Goal: Task Accomplishment & Management: Use online tool/utility

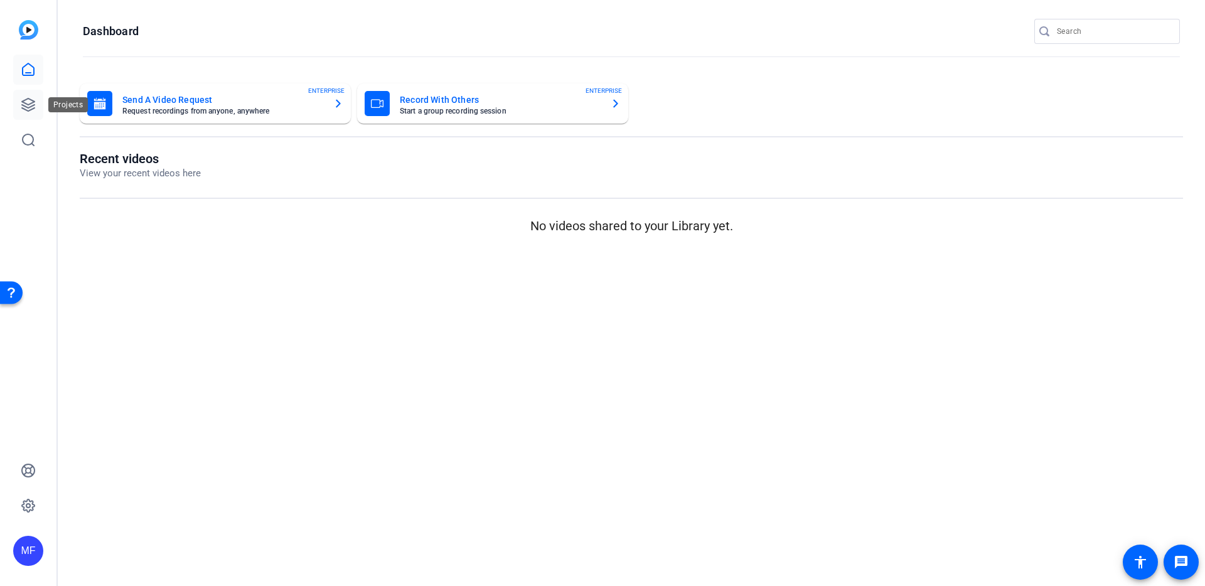
click at [26, 103] on icon at bounding box center [28, 104] width 13 height 13
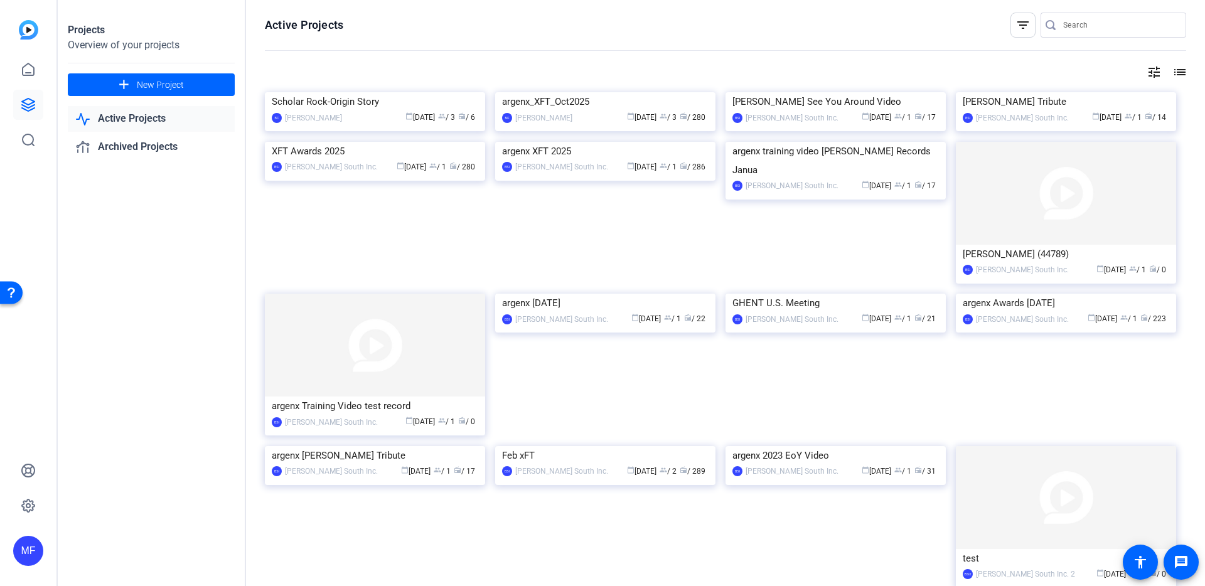
click at [598, 92] on img at bounding box center [605, 92] width 220 height 0
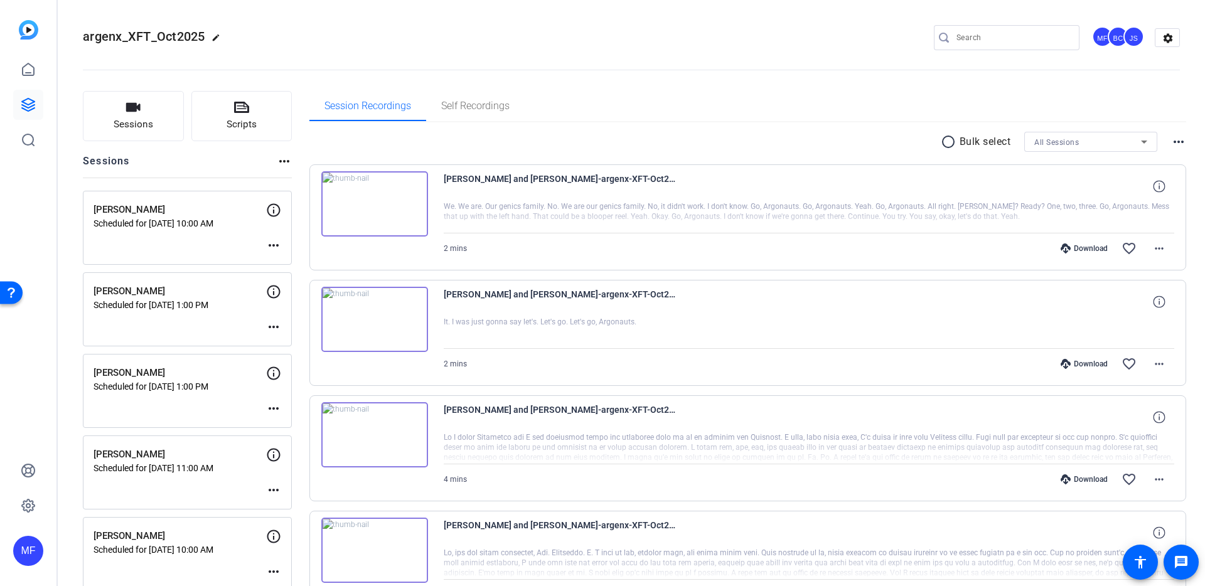
click at [985, 39] on input "Search" at bounding box center [1012, 37] width 113 height 15
type input "nicole"
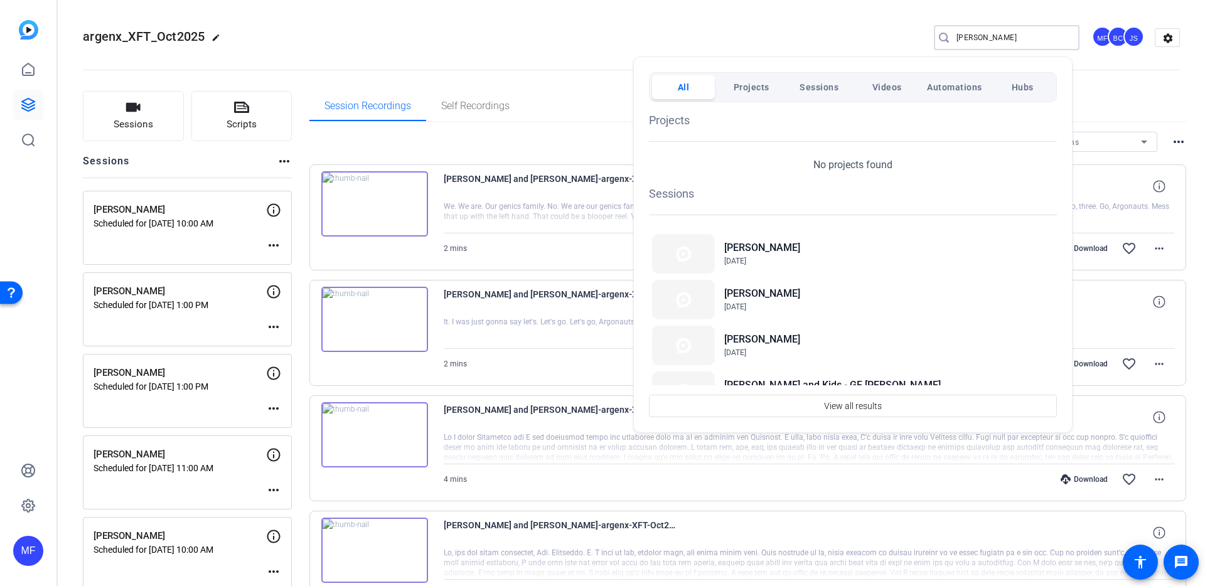
click at [876, 82] on span "Videos" at bounding box center [886, 87] width 29 height 23
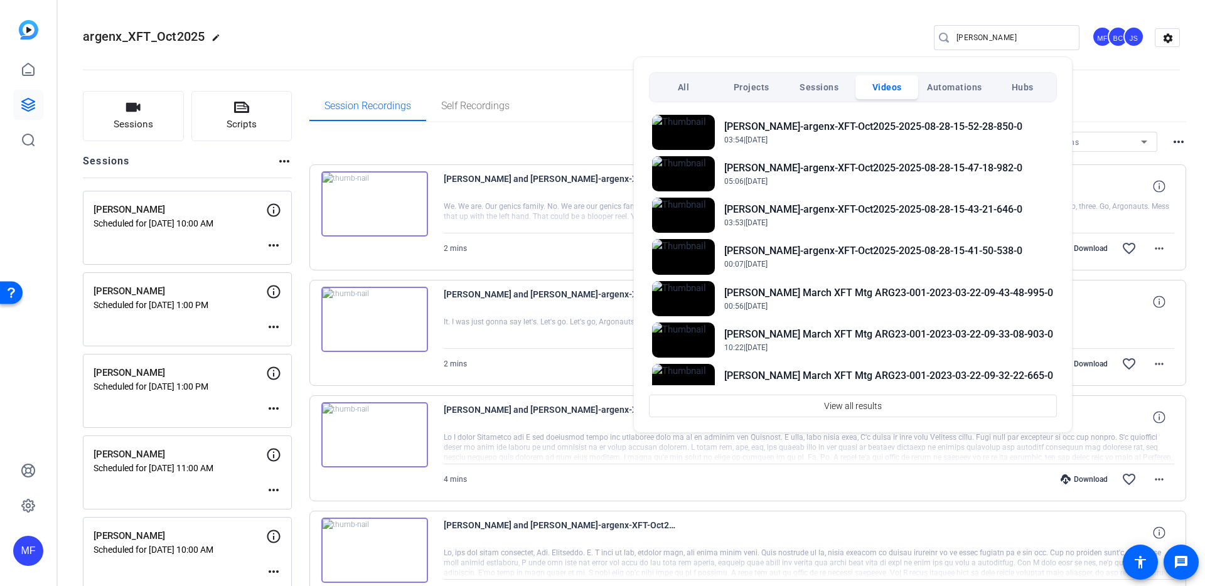
click at [73, 321] on div at bounding box center [602, 293] width 1205 height 586
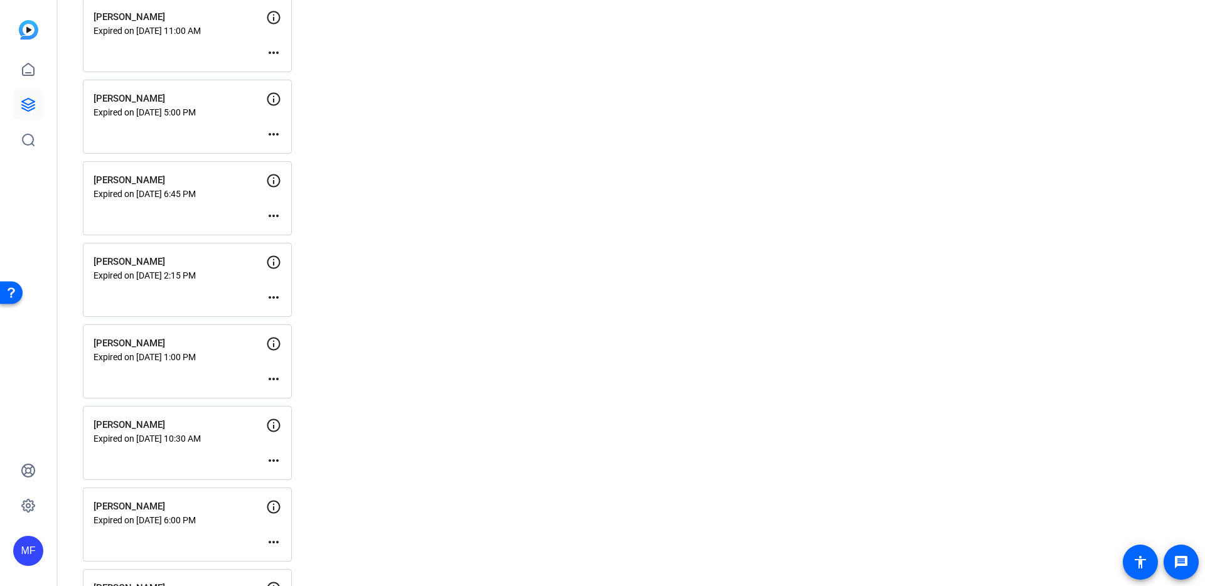
scroll to position [2549, 0]
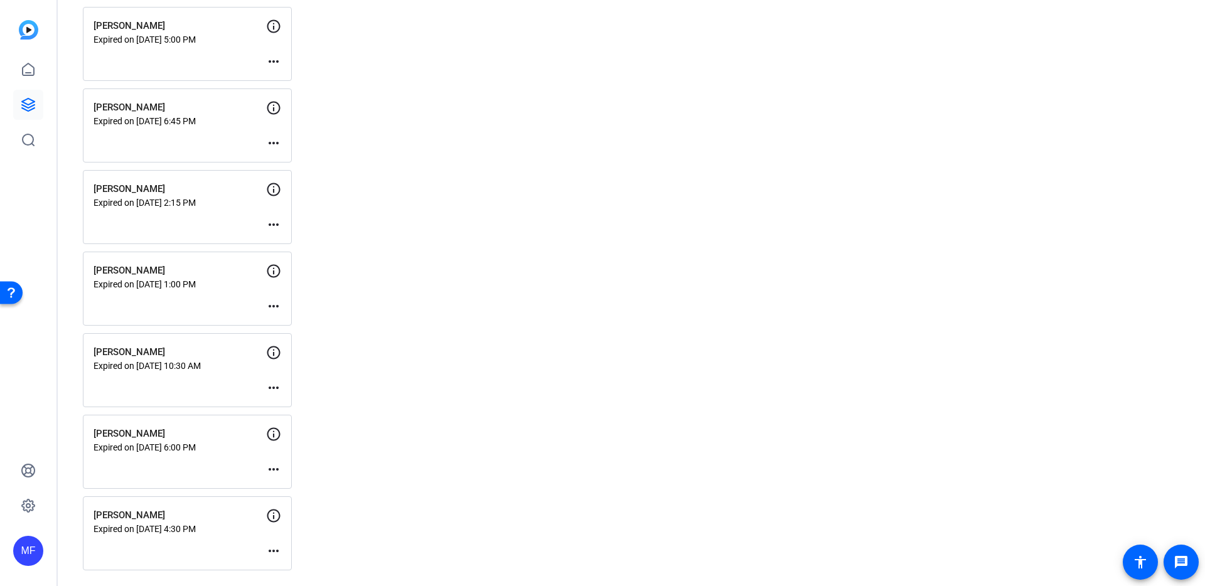
click at [274, 467] on mat-icon "more_horiz" at bounding box center [273, 469] width 15 height 15
click at [287, 481] on span "Edit Session" at bounding box center [304, 488] width 57 height 15
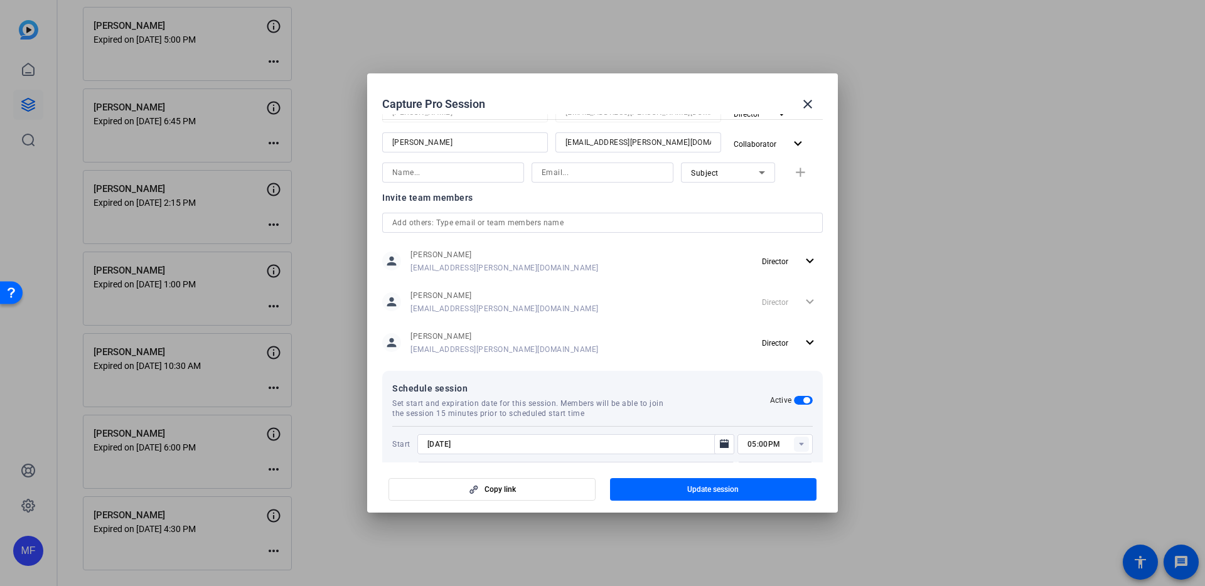
scroll to position [309, 0]
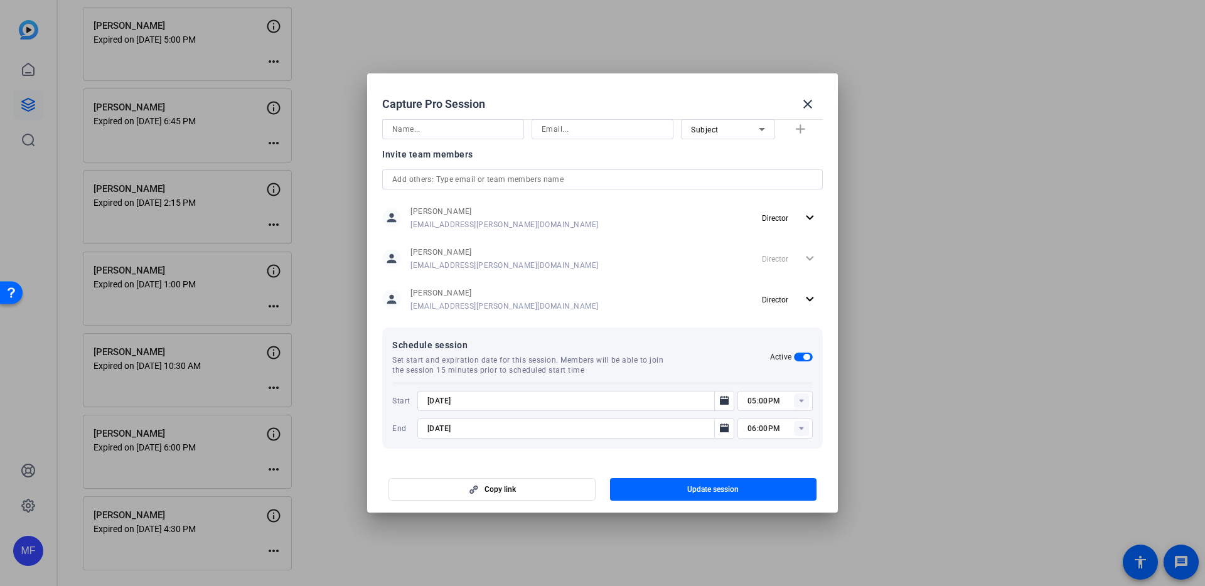
click at [429, 400] on input "8/28/2025" at bounding box center [569, 400] width 284 height 15
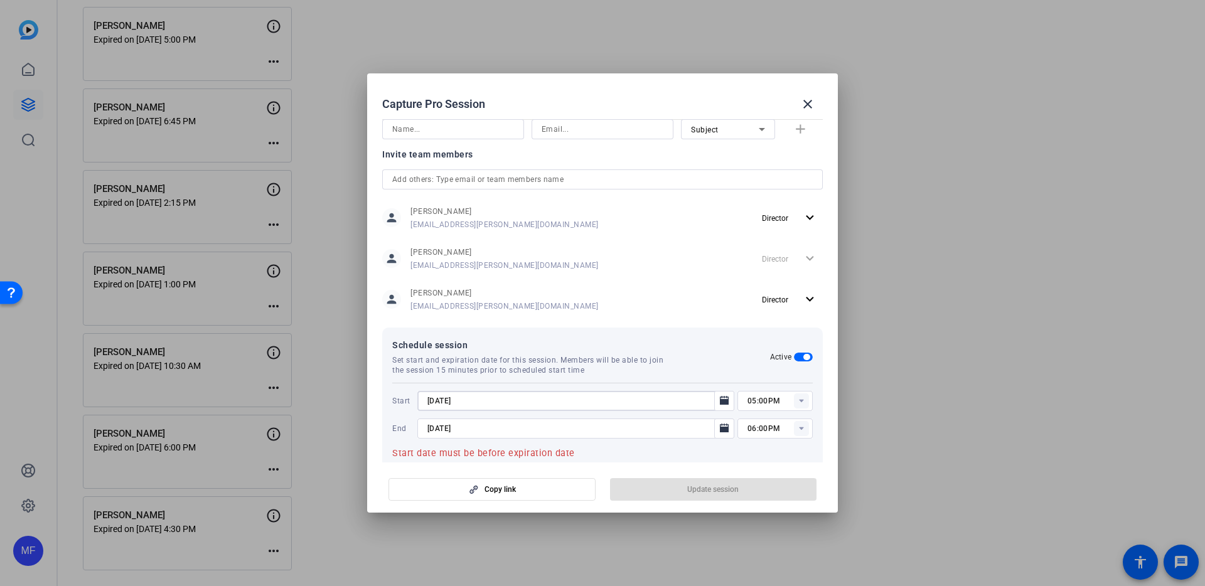
type input "[DATE]"
type input "03:45PM"
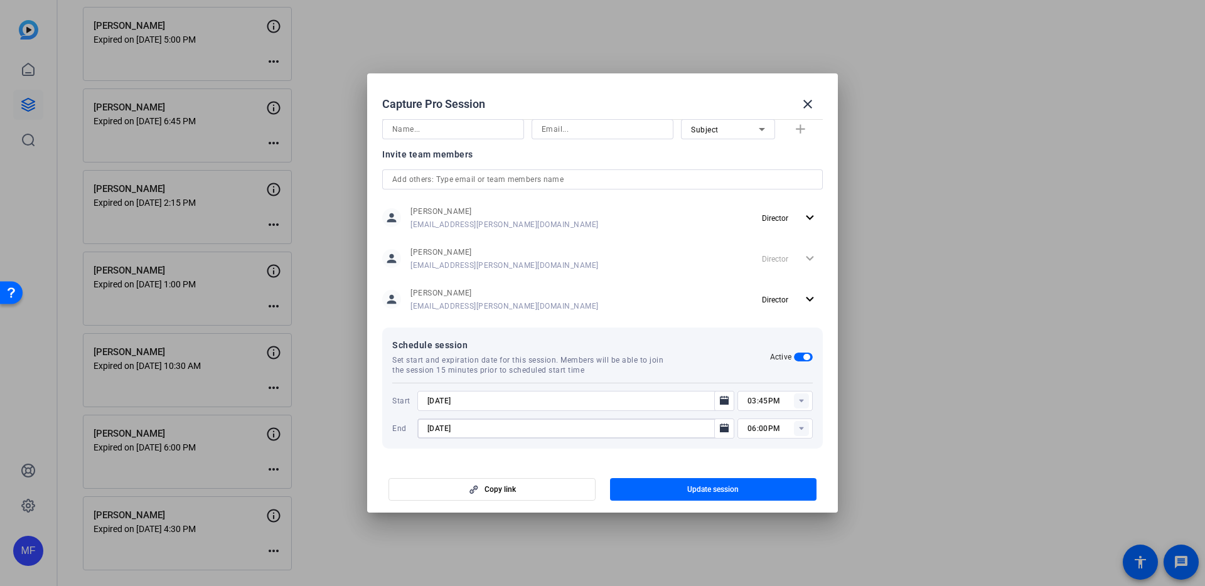
type input "[DATE]"
type input "05:00PM"
click at [655, 486] on span "button" at bounding box center [713, 489] width 207 height 30
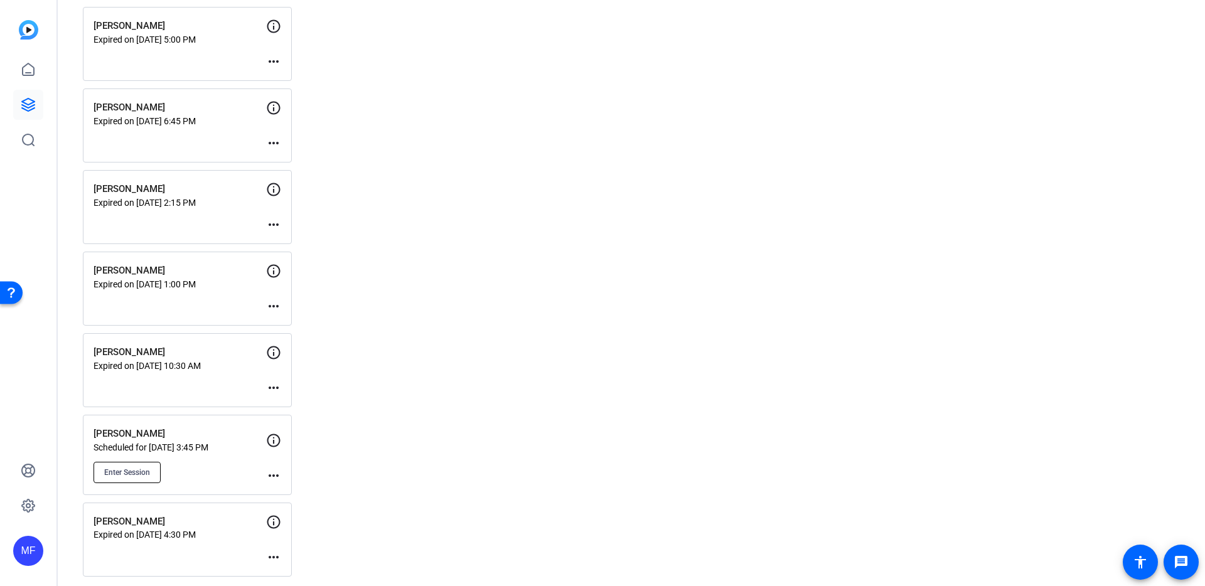
click at [111, 471] on span "Enter Session" at bounding box center [127, 472] width 46 height 10
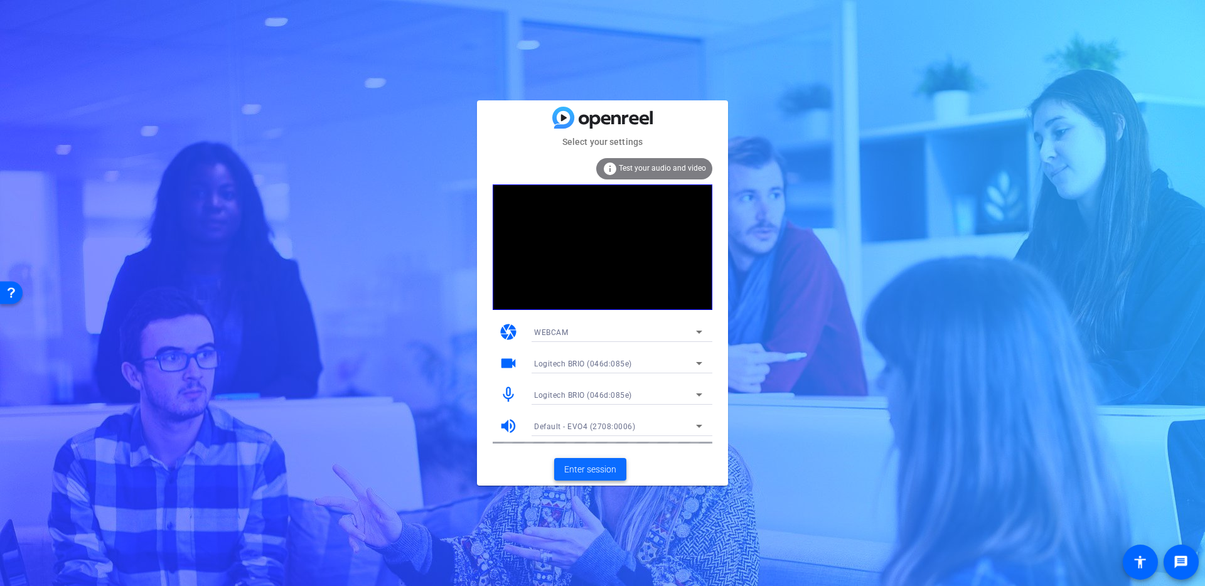
click at [581, 471] on span "Enter session" at bounding box center [590, 469] width 52 height 13
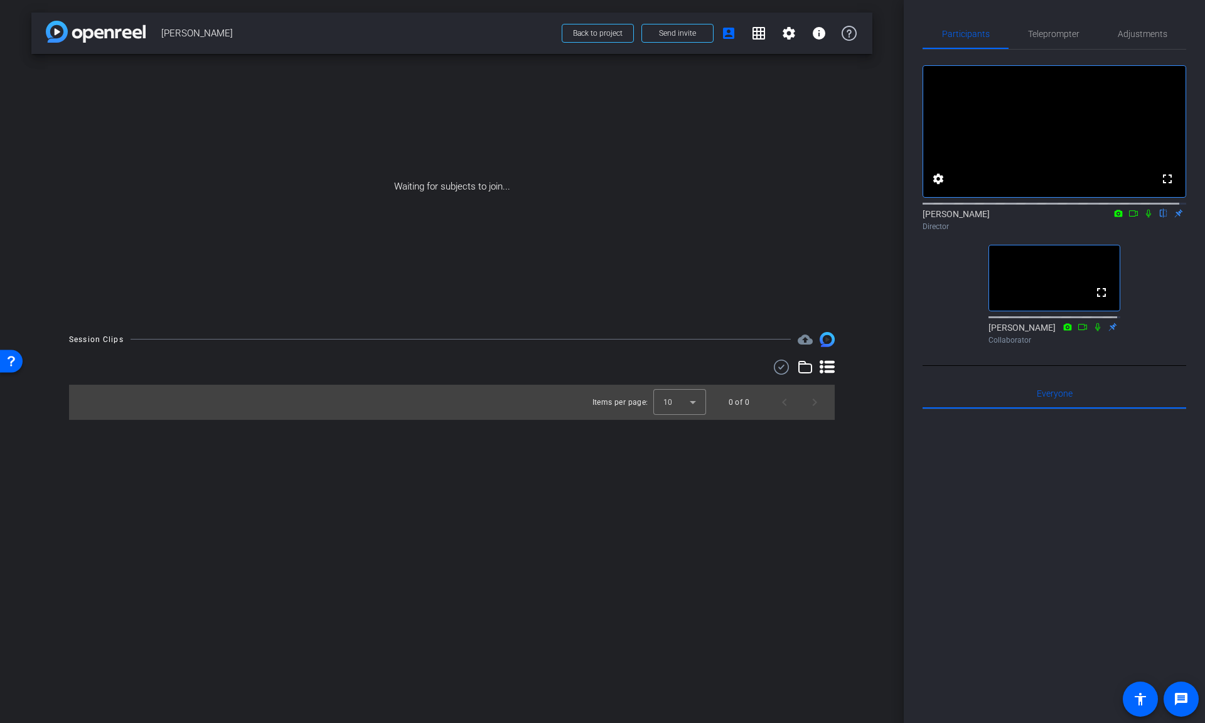
drag, startPoint x: 529, startPoint y: 716, endPoint x: 524, endPoint y: 804, distance: 88.0
click at [524, 585] on html "menu arrow_forward_ios keyboard_return Close forward_to_inbox Send invite accou…" at bounding box center [602, 361] width 1205 height 723
drag, startPoint x: 542, startPoint y: 719, endPoint x: 525, endPoint y: 860, distance: 142.2
click at [525, 585] on html "menu arrow_forward_ios keyboard_return Close forward_to_inbox Send invite accou…" at bounding box center [602, 361] width 1205 height 723
click at [659, 479] on div "arrow_back Nicole Reece Back to project Send invite account_box grid_on setting…" at bounding box center [451, 361] width 903 height 723
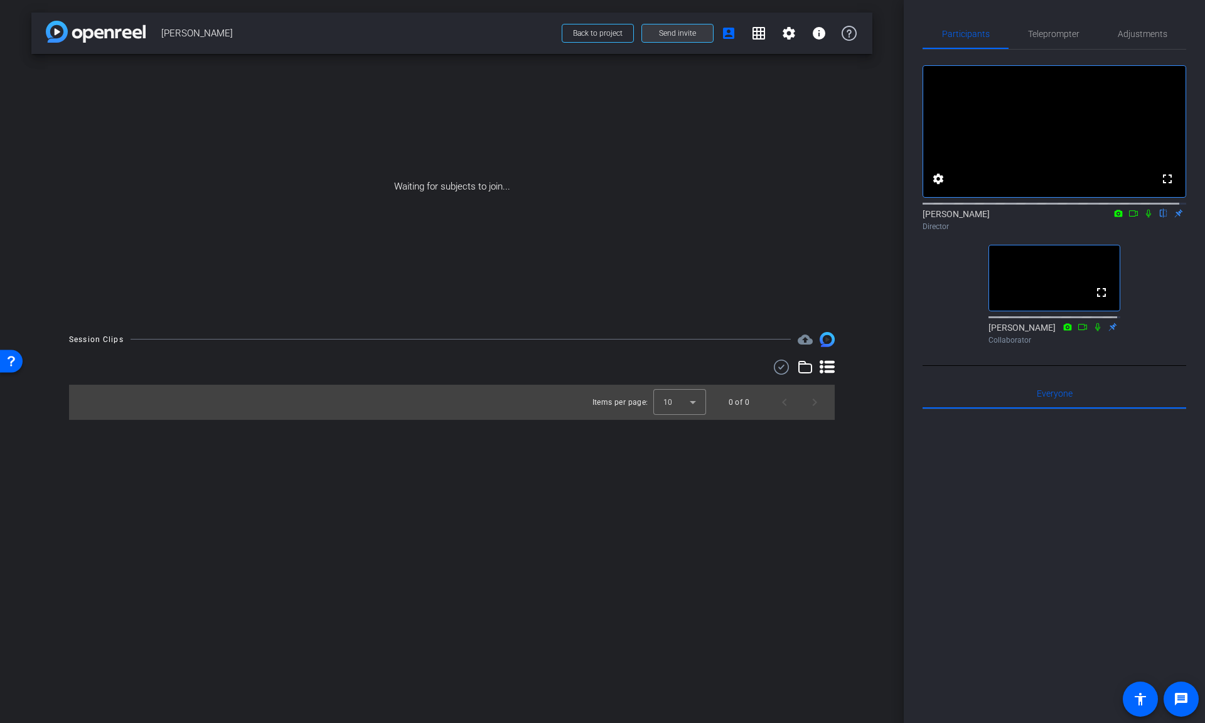
click at [671, 32] on span "Send invite" at bounding box center [677, 33] width 37 height 10
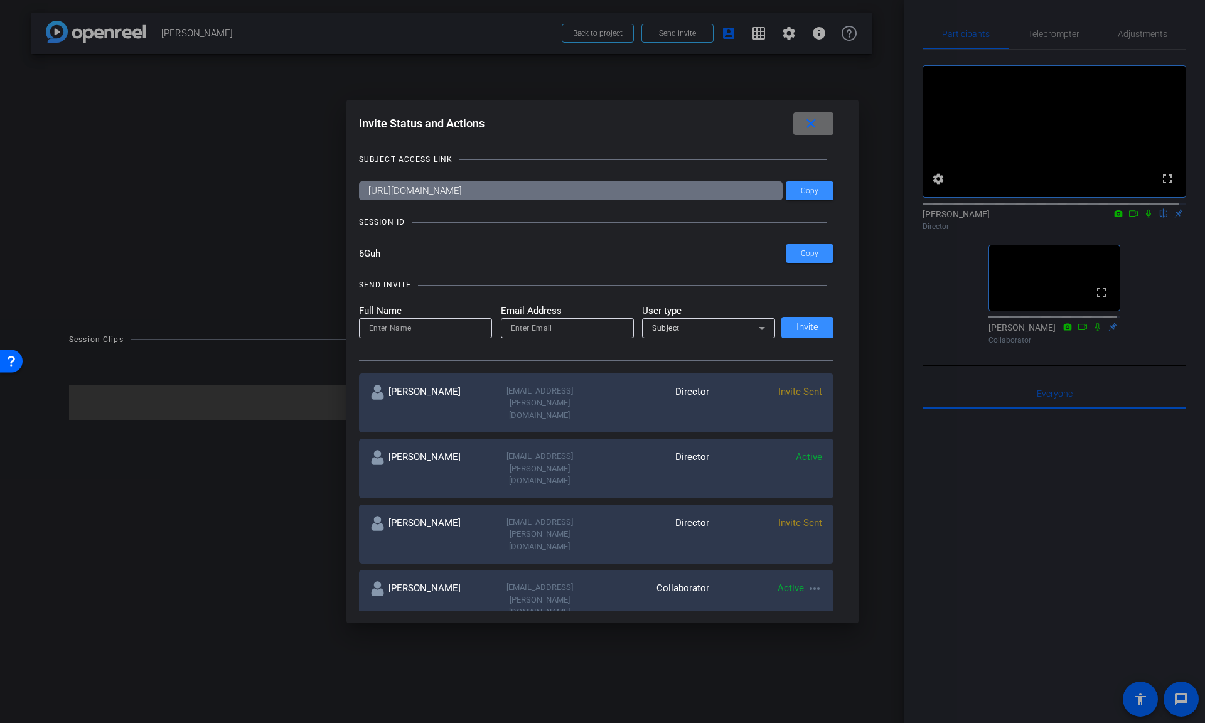
click at [0, 0] on mat-icon "close" at bounding box center [0, 0] width 0 height 0
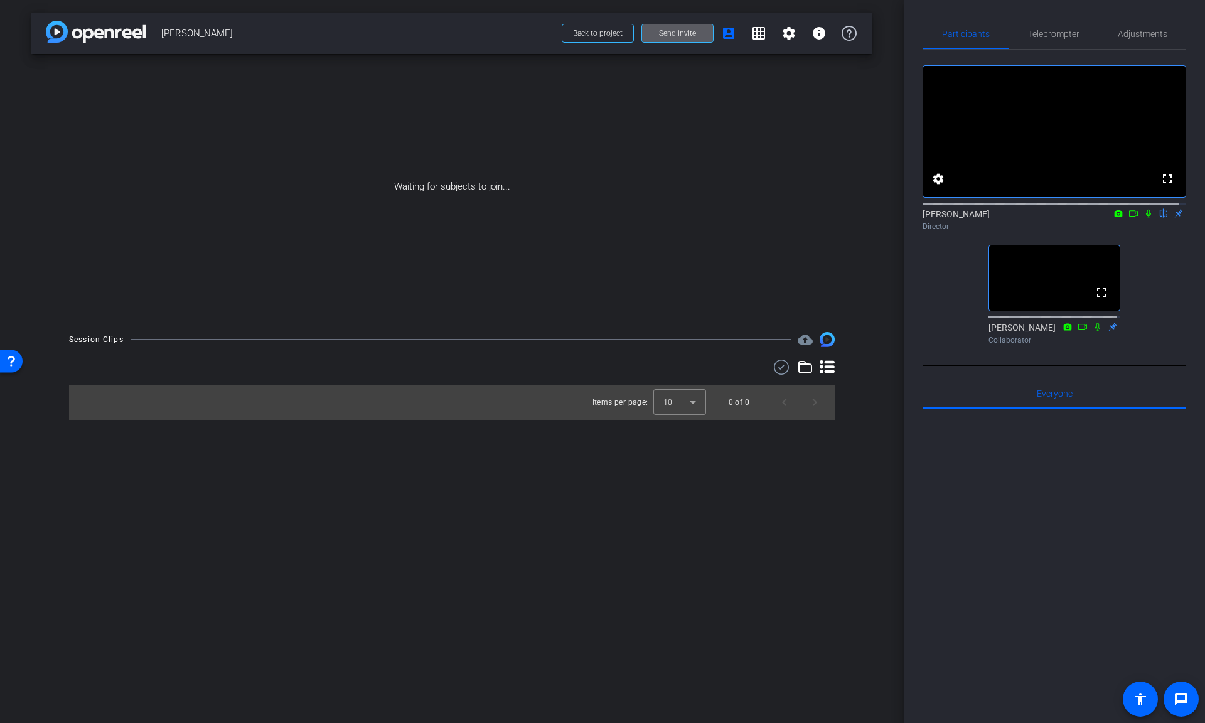
click at [577, 585] on div "arrow_back Nicole Reece Back to project Send invite account_box grid_on setting…" at bounding box center [451, 361] width 903 height 723
drag, startPoint x: 568, startPoint y: 718, endPoint x: 561, endPoint y: 824, distance: 105.6
click at [561, 585] on html "menu arrow_forward_ios keyboard_return Close forward_to_inbox Send invite accou…" at bounding box center [602, 361] width 1205 height 723
click at [526, 585] on div "arrow_back Nicole Reece Back to project Send invite account_box grid_on setting…" at bounding box center [451, 361] width 903 height 723
drag, startPoint x: 533, startPoint y: 732, endPoint x: 536, endPoint y: 760, distance: 27.8
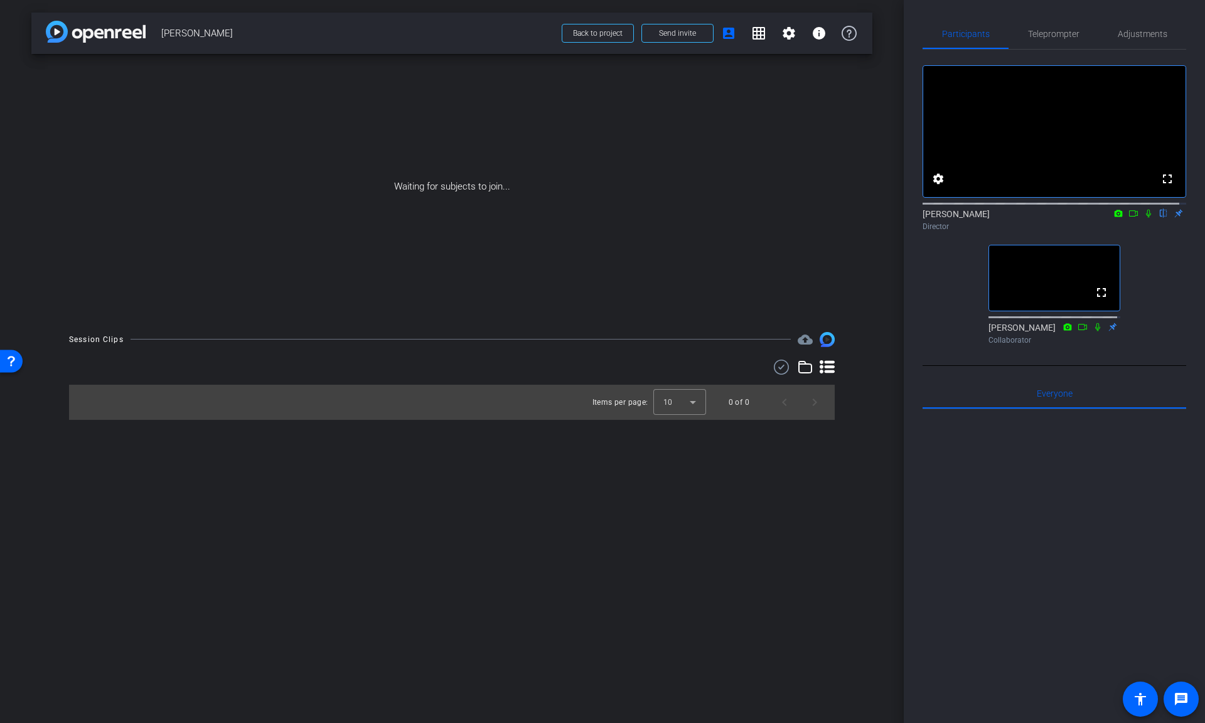
click at [536, 585] on html "menu arrow_forward_ios keyboard_return Close forward_to_inbox Send invite accou…" at bounding box center [602, 361] width 1205 height 723
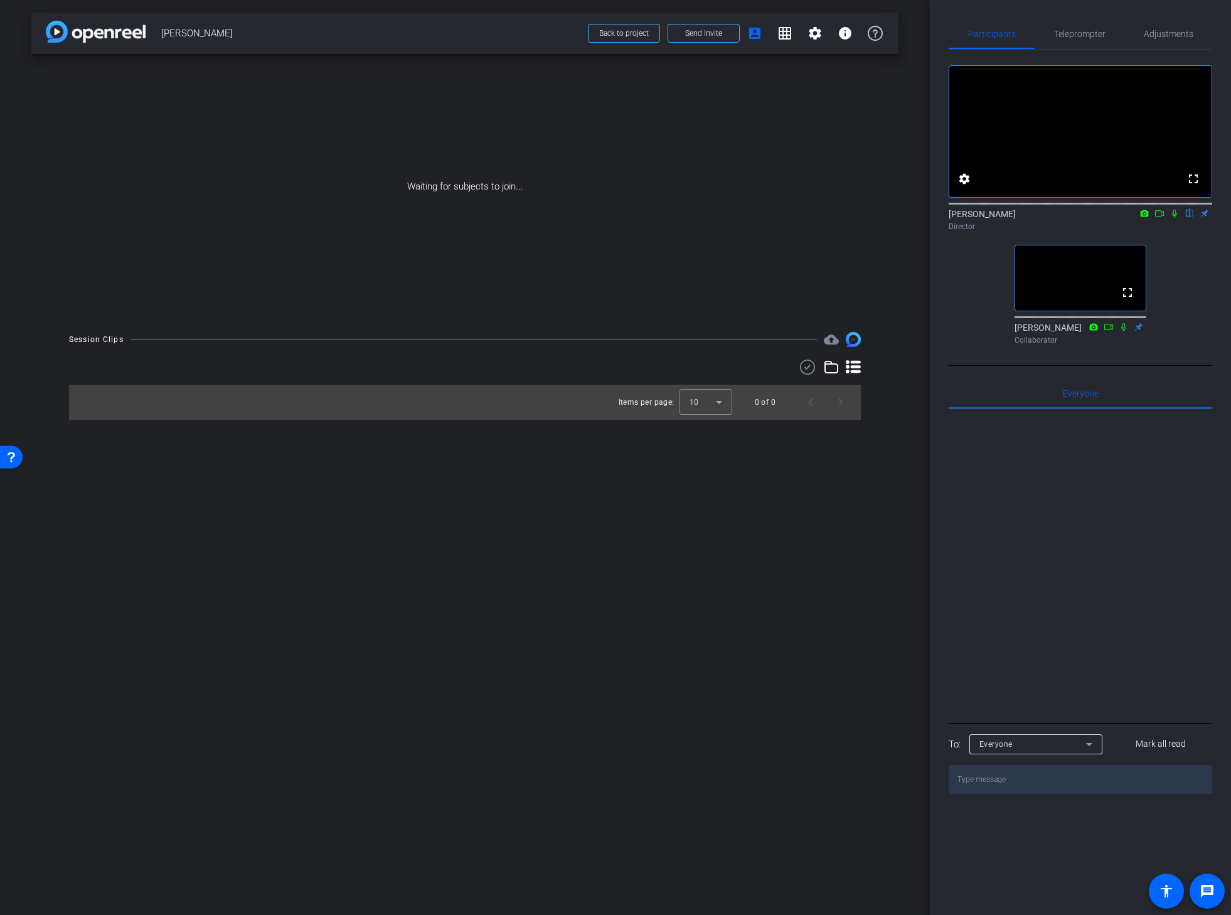
click at [565, 585] on div "arrow_back Nicole Reece Back to project Send invite account_box grid_on setting…" at bounding box center [465, 457] width 930 height 915
click at [964, 186] on mat-icon "settings" at bounding box center [964, 178] width 15 height 15
click at [1028, 231] on span "24" at bounding box center [1026, 230] width 9 height 9
click at [1027, 256] on span "30" at bounding box center [1025, 254] width 9 height 15
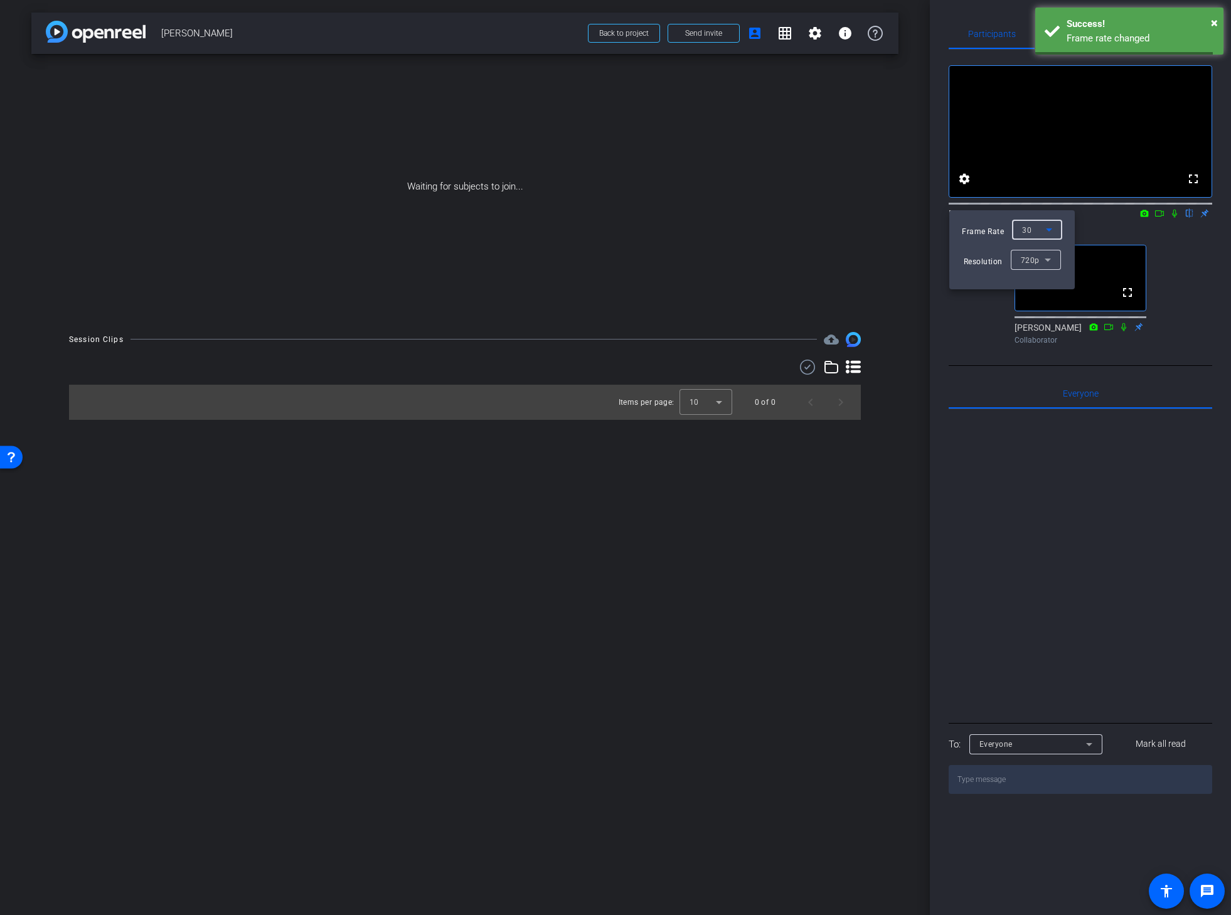
click at [902, 390] on div at bounding box center [615, 457] width 1231 height 915
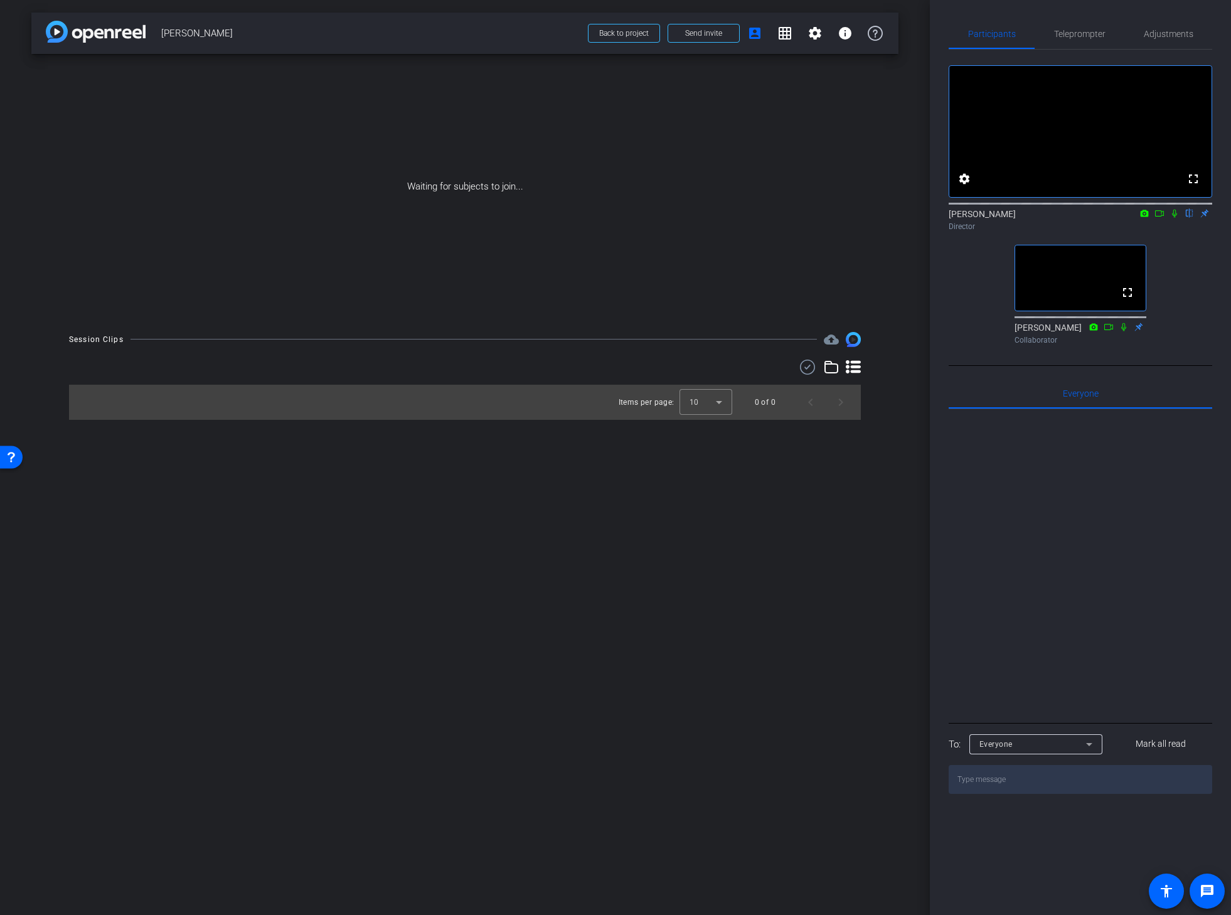
click at [1156, 218] on icon at bounding box center [1159, 213] width 10 height 9
click at [1174, 218] on icon at bounding box center [1174, 213] width 10 height 9
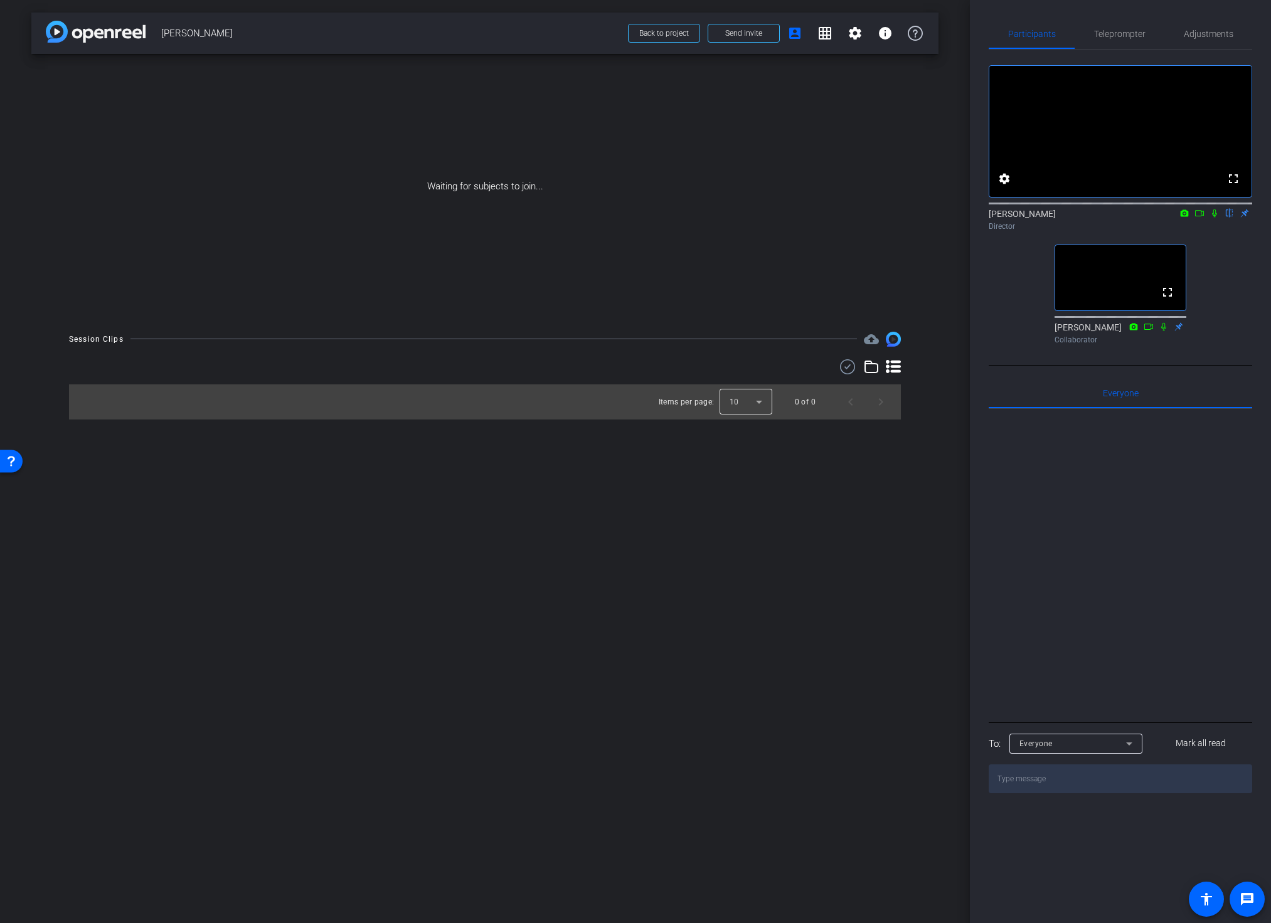
click at [751, 400] on div at bounding box center [746, 402] width 53 height 30
click at [733, 471] on span "25" at bounding box center [734, 470] width 9 height 15
click at [922, 437] on div "arrow_back Nicole Reece Back to project Send invite account_box grid_on setting…" at bounding box center [485, 461] width 970 height 923
click at [891, 367] on icon at bounding box center [893, 366] width 15 height 13
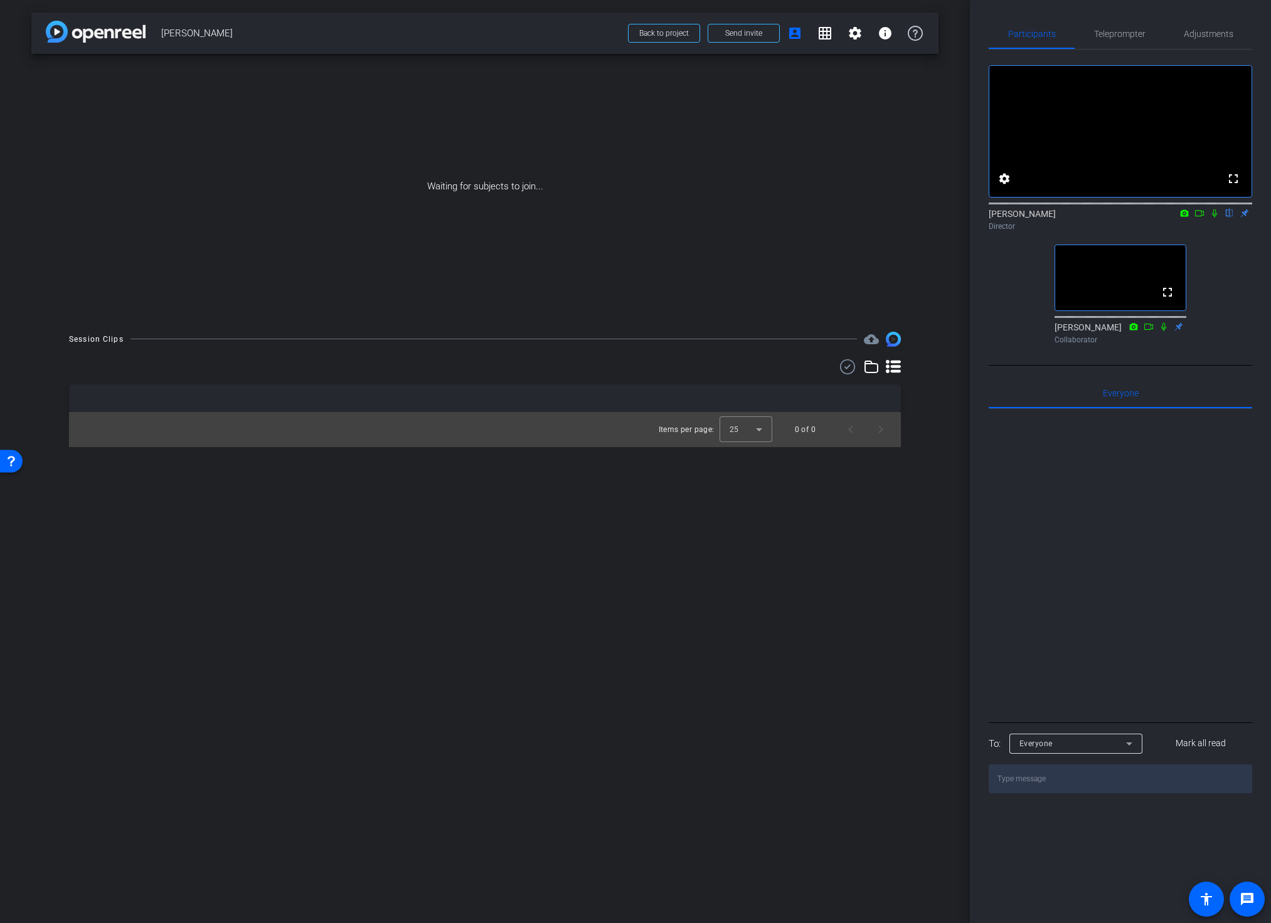
drag, startPoint x: 87, startPoint y: 925, endPoint x: 85, endPoint y: 941, distance: 15.7
click at [85, 585] on html "menu arrow_forward_ios keyboard_return Close forward_to_inbox Send invite accou…" at bounding box center [635, 461] width 1271 height 923
drag, startPoint x: 93, startPoint y: 918, endPoint x: 92, endPoint y: 935, distance: 17.0
click at [92, 585] on html "menu arrow_forward_ios keyboard_return Close forward_to_inbox Send invite accou…" at bounding box center [635, 461] width 1271 height 923
click at [99, 585] on div "arrow_back Nicole Reece Back to project Send invite account_box grid_on setting…" at bounding box center [485, 461] width 970 height 923
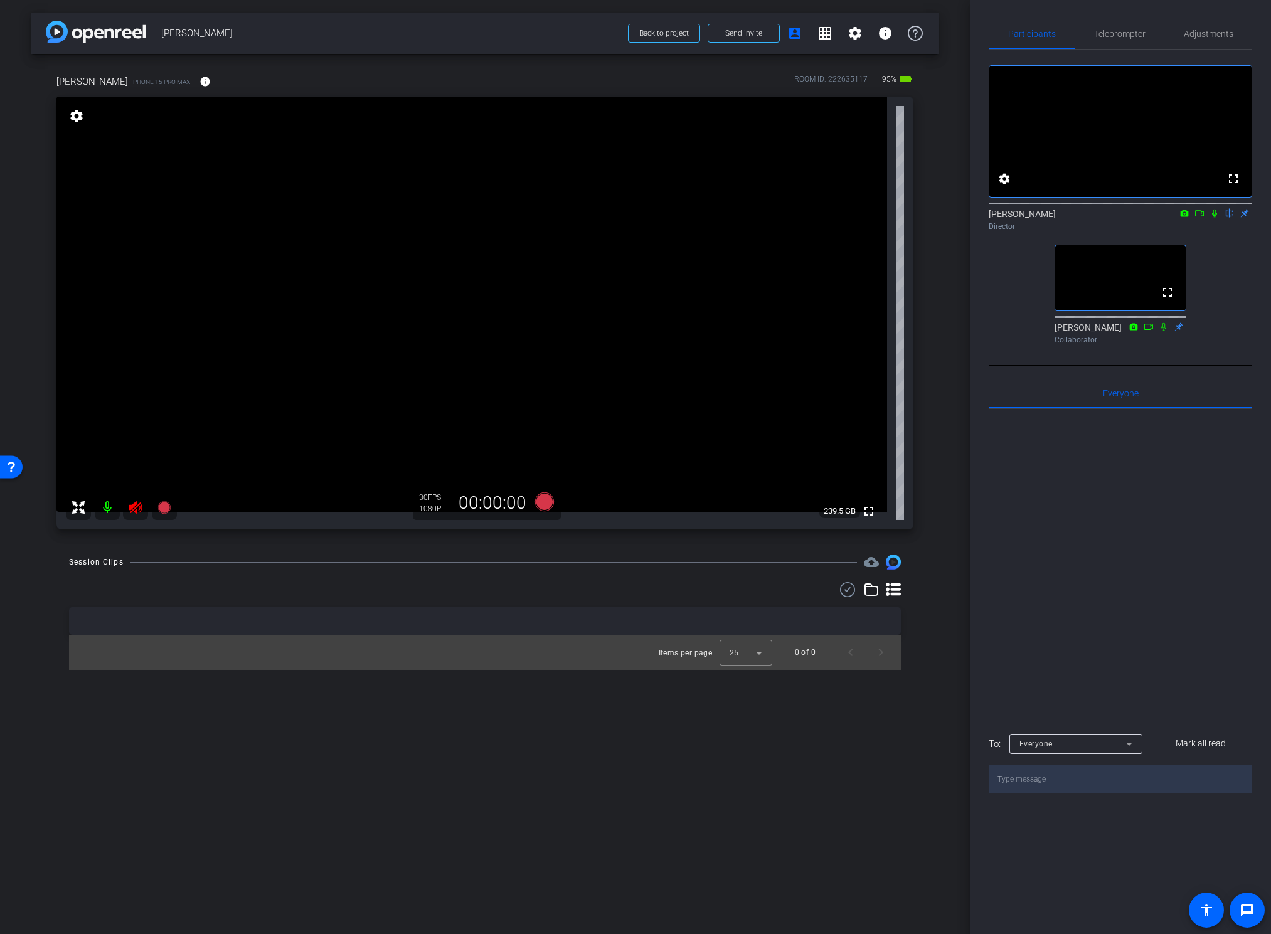
click at [134, 507] on icon at bounding box center [135, 507] width 13 height 13
drag, startPoint x: 930, startPoint y: 573, endPoint x: 918, endPoint y: 578, distance: 12.7
click at [930, 573] on div "Session Clips cloud_upload Items per page: 25 0 of 0" at bounding box center [484, 612] width 907 height 115
click at [211, 80] on mat-icon "info" at bounding box center [204, 81] width 11 height 11
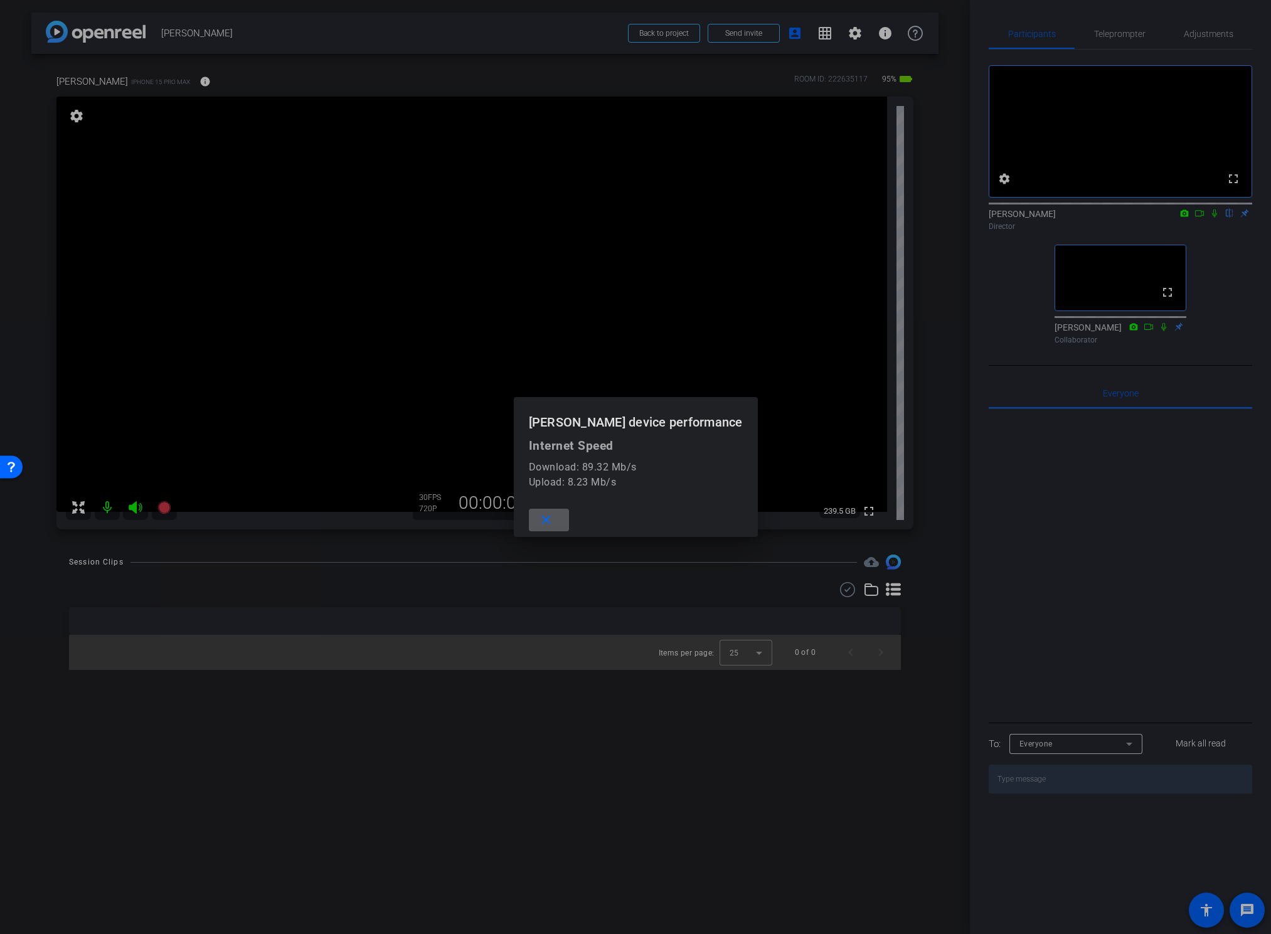
click at [538, 519] on mat-icon "close" at bounding box center [546, 521] width 16 height 16
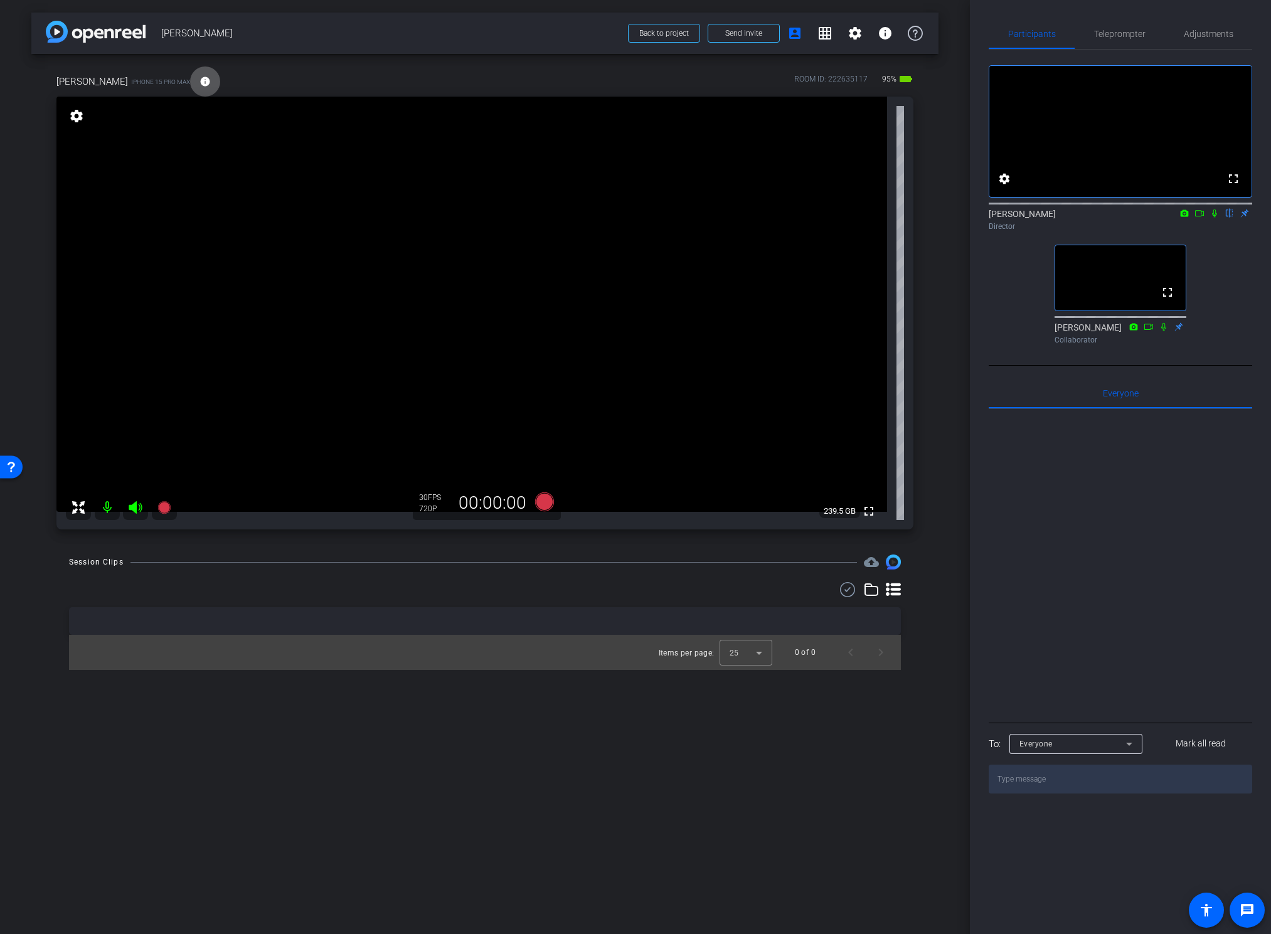
click at [935, 312] on div "Nicole Fuizzotti Reece iPhone 15 Pro Max info ROOM ID: 222635117 95% battery_st…" at bounding box center [484, 298] width 907 height 488
click at [1194, 29] on span "Adjustments" at bounding box center [1209, 33] width 50 height 9
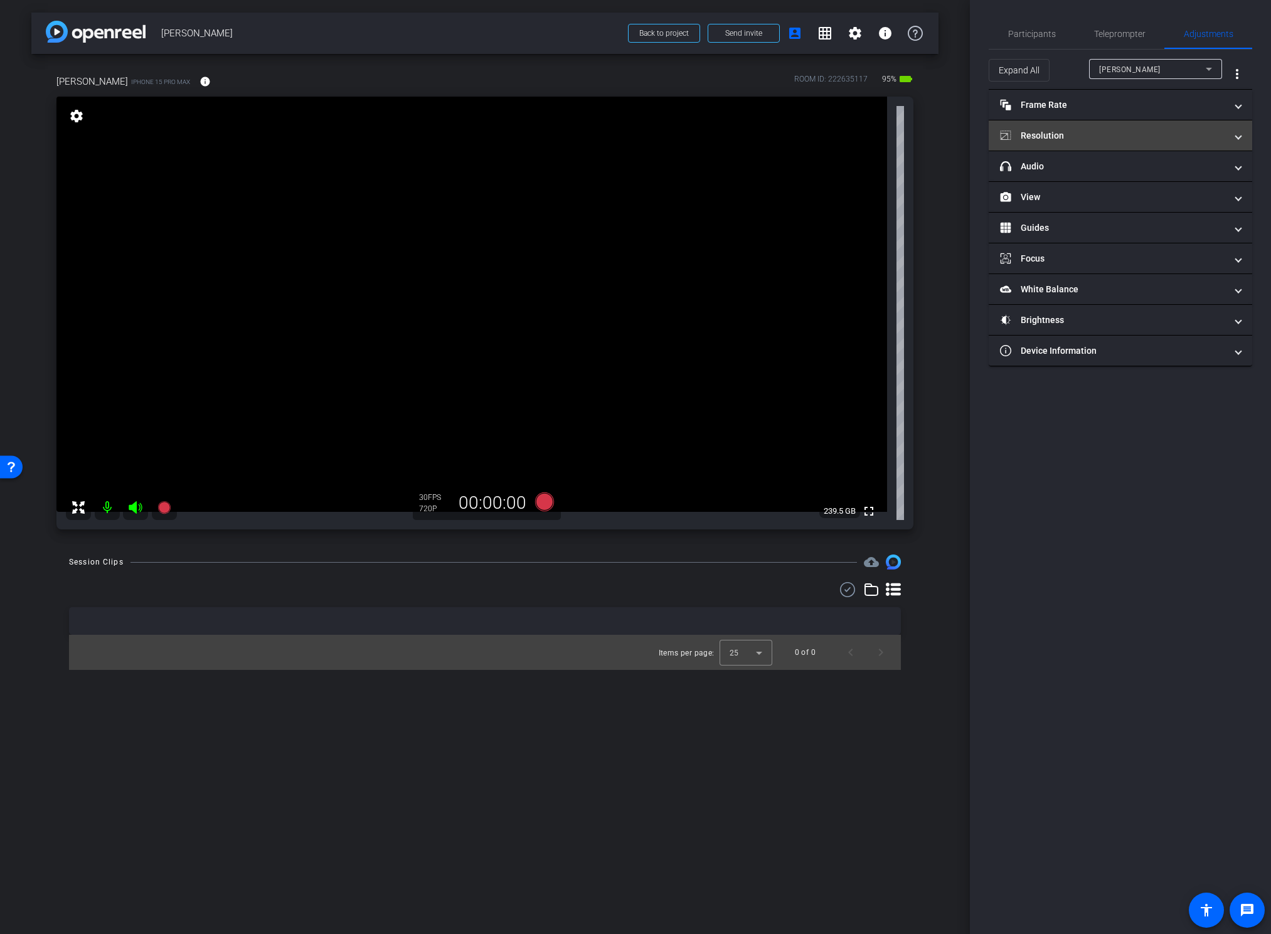
click at [1100, 143] on mat-expansion-panel-header "Resolution" at bounding box center [1120, 135] width 263 height 30
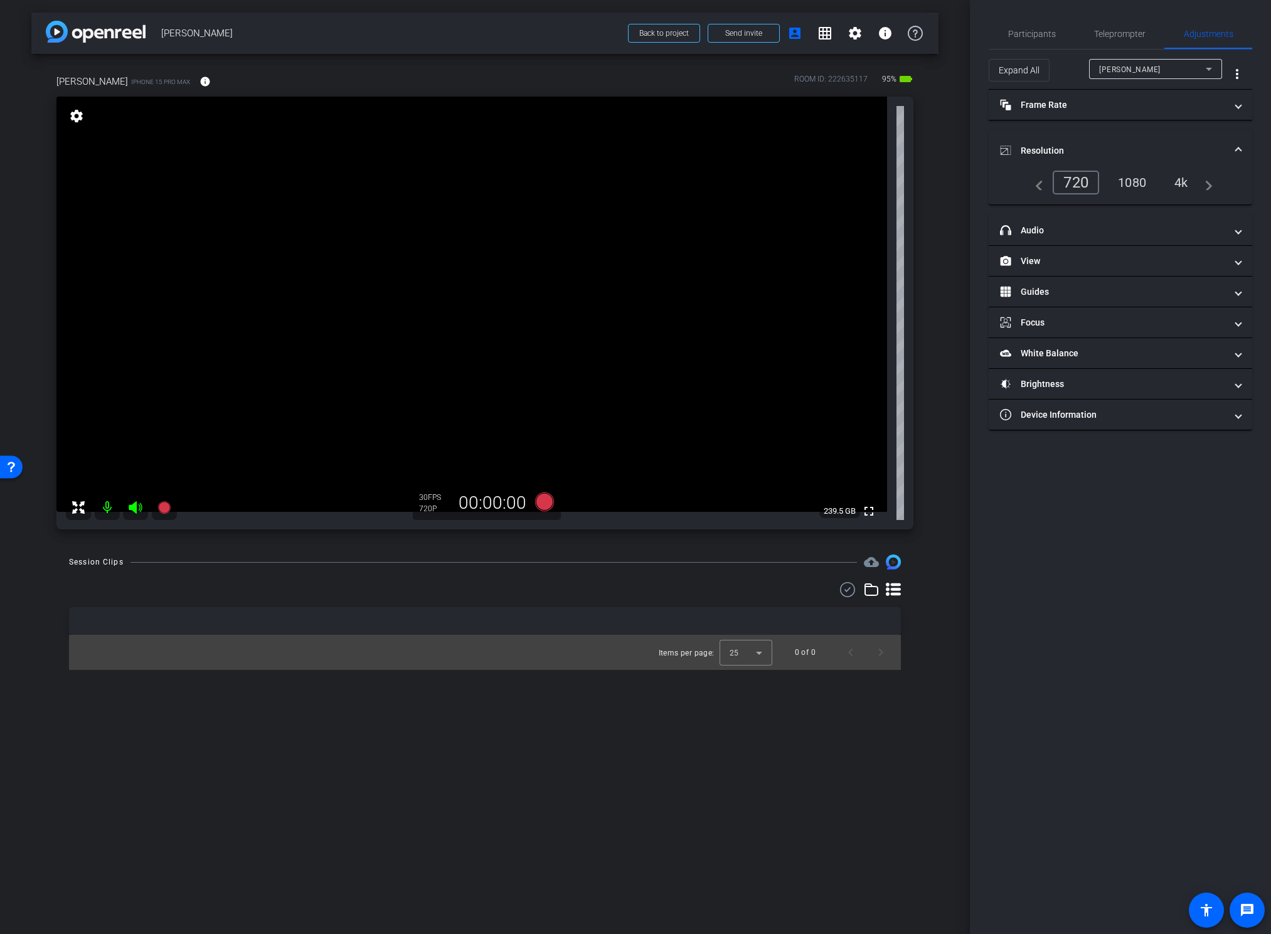
click at [1181, 177] on div "4k" at bounding box center [1181, 182] width 33 height 21
click at [1030, 31] on span "Participants" at bounding box center [1032, 33] width 48 height 9
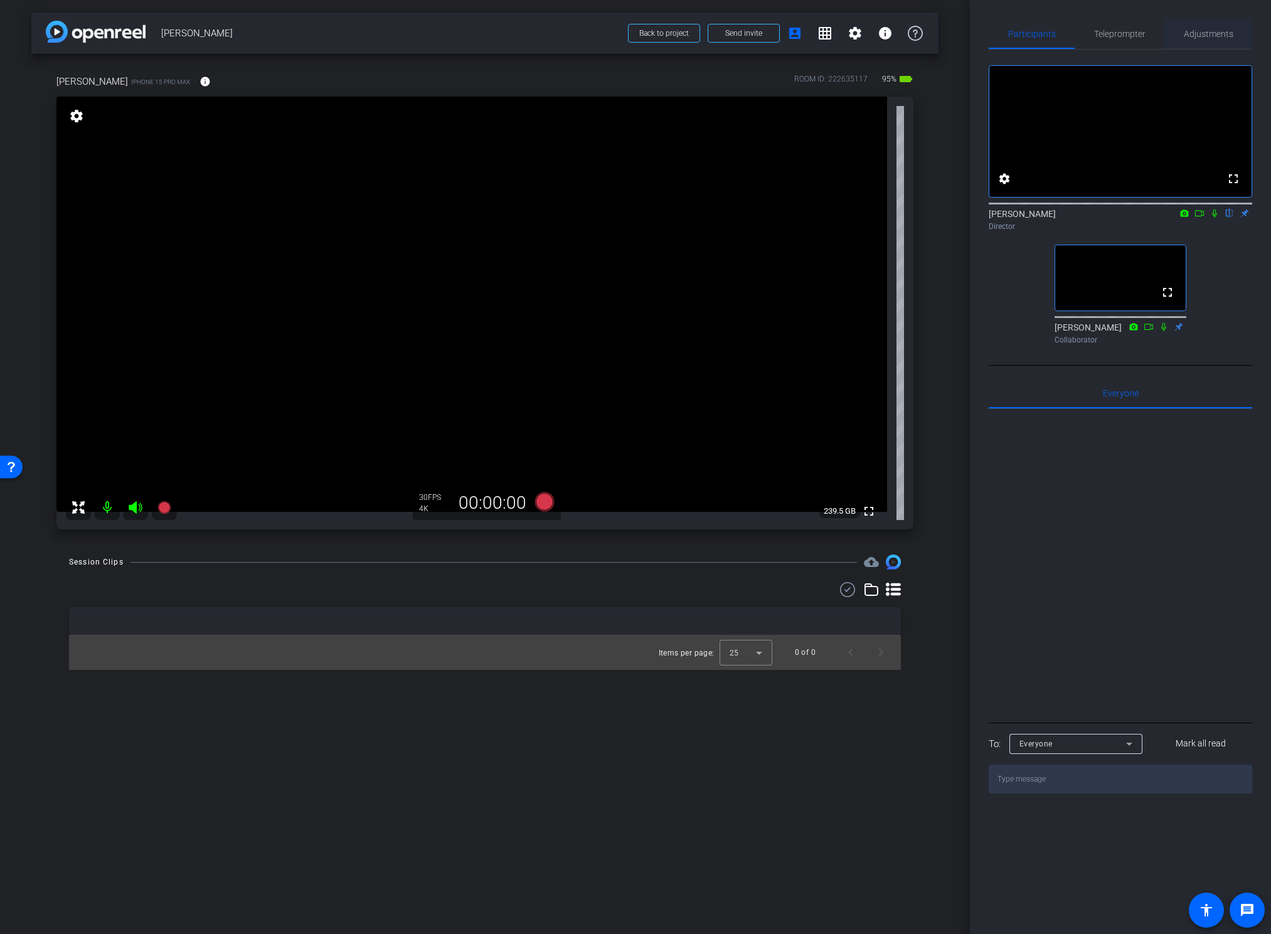
click at [1204, 36] on span "Adjustments" at bounding box center [1209, 33] width 50 height 9
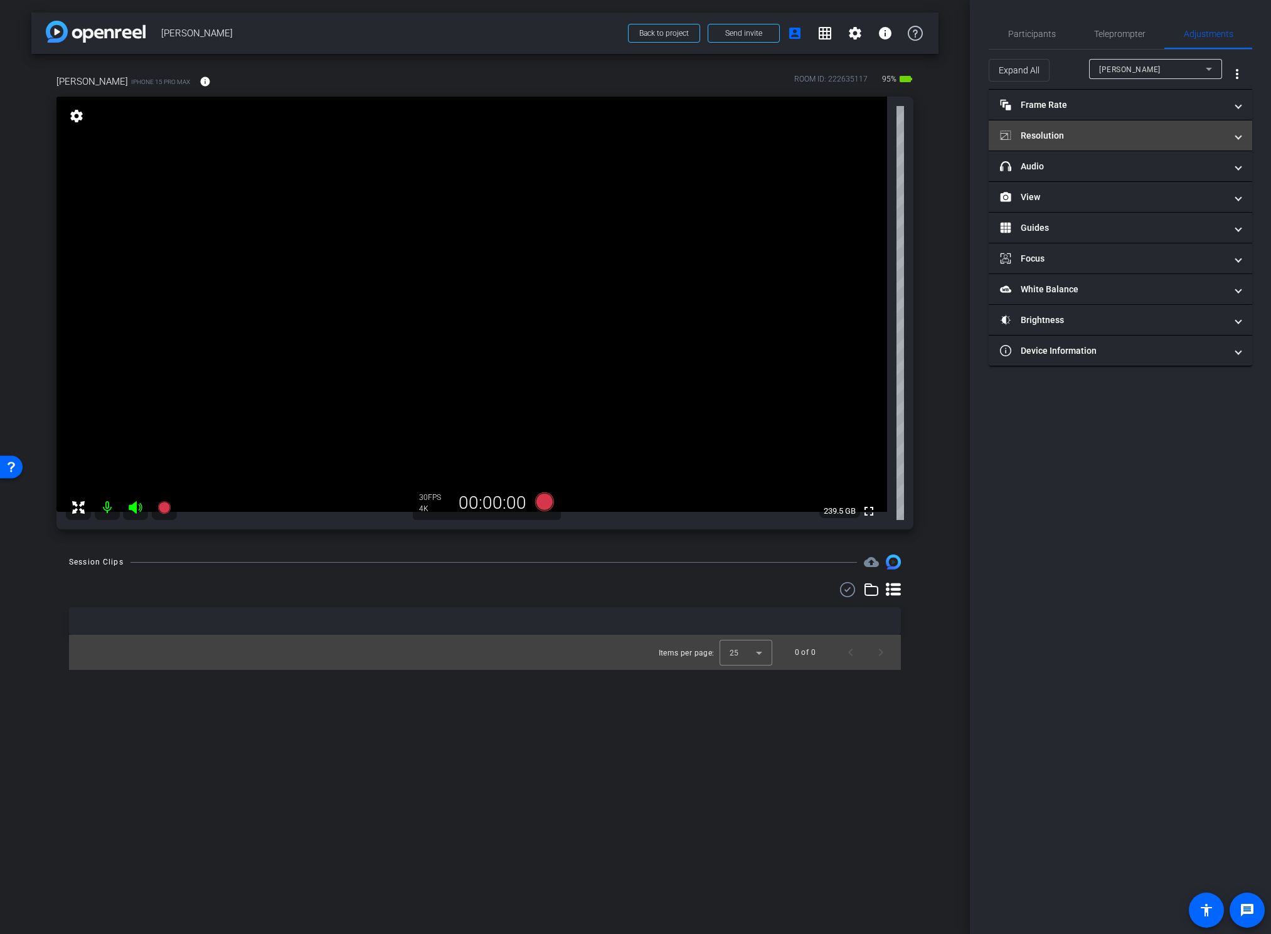
click at [1132, 137] on mat-panel-title "Resolution" at bounding box center [1113, 135] width 226 height 13
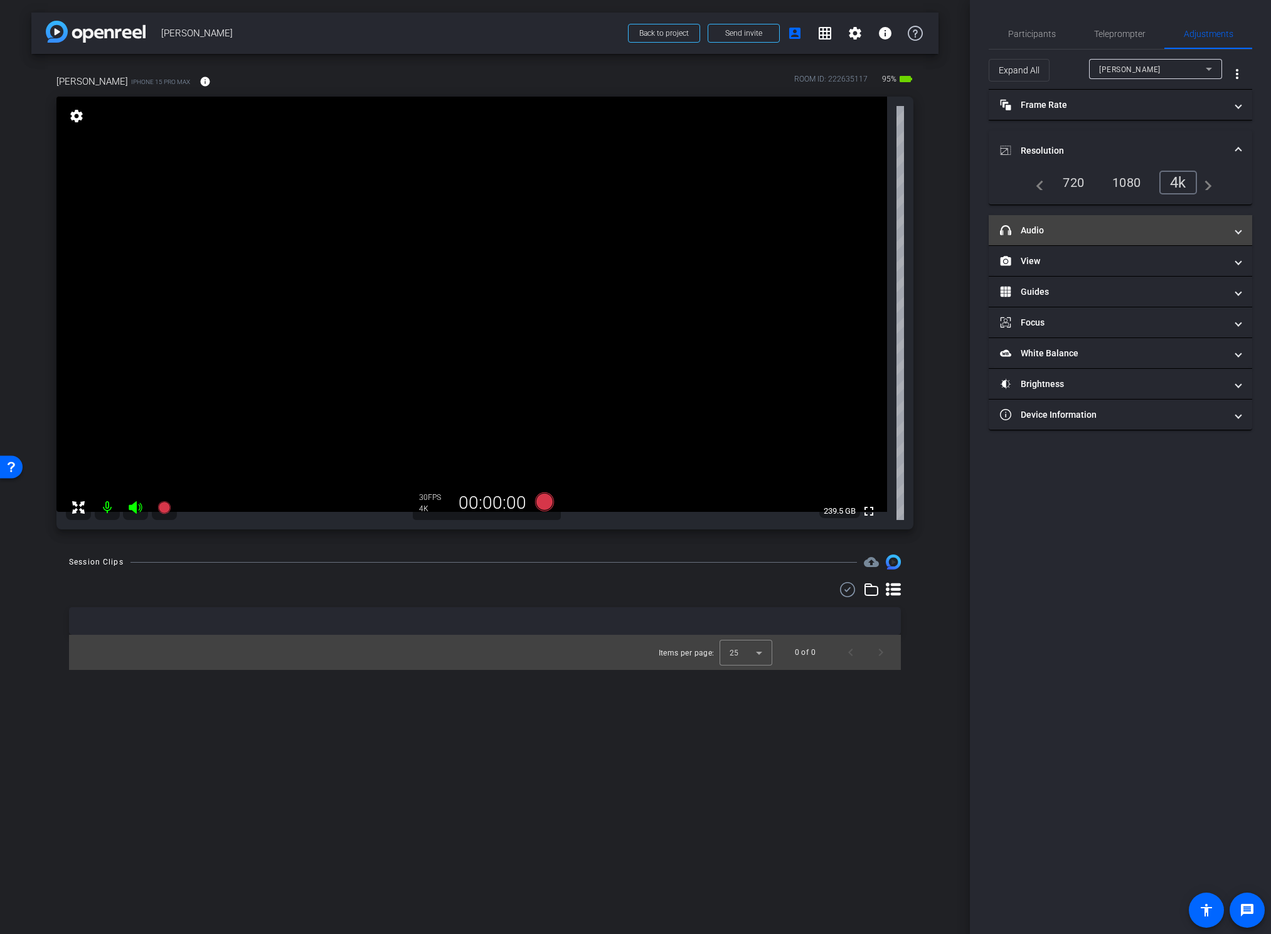
click at [1108, 233] on mat-panel-title "headphone icon Audio" at bounding box center [1113, 230] width 226 height 13
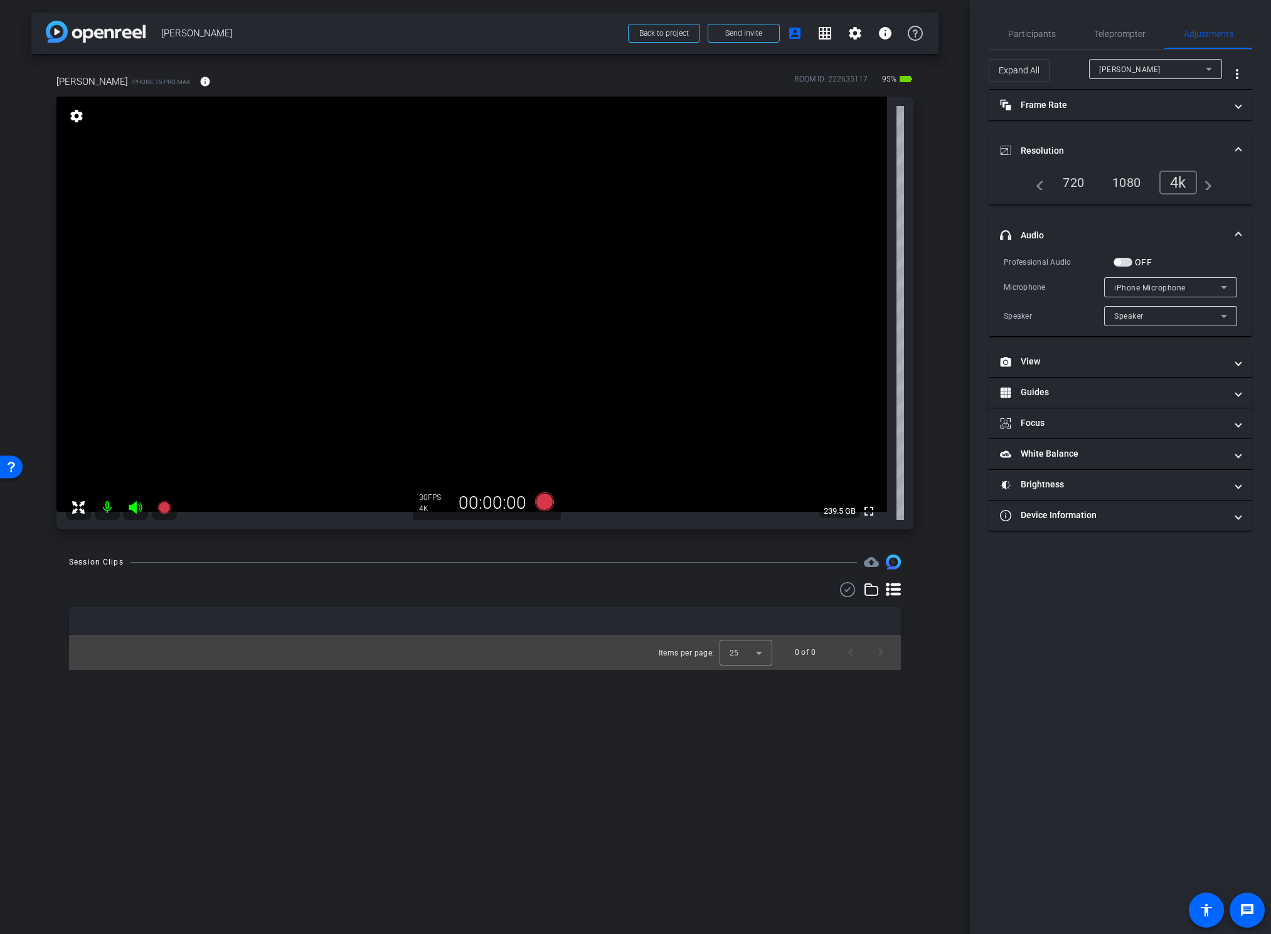
click at [1080, 226] on mat-expansion-panel-header "headphone icon Audio" at bounding box center [1120, 235] width 263 height 40
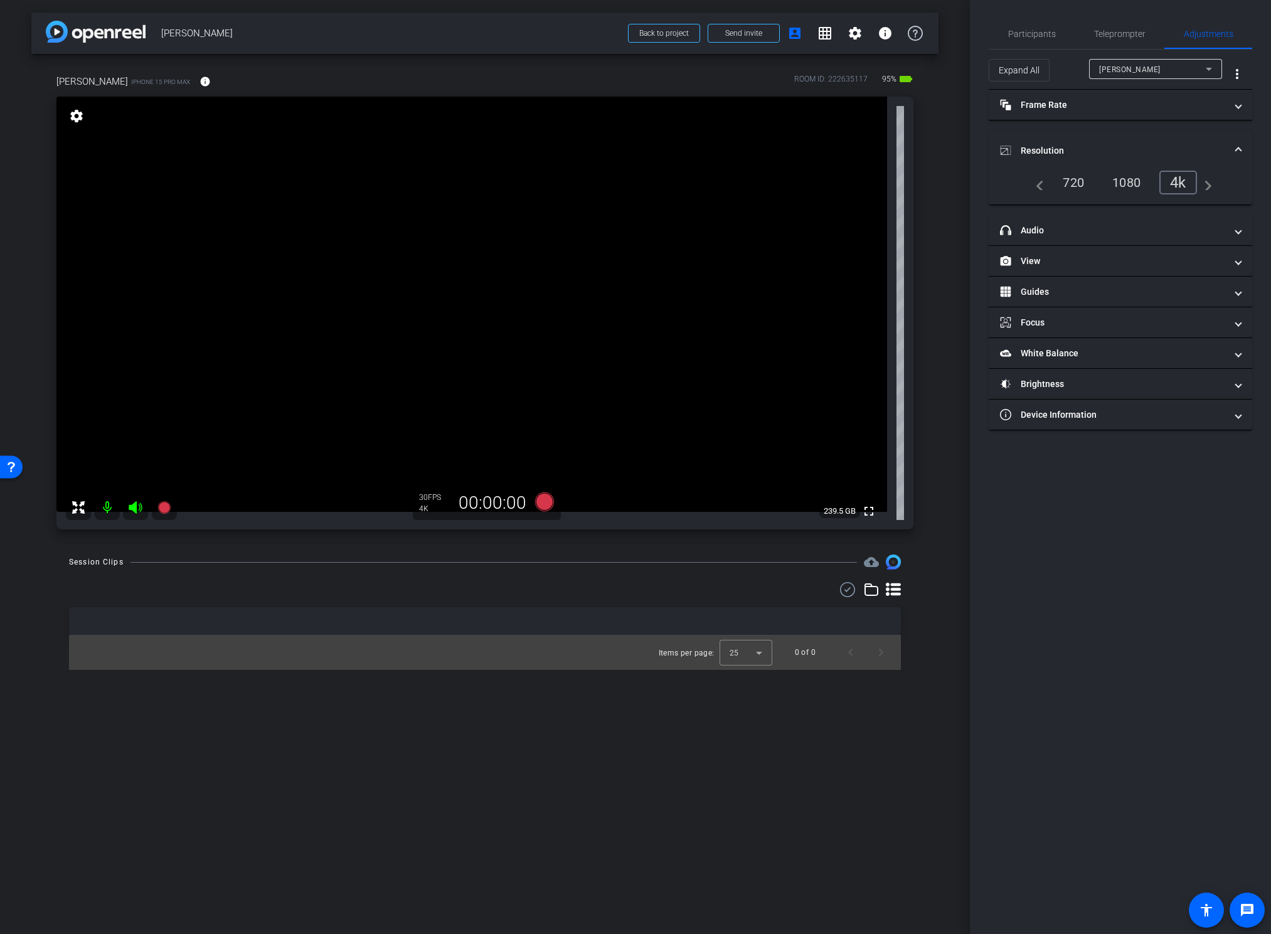
click at [932, 405] on div "Nicole Fuizzotti Reece iPhone 15 Pro Max info ROOM ID: 222635117 95% battery_st…" at bounding box center [484, 298] width 907 height 488
click at [1029, 31] on span "Participants" at bounding box center [1032, 33] width 48 height 9
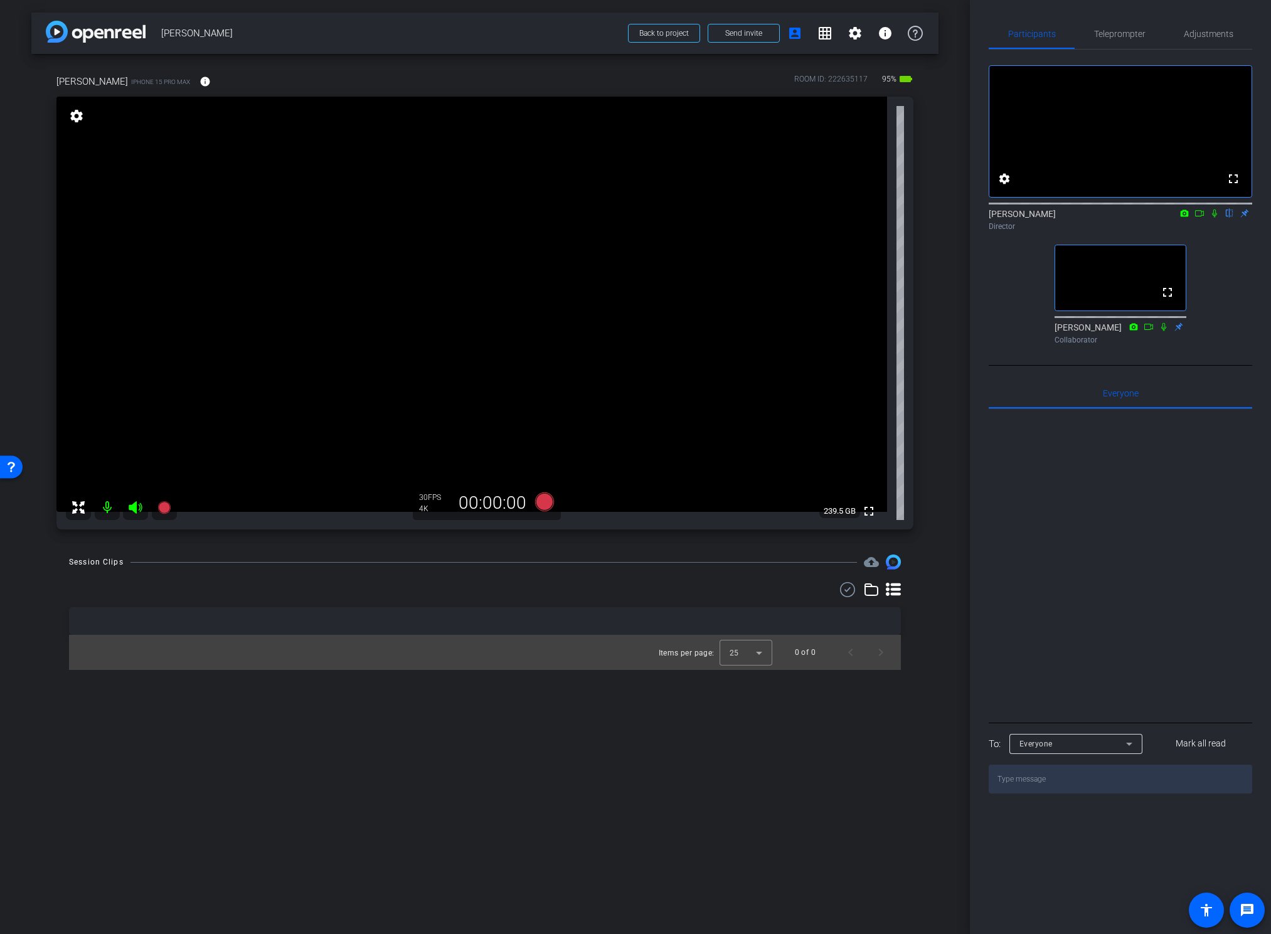
click at [948, 425] on div "arrow_back Nicole Reece Back to project Send invite account_box grid_on setting…" at bounding box center [485, 467] width 970 height 934
click at [945, 585] on div "arrow_back Nicole Reece Back to project Send invite account_box grid_on setting…" at bounding box center [485, 467] width 970 height 934
click at [1204, 33] on span "Adjustments" at bounding box center [1209, 33] width 50 height 9
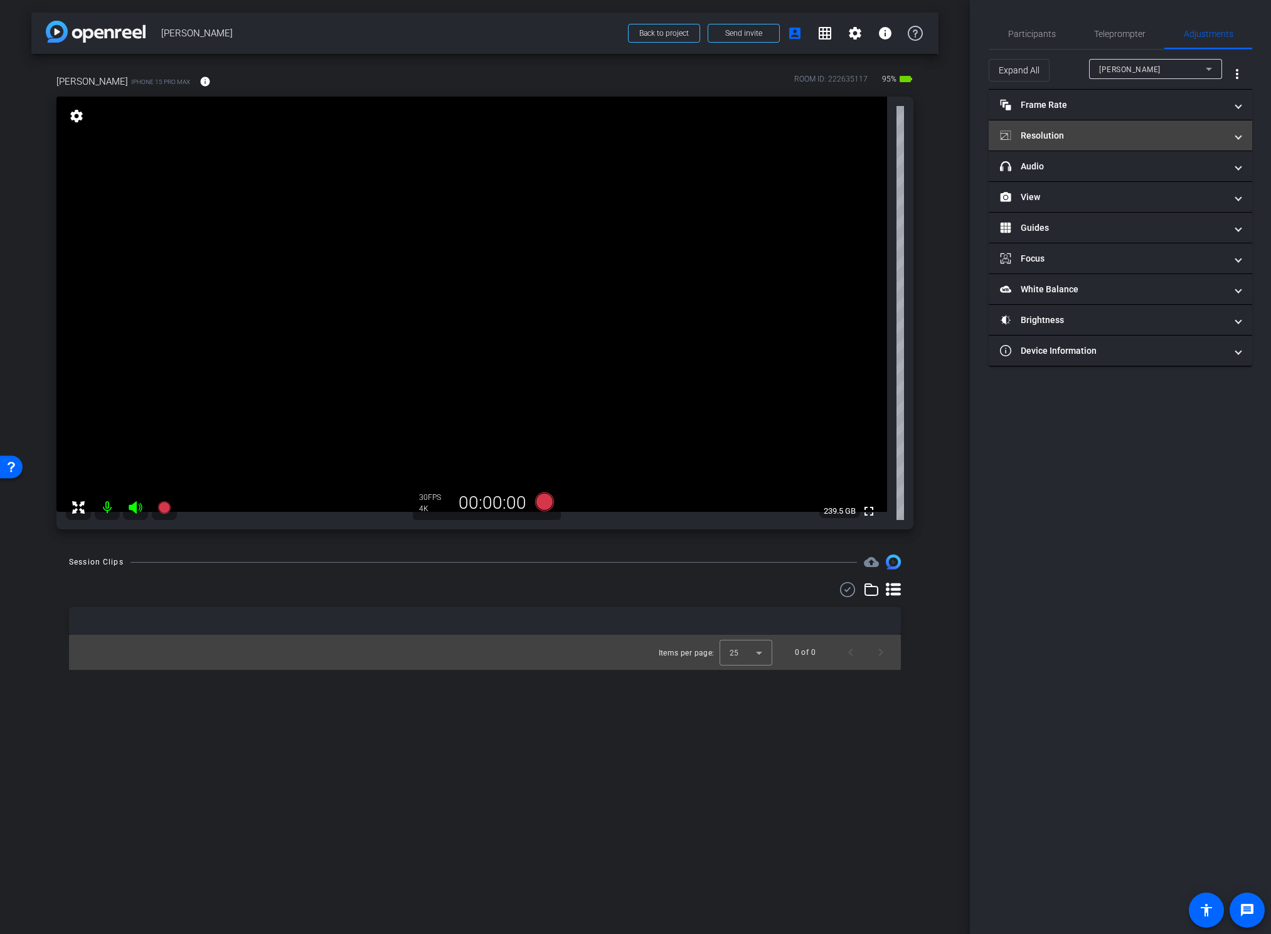
click at [1059, 141] on mat-panel-title "Resolution" at bounding box center [1113, 135] width 226 height 13
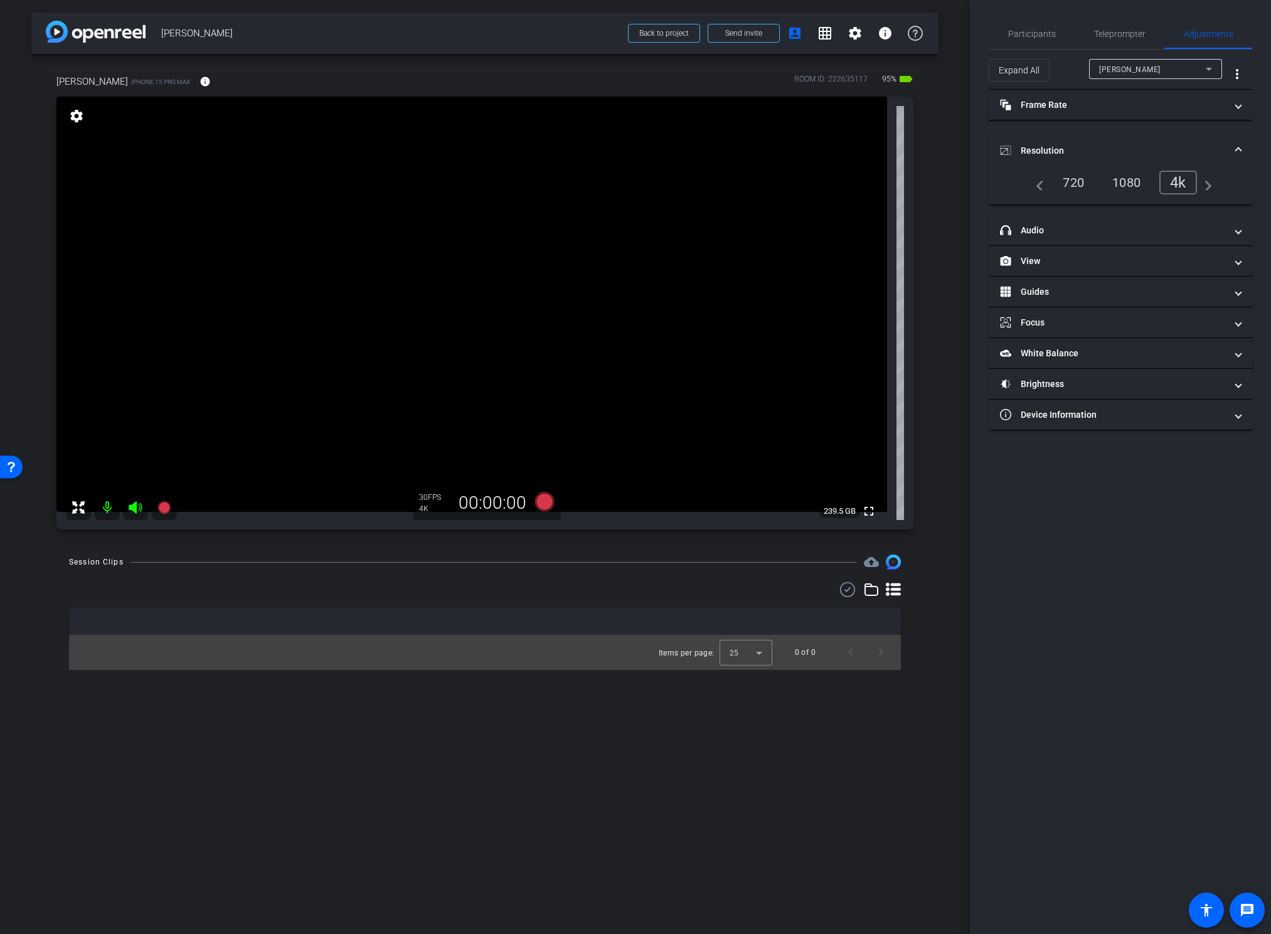
click at [1059, 141] on mat-expansion-panel-header "Resolution" at bounding box center [1120, 150] width 263 height 40
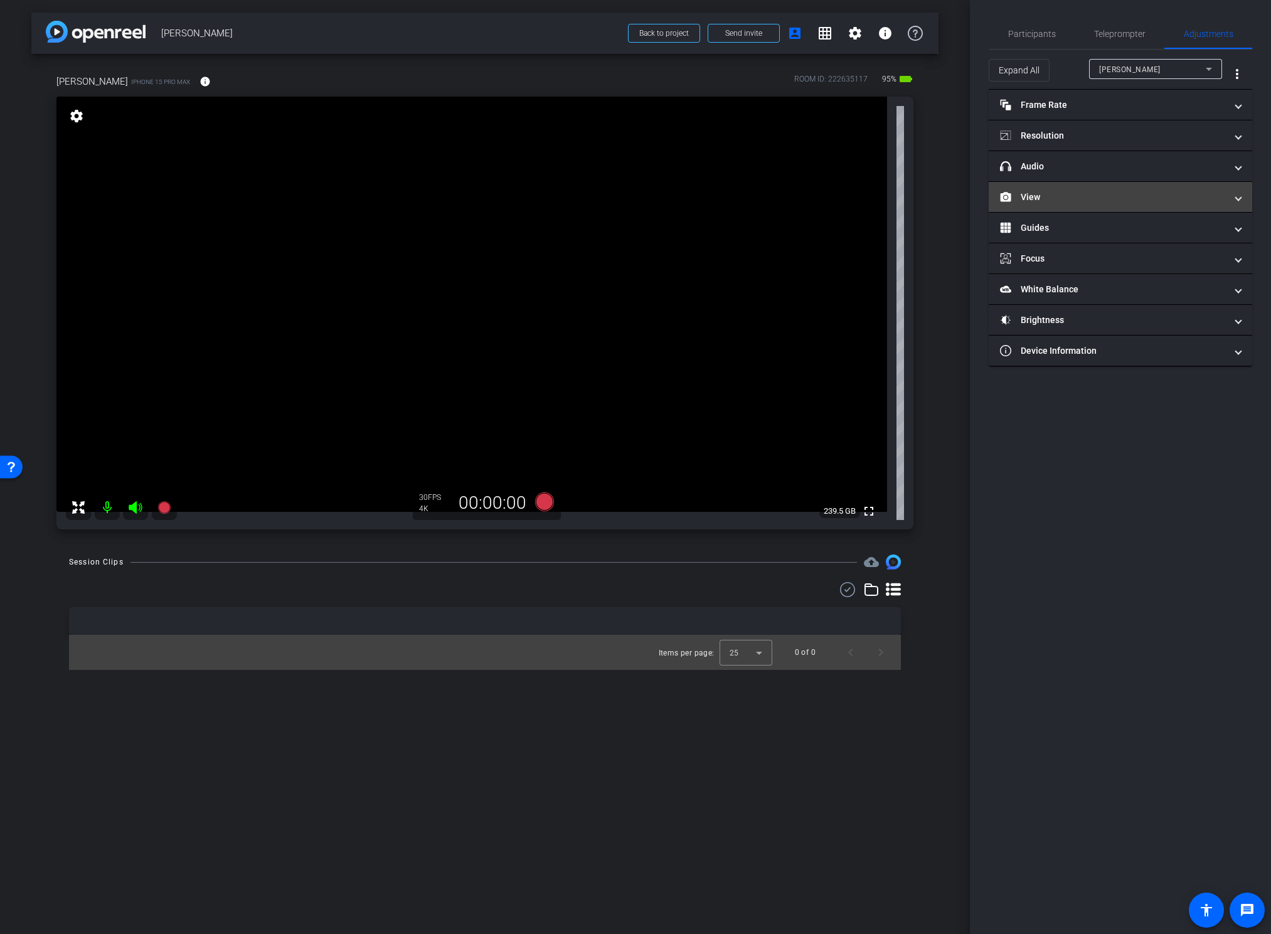
click at [1055, 194] on mat-panel-title "View" at bounding box center [1113, 197] width 226 height 13
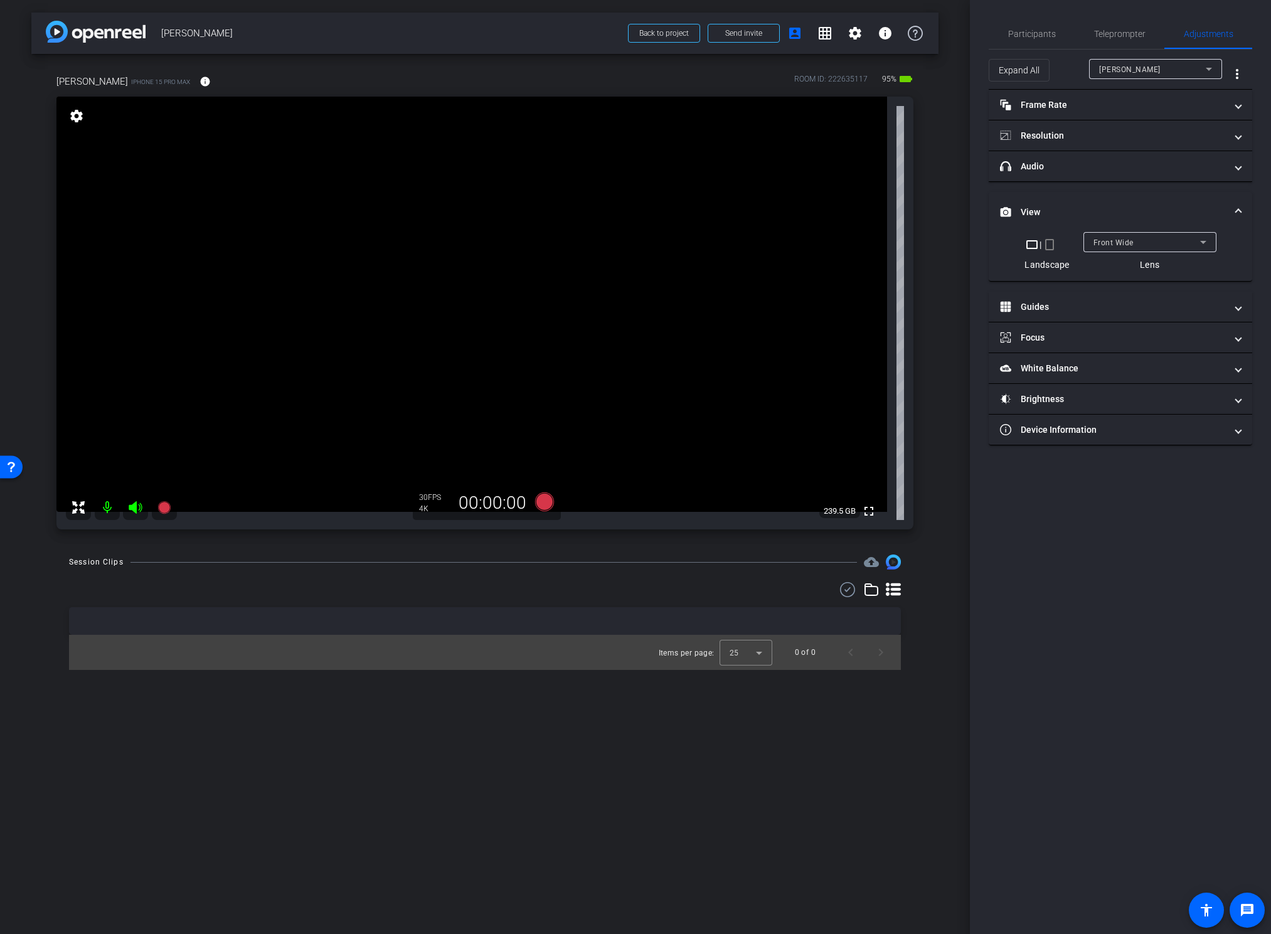
click at [1096, 236] on div "Front Wide" at bounding box center [1146, 243] width 107 height 16
click at [486, 284] on video at bounding box center [471, 304] width 831 height 415
click at [157, 434] on video at bounding box center [471, 304] width 831 height 415
click at [479, 253] on video at bounding box center [471, 304] width 831 height 415
click at [1039, 26] on span "Participants" at bounding box center [1032, 34] width 48 height 30
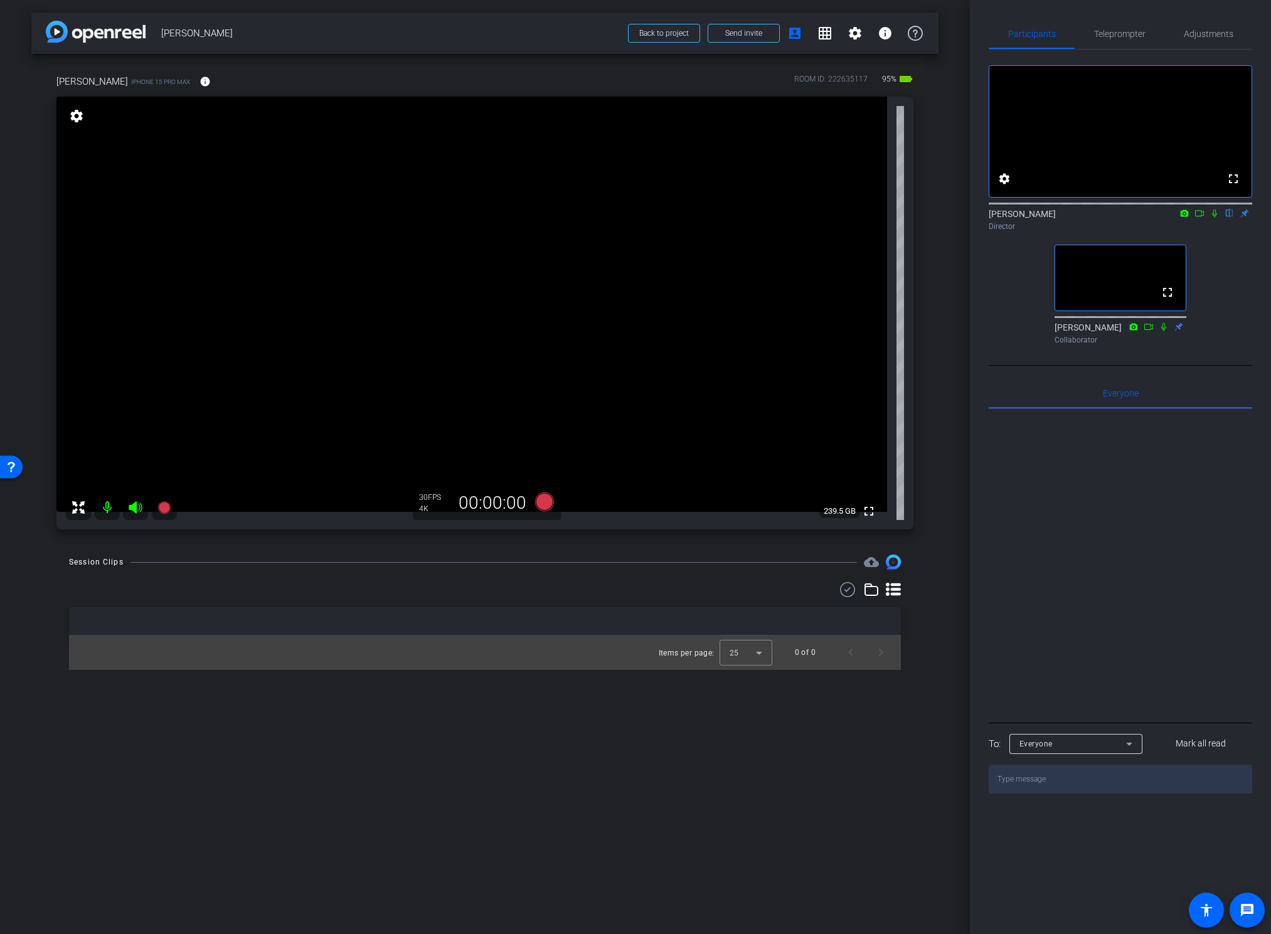
click at [363, 289] on video at bounding box center [471, 304] width 831 height 415
click at [385, 310] on video at bounding box center [471, 304] width 831 height 415
click at [385, 275] on video at bounding box center [471, 304] width 831 height 415
click at [405, 334] on video at bounding box center [471, 304] width 831 height 415
click at [437, 294] on video at bounding box center [471, 304] width 831 height 415
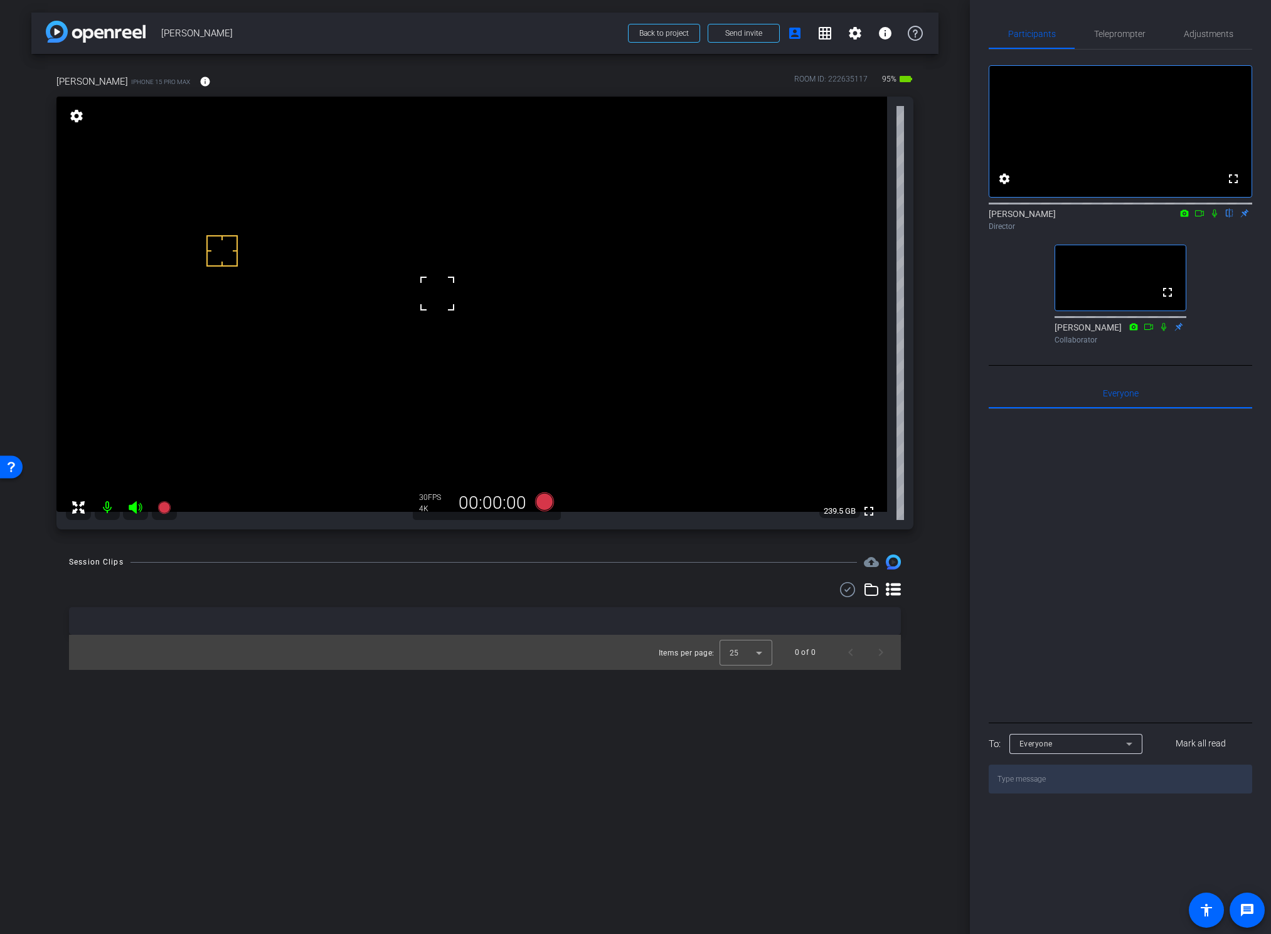
click at [415, 344] on video at bounding box center [471, 304] width 831 height 415
click at [431, 288] on video at bounding box center [471, 304] width 831 height 415
click at [1200, 33] on span "Adjustments" at bounding box center [1209, 33] width 50 height 9
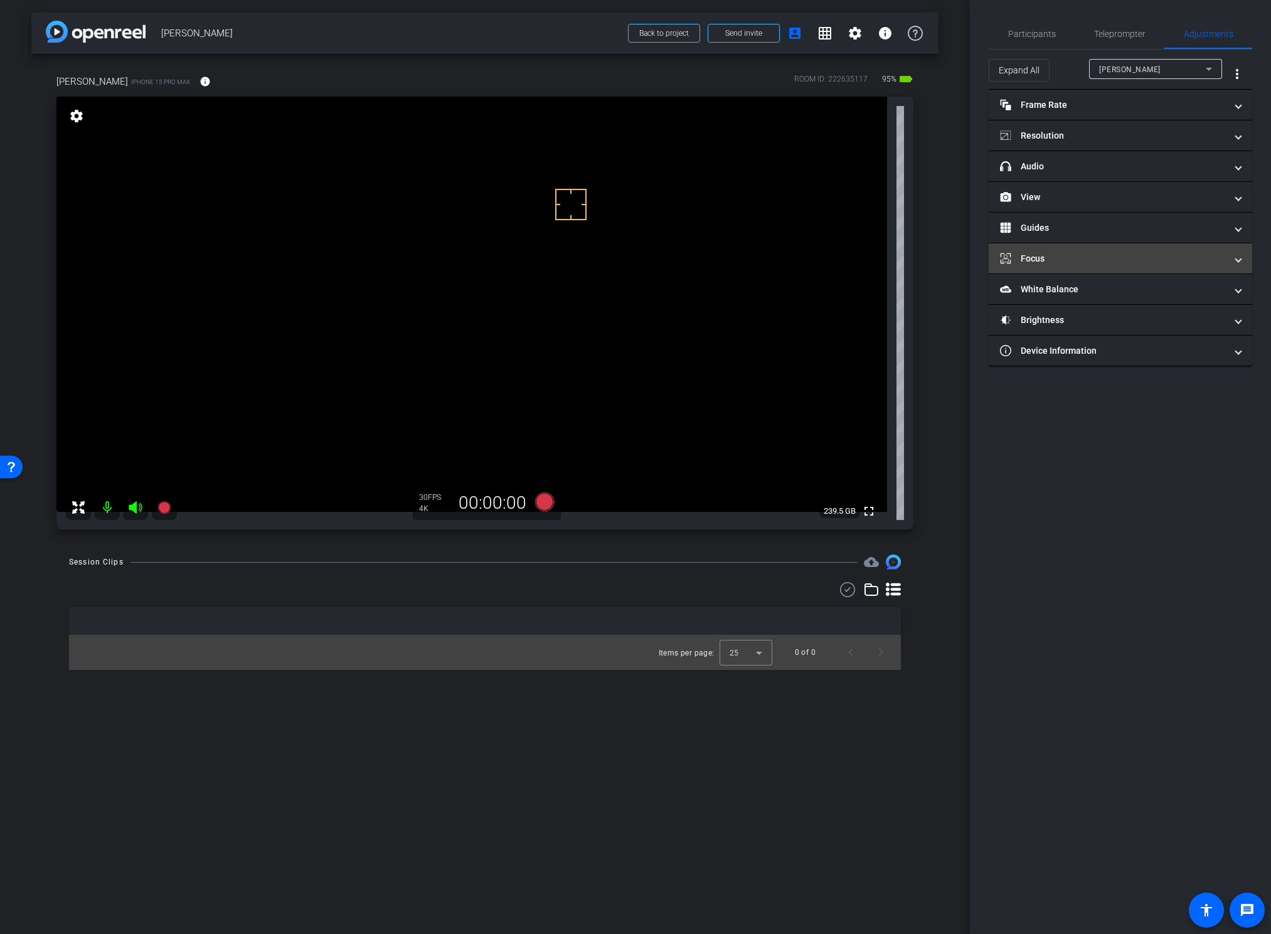
click at [1068, 256] on mat-panel-title "Focus" at bounding box center [1113, 258] width 226 height 13
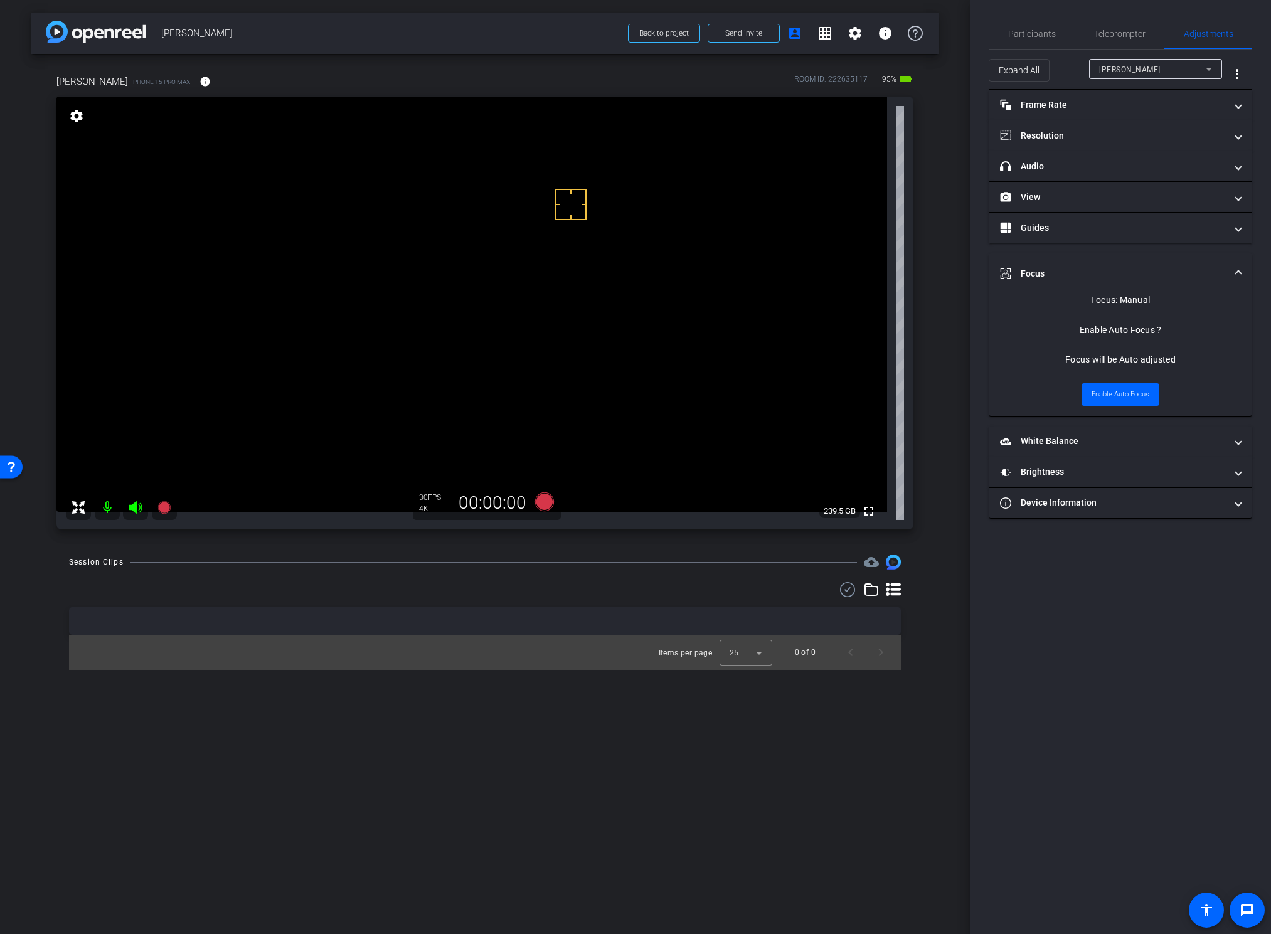
click at [1060, 257] on mat-expansion-panel-header "Focus" at bounding box center [1120, 273] width 263 height 40
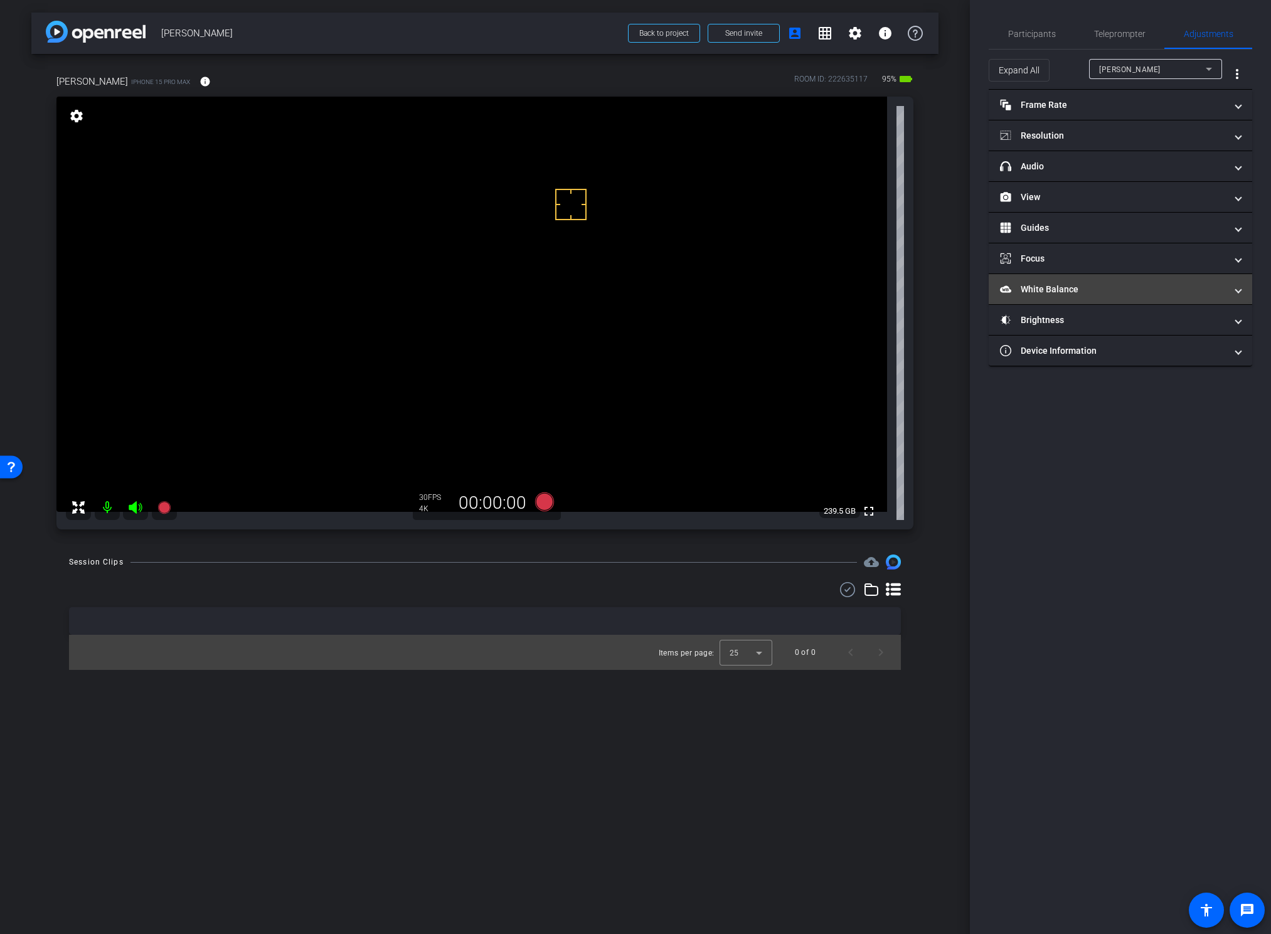
click at [1055, 287] on mat-panel-title "White Balance White Balance" at bounding box center [1113, 289] width 226 height 13
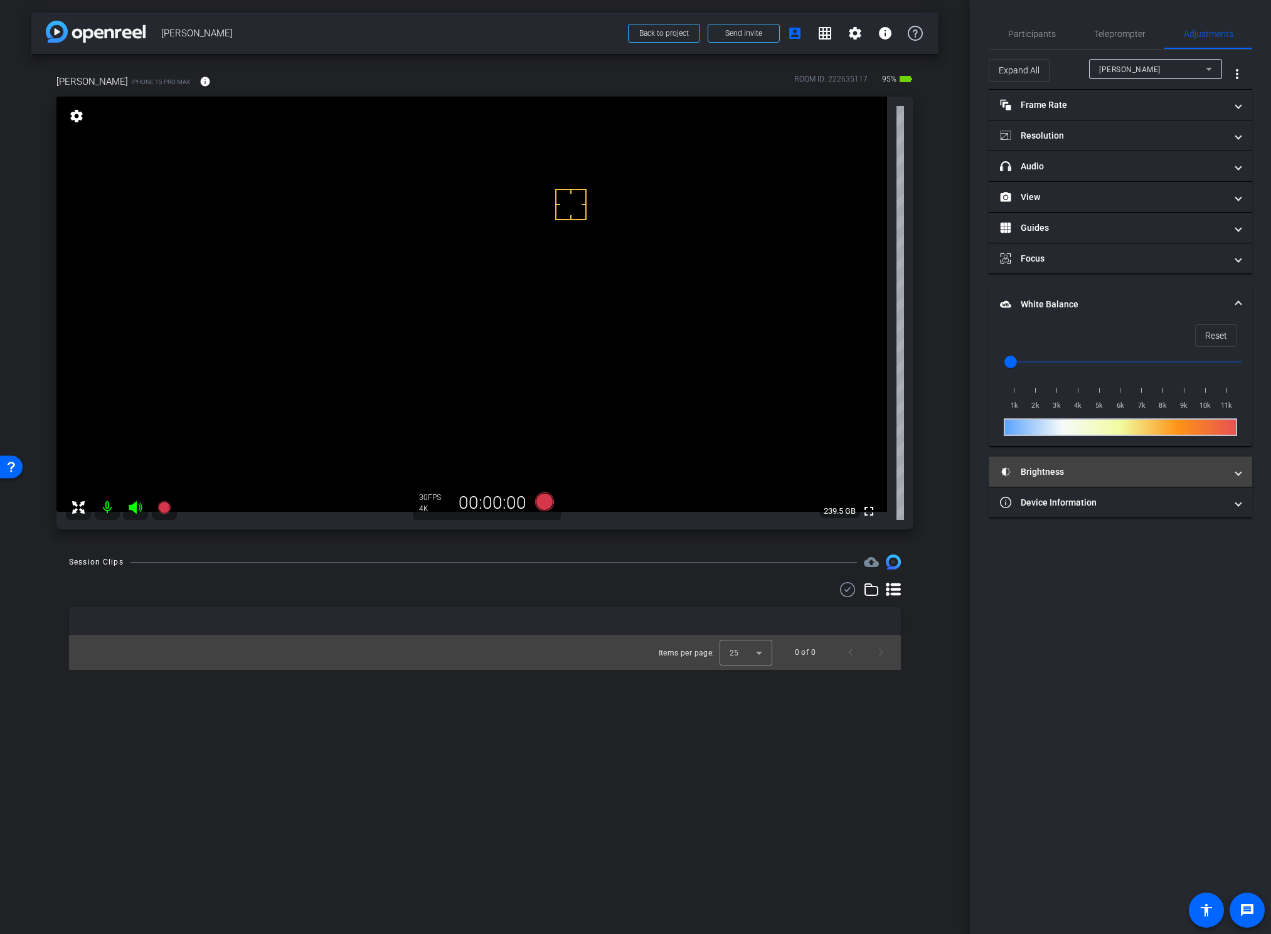
click at [1075, 477] on mat-panel-title "Brightness" at bounding box center [1113, 471] width 226 height 13
click at [1091, 504] on span "button" at bounding box center [1086, 508] width 19 height 9
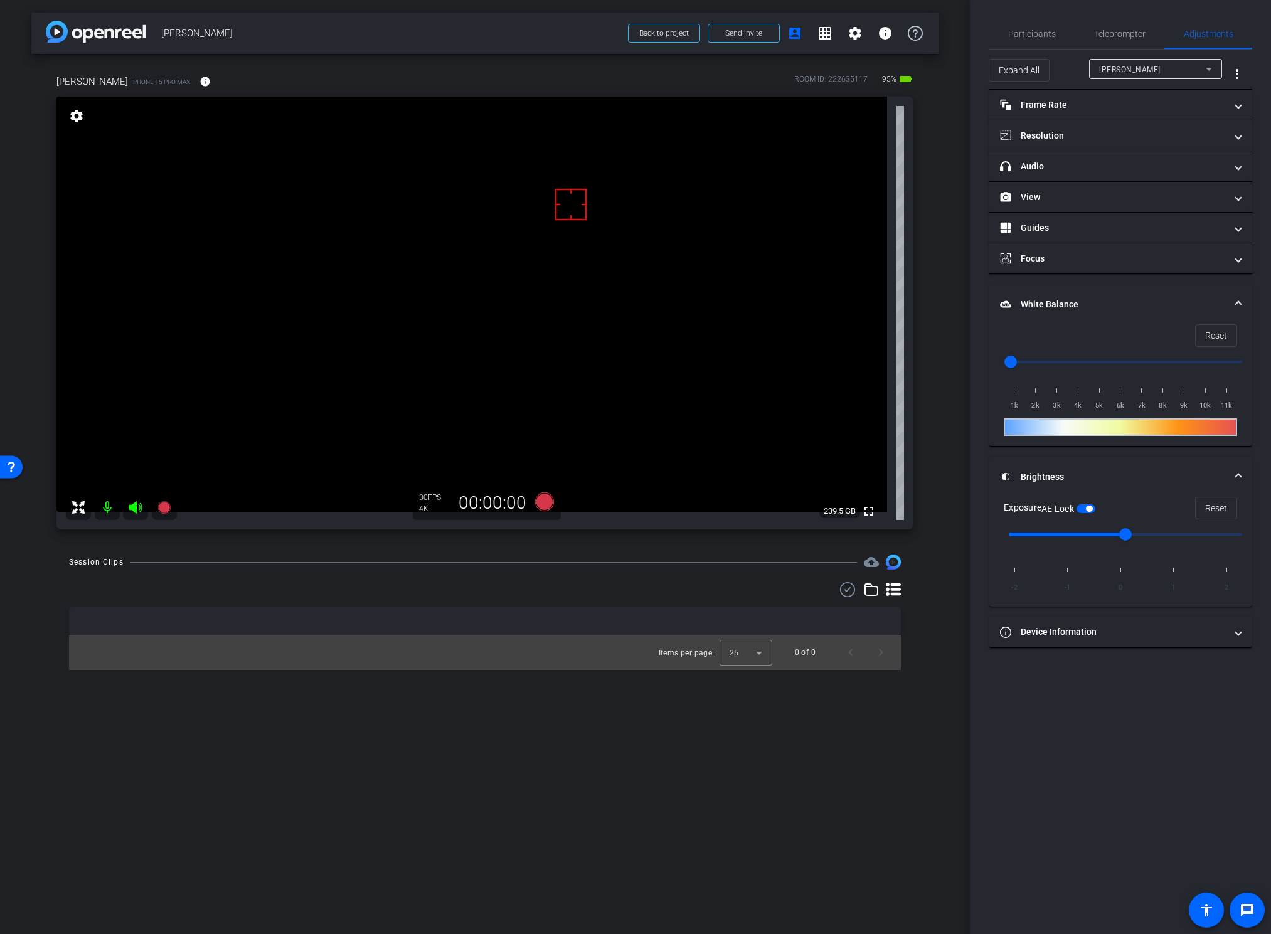
click at [1046, 301] on mat-panel-title "White Balance White Balance" at bounding box center [1113, 304] width 226 height 13
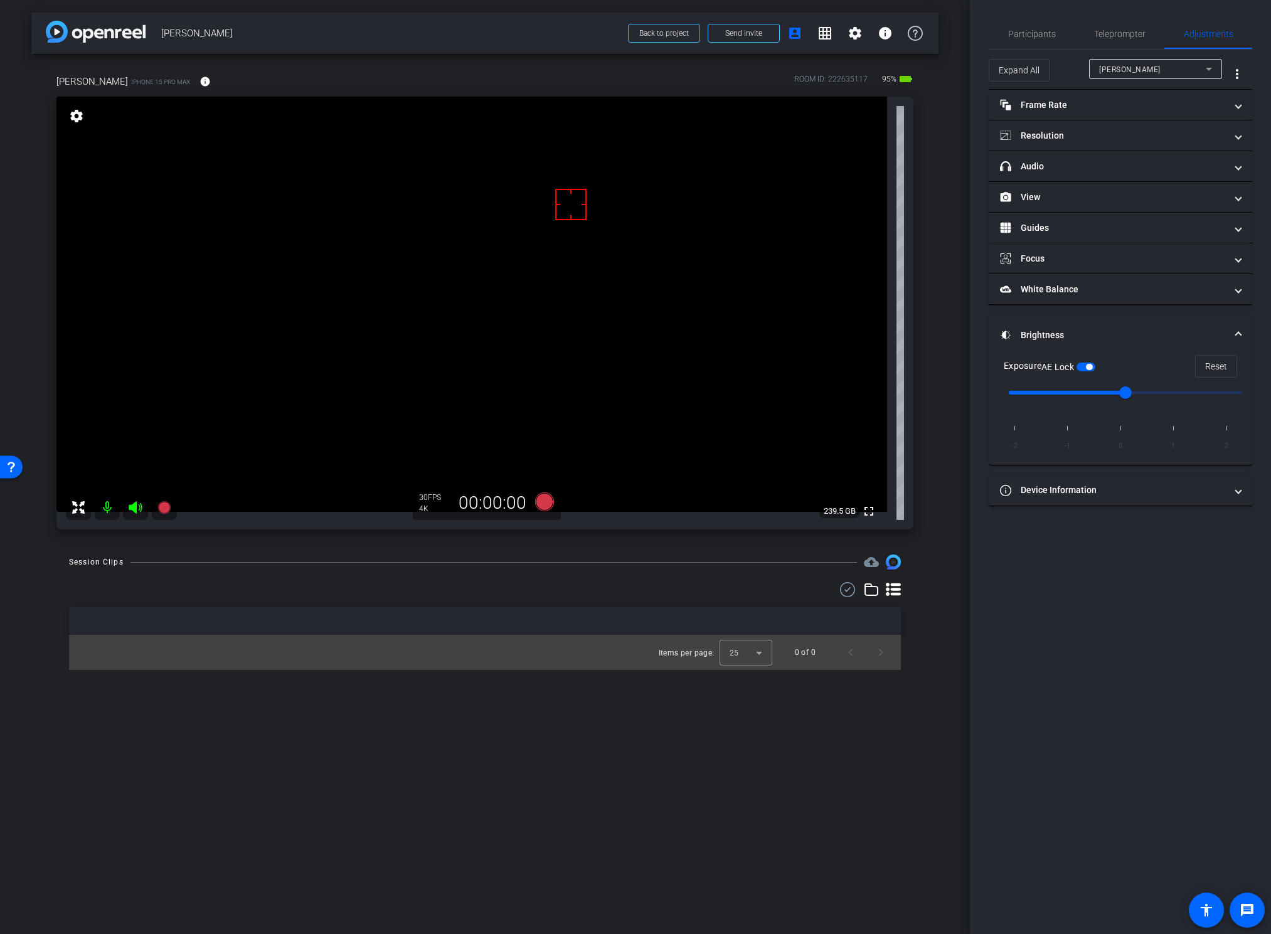
drag, startPoint x: 1041, startPoint y: 327, endPoint x: 1041, endPoint y: 306, distance: 22.0
click at [1040, 327] on mat-expansion-panel-header "Brightness" at bounding box center [1120, 335] width 263 height 40
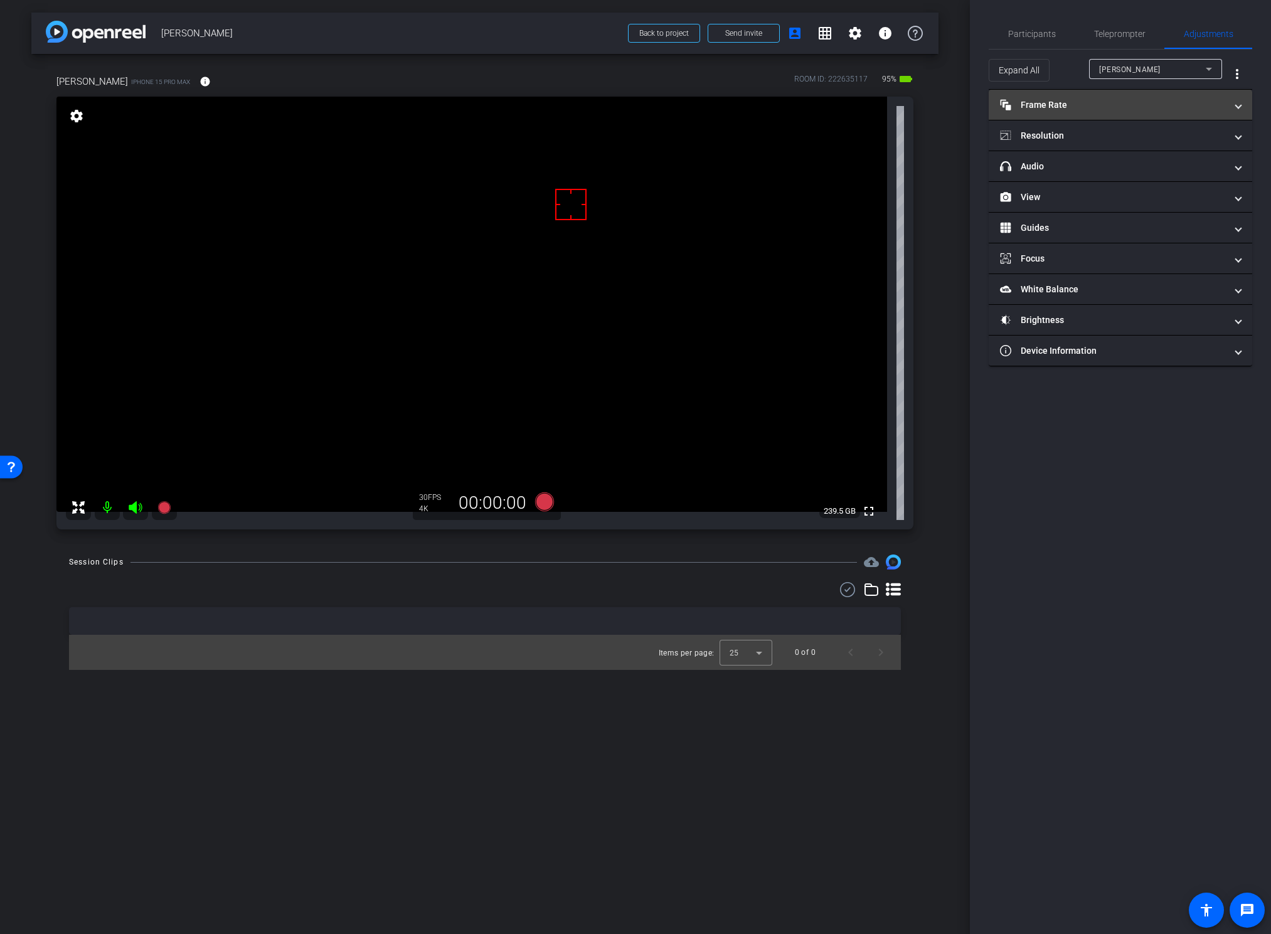
click at [1052, 101] on mat-panel-title "Frame Rate Frame Rate" at bounding box center [1113, 104] width 226 height 13
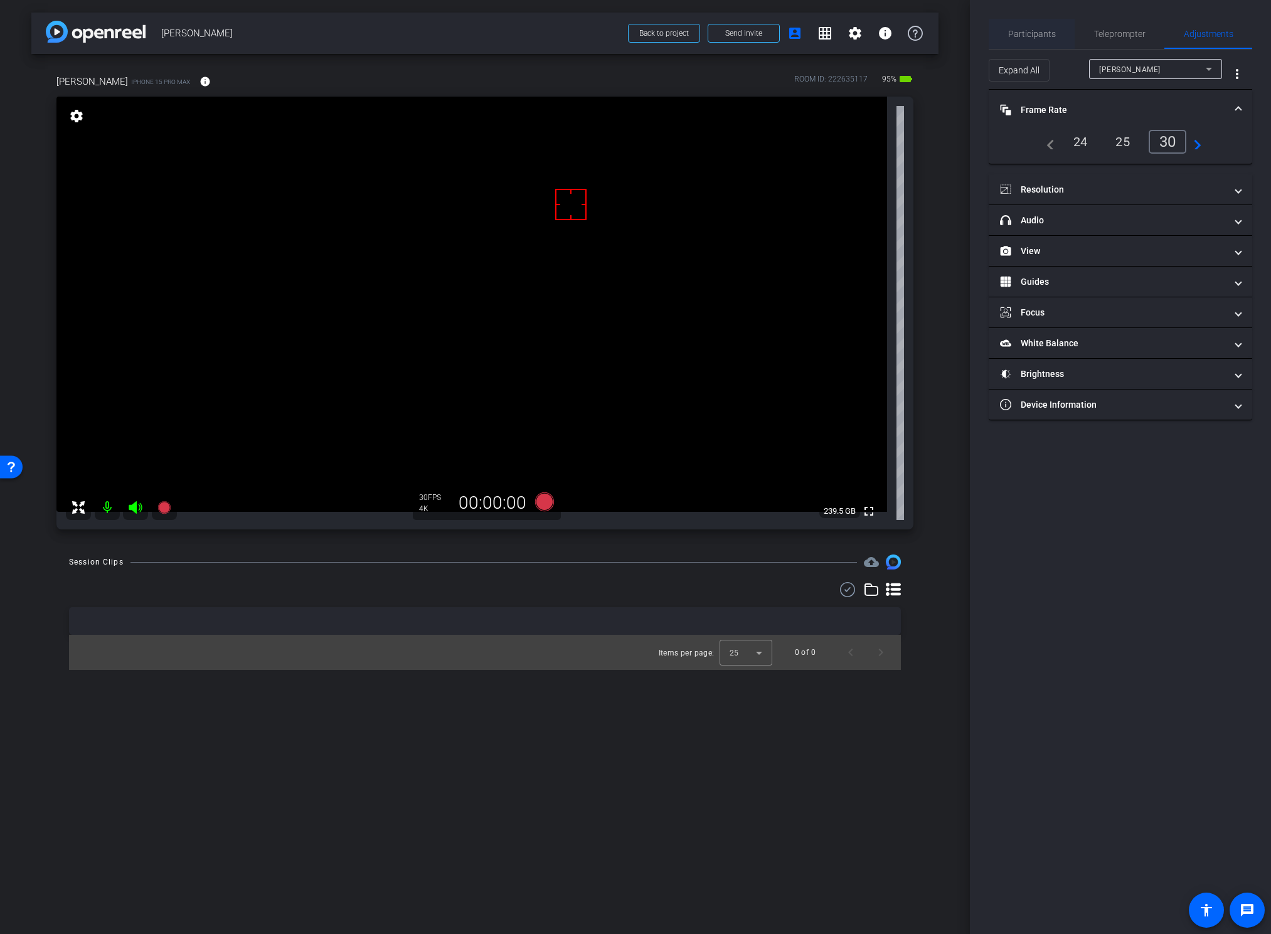
click at [1033, 29] on span "Participants" at bounding box center [1032, 33] width 48 height 9
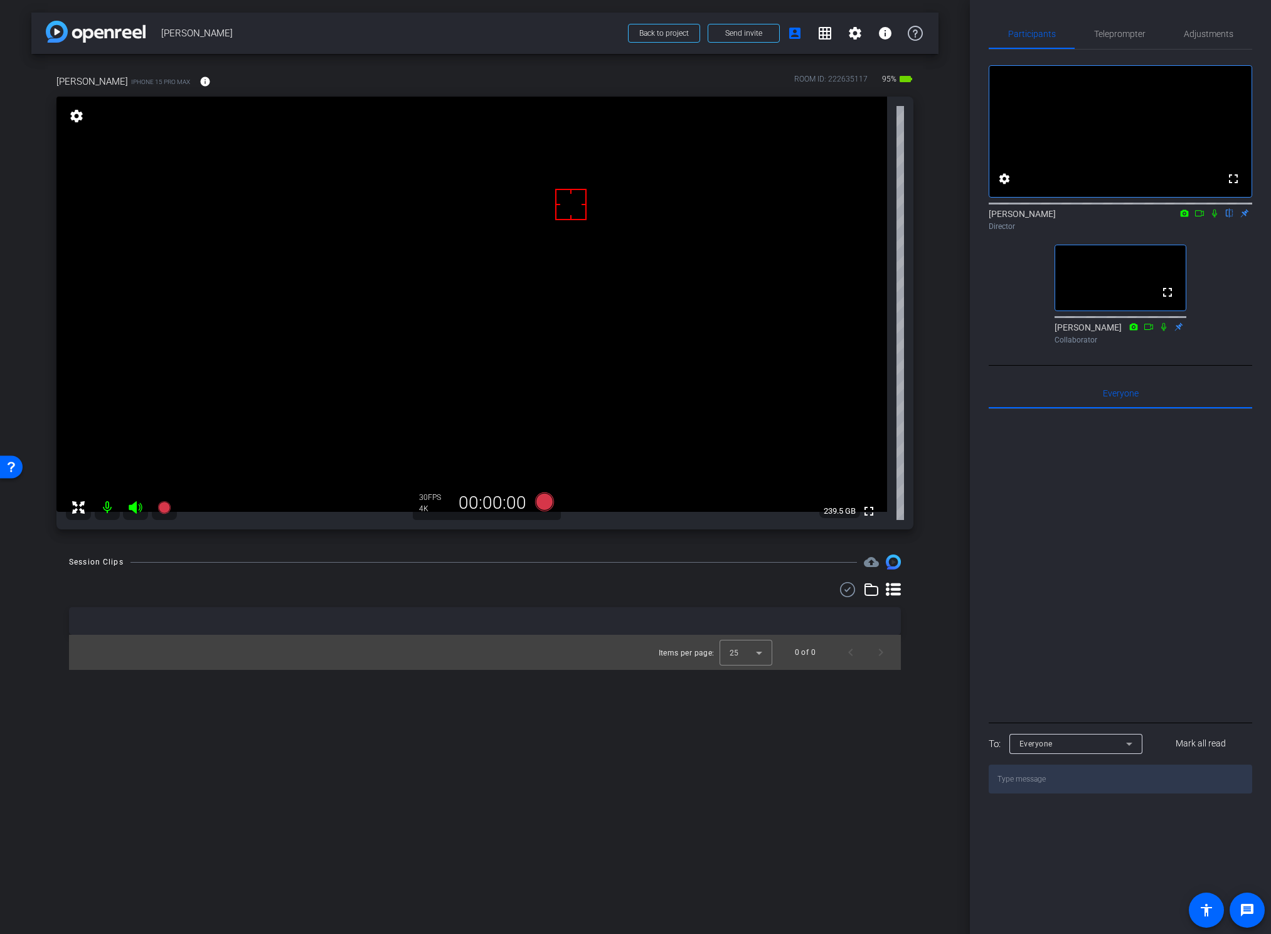
click at [402, 304] on video at bounding box center [471, 304] width 831 height 415
click at [1198, 218] on icon at bounding box center [1199, 213] width 10 height 9
click at [549, 579] on div "Session Clips cloud_upload Items per page: 25 0 of 0" at bounding box center [484, 612] width 907 height 115
click at [939, 419] on div "arrow_back Nicole Reece Back to project Send invite account_box grid_on setting…" at bounding box center [485, 467] width 970 height 934
drag, startPoint x: 575, startPoint y: 564, endPoint x: 585, endPoint y: 560, distance: 10.1
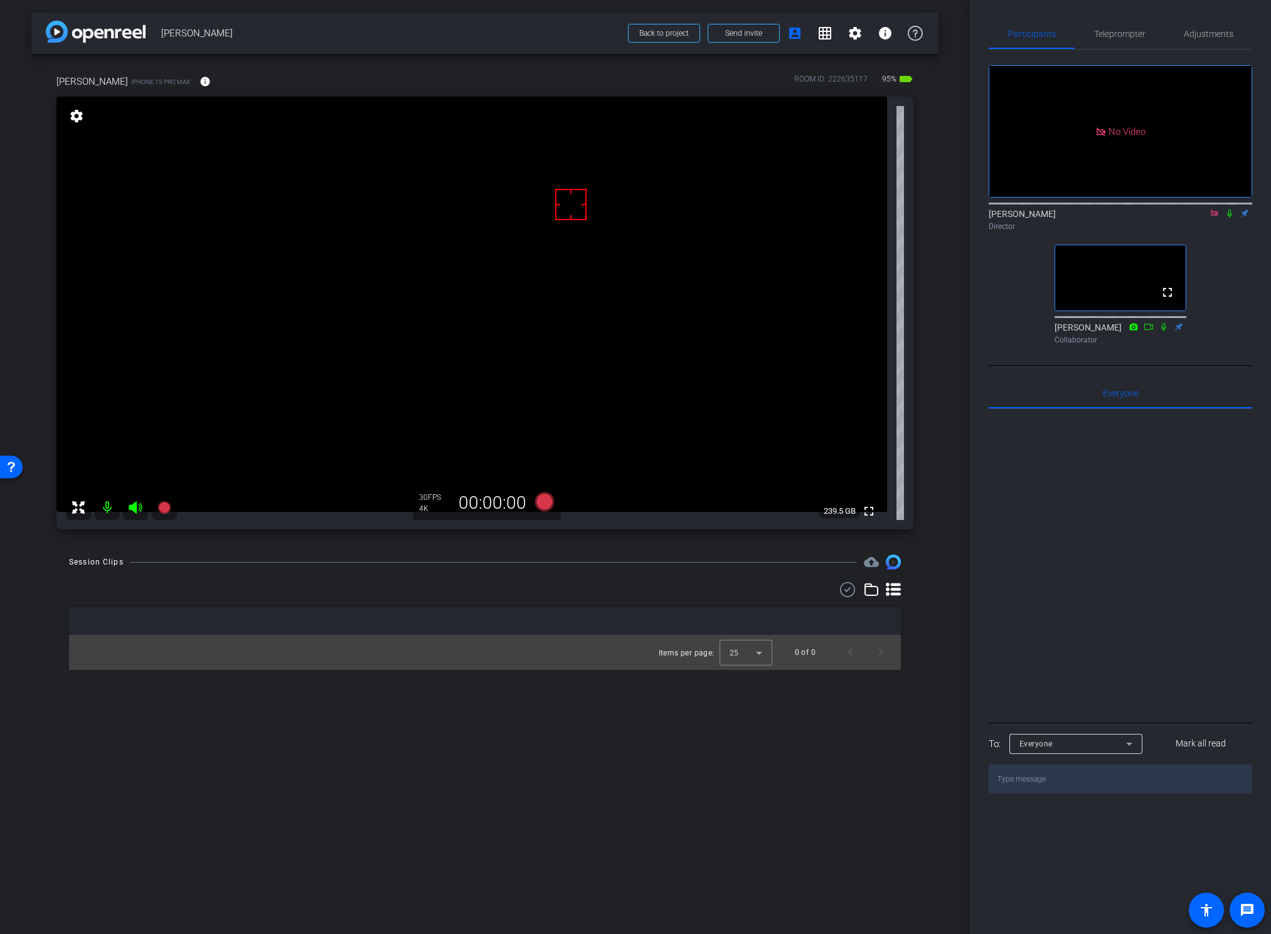
click at [575, 564] on div "Session Clips cloud_upload" at bounding box center [485, 562] width 832 height 15
click at [426, 287] on video at bounding box center [471, 304] width 831 height 415
click at [581, 564] on div "Session Clips cloud_upload" at bounding box center [485, 562] width 832 height 15
drag, startPoint x: 637, startPoint y: 556, endPoint x: 607, endPoint y: 560, distance: 30.3
click at [636, 556] on div "Session Clips cloud_upload" at bounding box center [485, 562] width 832 height 15
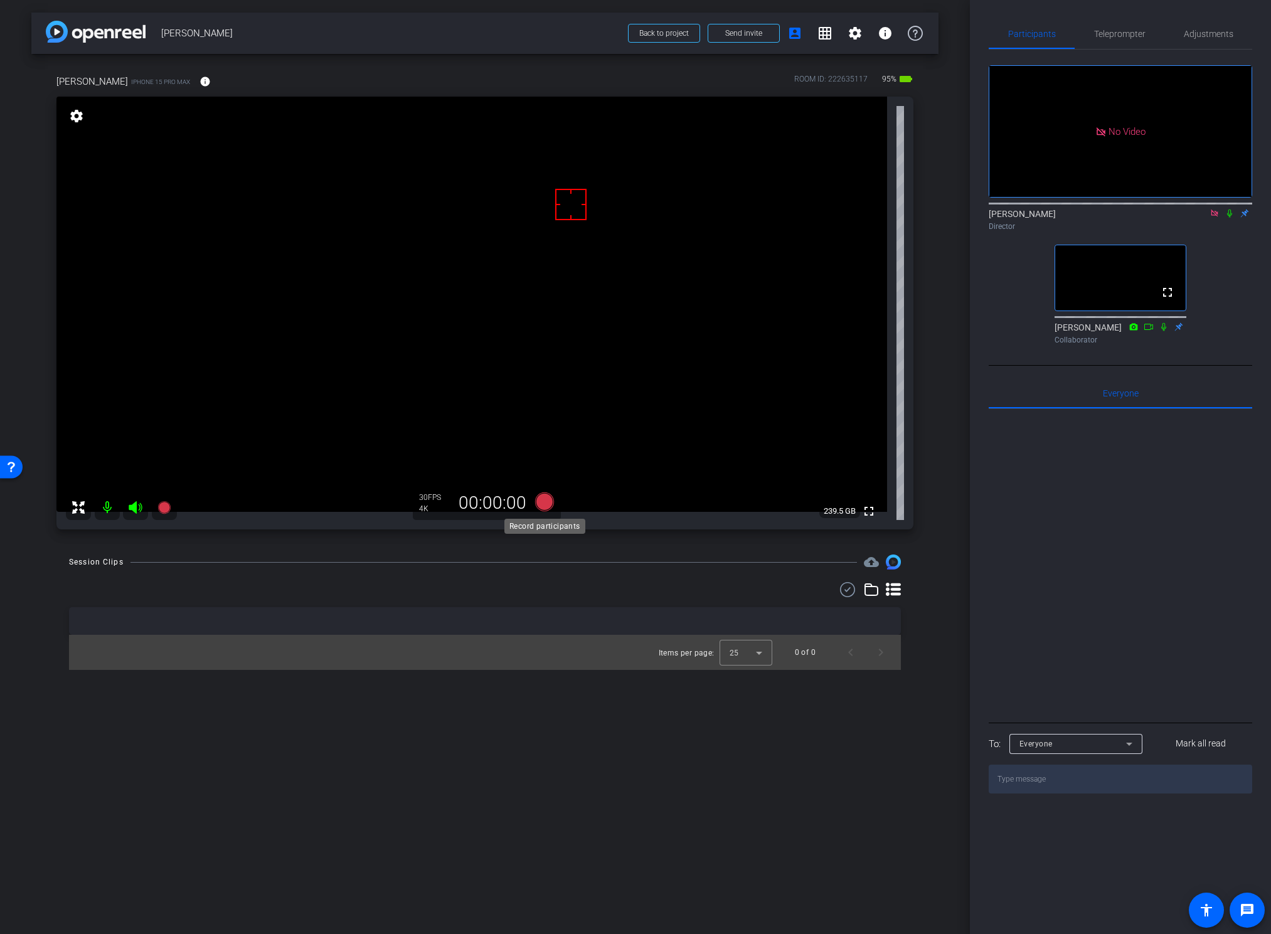
click at [540, 503] on icon at bounding box center [544, 501] width 19 height 19
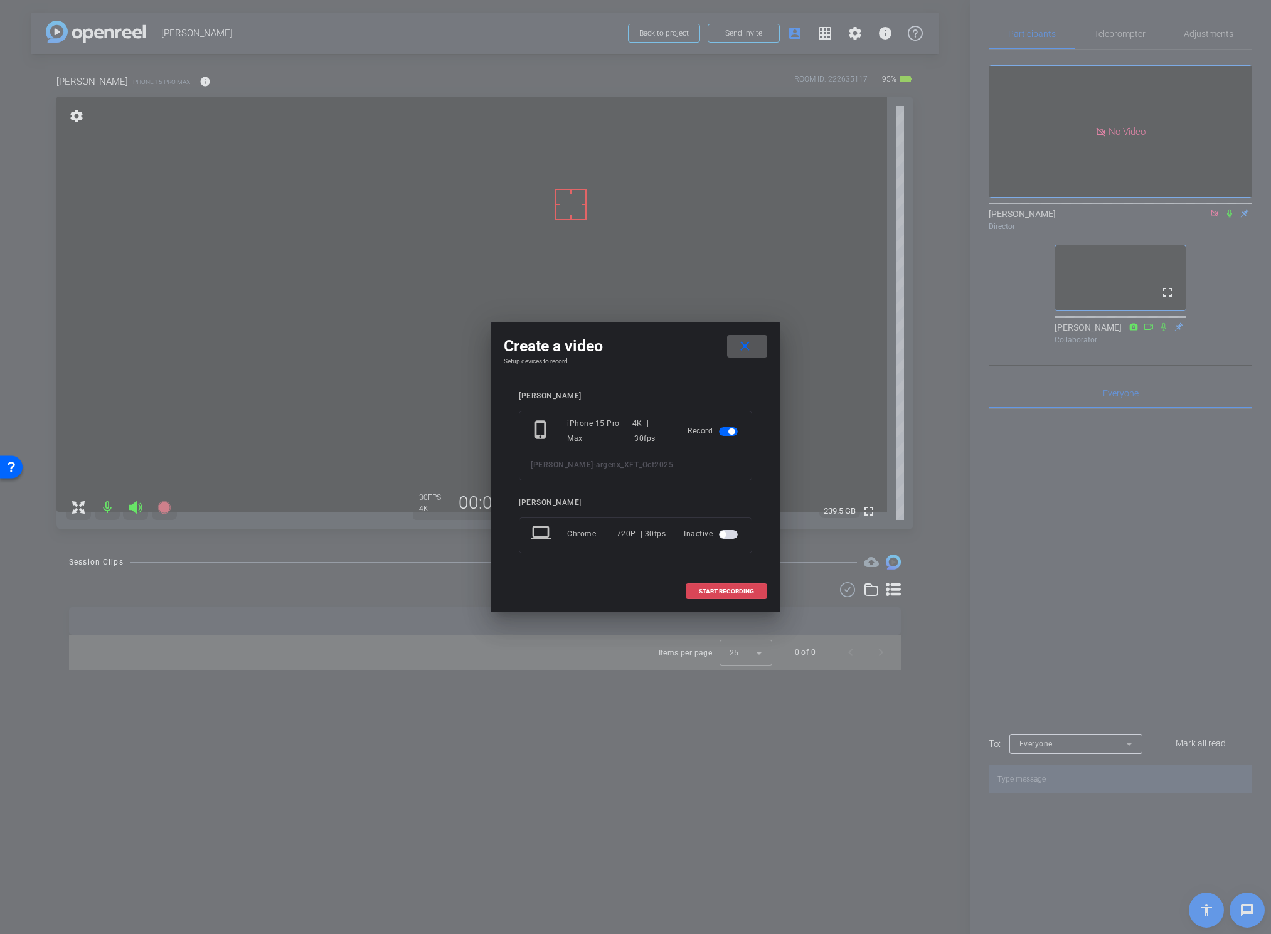
click at [721, 585] on span "START RECORDING" at bounding box center [726, 591] width 55 height 6
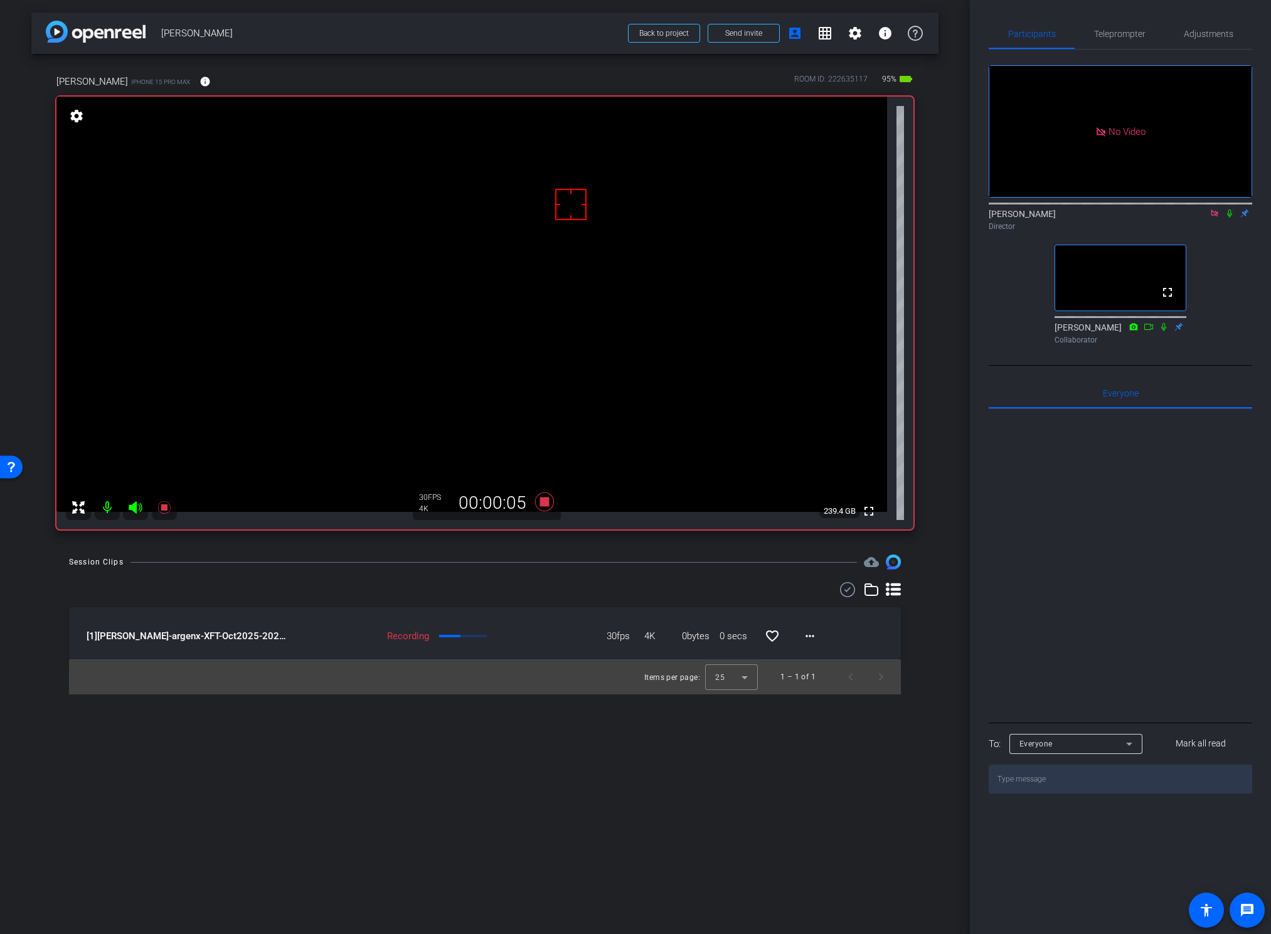
click at [1204, 219] on mat-icon at bounding box center [1229, 213] width 15 height 11
click at [575, 563] on div "Session Clips cloud_upload" at bounding box center [485, 562] width 832 height 15
click at [543, 503] on icon at bounding box center [544, 501] width 19 height 19
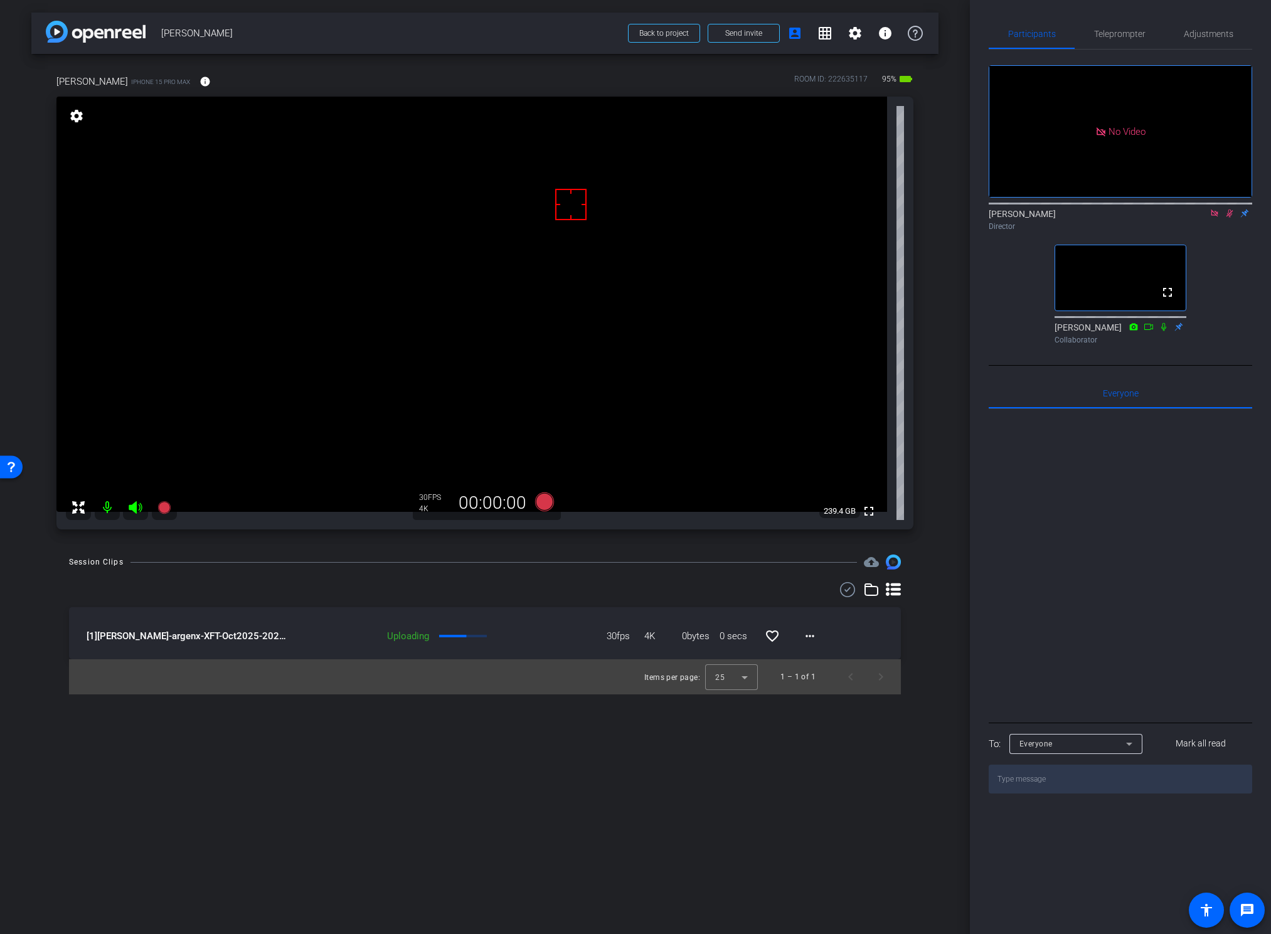
click at [1204, 218] on icon at bounding box center [1230, 213] width 10 height 9
click at [1204, 218] on icon at bounding box center [1229, 214] width 5 height 8
click at [812, 585] on mat-icon "more_horiz" at bounding box center [809, 636] width 15 height 15
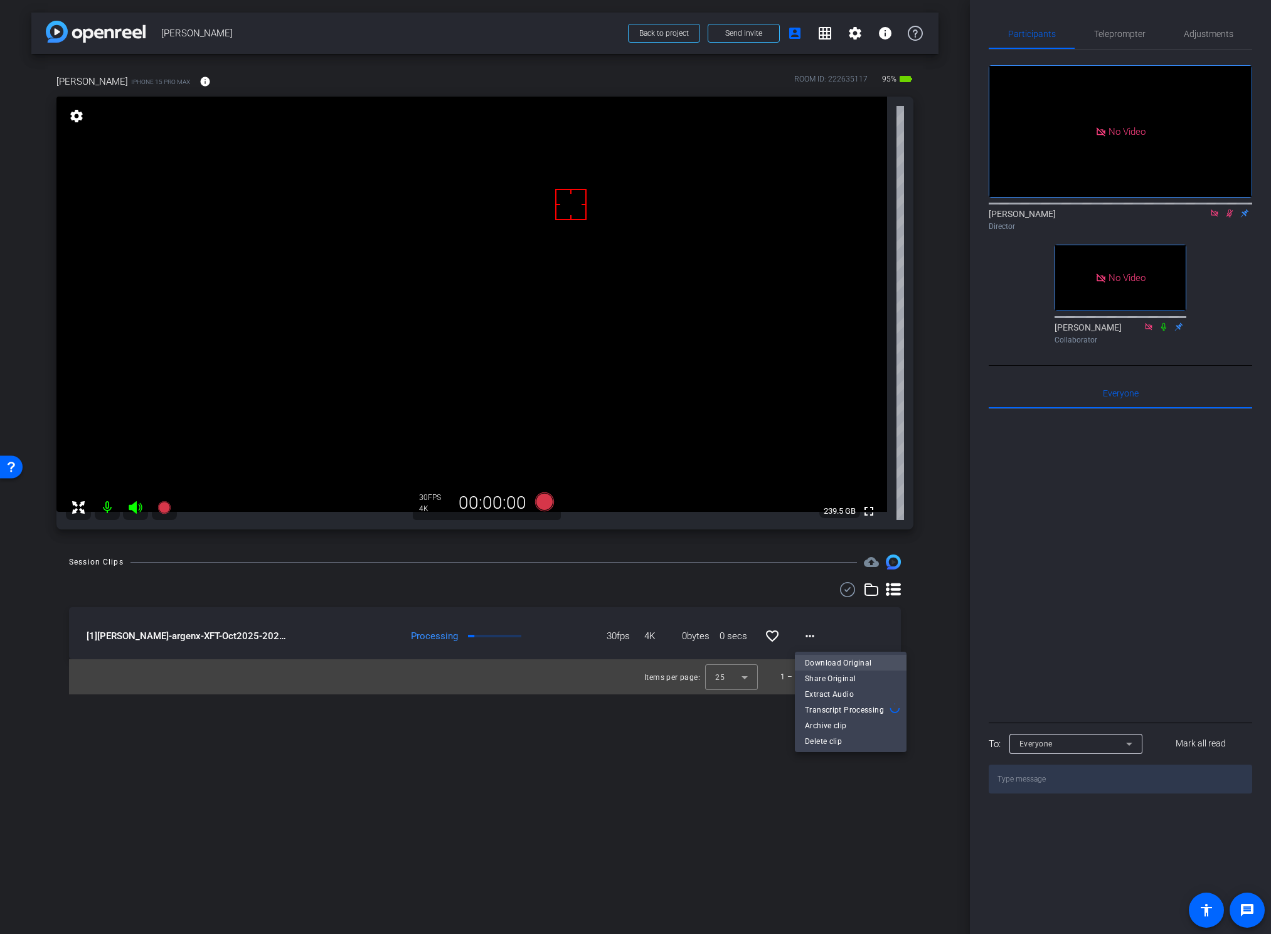
click at [833, 585] on span "Download Original" at bounding box center [851, 662] width 92 height 15
drag, startPoint x: 1232, startPoint y: 262, endPoint x: 1231, endPoint y: 248, distance: 13.2
click at [1204, 258] on div "No Video Mandy Fernandez Director No Video Souzan Alavi Collaborator" at bounding box center [1120, 200] width 263 height 300
click at [1204, 218] on icon at bounding box center [1229, 214] width 7 height 8
click at [1204, 218] on icon at bounding box center [1229, 214] width 5 height 8
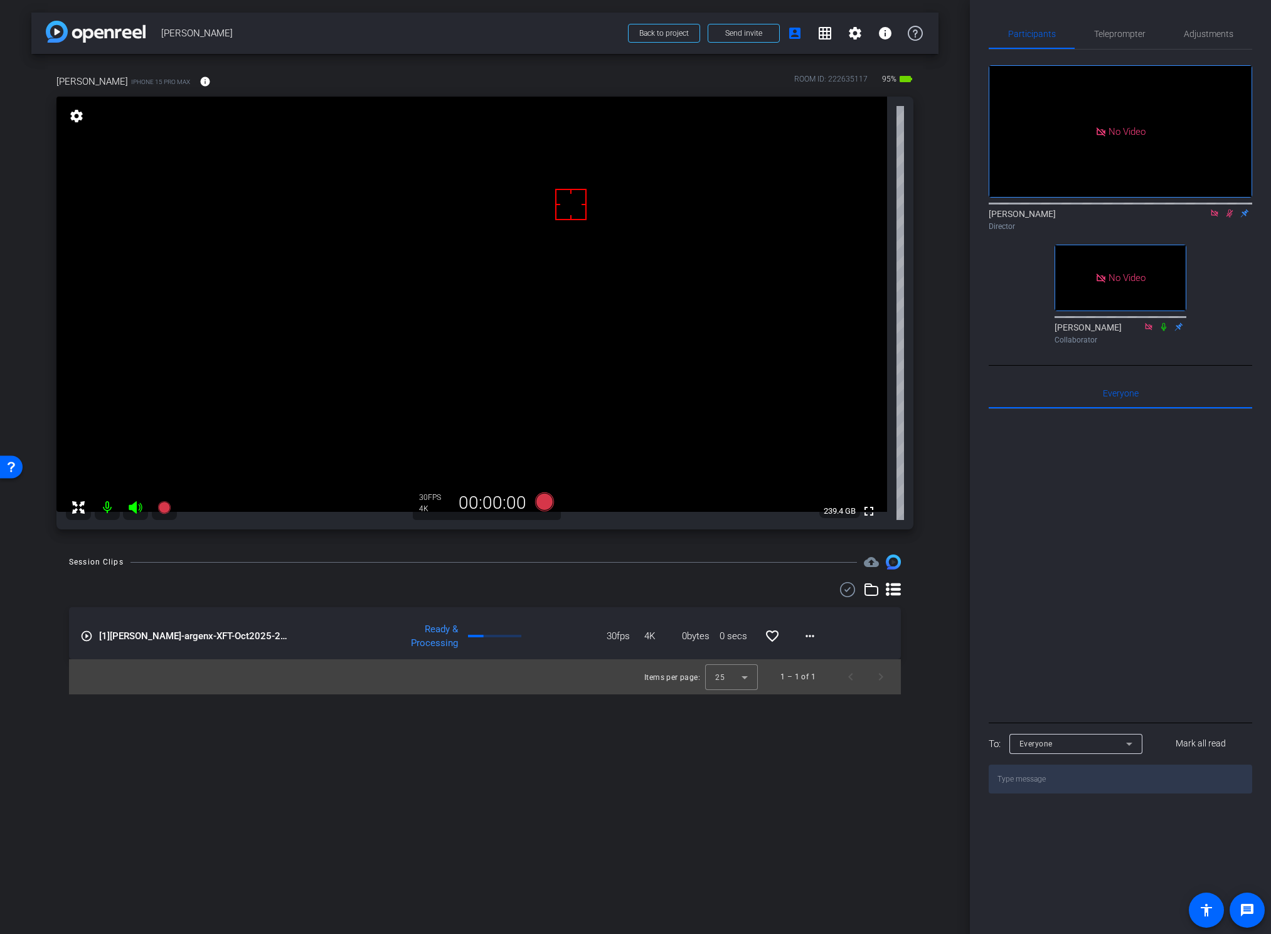
click at [1204, 218] on icon at bounding box center [1230, 213] width 10 height 9
click at [506, 549] on div "arrow_back Nicole Reece Back to project Send invite account_box grid_on setting…" at bounding box center [485, 467] width 970 height 934
click at [543, 503] on icon at bounding box center [544, 501] width 19 height 19
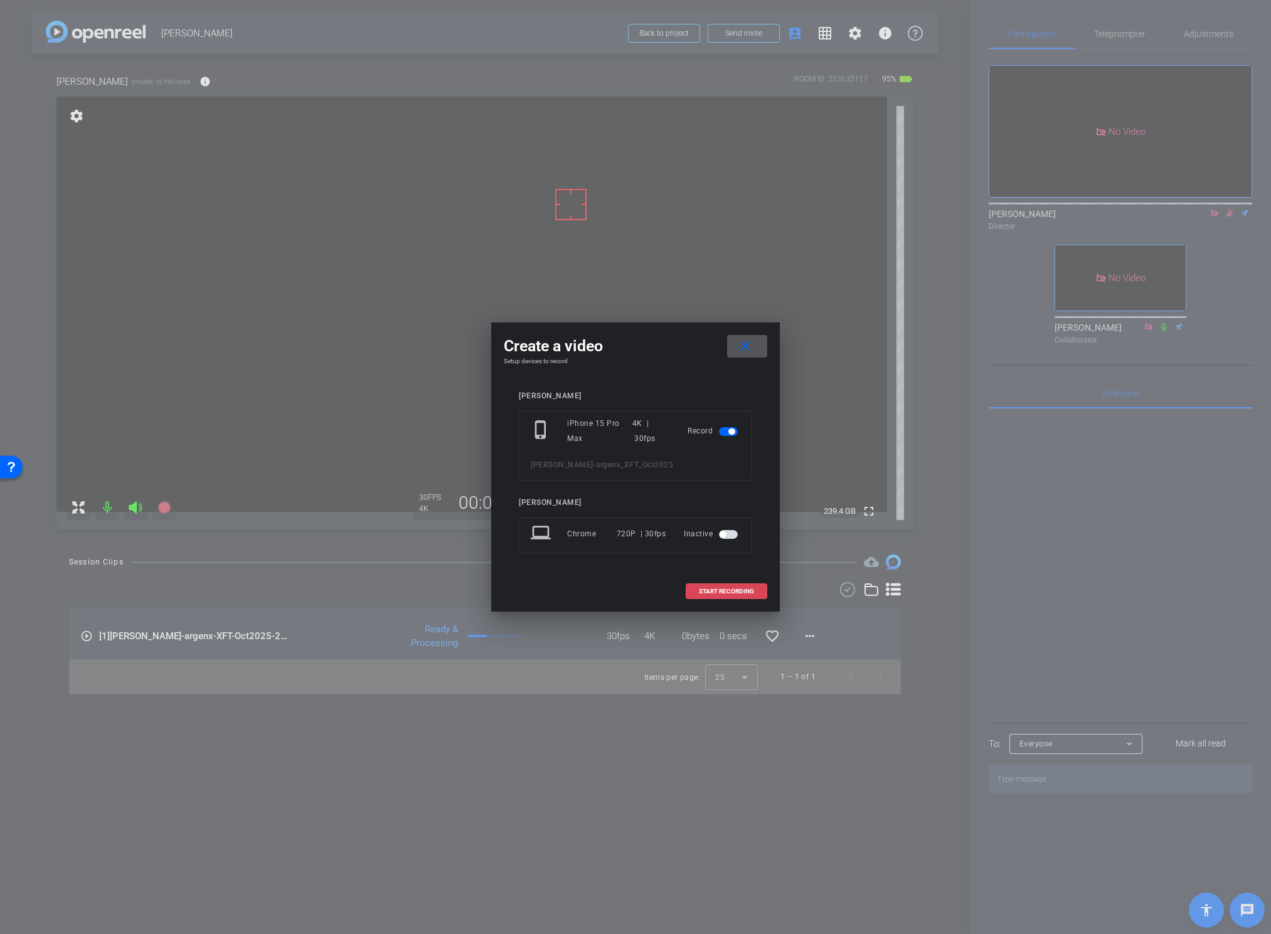
click at [733, 585] on span "START RECORDING" at bounding box center [726, 591] width 55 height 6
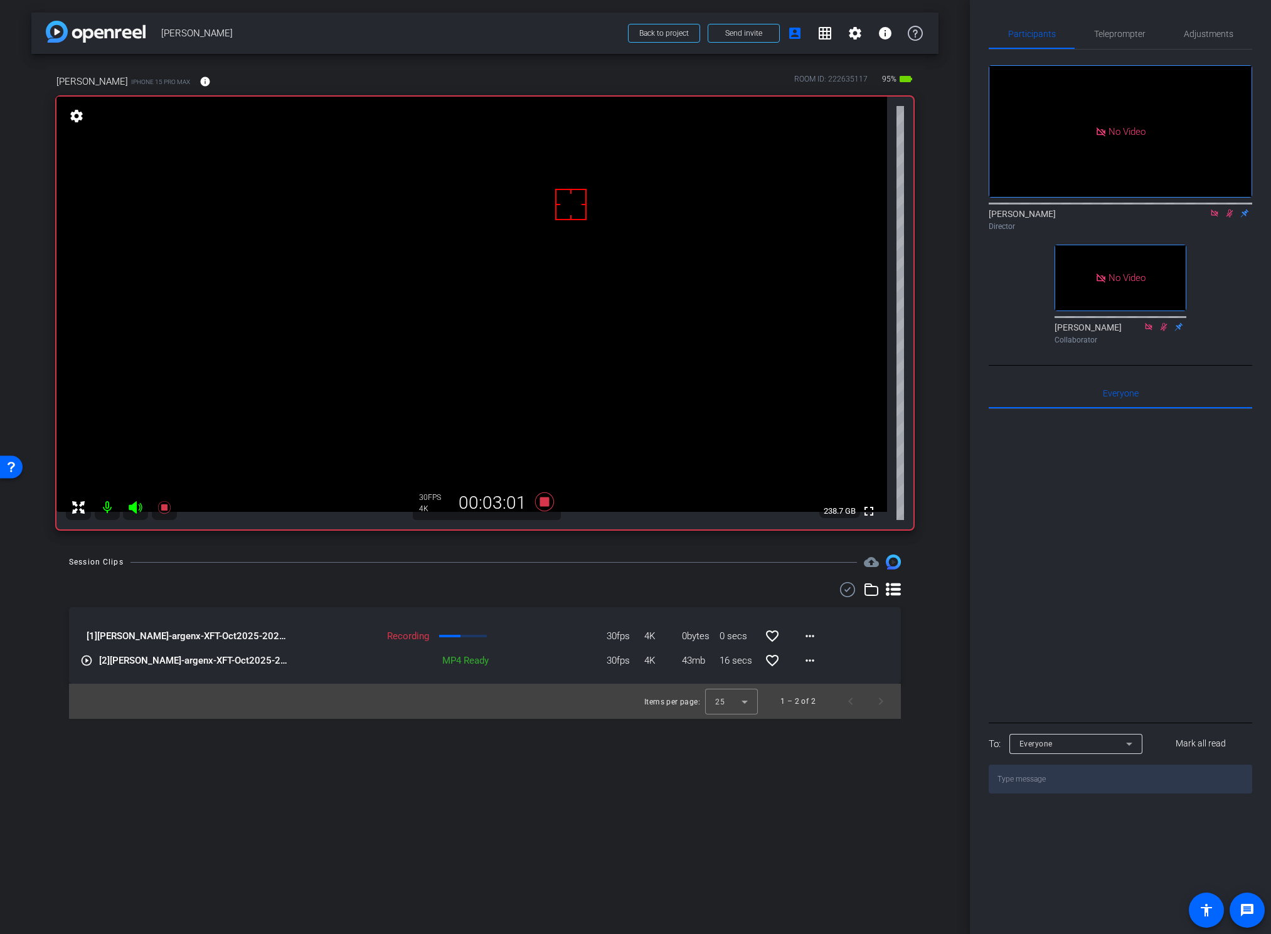
click at [1204, 218] on icon at bounding box center [1230, 213] width 10 height 9
click at [625, 569] on div "Session Clips cloud_upload" at bounding box center [485, 562] width 832 height 15
click at [546, 504] on icon at bounding box center [544, 501] width 19 height 19
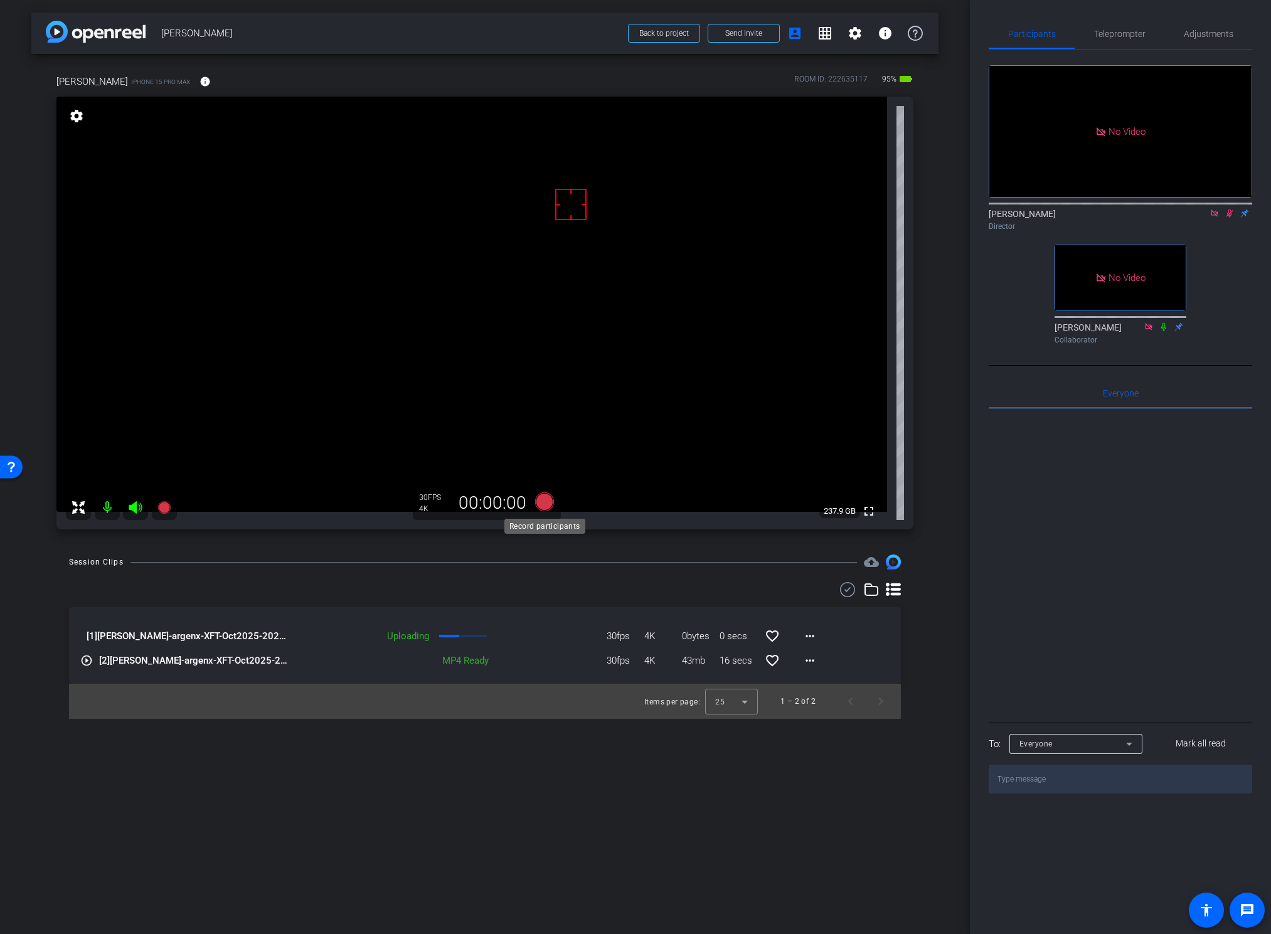
click at [543, 504] on icon at bounding box center [544, 501] width 19 height 19
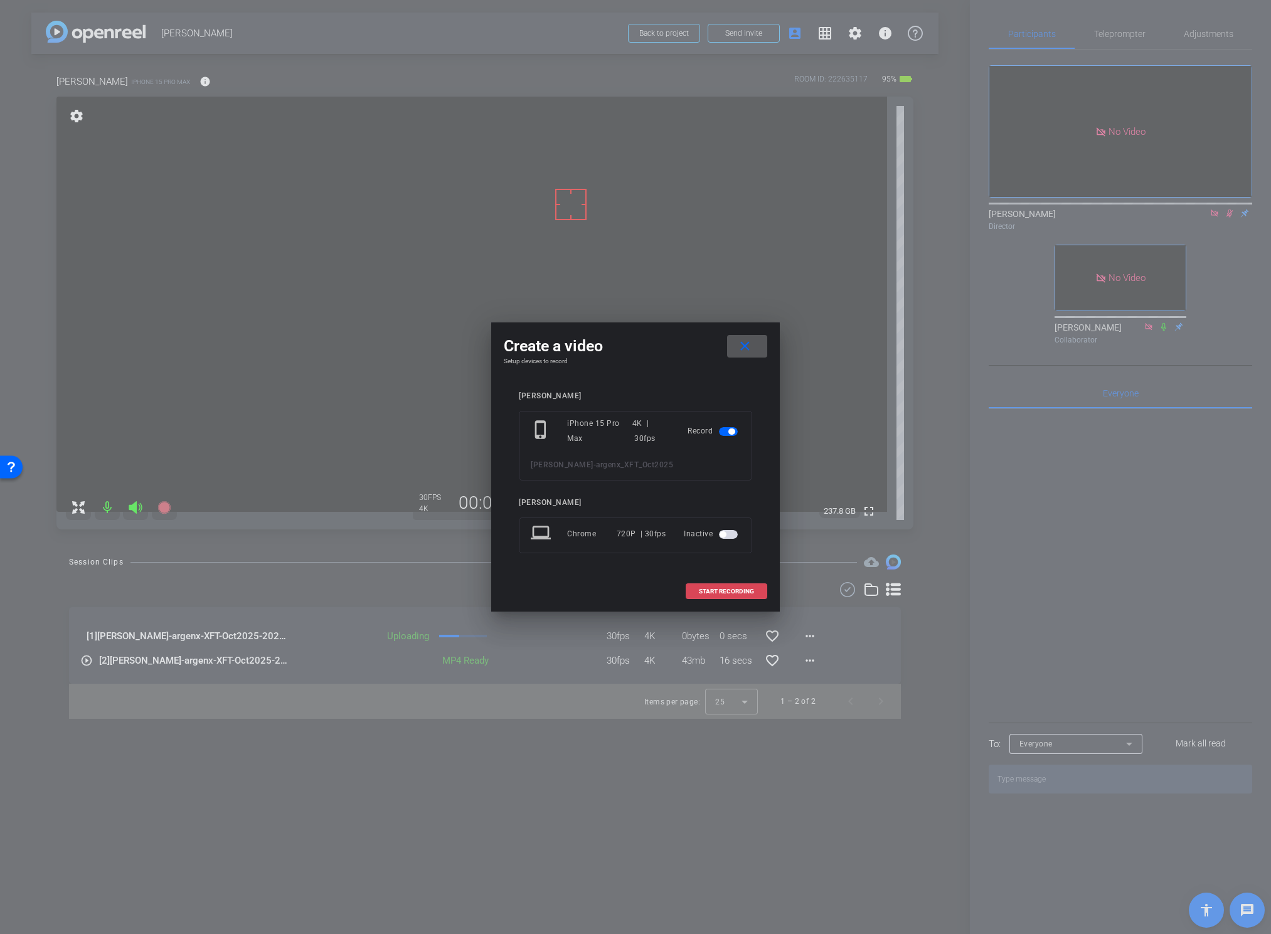
click at [714, 585] on span "START RECORDING" at bounding box center [726, 591] width 55 height 6
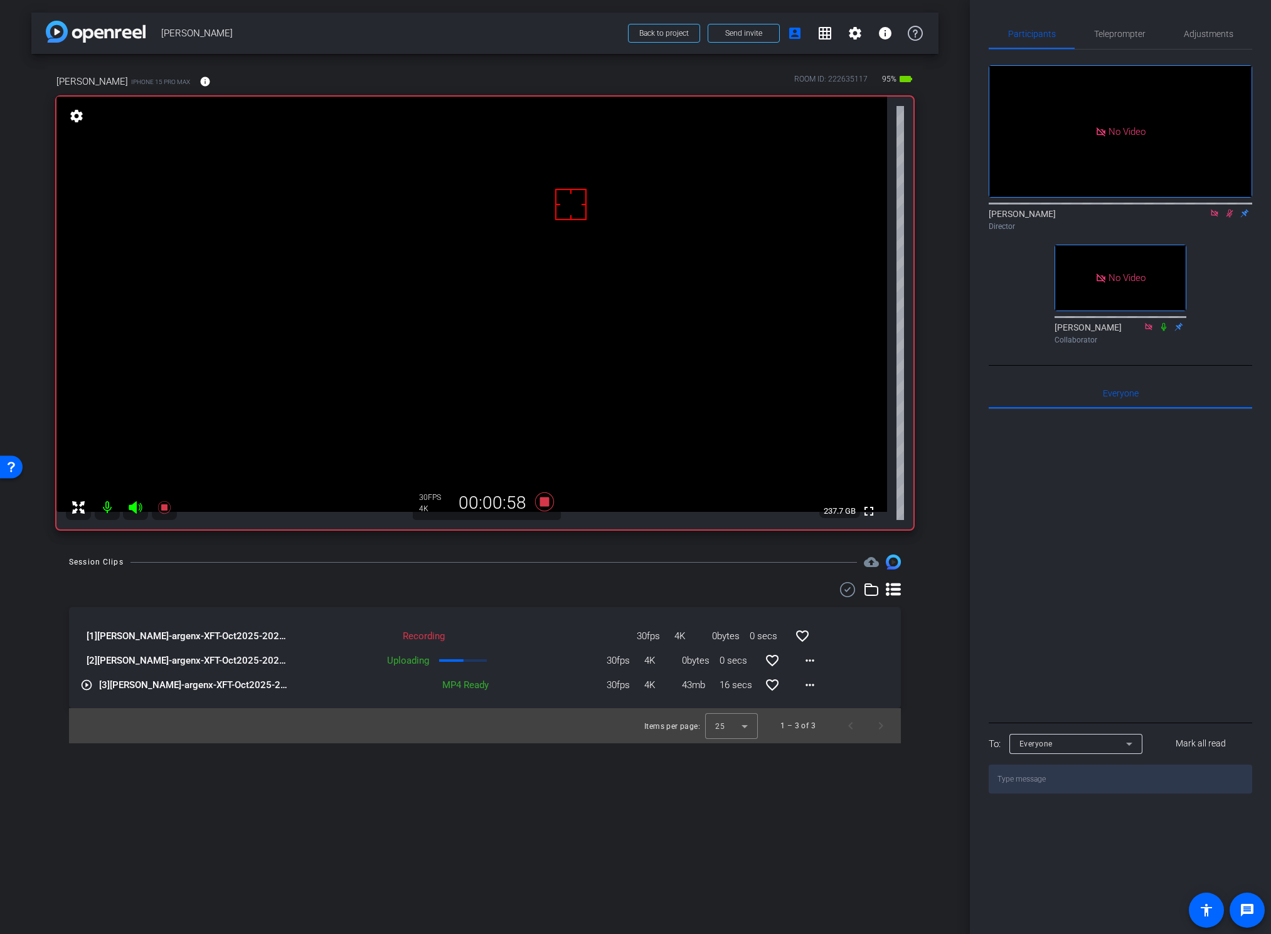
click at [408, 311] on video at bounding box center [471, 304] width 831 height 415
click at [640, 566] on div "Session Clips cloud_upload" at bounding box center [485, 562] width 832 height 15
click at [545, 502] on icon at bounding box center [544, 501] width 19 height 19
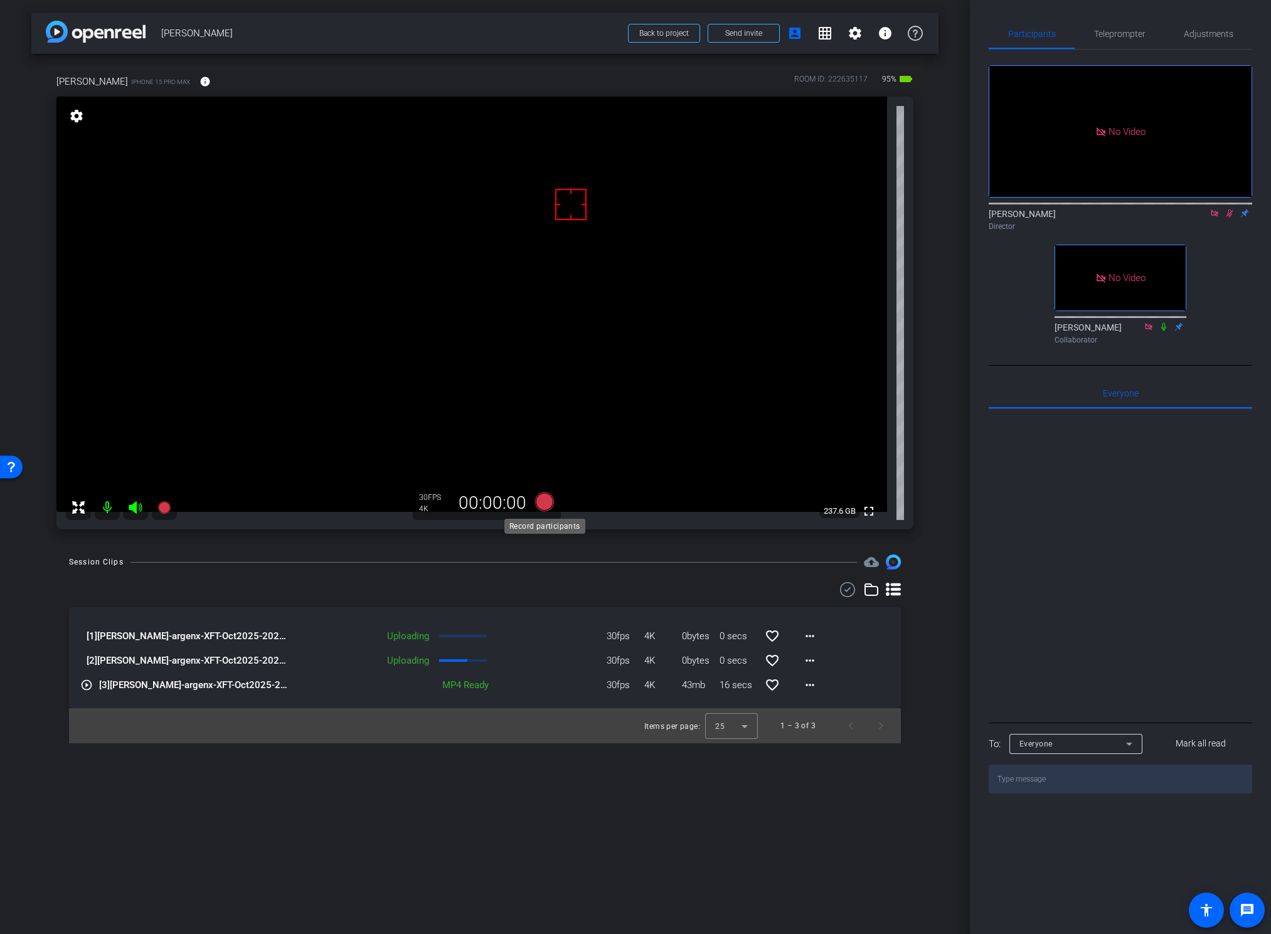
click at [545, 502] on icon at bounding box center [544, 501] width 19 height 19
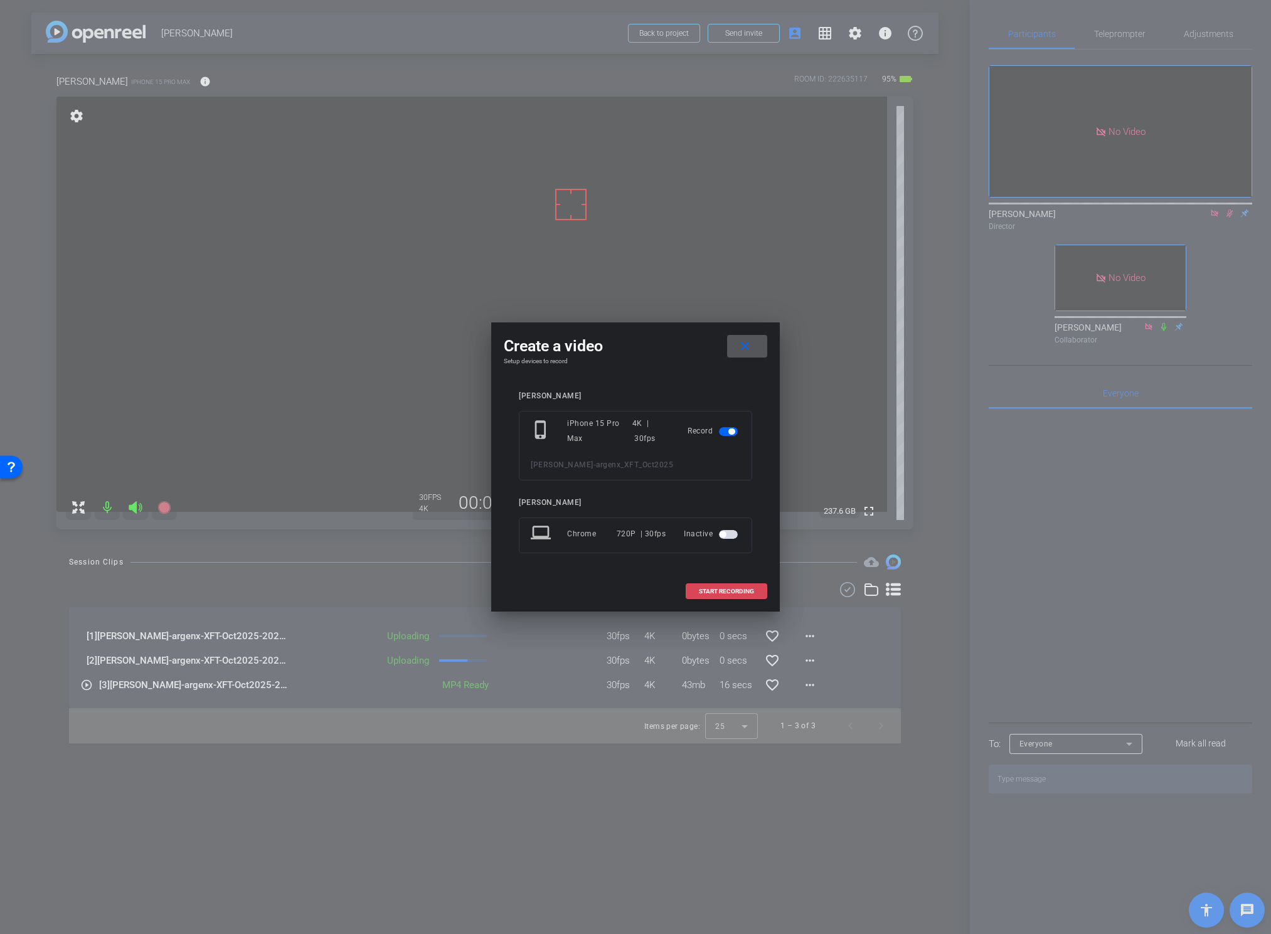
click at [709, 585] on span "START RECORDING" at bounding box center [726, 591] width 55 height 6
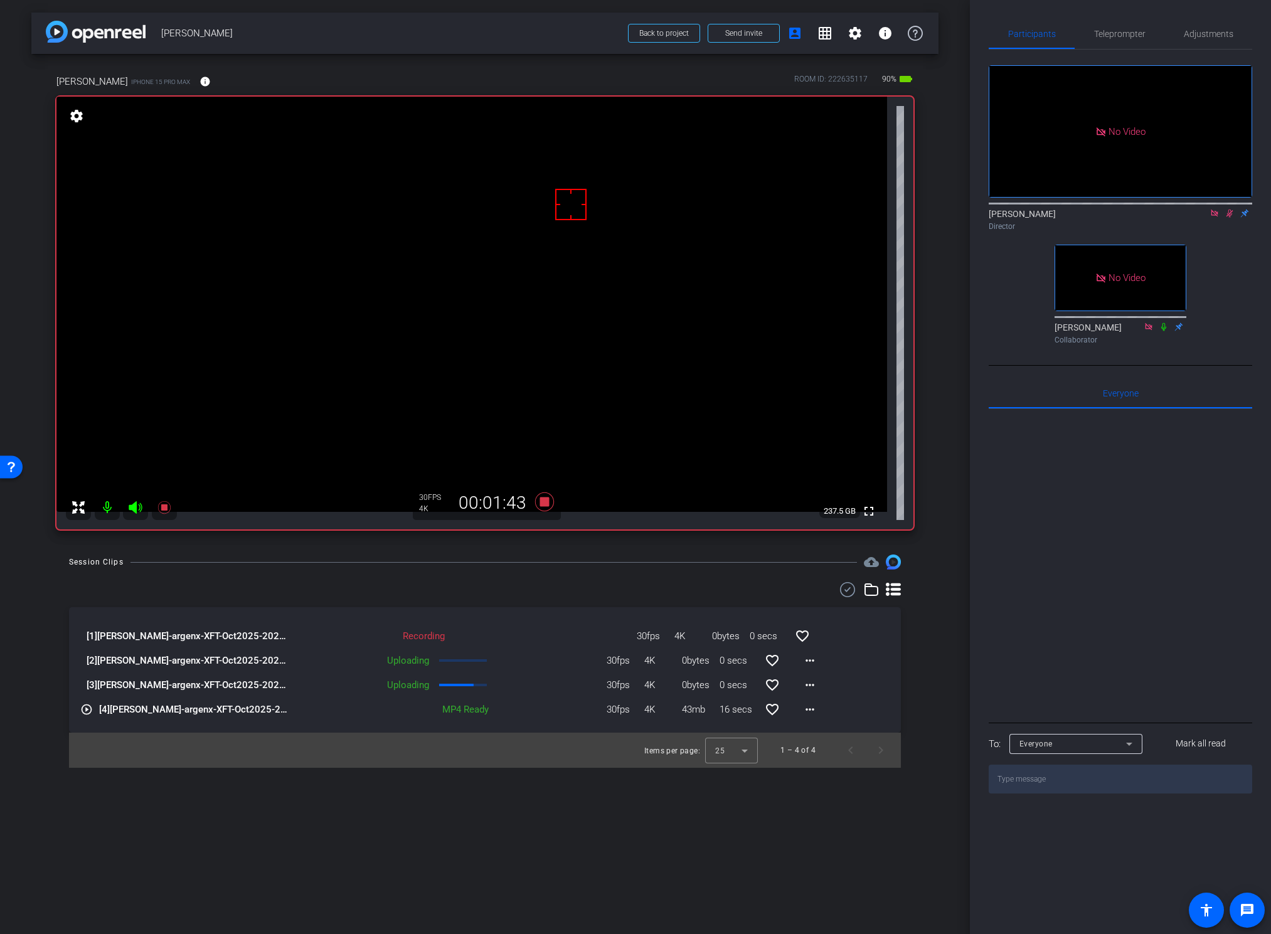
click at [939, 585] on div "arrow_back Nicole Reece Back to project Send invite account_box grid_on setting…" at bounding box center [485, 467] width 970 height 934
click at [625, 565] on div "Session Clips cloud_upload" at bounding box center [485, 562] width 832 height 15
click at [544, 504] on icon at bounding box center [544, 501] width 19 height 19
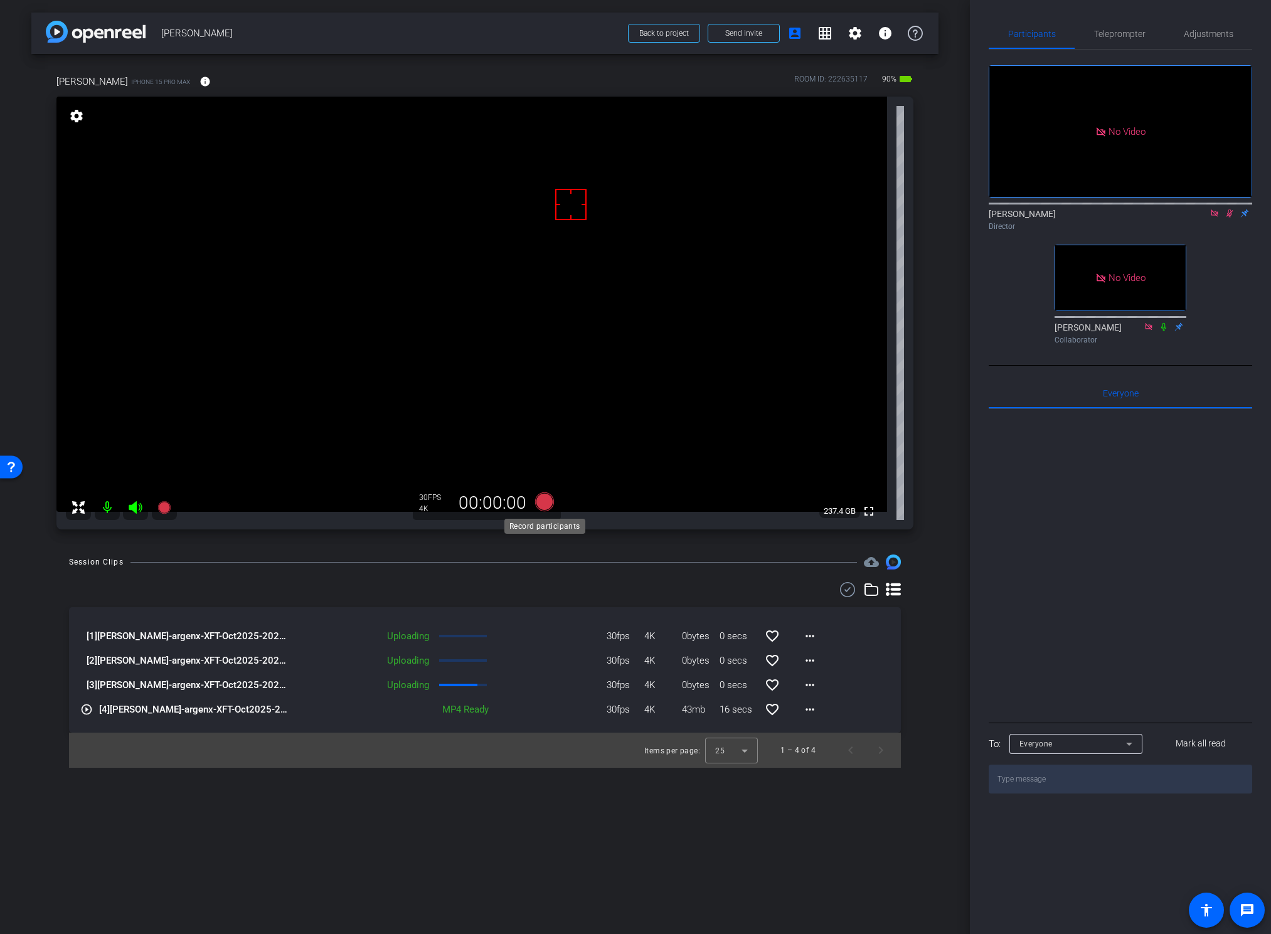
click at [544, 504] on icon at bounding box center [544, 501] width 19 height 19
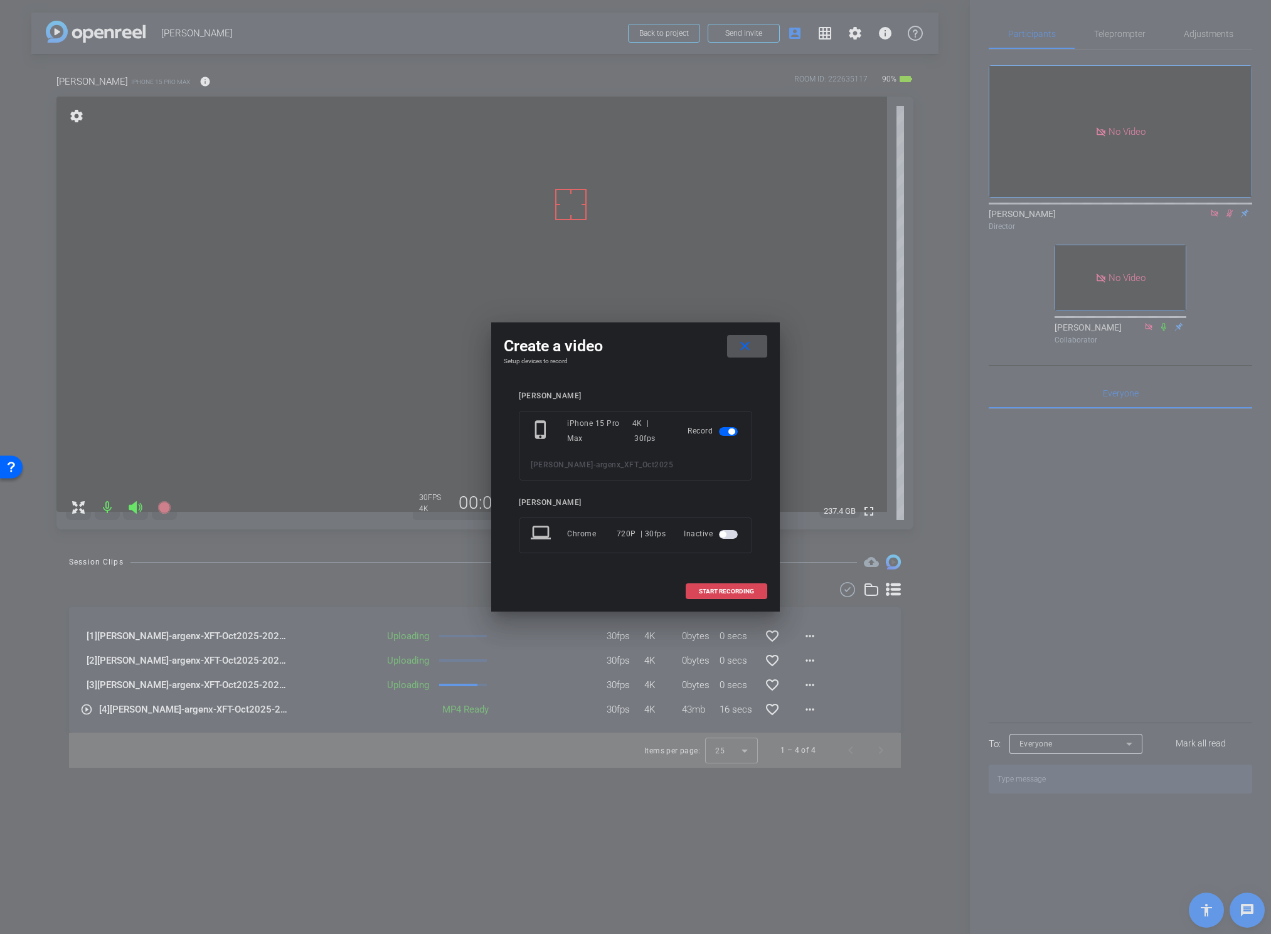
click at [688, 585] on span at bounding box center [726, 592] width 80 height 30
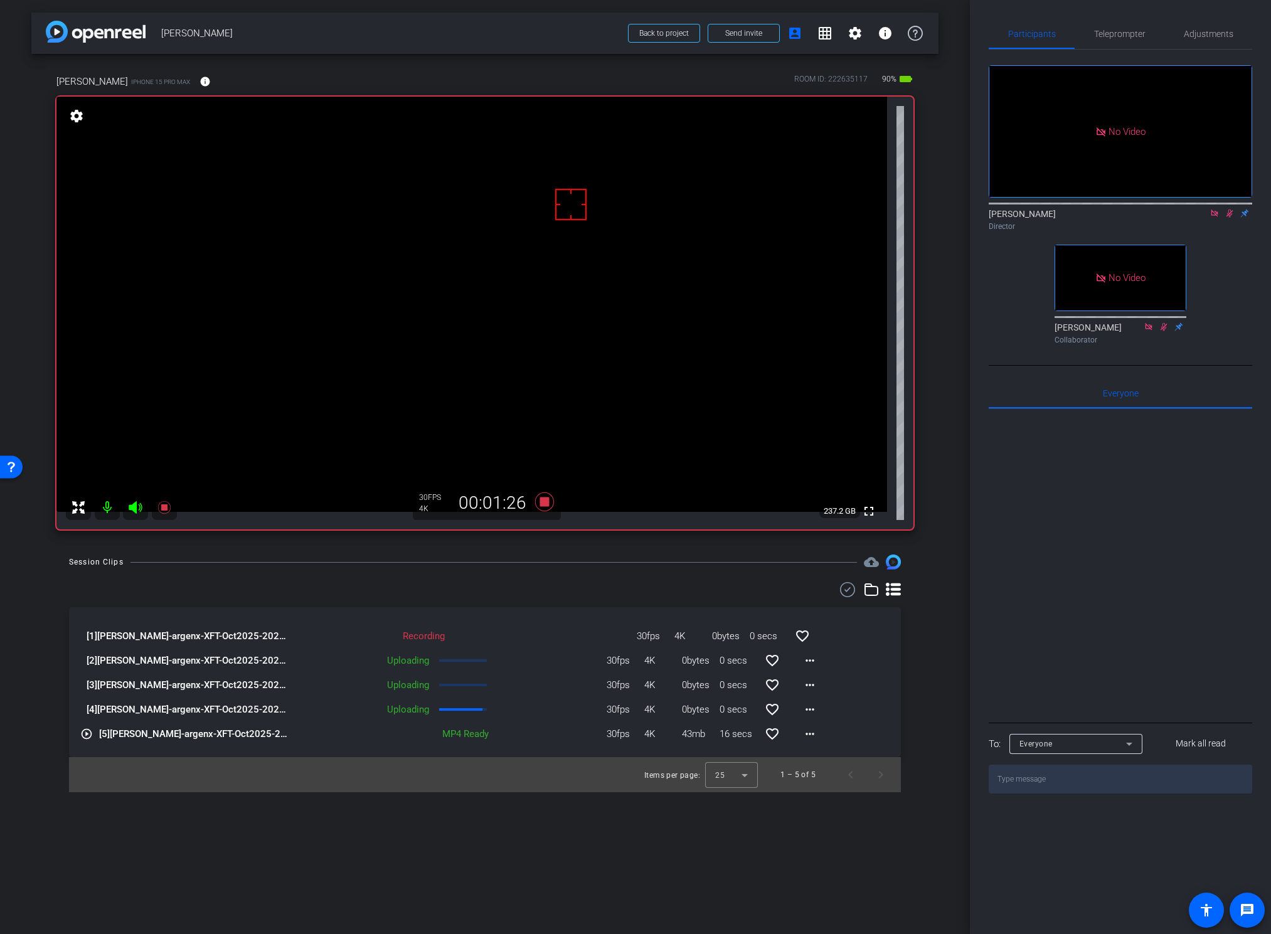
click at [639, 565] on div "Session Clips cloud_upload" at bounding box center [485, 562] width 832 height 15
click at [546, 503] on icon at bounding box center [544, 501] width 19 height 19
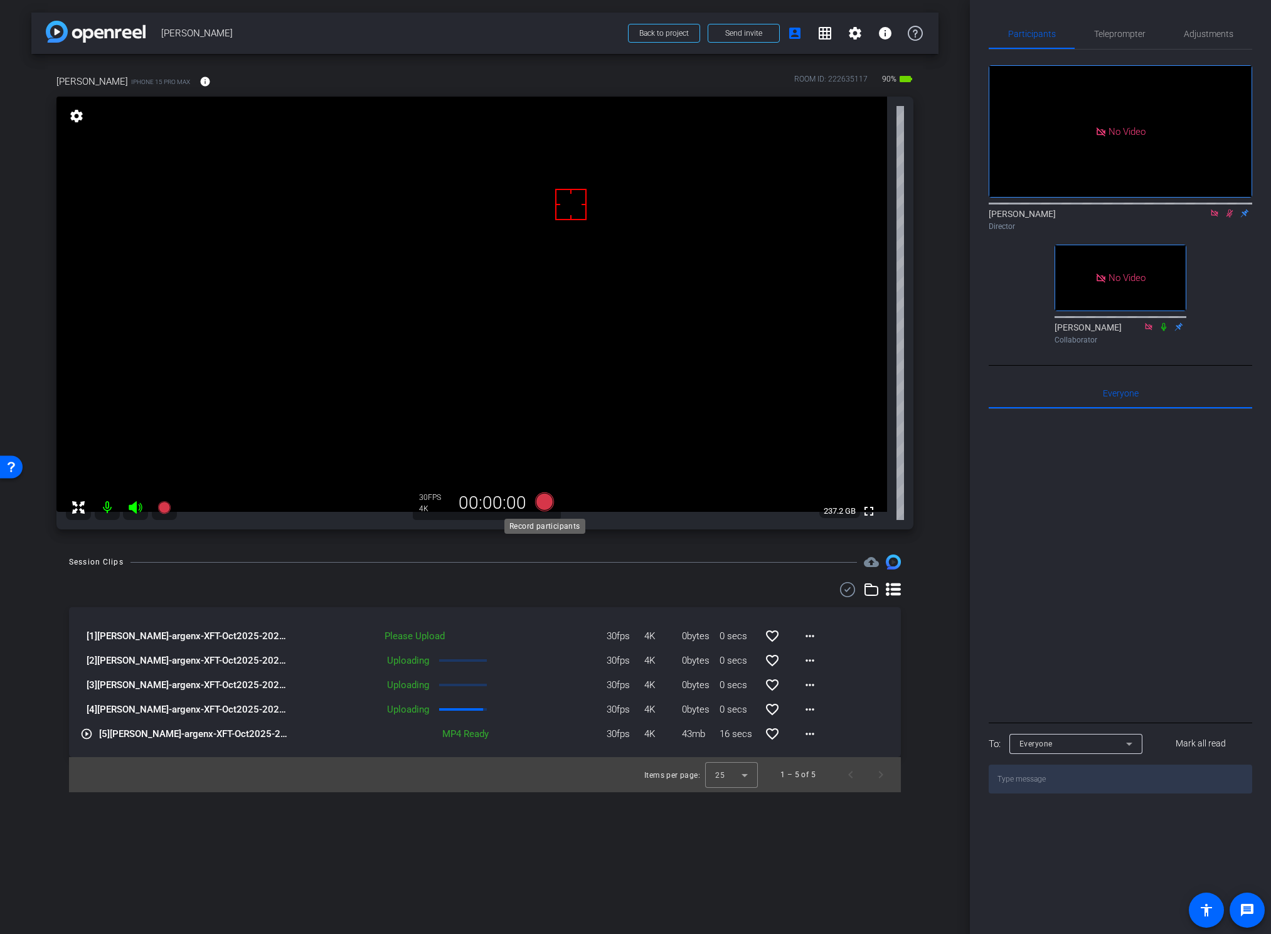
click at [545, 503] on icon at bounding box center [544, 501] width 19 height 19
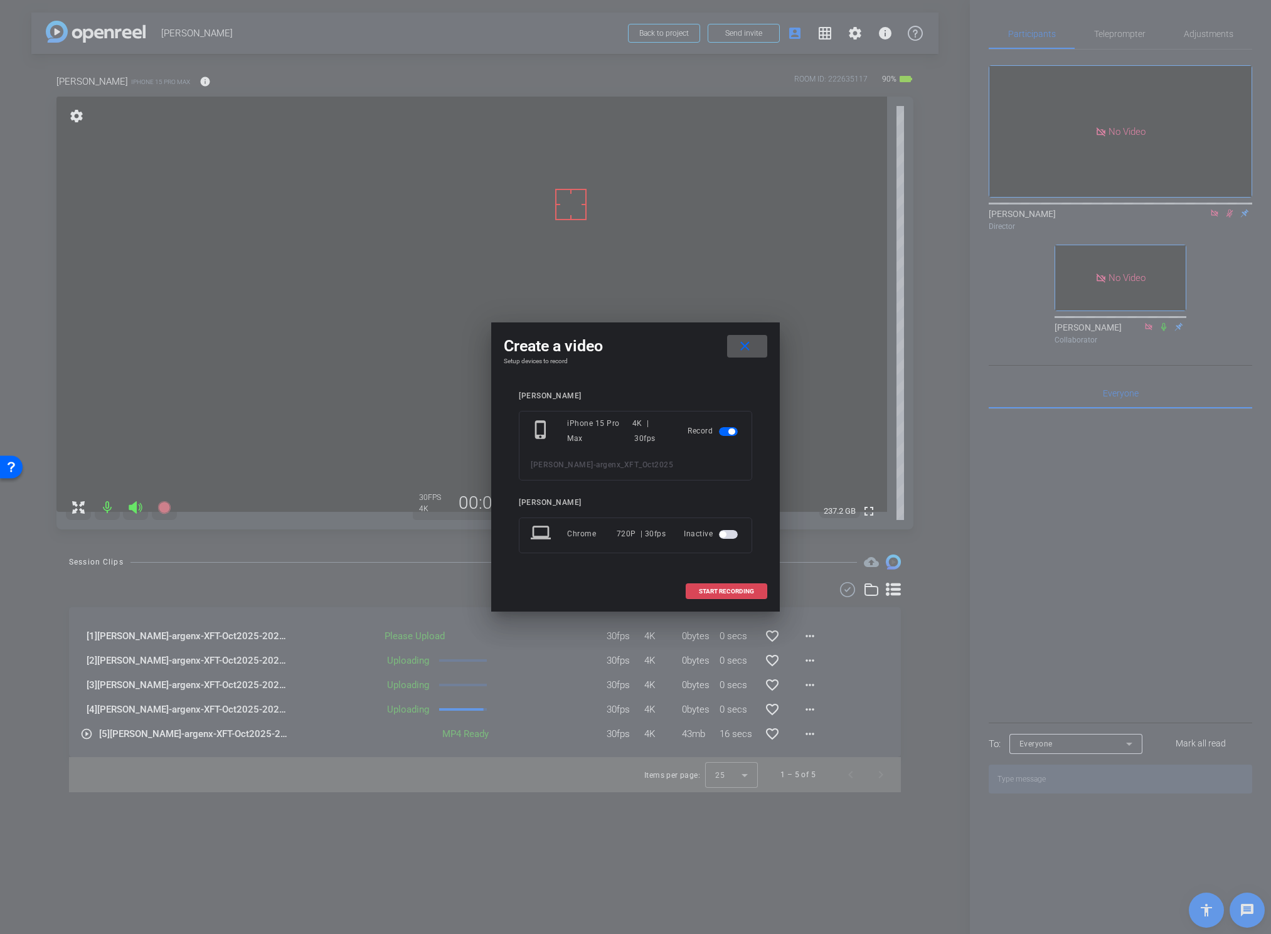
click at [699, 585] on span "START RECORDING" at bounding box center [726, 591] width 55 height 6
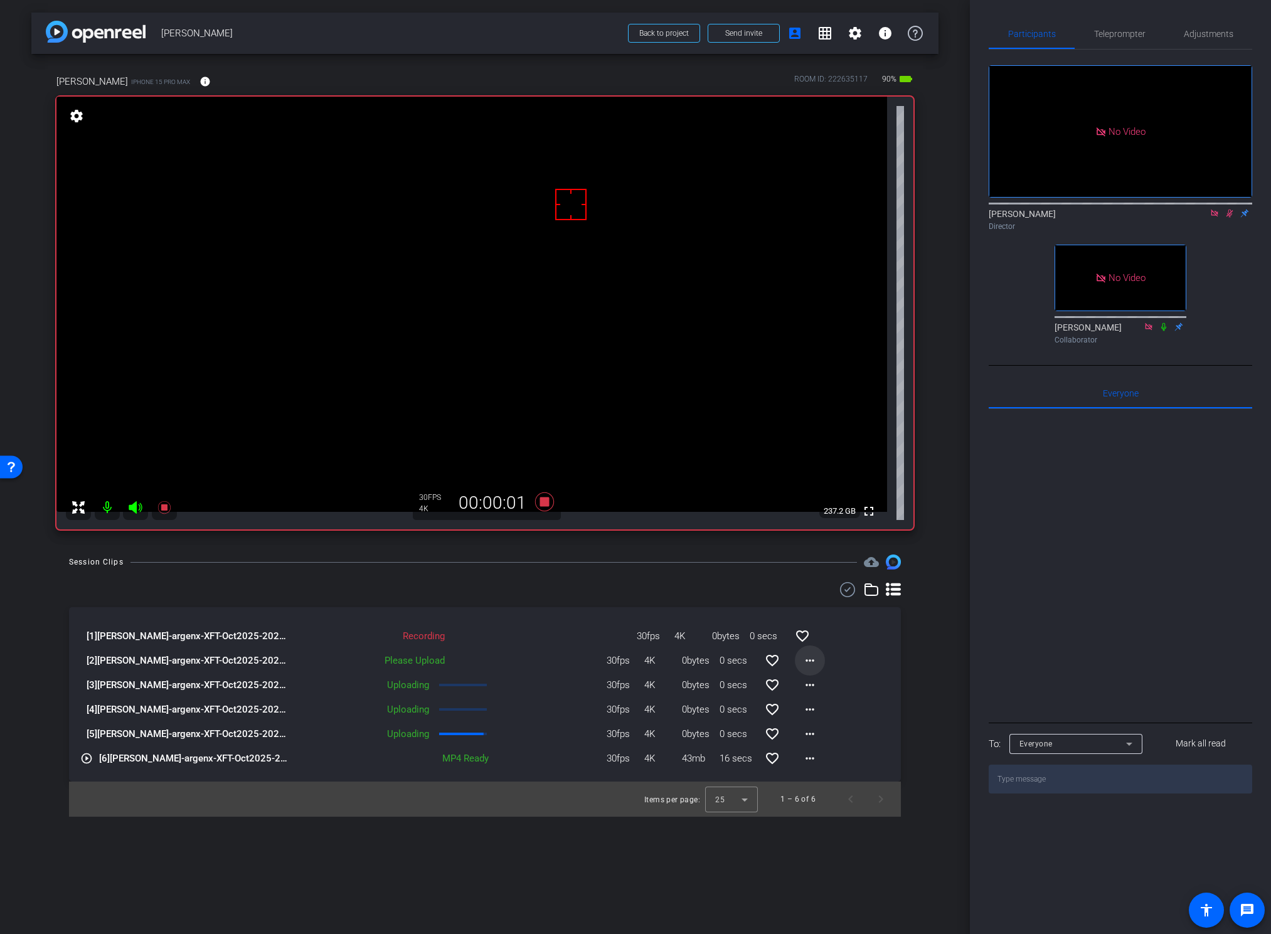
click at [808, 585] on mat-icon "more_horiz" at bounding box center [809, 660] width 15 height 15
click at [810, 585] on span "Upload" at bounding box center [830, 686] width 50 height 15
click at [543, 504] on icon at bounding box center [544, 501] width 19 height 19
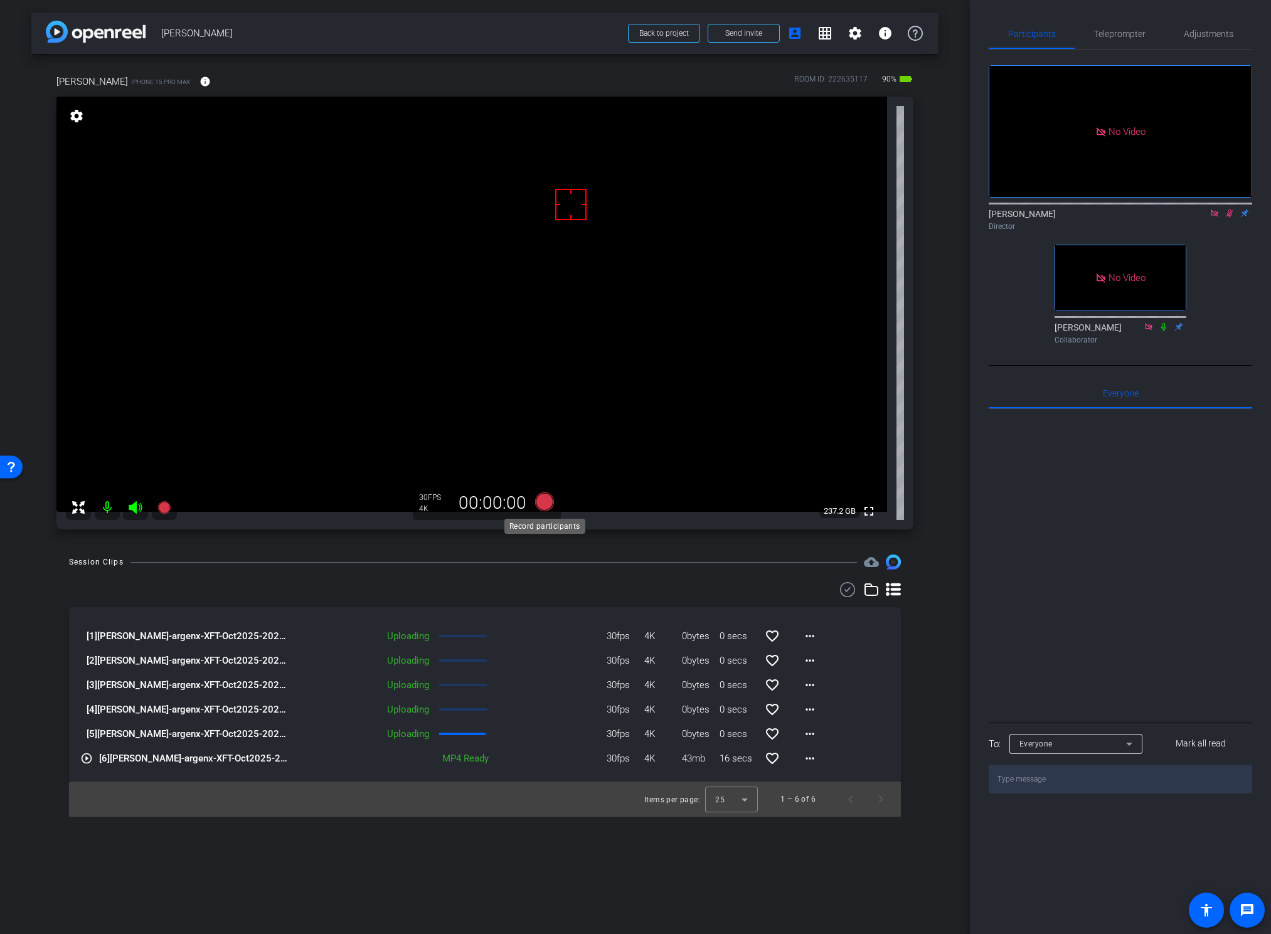
click at [545, 500] on icon at bounding box center [544, 501] width 19 height 19
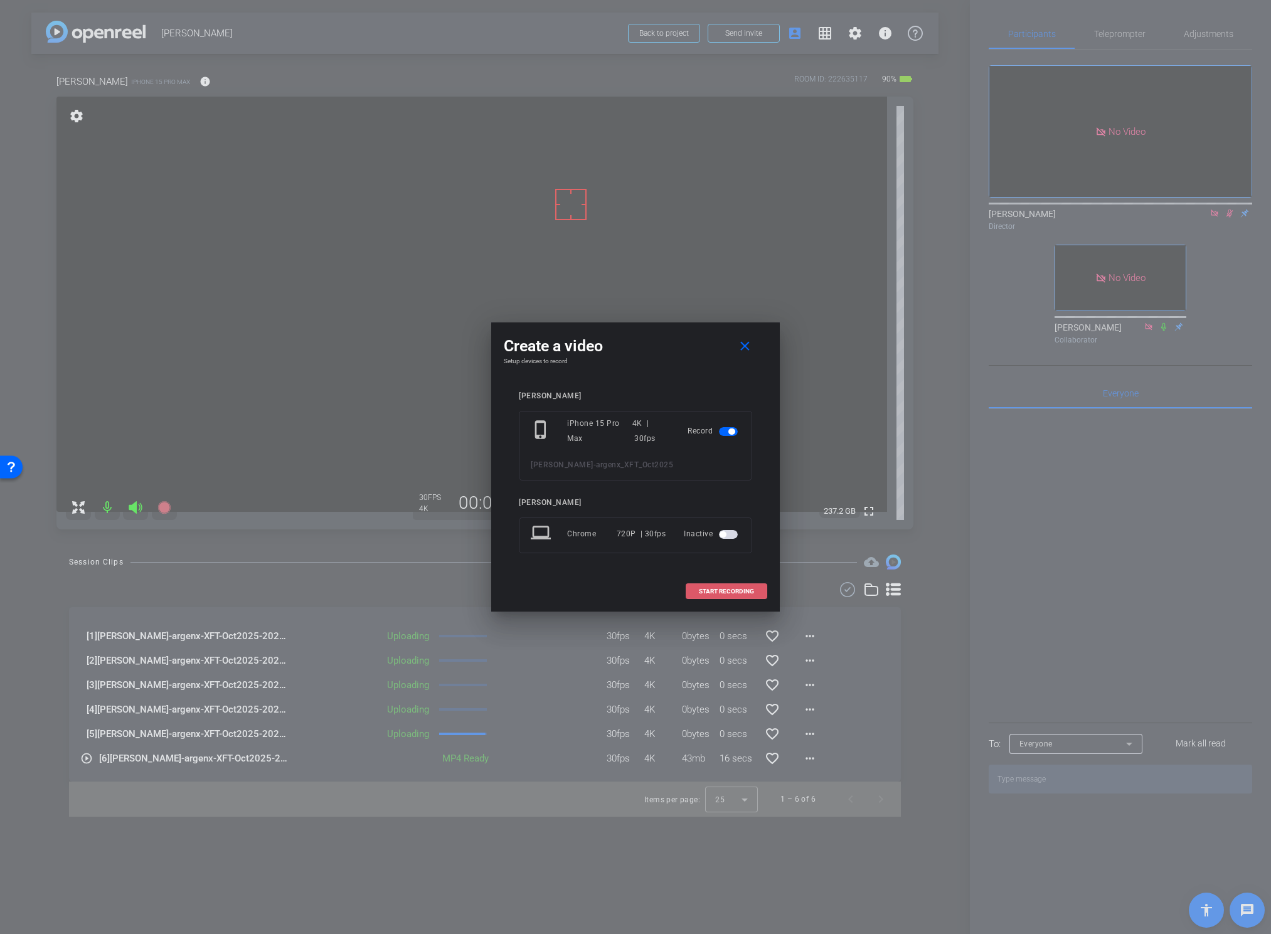
click at [723, 585] on span at bounding box center [726, 592] width 80 height 30
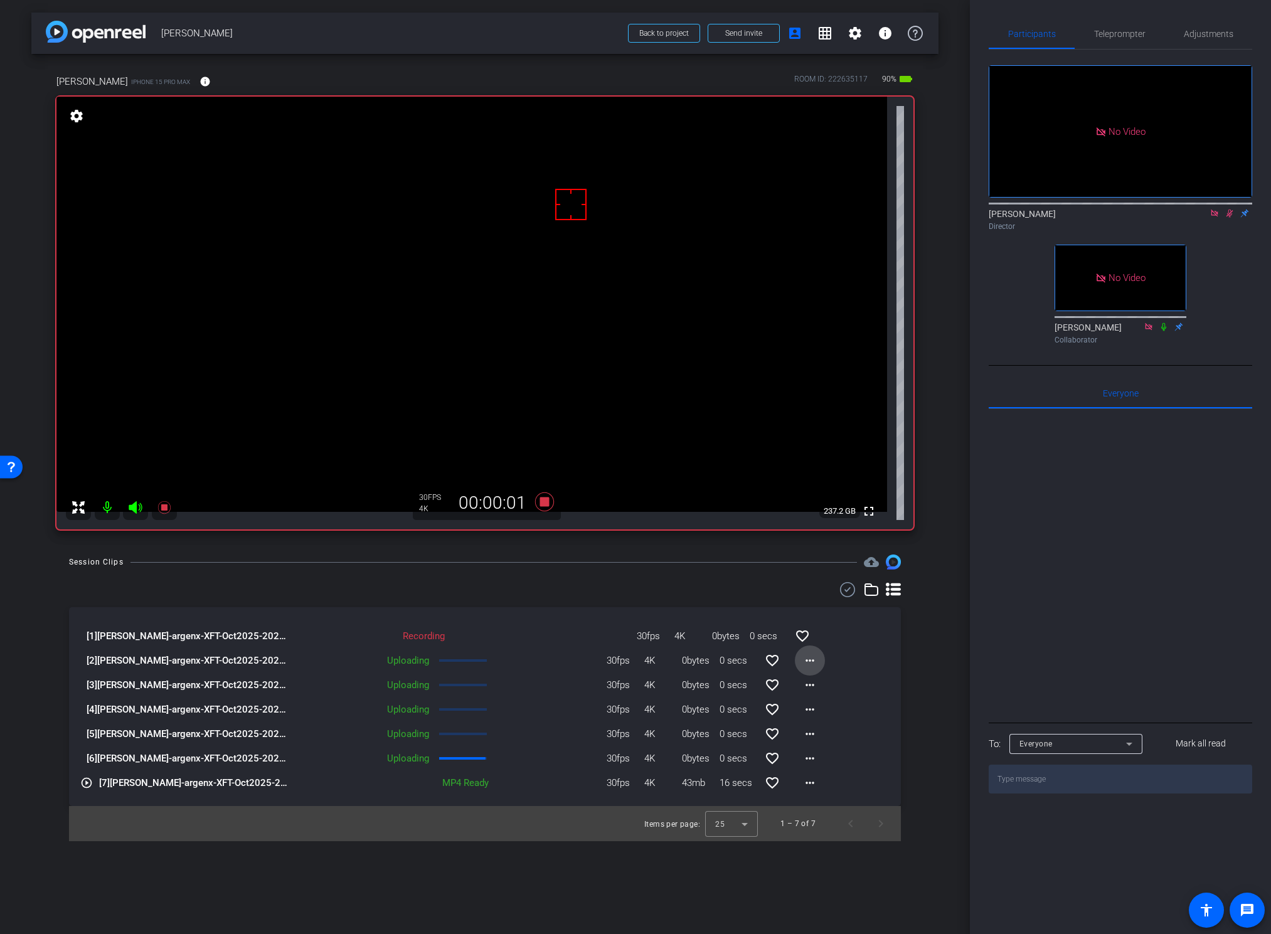
click at [812, 585] on mat-icon "more_horiz" at bounding box center [809, 660] width 15 height 15
click at [815, 585] on span "Cancel Upload" at bounding box center [831, 686] width 53 height 15
click at [809, 585] on mat-icon "more_horiz" at bounding box center [809, 660] width 15 height 15
click at [817, 585] on span "Delete clip" at bounding box center [830, 718] width 50 height 15
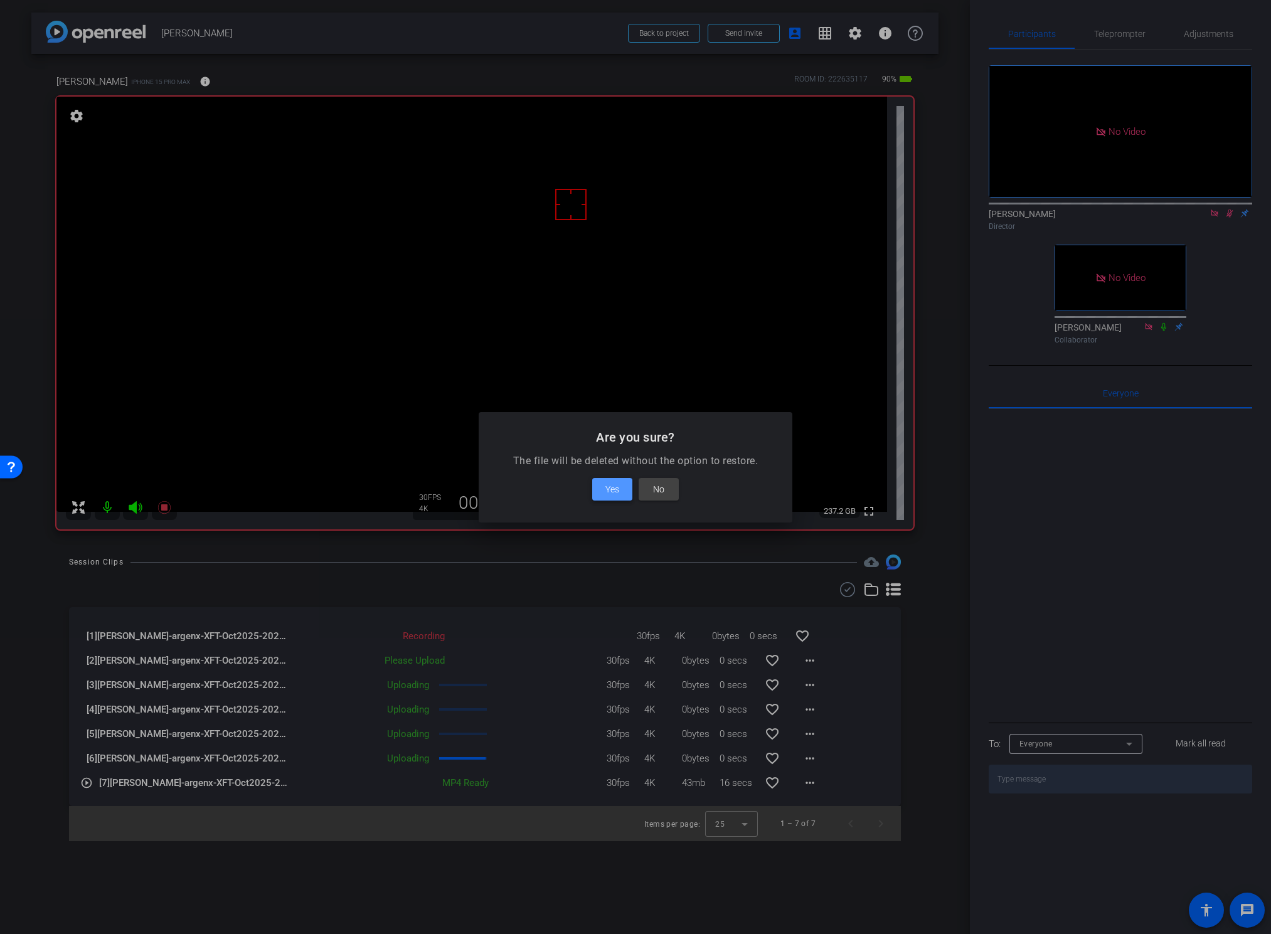
click at [619, 488] on span at bounding box center [612, 489] width 40 height 30
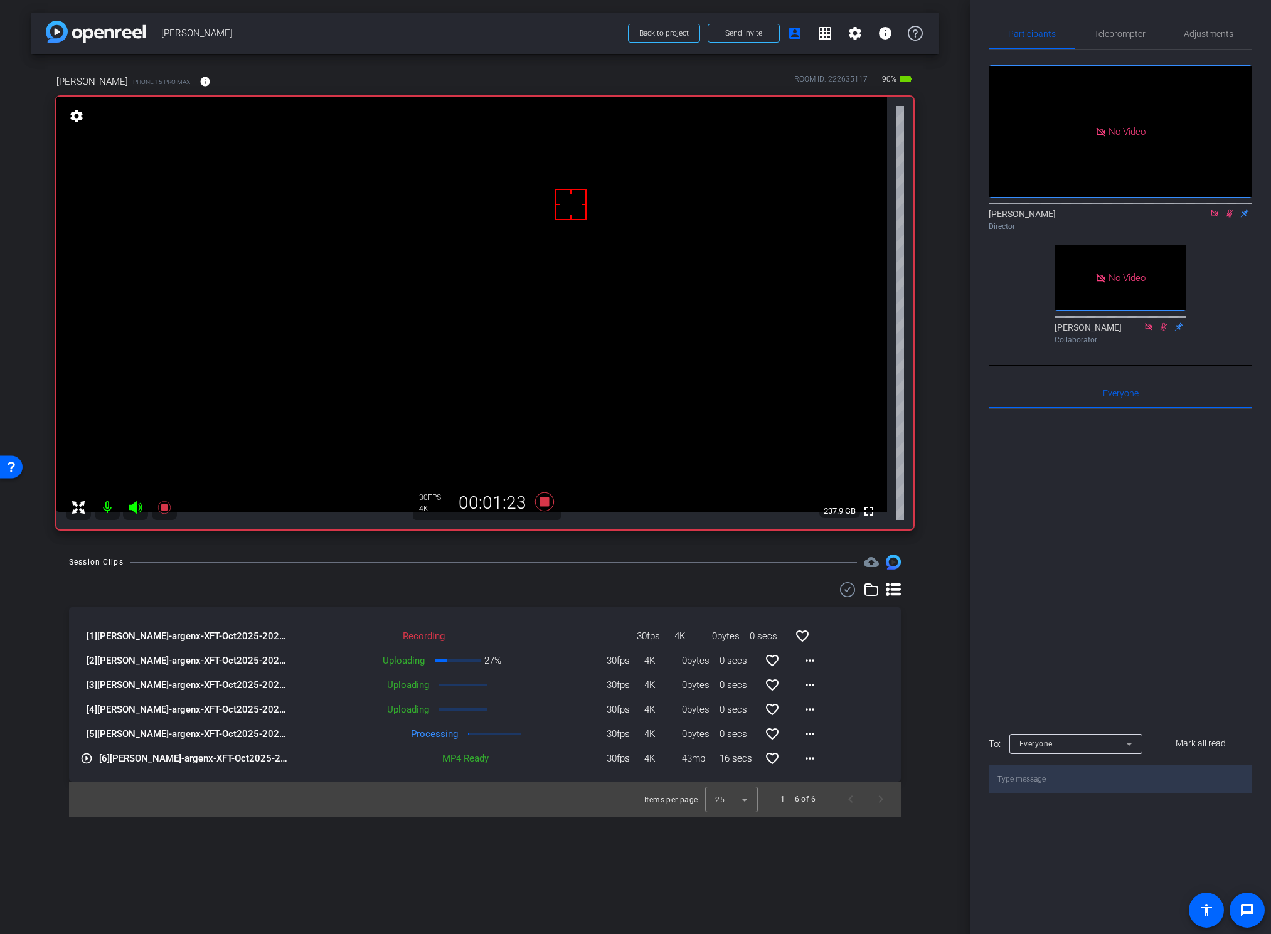
click at [881, 585] on div "arrow_back Nicole Reece Back to project Send invite account_box grid_on setting…" at bounding box center [485, 467] width 970 height 934
click at [873, 585] on div "arrow_back Nicole Reece Back to project Send invite account_box grid_on setting…" at bounding box center [485, 467] width 970 height 934
click at [791, 585] on div "arrow_back Nicole Reece Back to project Send invite account_box grid_on setting…" at bounding box center [485, 467] width 970 height 934
click at [543, 501] on icon at bounding box center [544, 501] width 19 height 19
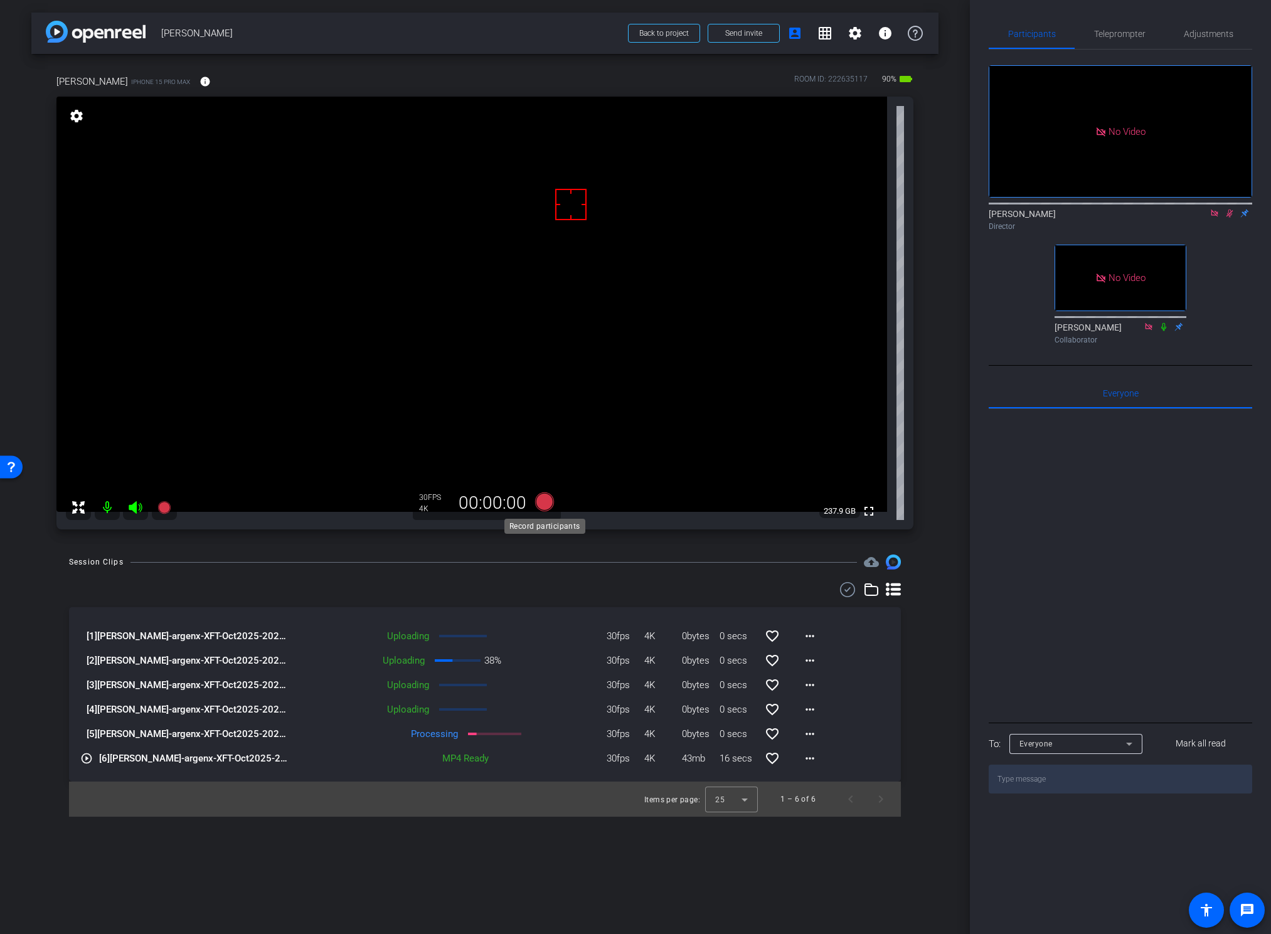
click at [543, 502] on icon at bounding box center [544, 501] width 19 height 19
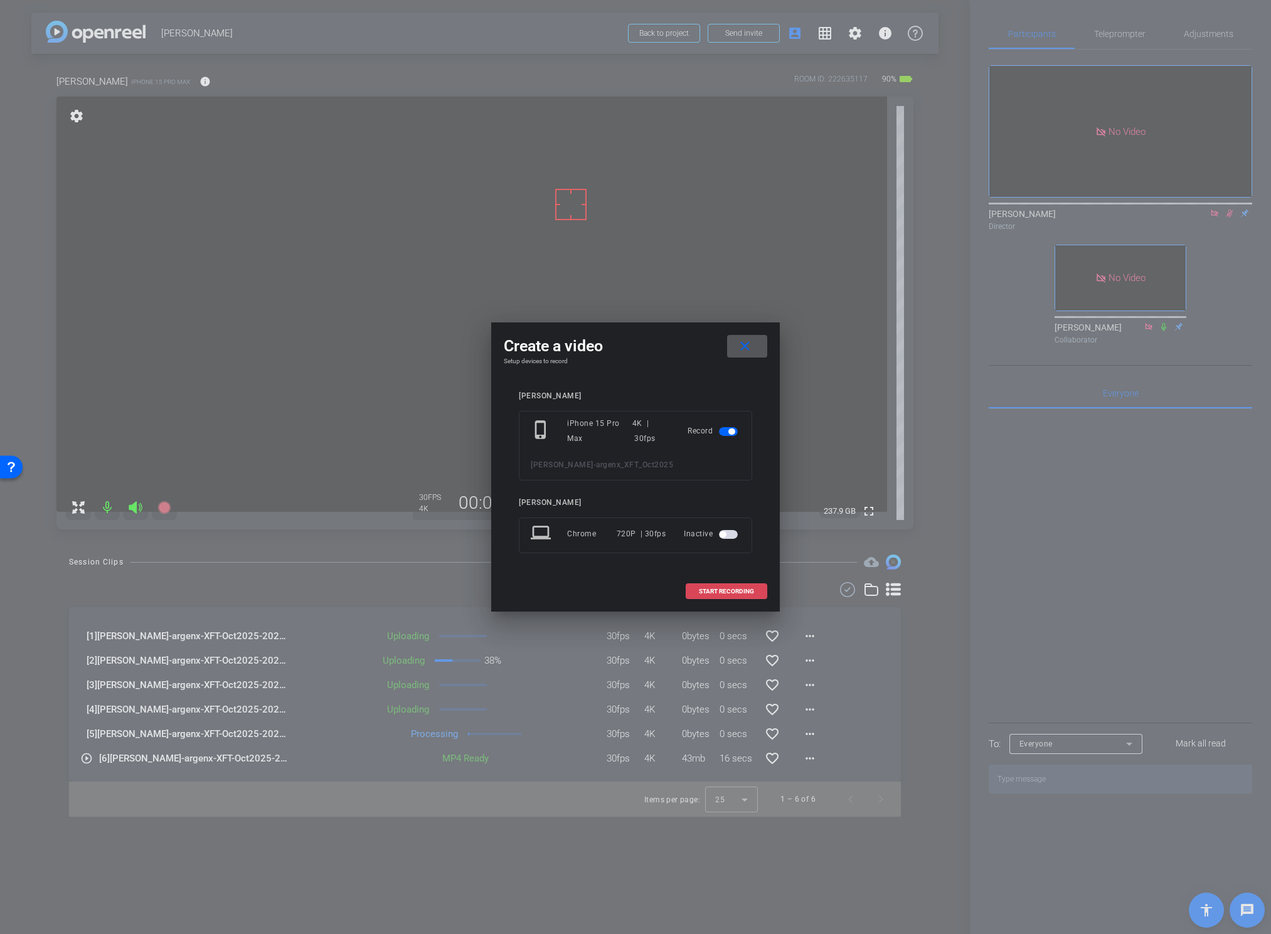
click at [715, 585] on span "START RECORDING" at bounding box center [726, 591] width 55 height 6
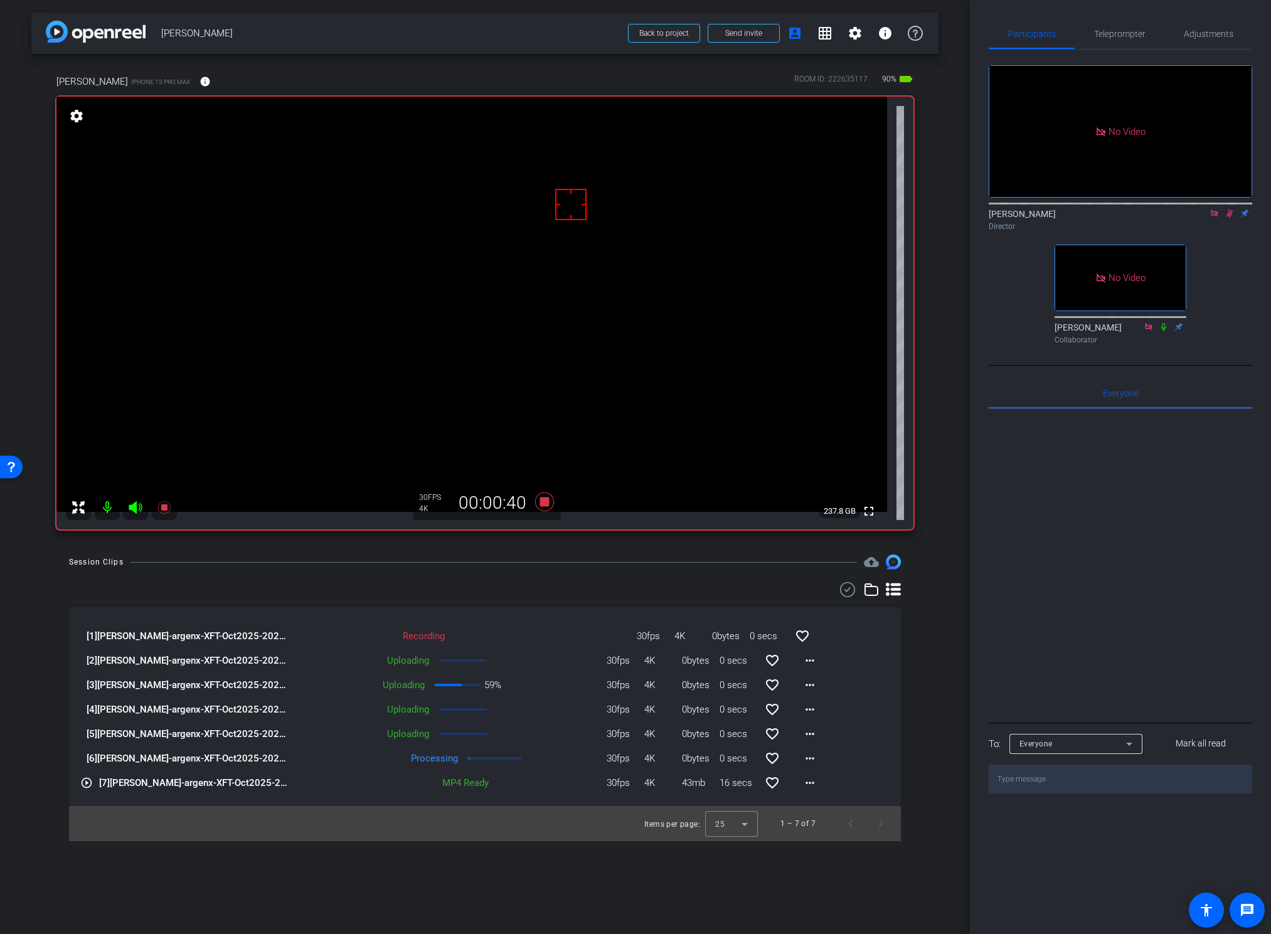
click at [403, 284] on video at bounding box center [471, 304] width 831 height 415
click at [610, 558] on div "Session Clips cloud_upload" at bounding box center [485, 562] width 832 height 15
click at [542, 504] on icon at bounding box center [544, 501] width 19 height 19
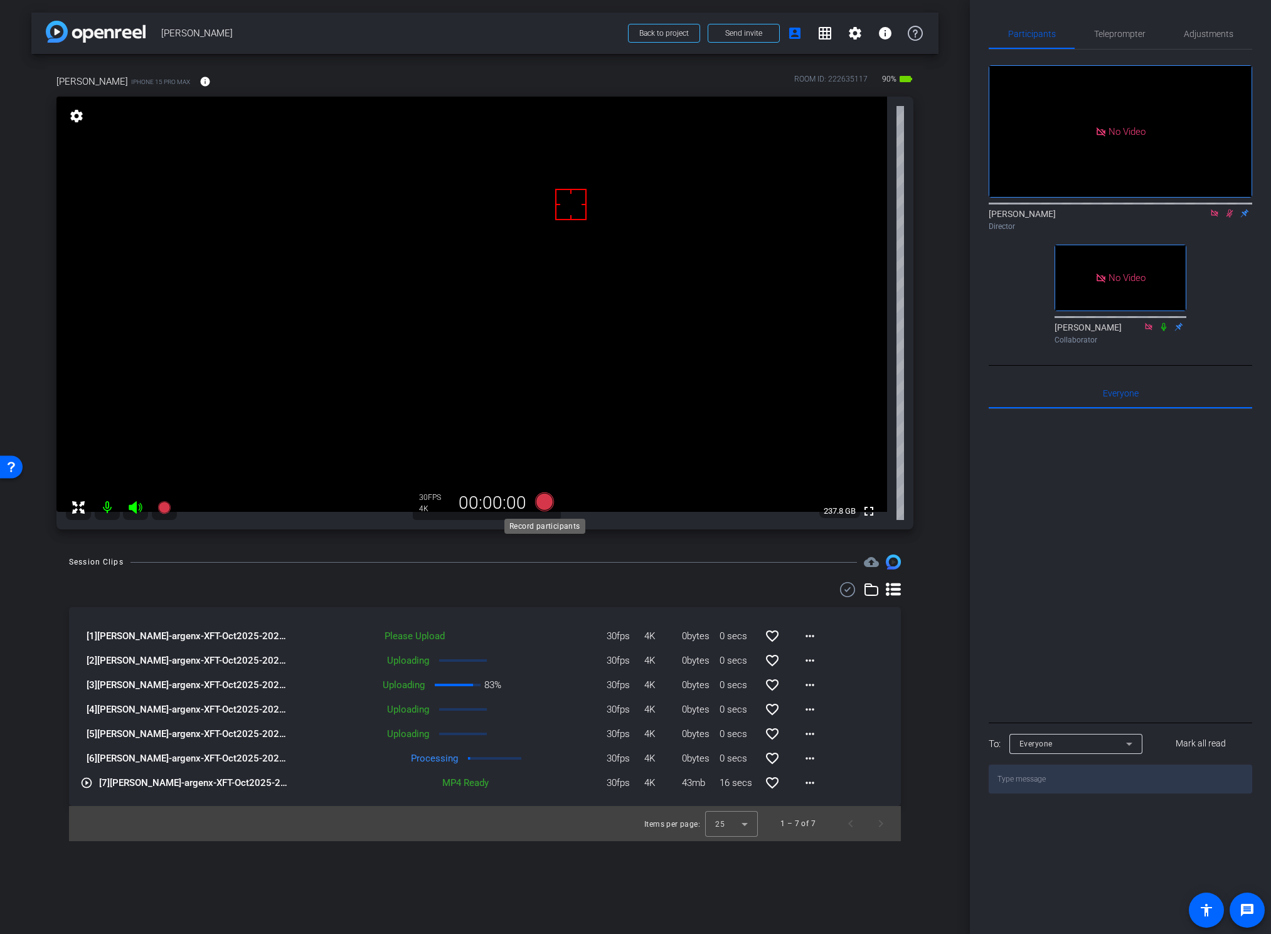
click at [541, 501] on icon at bounding box center [544, 501] width 19 height 19
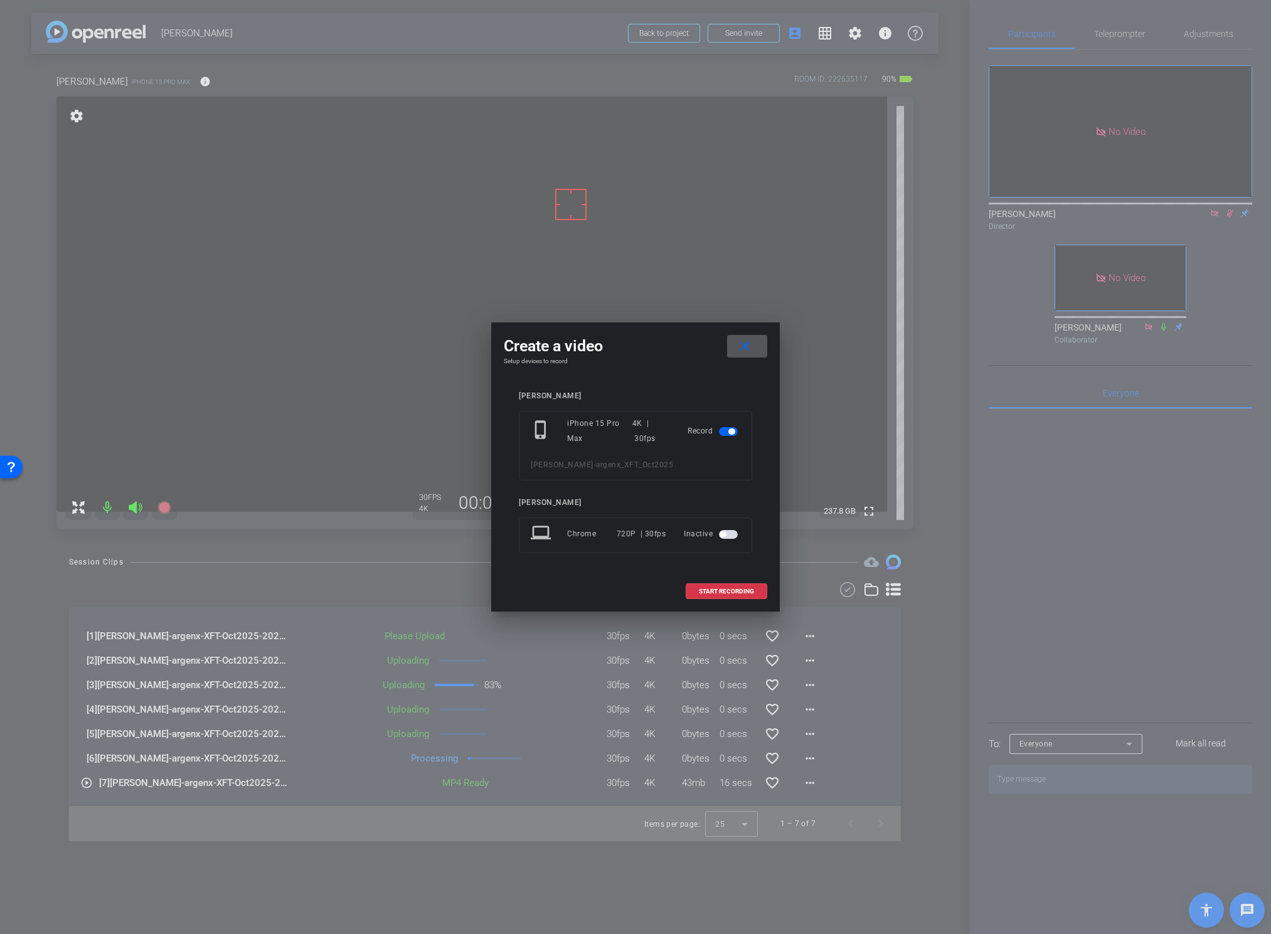
click at [712, 585] on span "START RECORDING" at bounding box center [726, 591] width 55 height 6
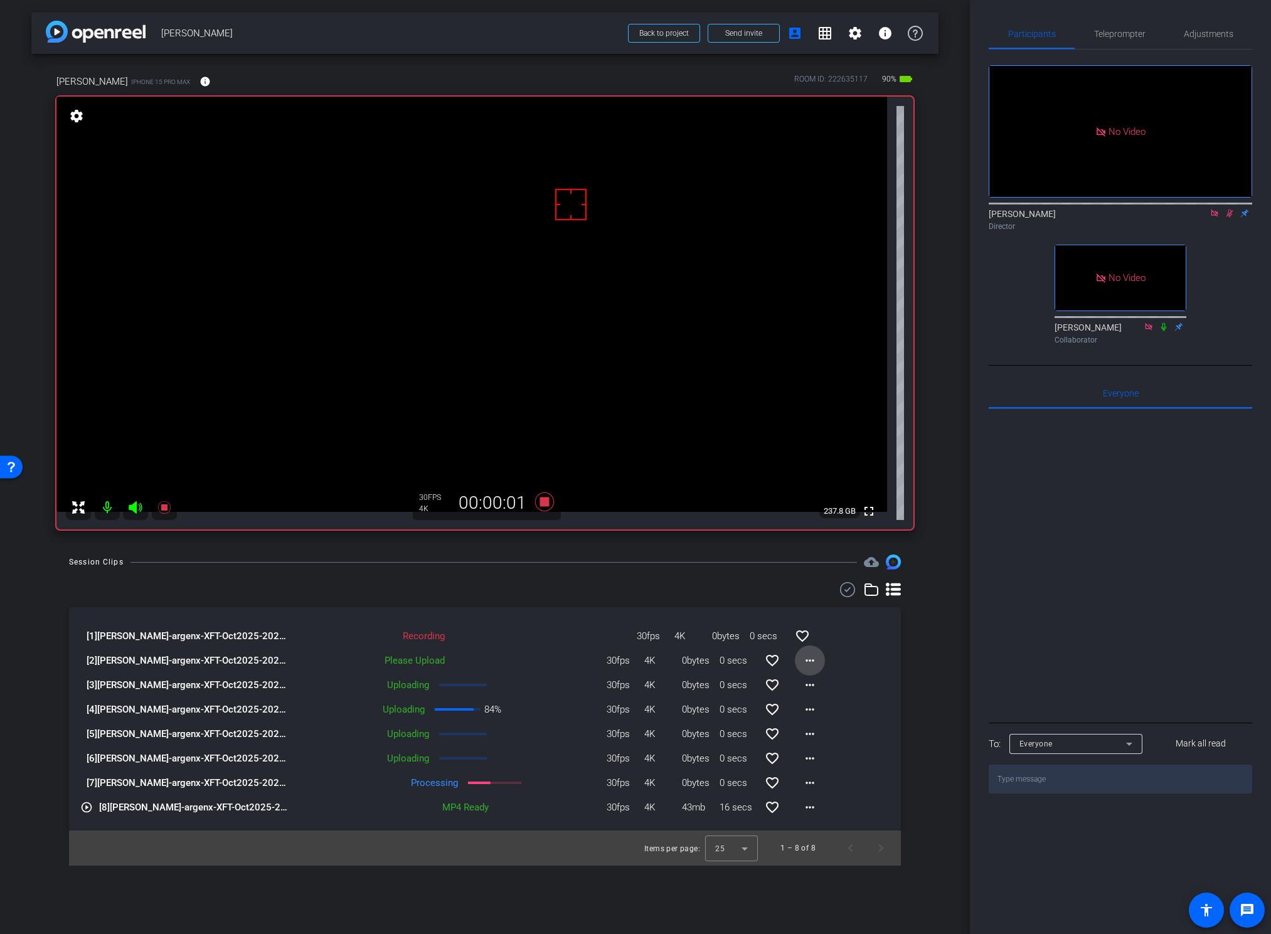
click at [813, 585] on mat-icon "more_horiz" at bounding box center [809, 660] width 15 height 15
click at [814, 585] on span "Upload" at bounding box center [830, 686] width 50 height 15
click at [604, 556] on div "Session Clips cloud_upload" at bounding box center [485, 562] width 832 height 15
drag, startPoint x: 587, startPoint y: 551, endPoint x: 577, endPoint y: 536, distance: 17.9
click at [588, 551] on div "arrow_back Nicole Reece Back to project Send invite account_box grid_on setting…" at bounding box center [485, 467] width 970 height 934
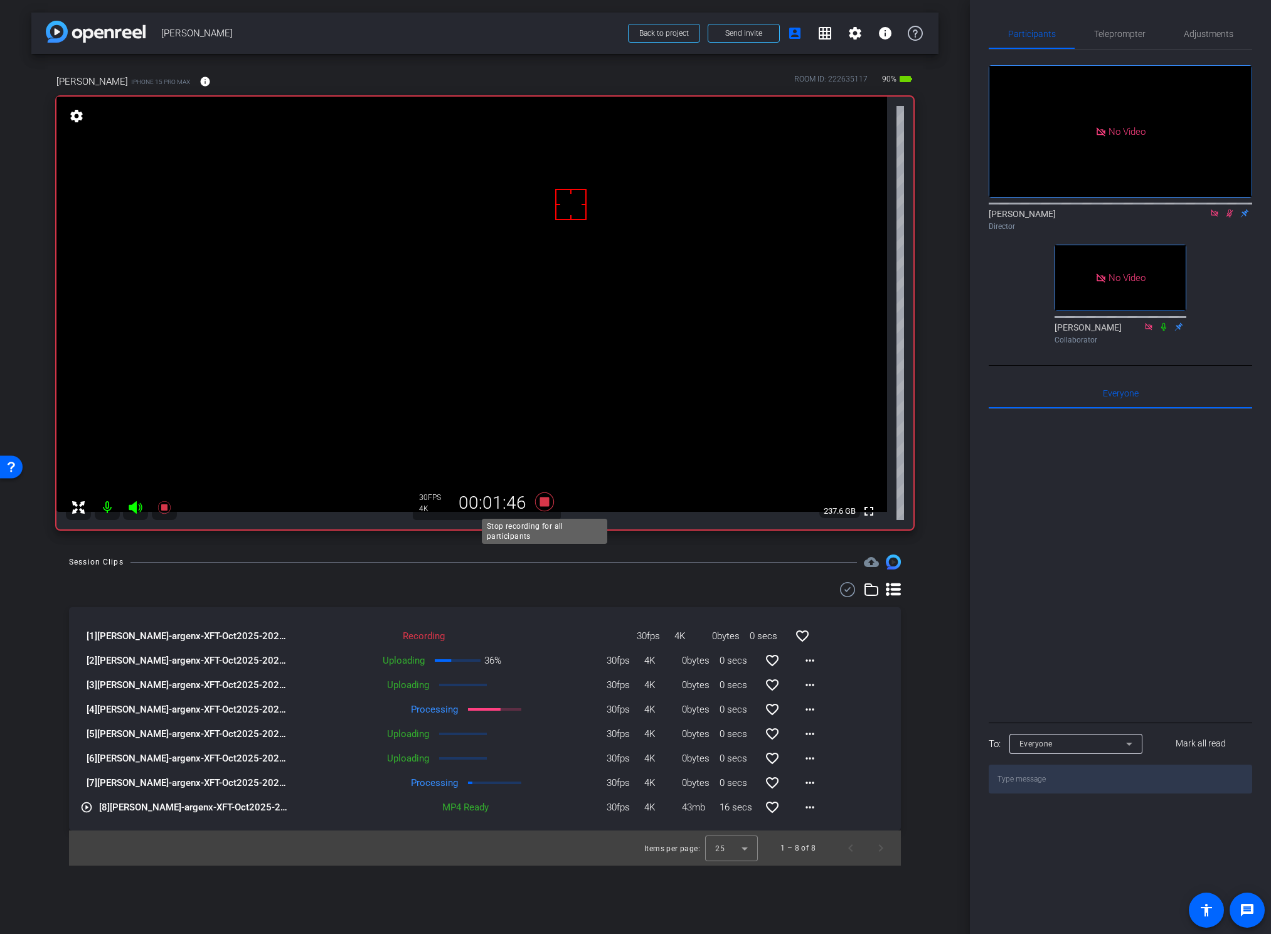
click at [543, 503] on icon at bounding box center [544, 501] width 19 height 19
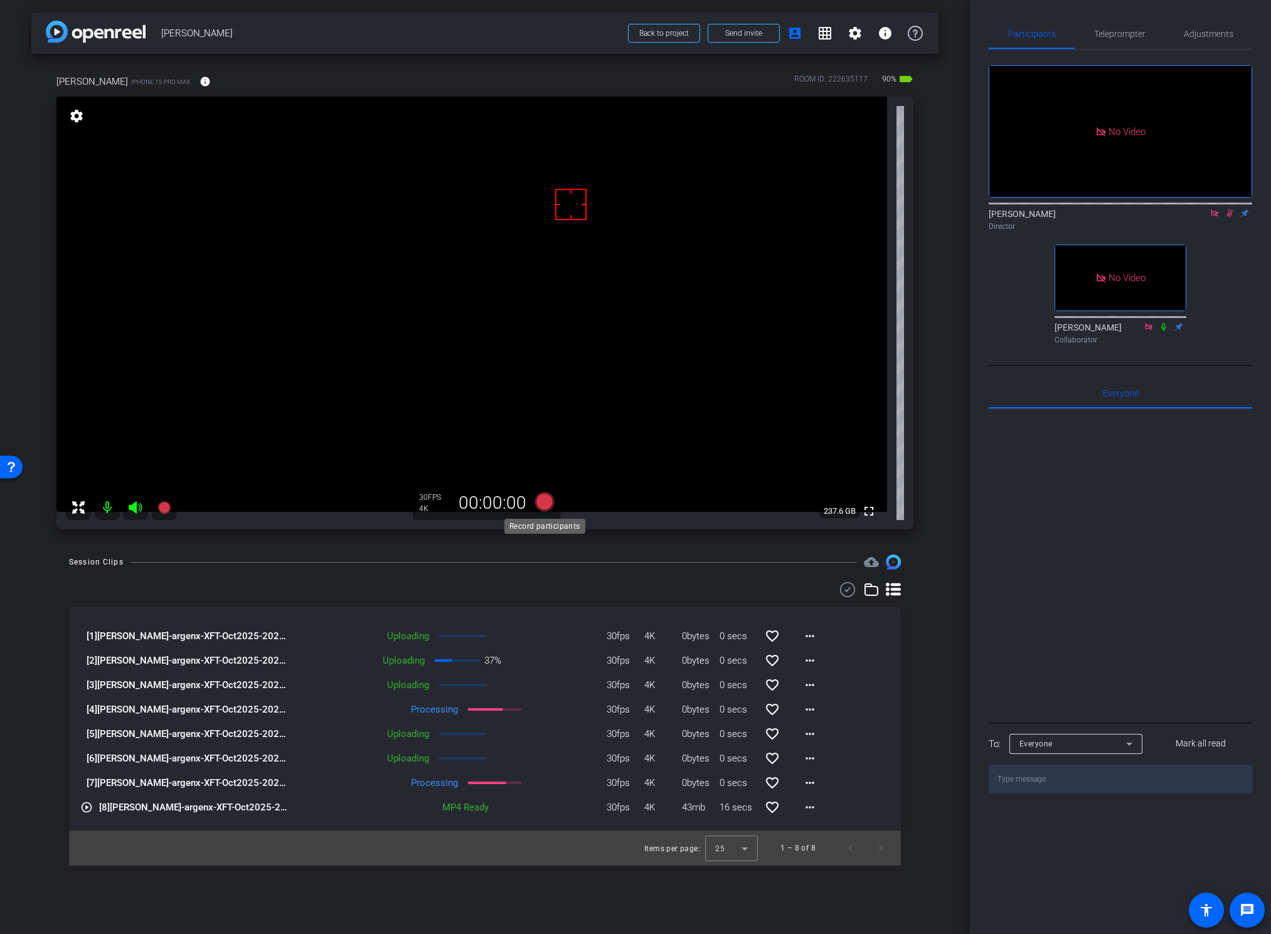
click at [543, 503] on icon at bounding box center [544, 501] width 19 height 19
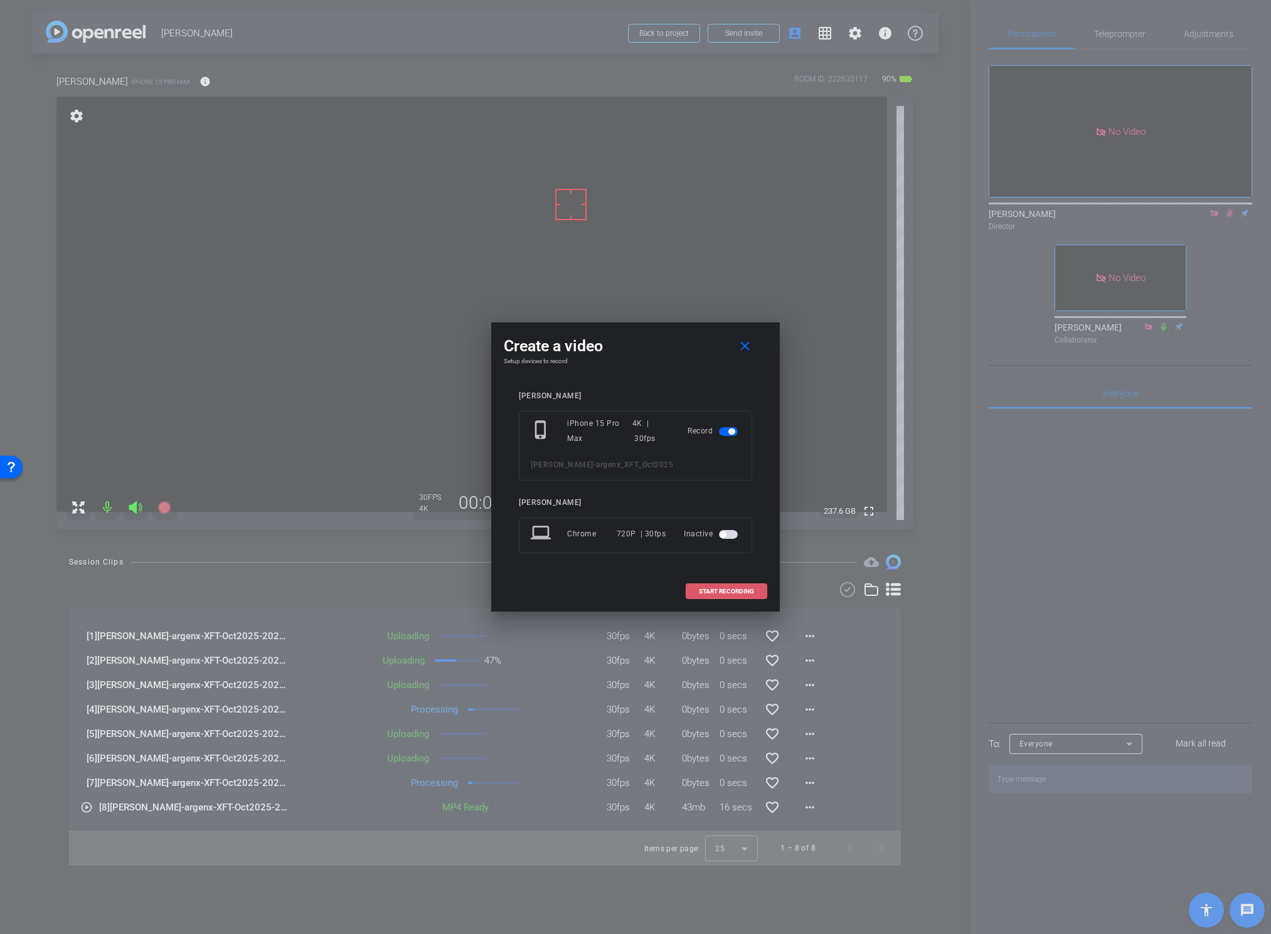
click at [723, 585] on span "START RECORDING" at bounding box center [726, 591] width 55 height 6
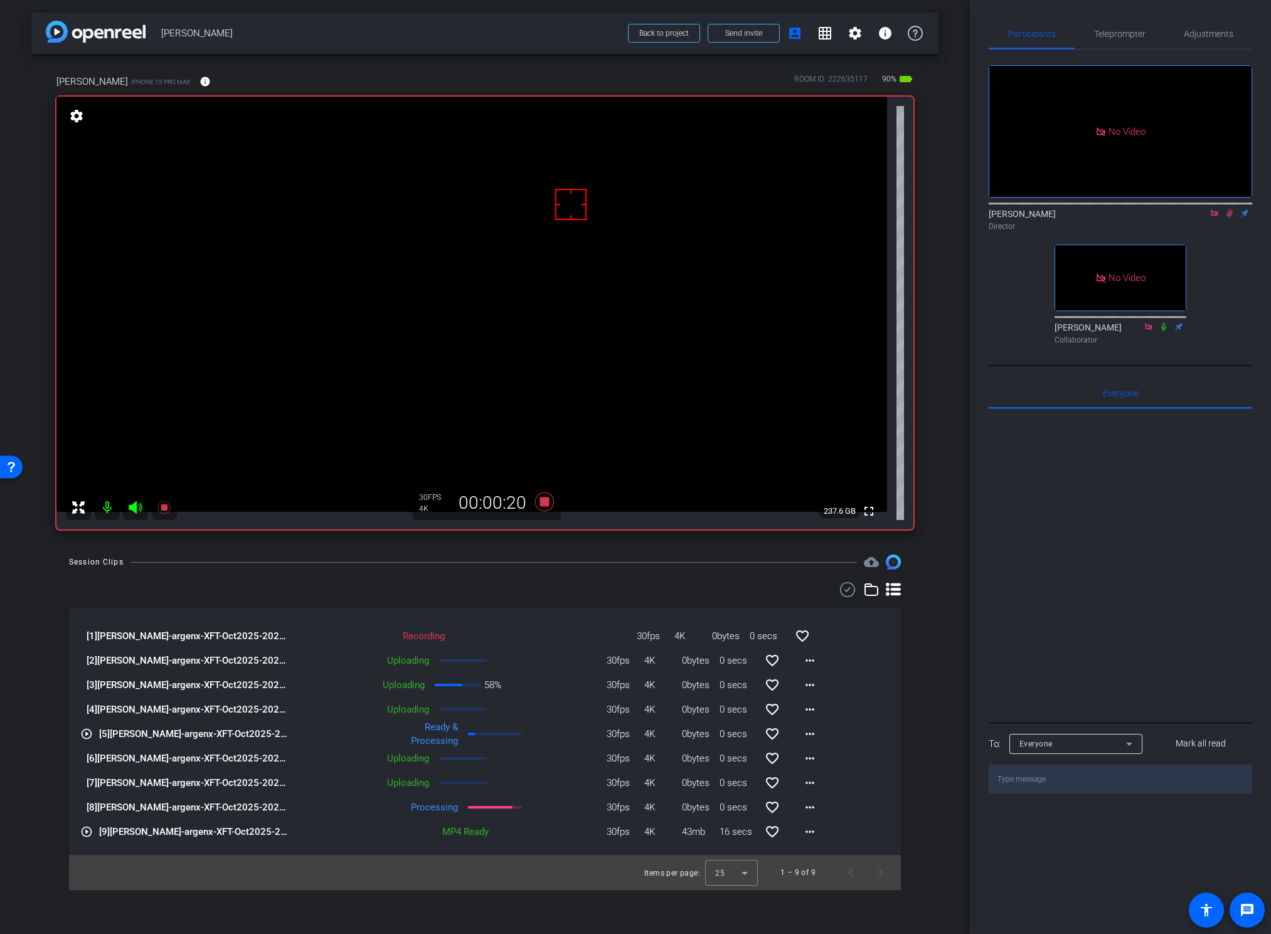
click at [639, 565] on div "Session Clips cloud_upload" at bounding box center [485, 562] width 832 height 15
click at [934, 498] on div "Nicole Fuizzotti Reece iPhone 15 Pro Max info ROOM ID: 222635117 90% battery_st…" at bounding box center [484, 298] width 907 height 488
click at [543, 502] on icon at bounding box center [544, 501] width 19 height 19
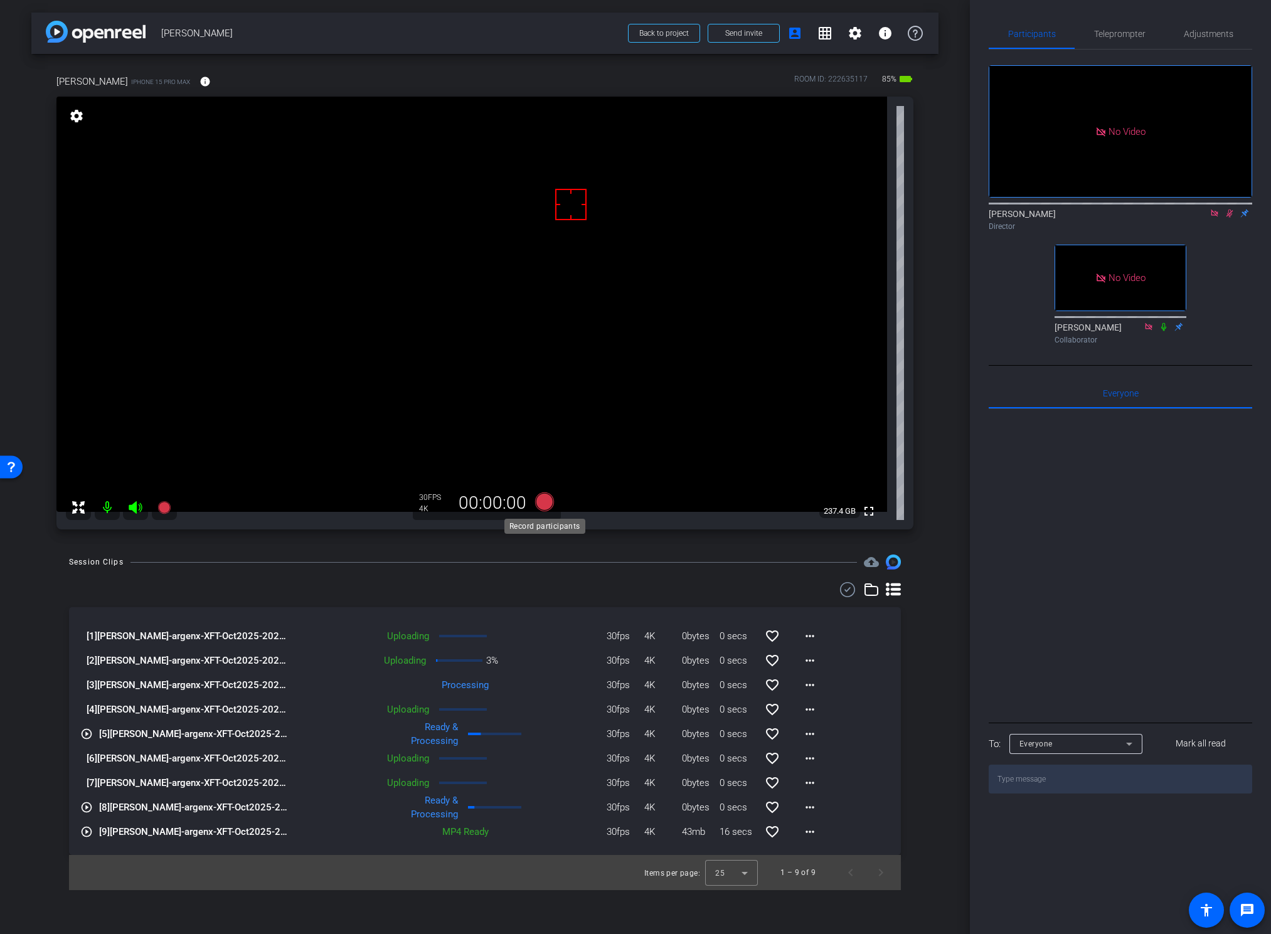
click at [543, 502] on icon at bounding box center [544, 501] width 19 height 19
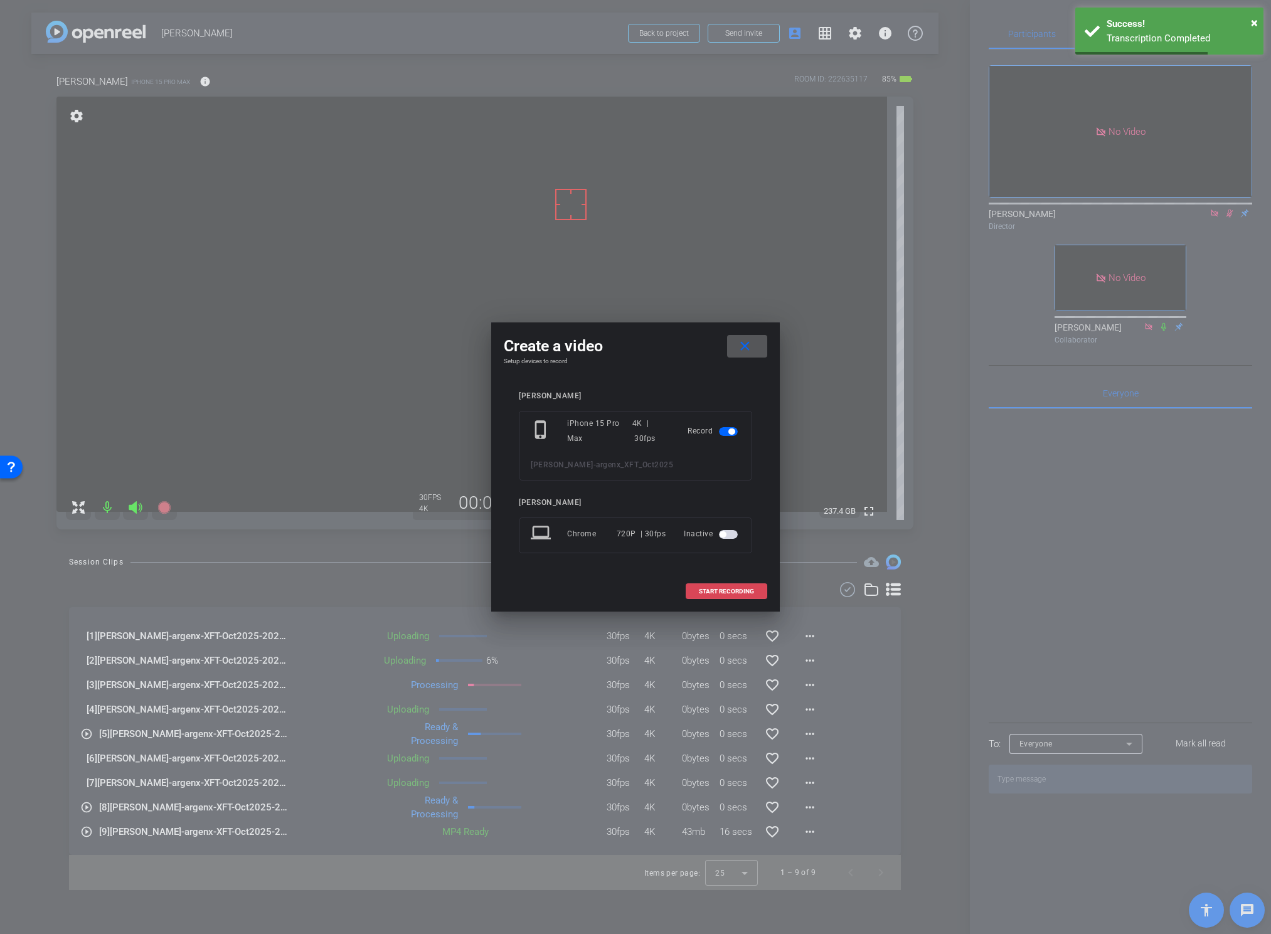
click at [705, 585] on span "START RECORDING" at bounding box center [726, 591] width 55 height 6
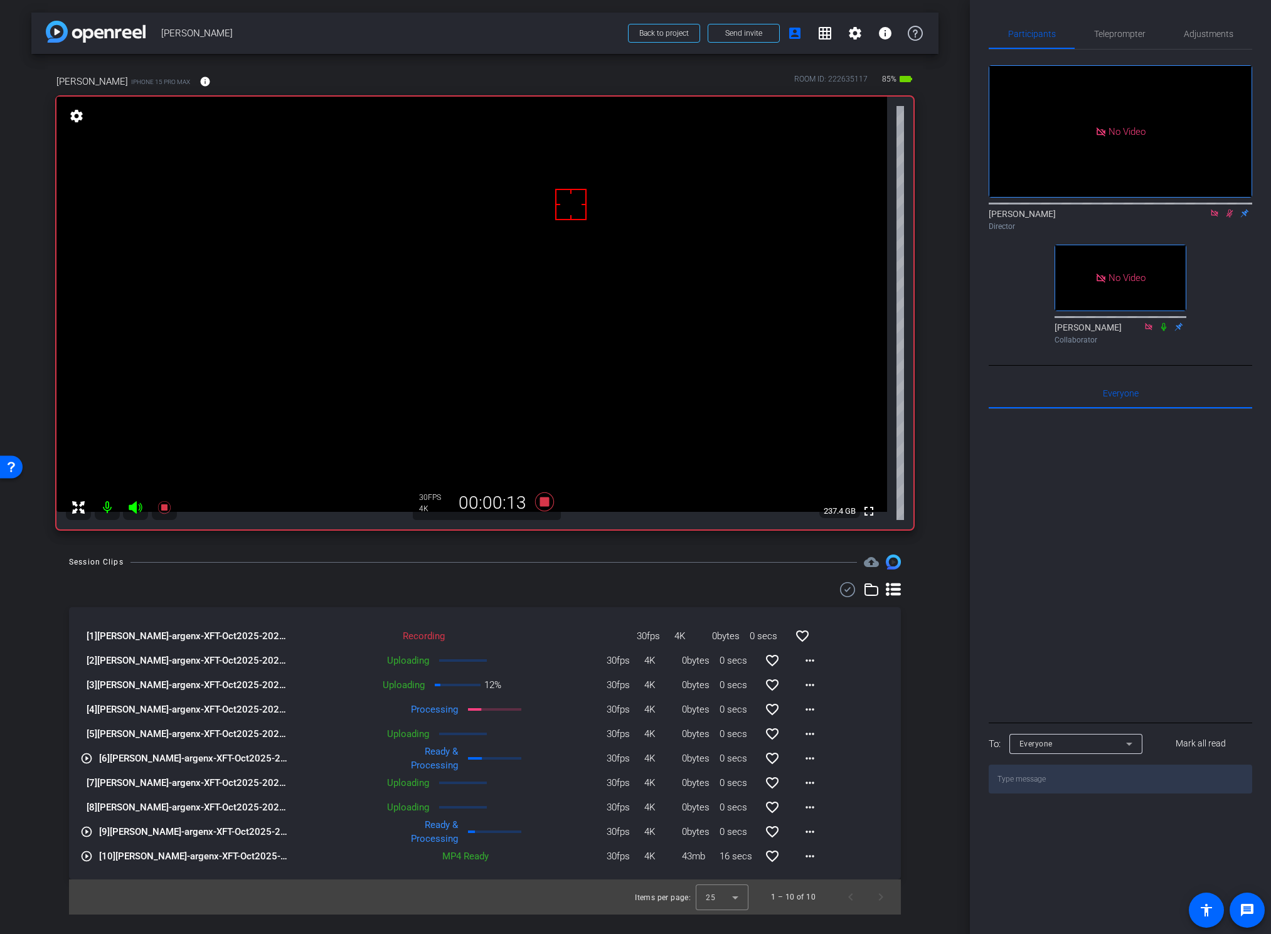
click at [615, 571] on div "Session Clips cloud_upload [1] Nicole Reece-argenx-XFT-Oct2025-2025-09-08-16-31…" at bounding box center [484, 735] width 907 height 360
click at [548, 503] on icon at bounding box center [544, 501] width 19 height 19
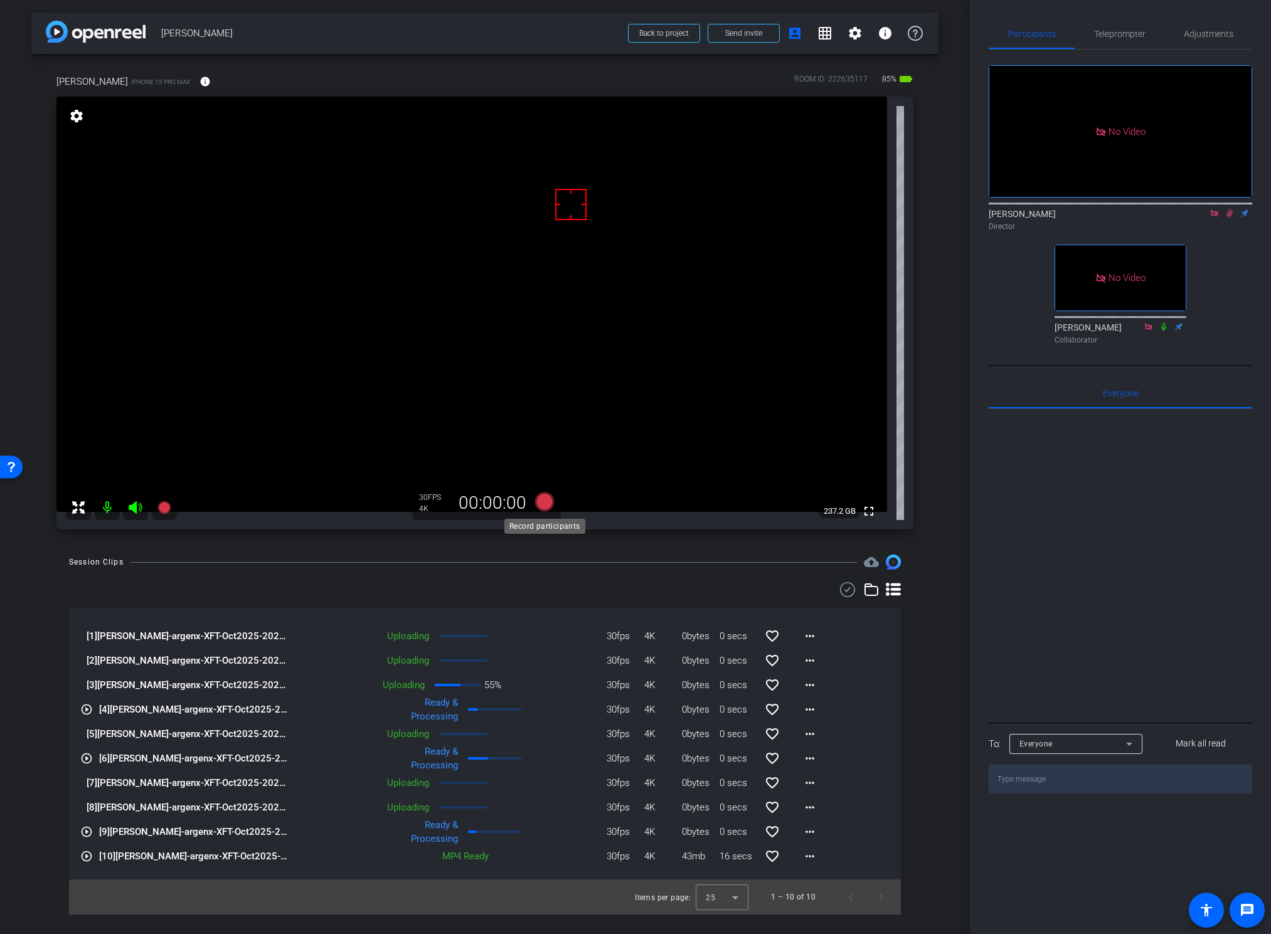
click at [545, 503] on icon at bounding box center [544, 501] width 19 height 19
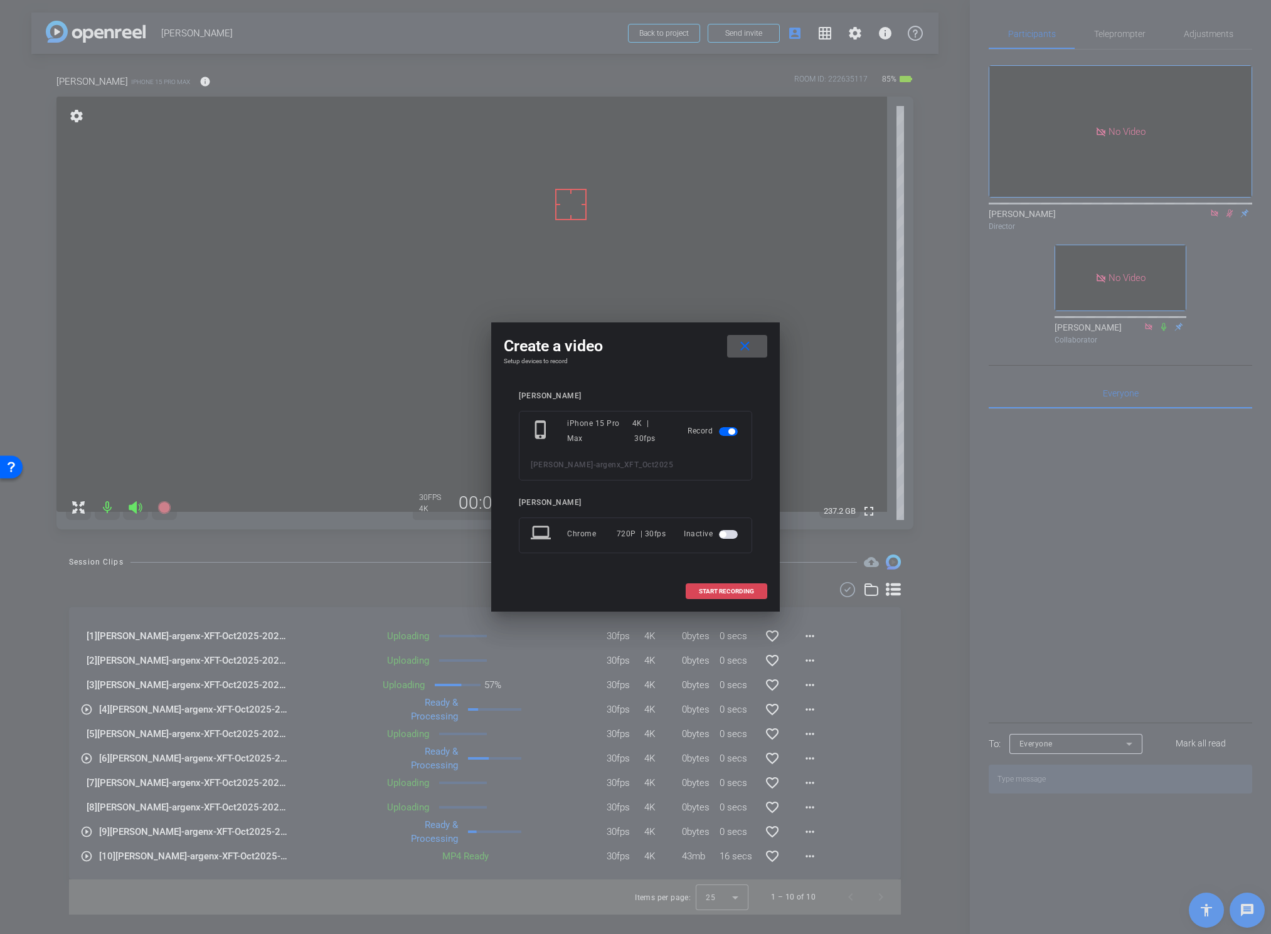
click at [715, 585] on span "START RECORDING" at bounding box center [726, 591] width 55 height 6
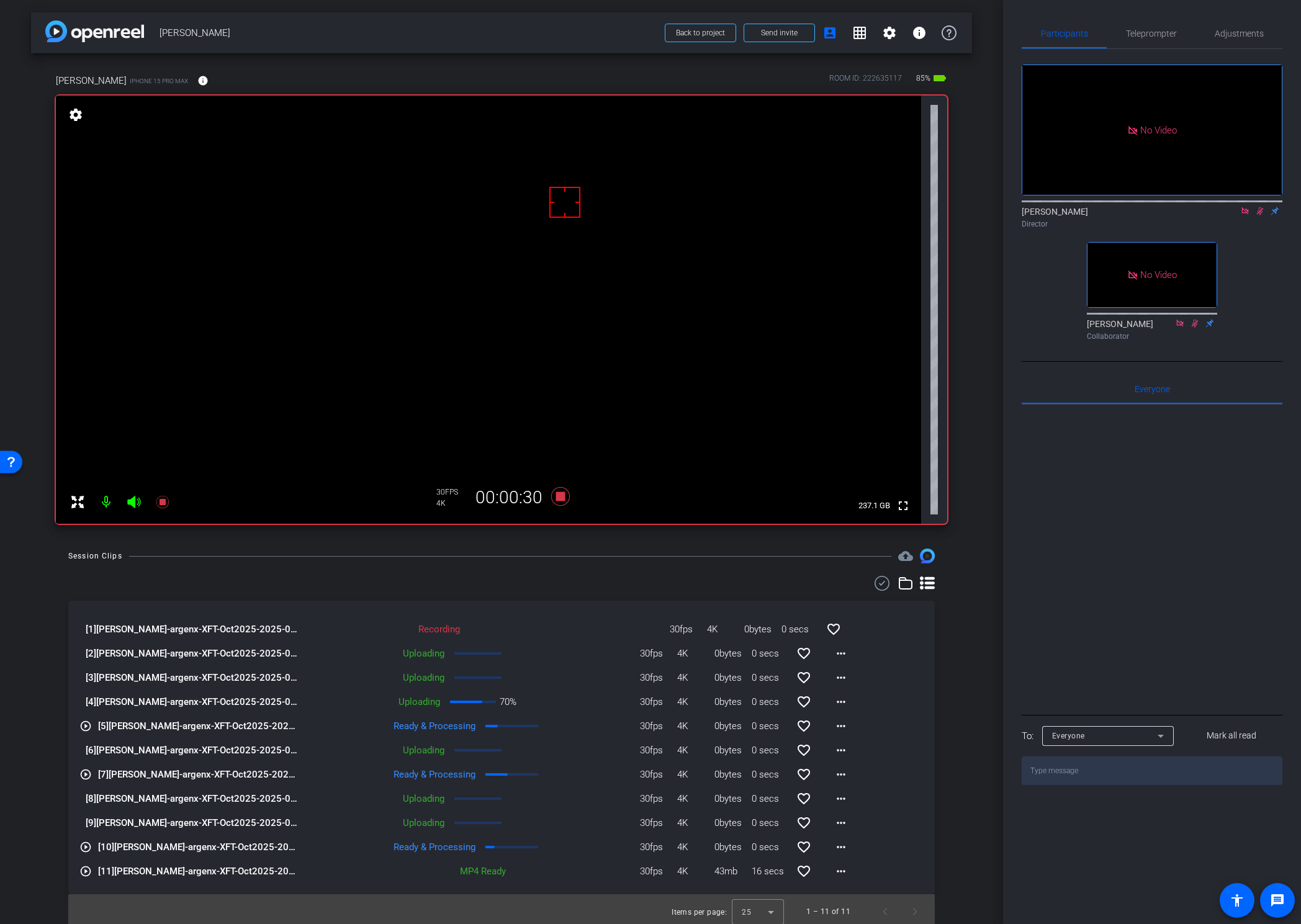
click at [875, 579] on use at bounding box center [882, 583] width 15 height 15
click at [86, 579] on icon at bounding box center [86, 729] width 12 height 12
click at [85, 579] on icon at bounding box center [86, 778] width 12 height 12
click at [84, 579] on icon at bounding box center [86, 850] width 12 height 12
click at [872, 579] on icon at bounding box center [874, 585] width 4 height 3
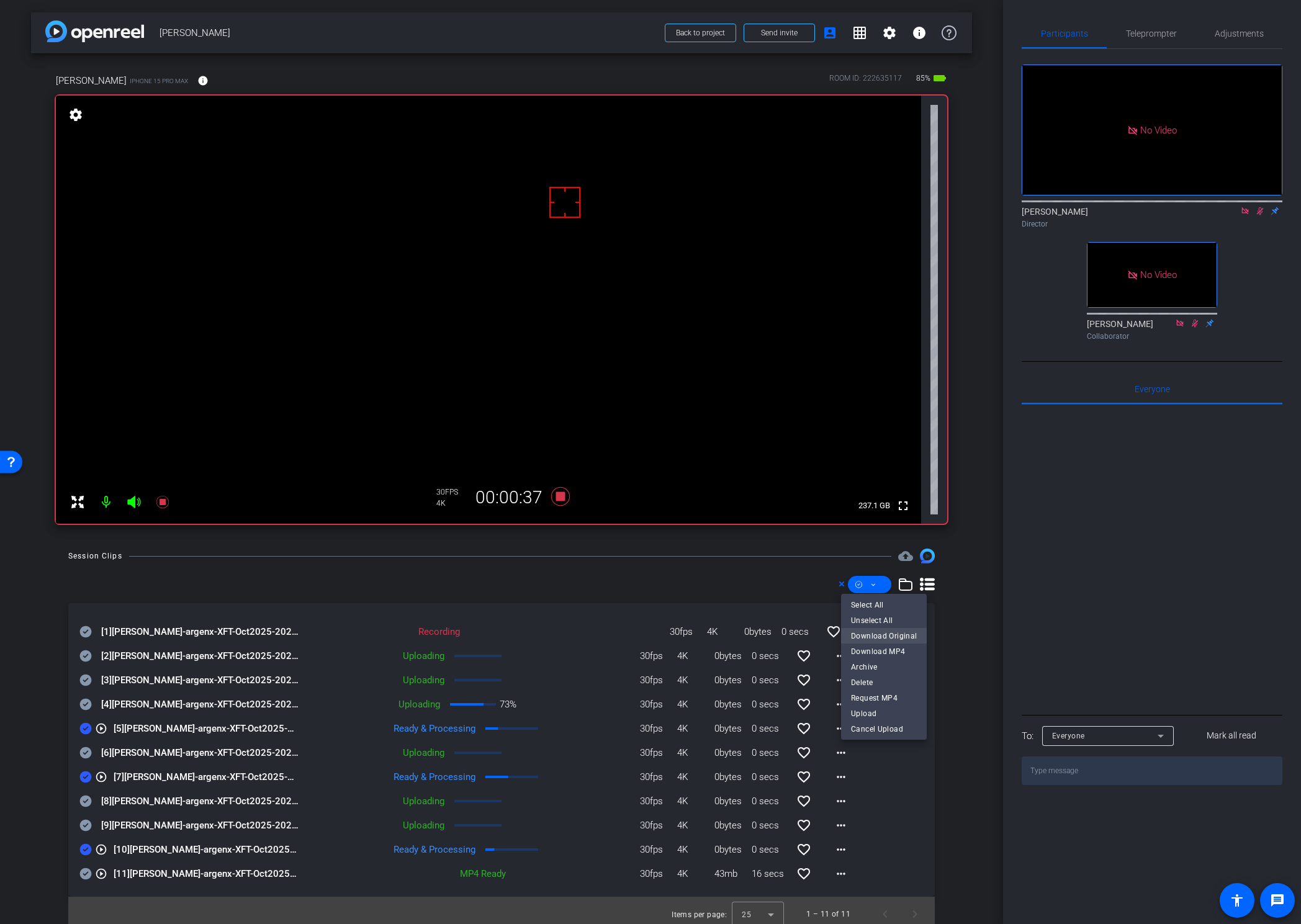
click at [868, 579] on span "Download Original" at bounding box center [883, 635] width 65 height 15
click at [86, 579] on icon at bounding box center [85, 849] width 13 height 15
click at [86, 579] on icon at bounding box center [86, 826] width 12 height 12
click at [86, 579] on icon at bounding box center [86, 801] width 12 height 12
click at [84, 579] on icon at bounding box center [85, 777] width 13 height 15
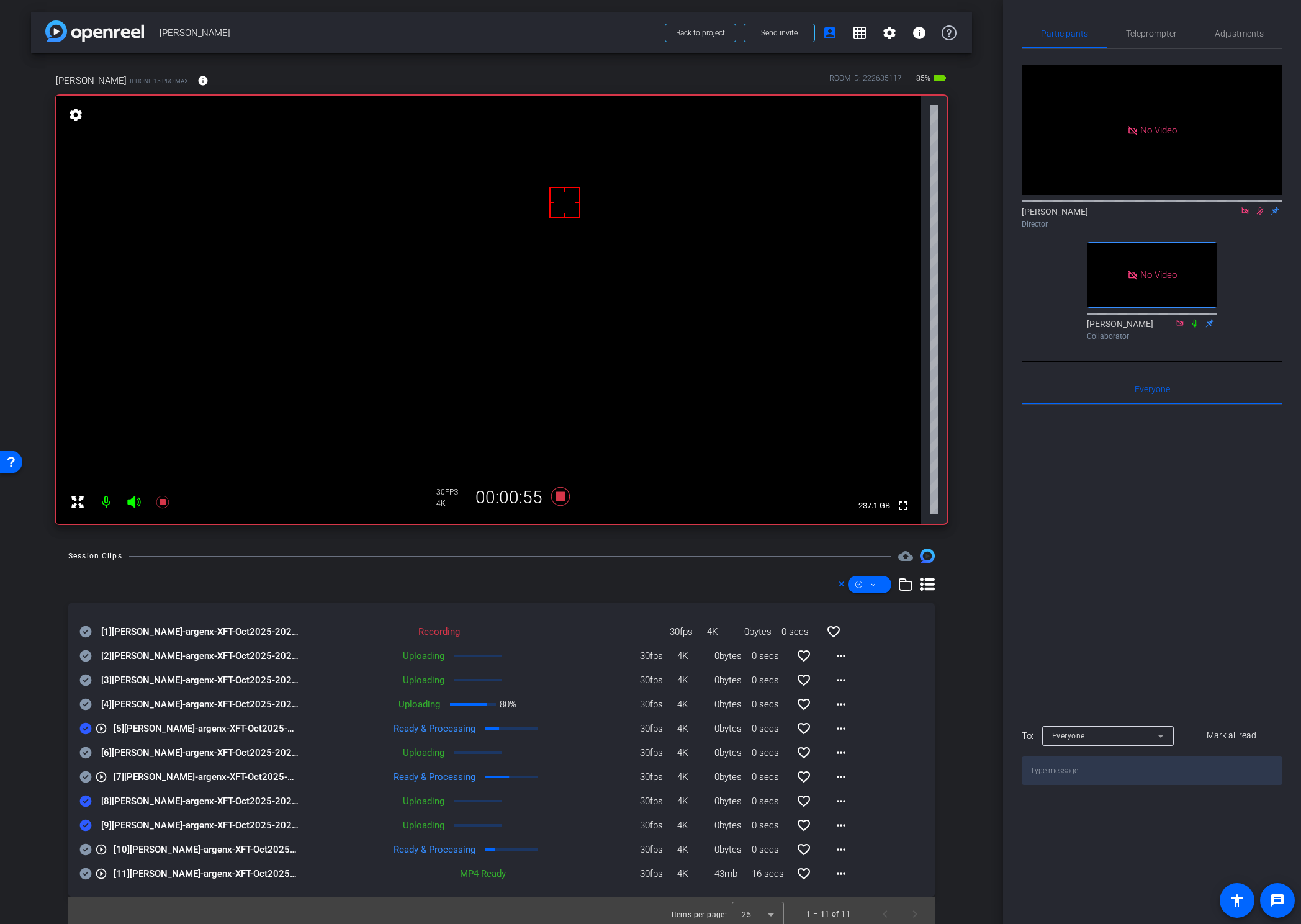
click at [85, 579] on icon at bounding box center [86, 753] width 12 height 12
click at [87, 579] on icon at bounding box center [86, 729] width 12 height 12
click at [84, 579] on icon at bounding box center [86, 704] width 12 height 12
click at [89, 579] on icon at bounding box center [86, 681] width 12 height 12
click at [86, 579] on icon at bounding box center [86, 656] width 12 height 12
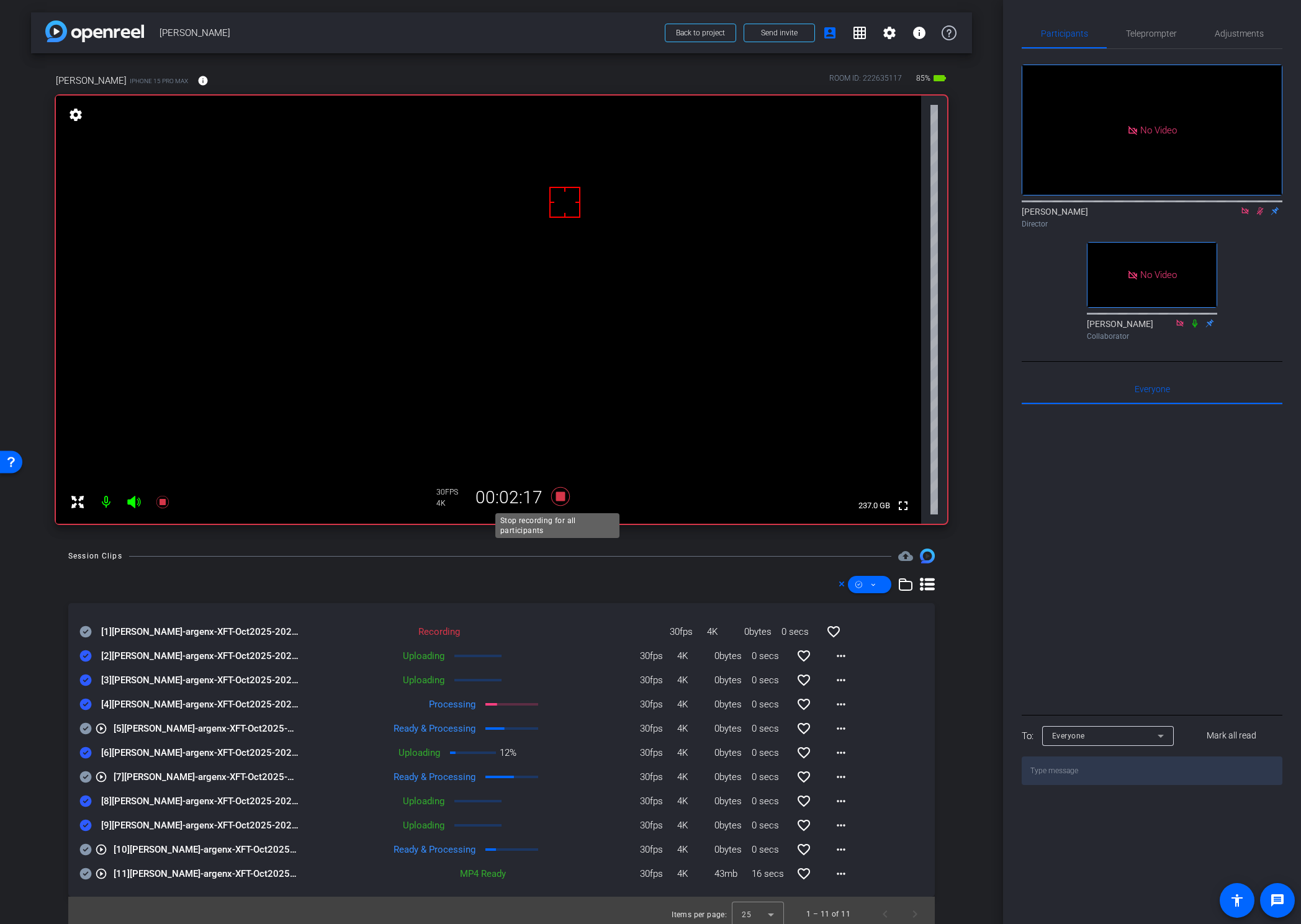
click at [557, 496] on icon at bounding box center [560, 496] width 19 height 19
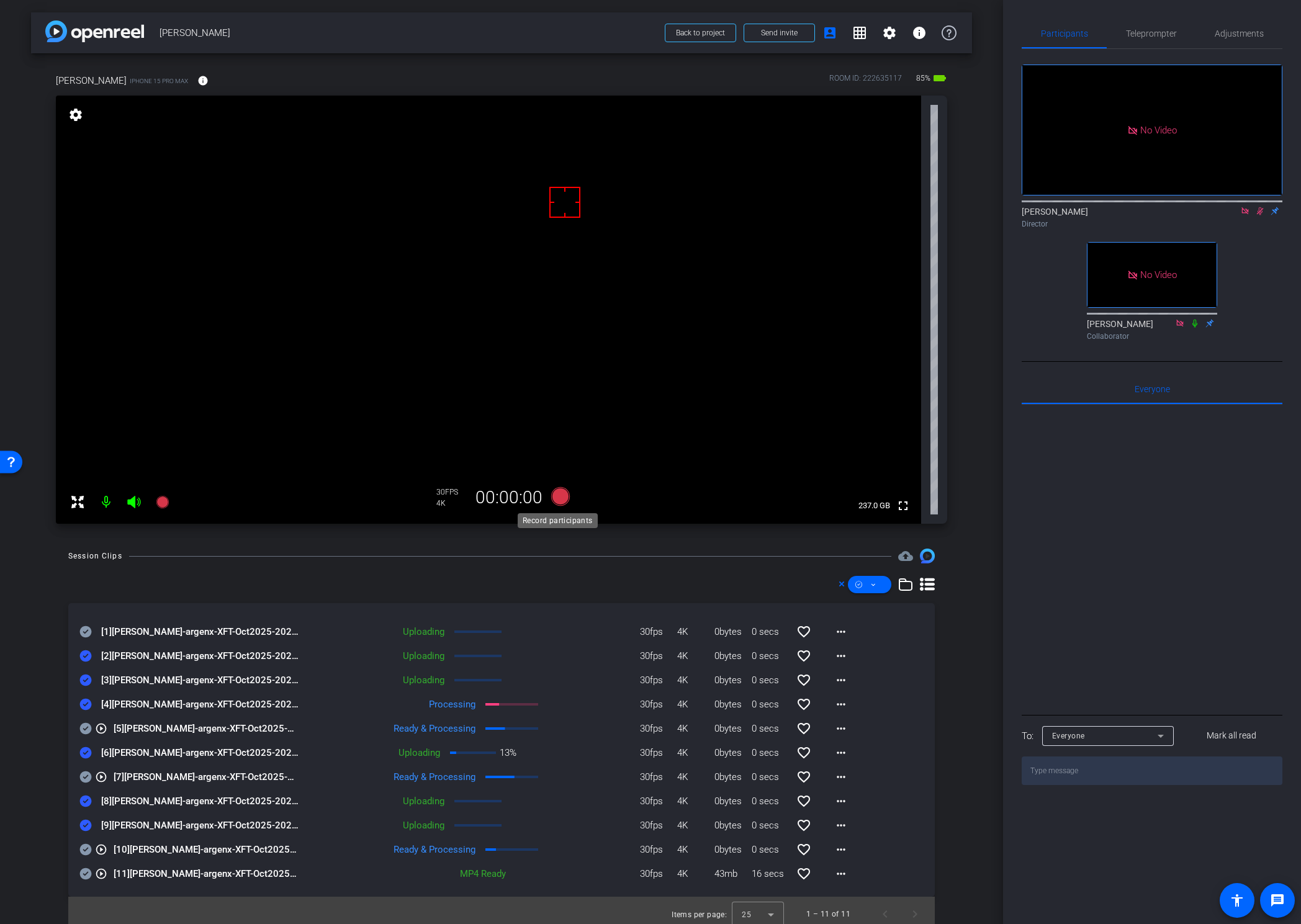
click at [557, 496] on icon at bounding box center [560, 496] width 19 height 19
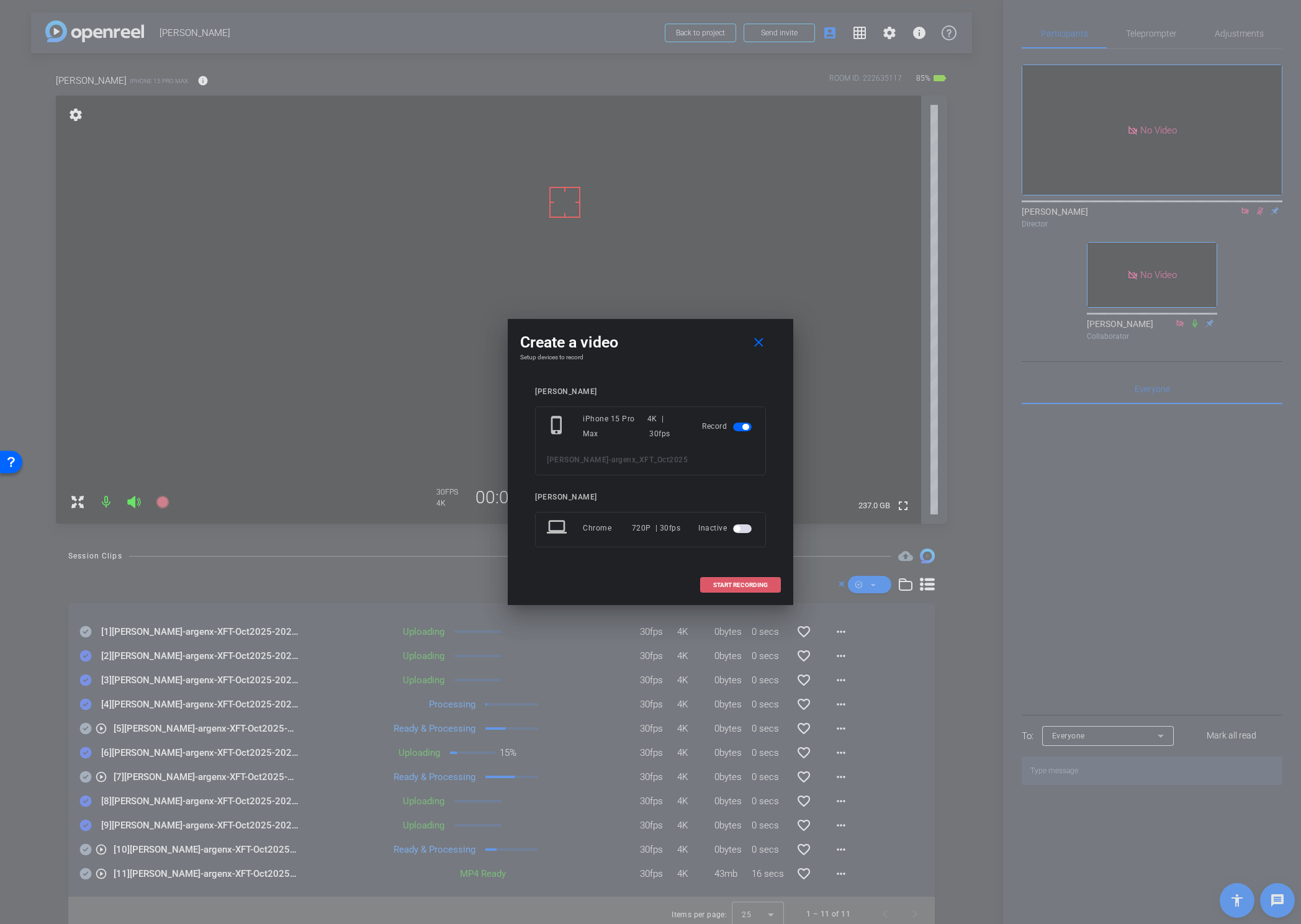
click at [727, 579] on span "START RECORDING" at bounding box center [740, 585] width 54 height 6
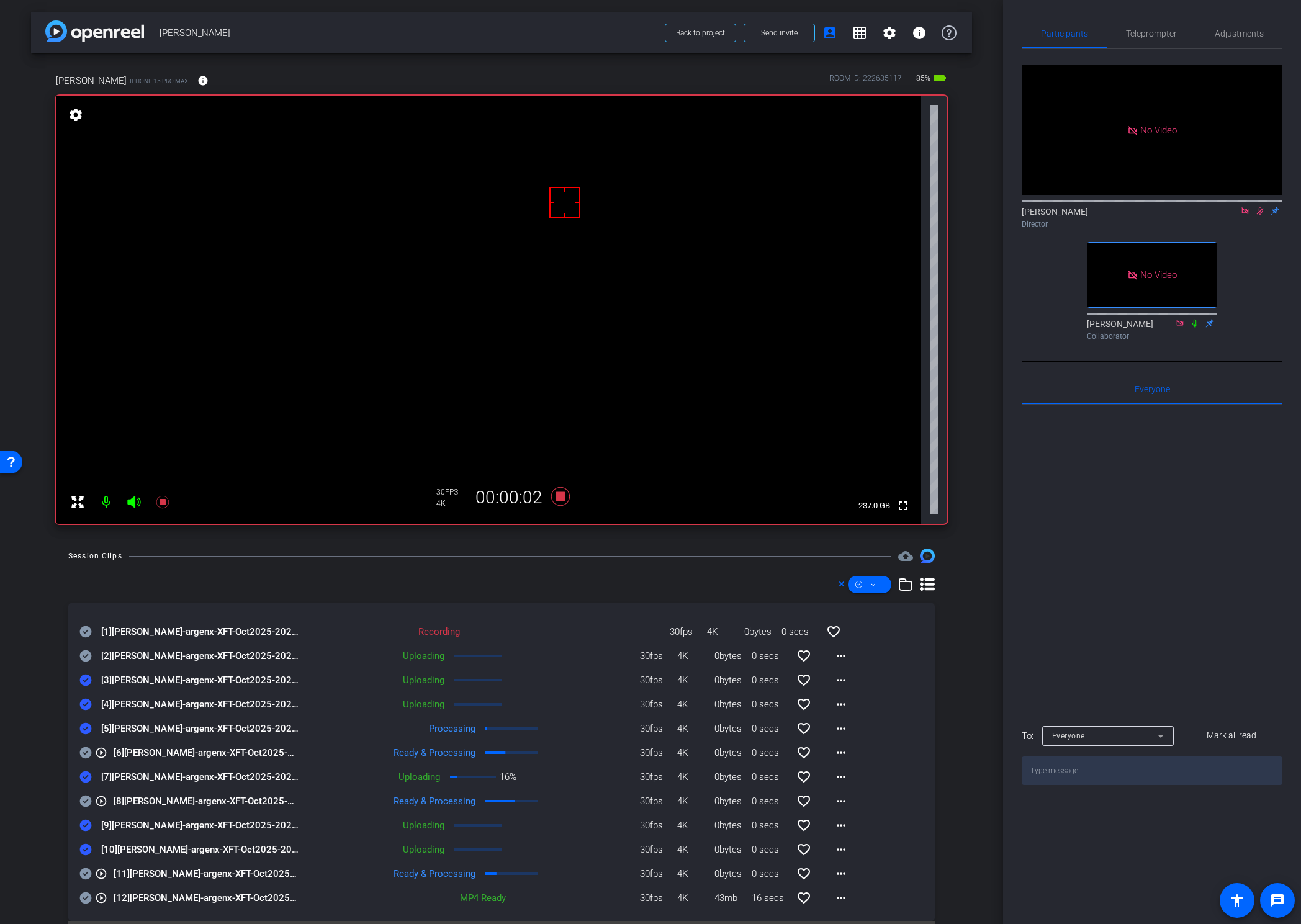
click at [84, 579] on icon at bounding box center [86, 656] width 12 height 12
click at [86, 579] on icon at bounding box center [86, 632] width 12 height 12
click at [835, 579] on mat-icon "more_horiz" at bounding box center [841, 728] width 15 height 15
click at [848, 579] on span "Download Original" at bounding box center [867, 754] width 74 height 15
click at [87, 579] on icon at bounding box center [86, 729] width 12 height 12
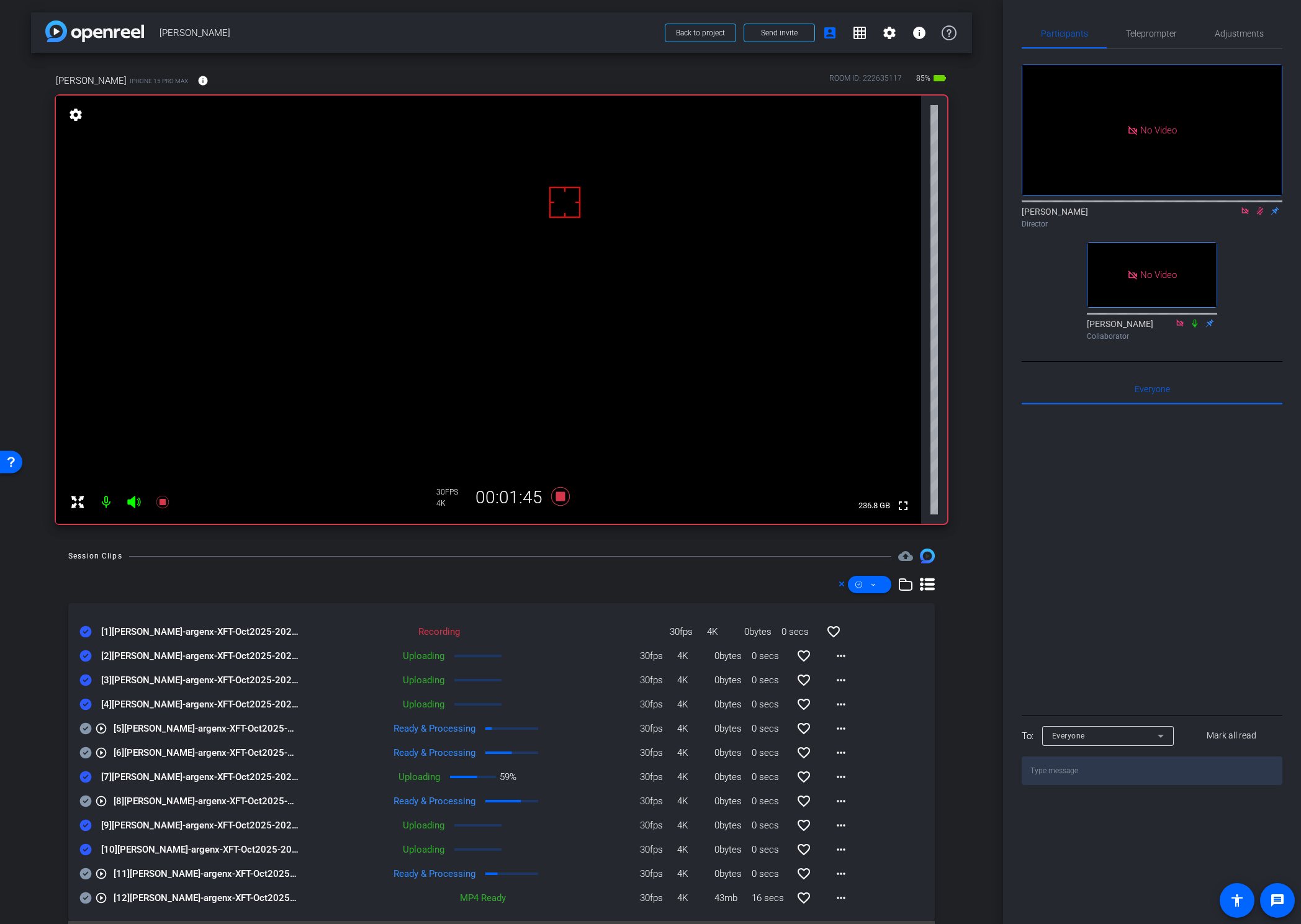
click at [655, 556] on div at bounding box center [510, 556] width 762 height 1
click at [555, 498] on icon at bounding box center [560, 496] width 19 height 19
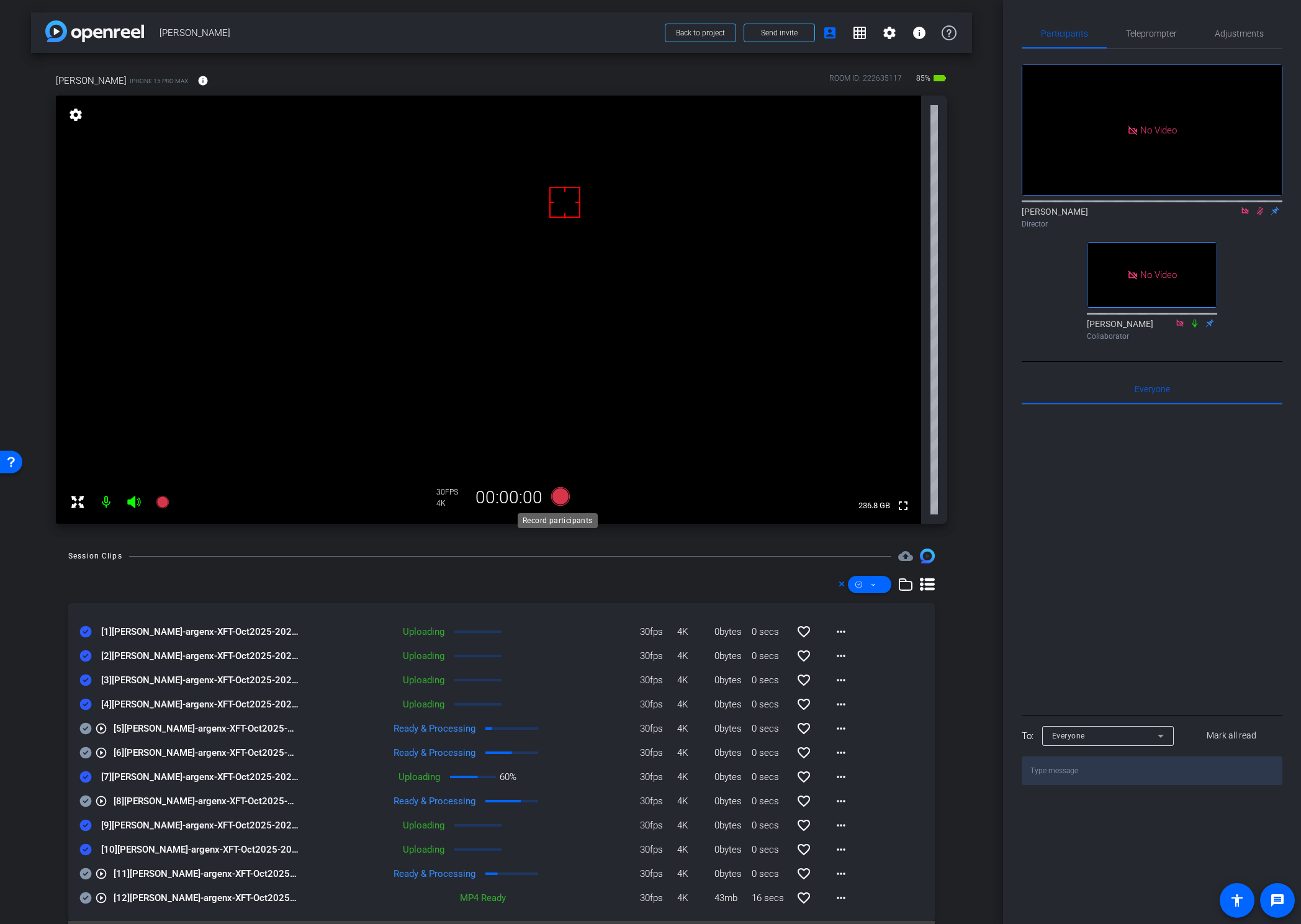
click at [553, 499] on icon at bounding box center [560, 496] width 19 height 19
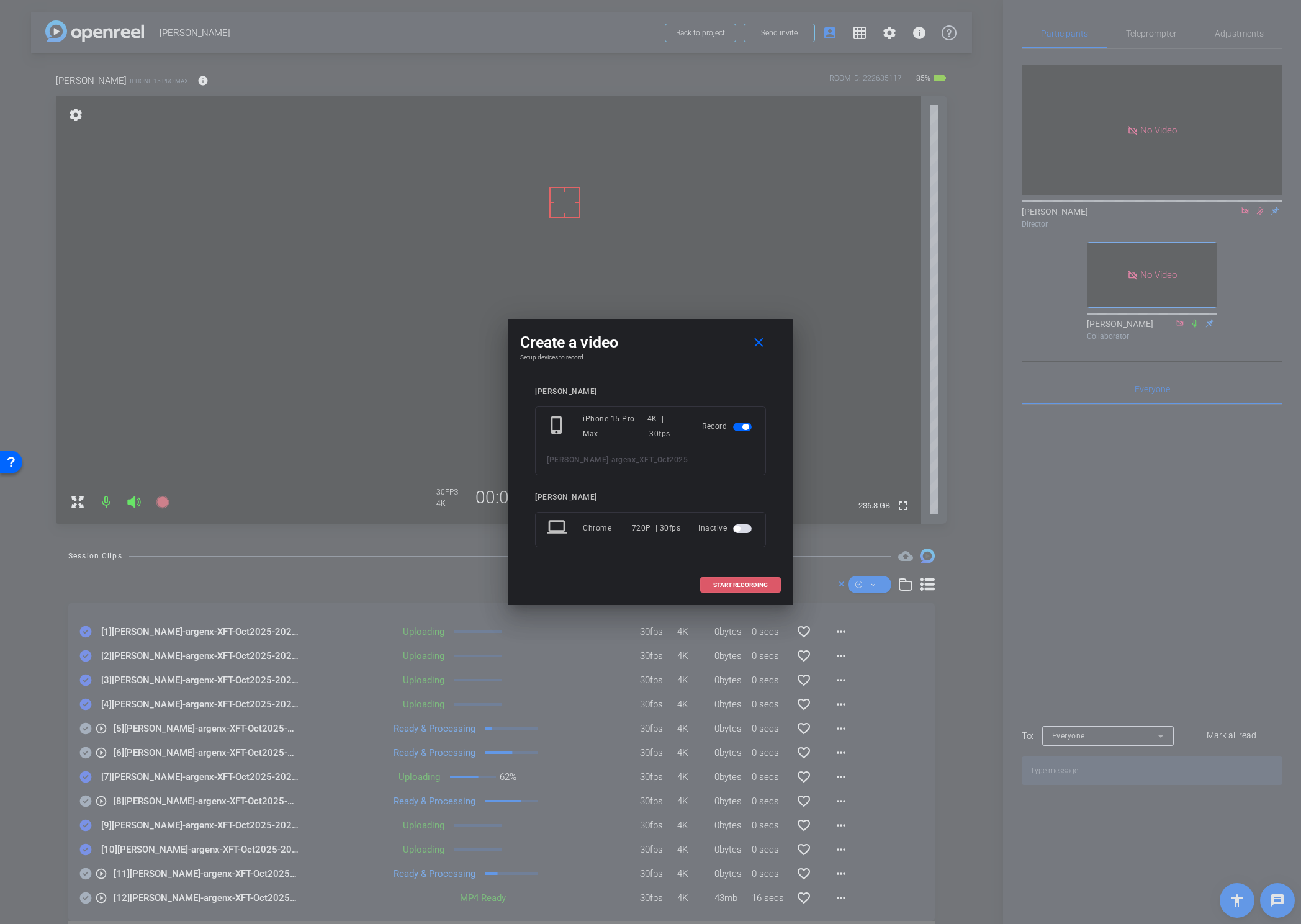
click at [729, 579] on span "START RECORDING" at bounding box center [740, 585] width 54 height 6
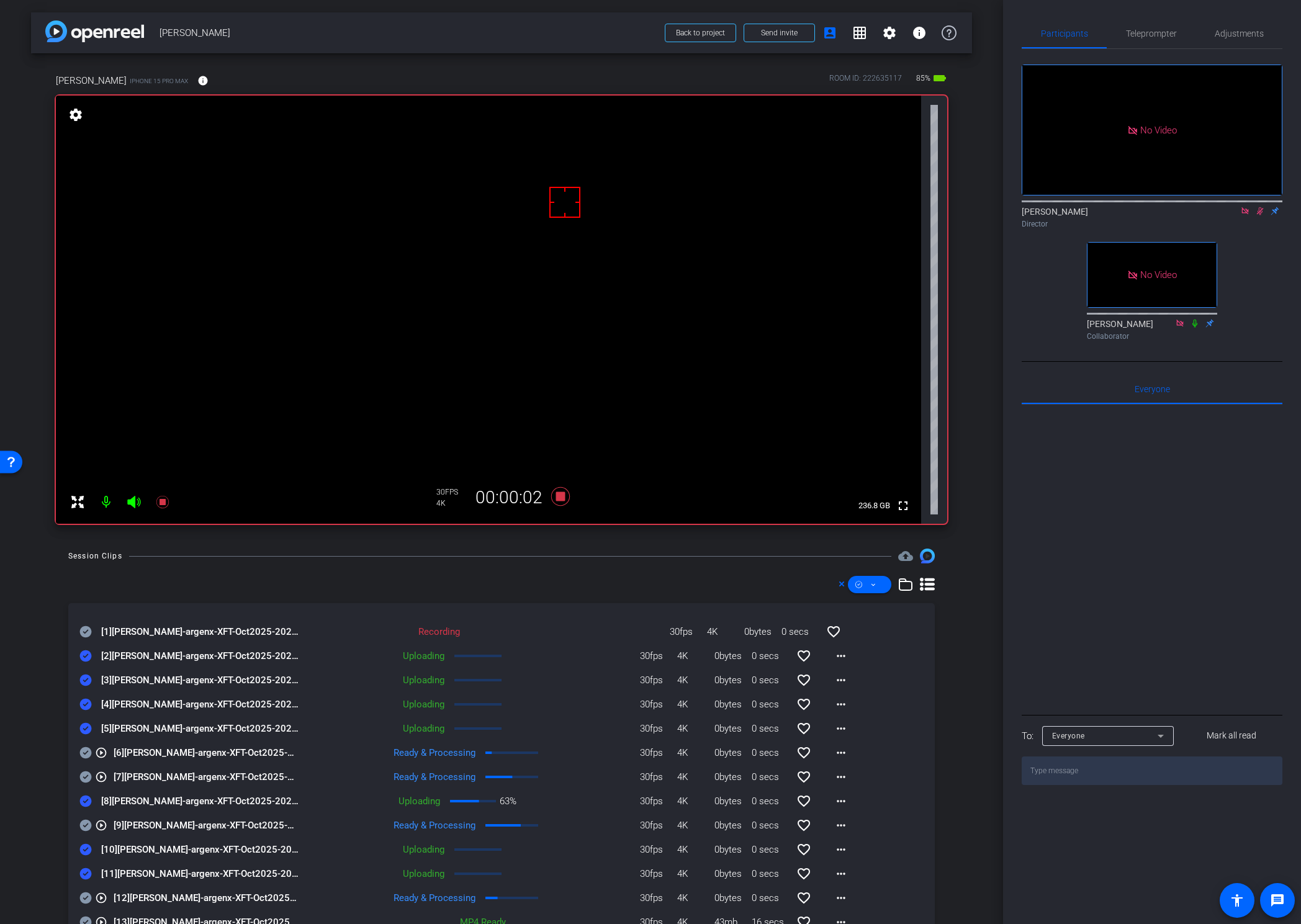
click at [84, 579] on icon at bounding box center [86, 632] width 12 height 12
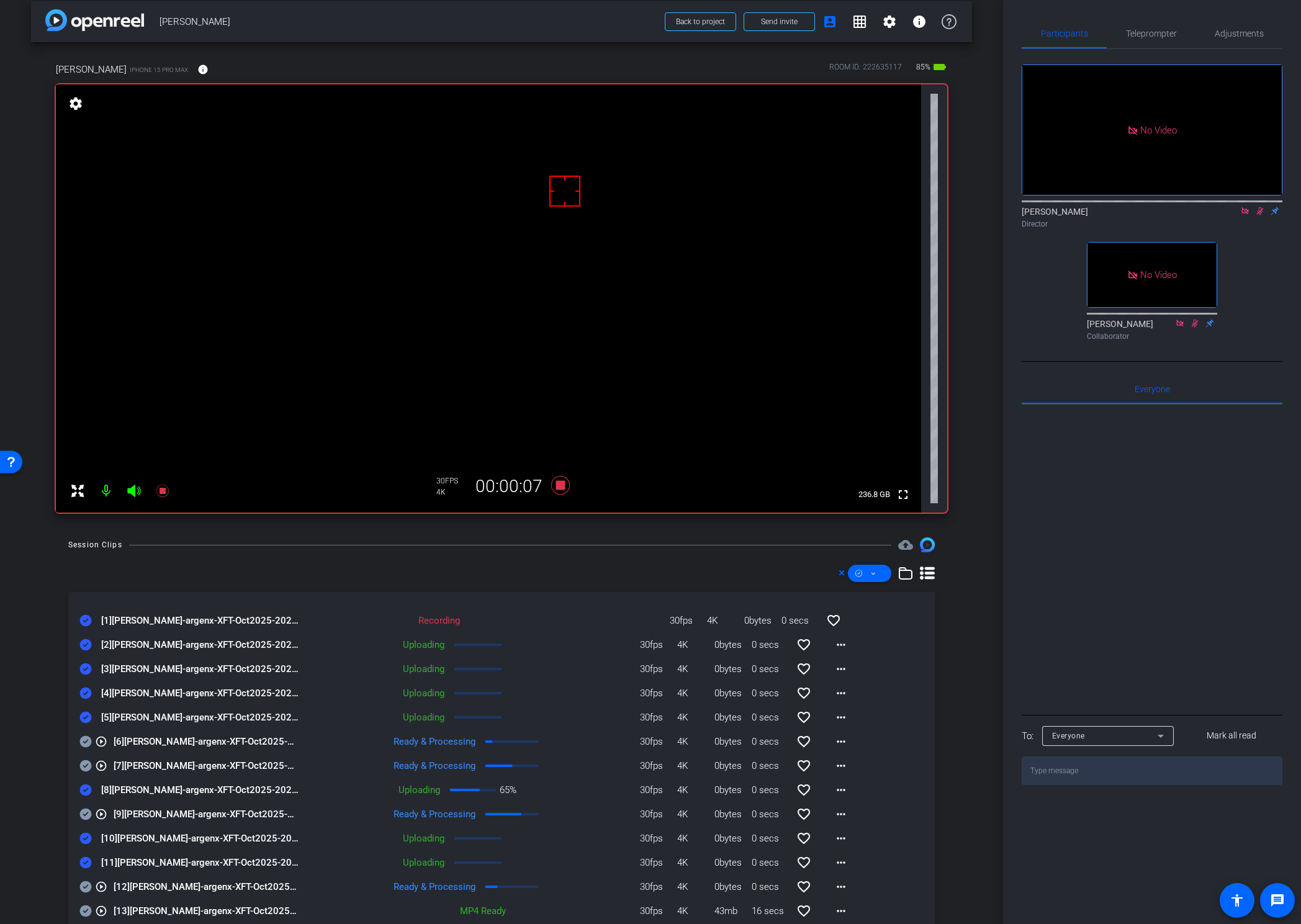
scroll to position [32, 0]
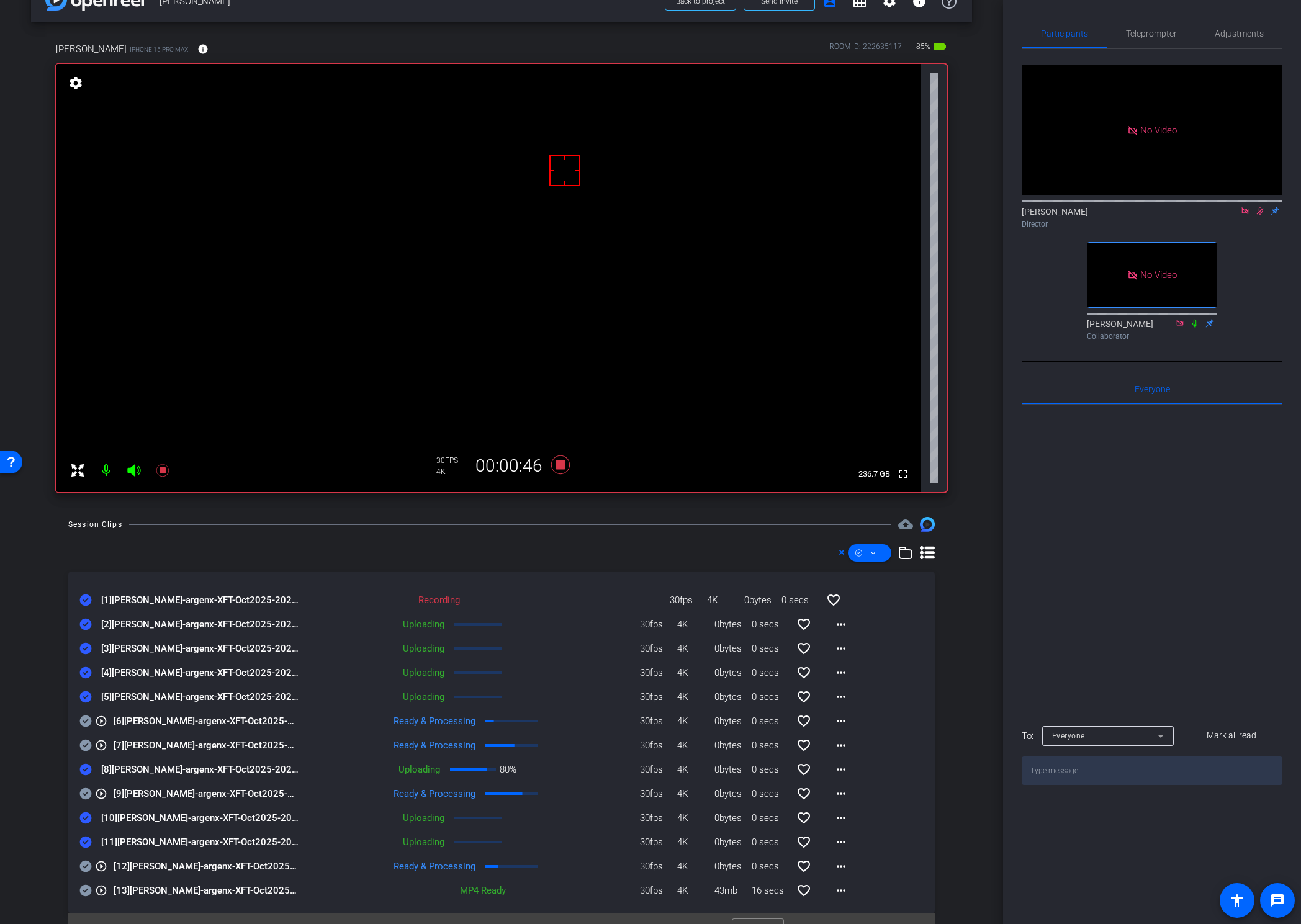
click at [601, 537] on div "Session Clips cloud_upload [1] Nicole Reece-argenx-XFT-Oct2025-2025-09-08-16-37…" at bounding box center [501, 733] width 941 height 431
click at [623, 530] on div "Session Clips cloud_upload" at bounding box center [502, 524] width 867 height 15
click at [555, 466] on icon at bounding box center [560, 464] width 19 height 19
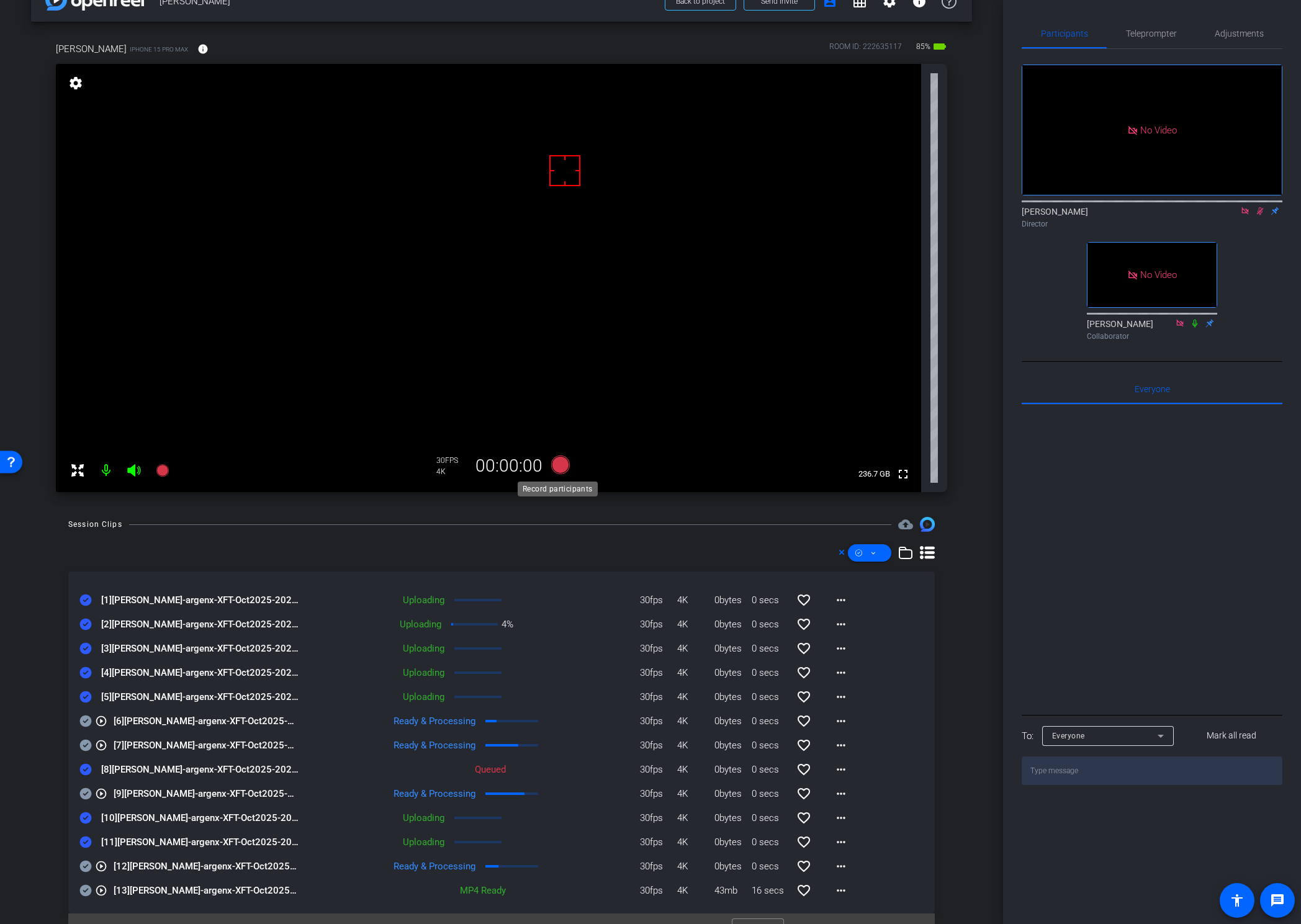
click at [555, 466] on icon at bounding box center [560, 464] width 19 height 19
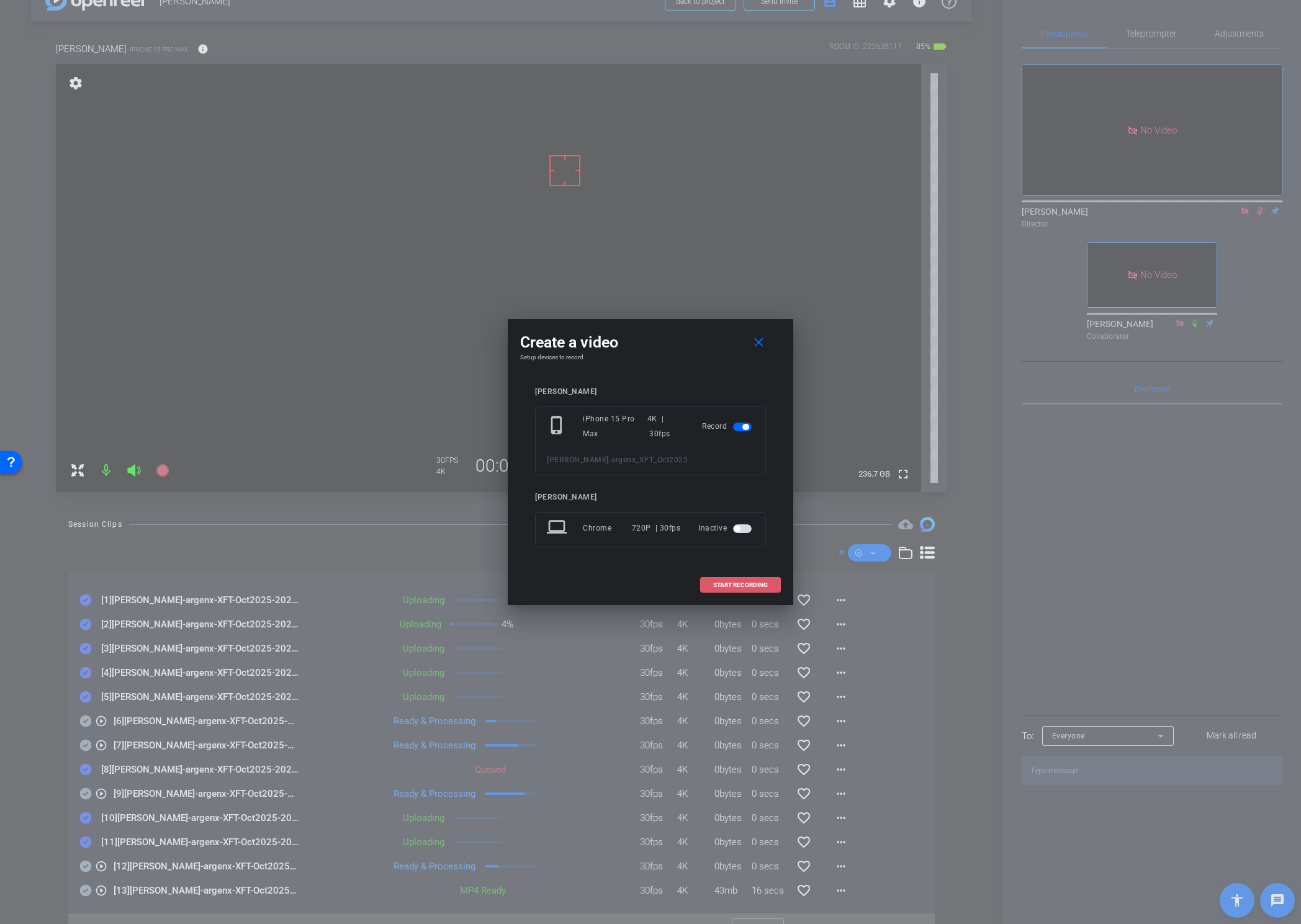
click at [731, 579] on span "START RECORDING" at bounding box center [740, 585] width 54 height 6
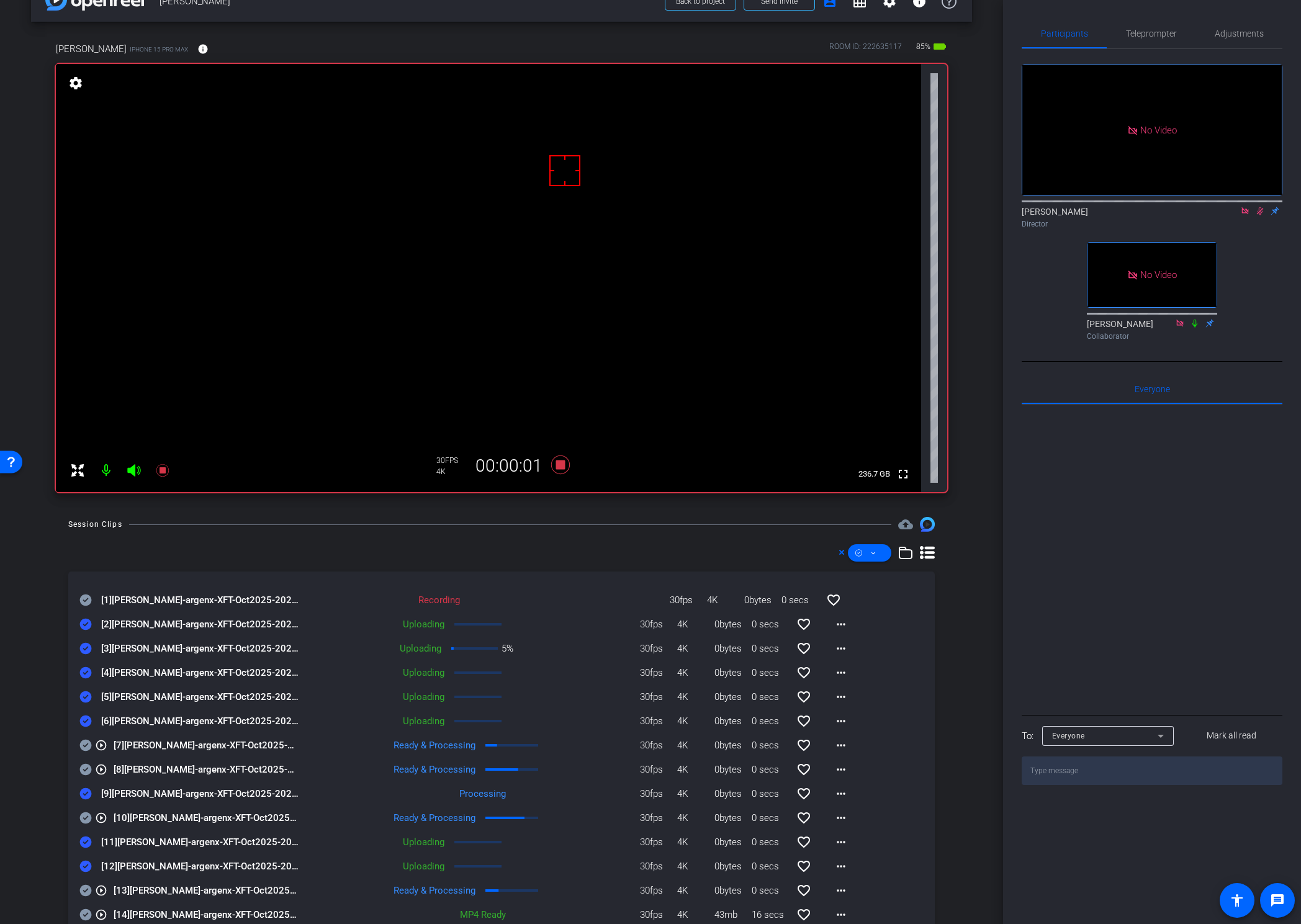
click at [84, 579] on icon at bounding box center [86, 601] width 12 height 12
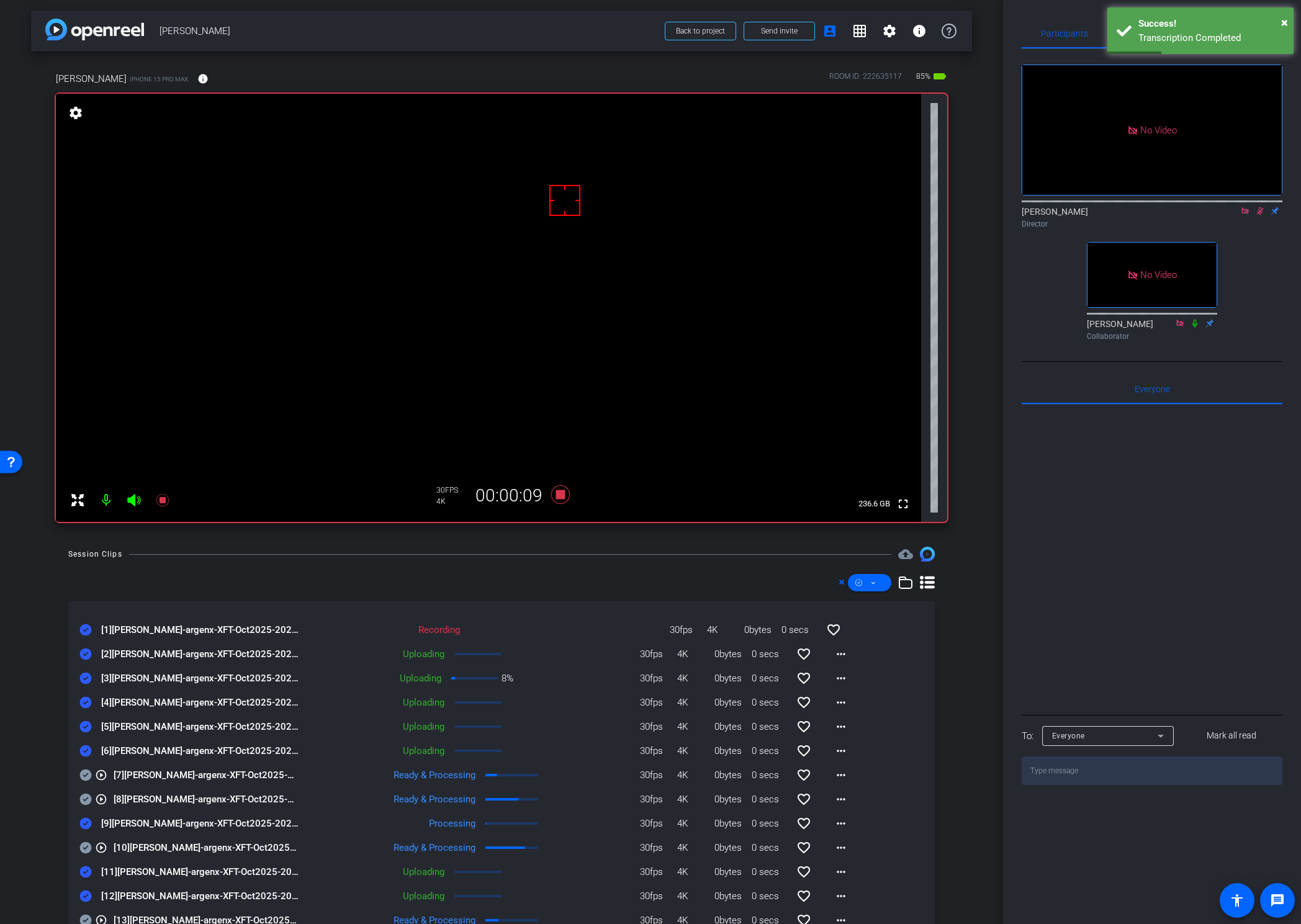
scroll to position [0, 0]
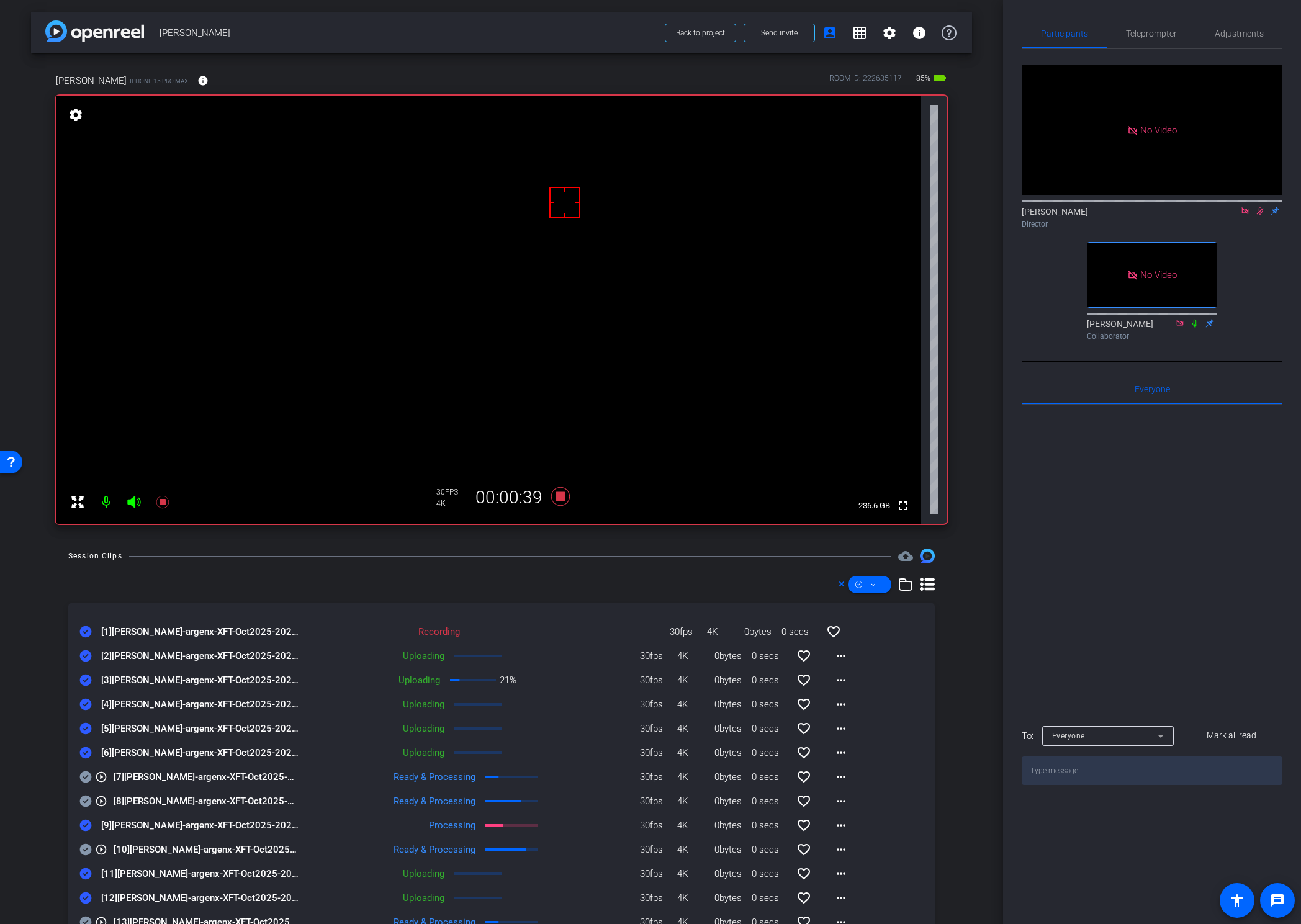
click at [609, 553] on div "Session Clips cloud_upload" at bounding box center [502, 556] width 867 height 15
click at [556, 496] on icon at bounding box center [560, 496] width 19 height 19
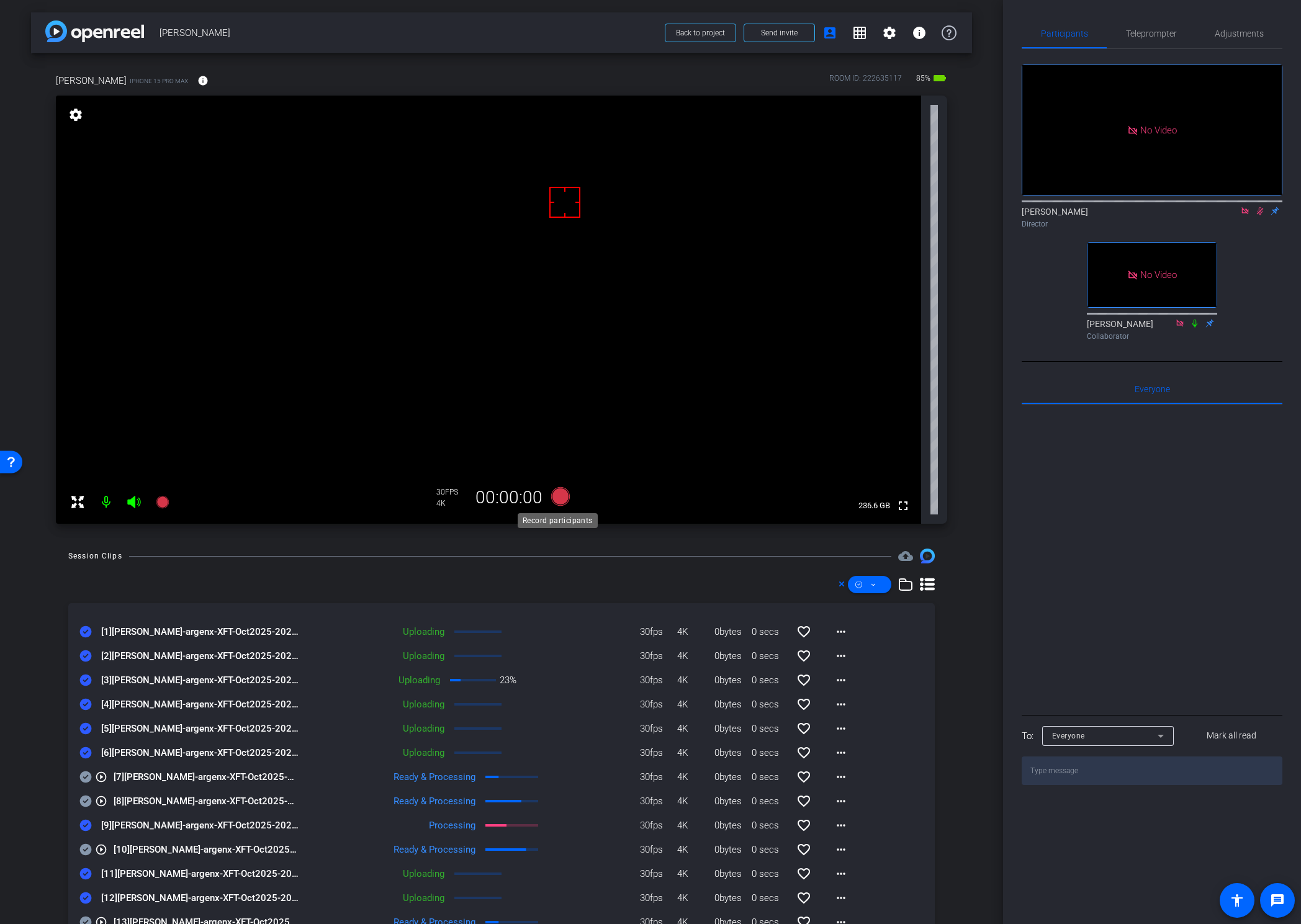
click at [553, 500] on icon at bounding box center [560, 496] width 19 height 19
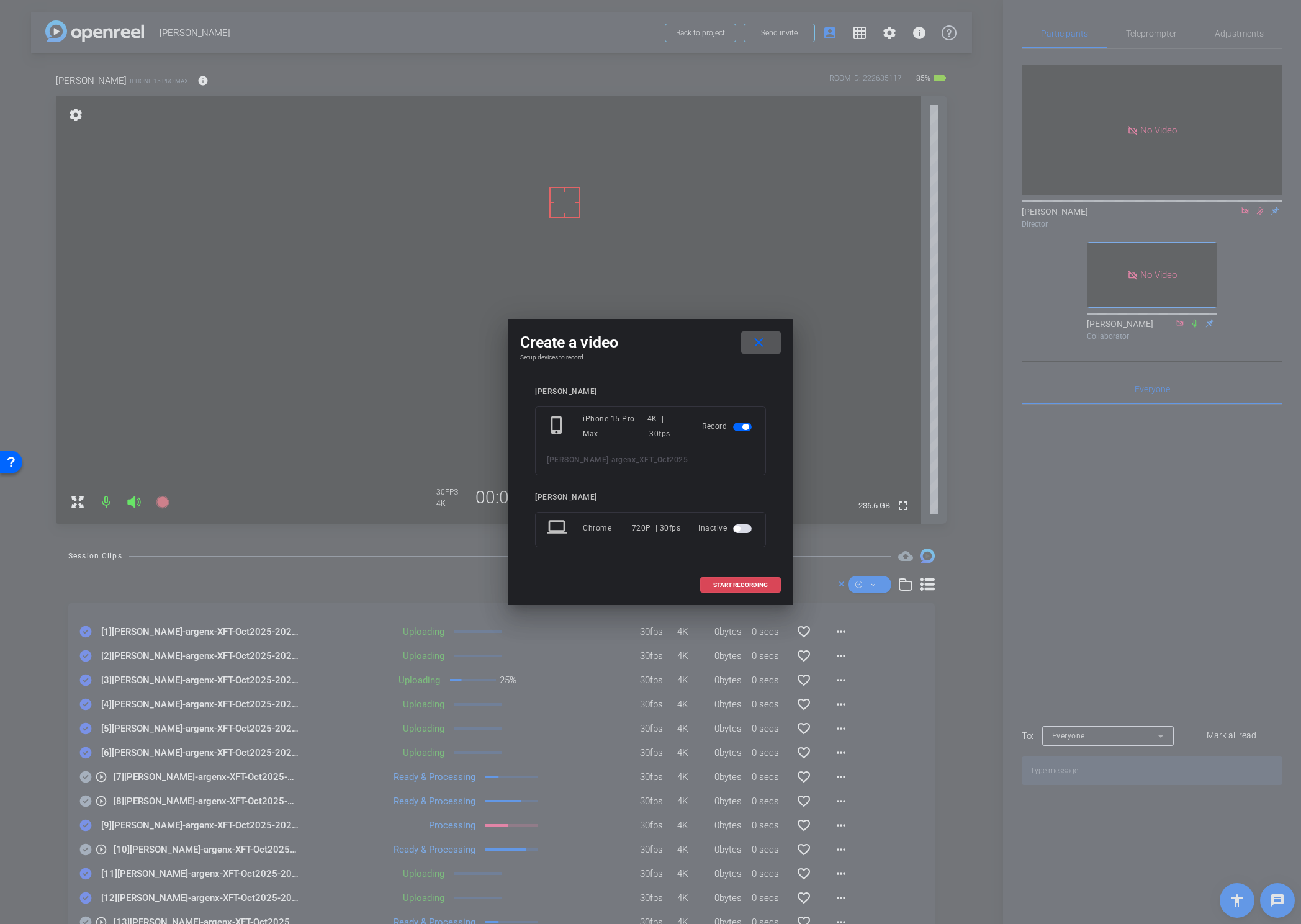
click at [718, 579] on span "START RECORDING" at bounding box center [740, 585] width 54 height 6
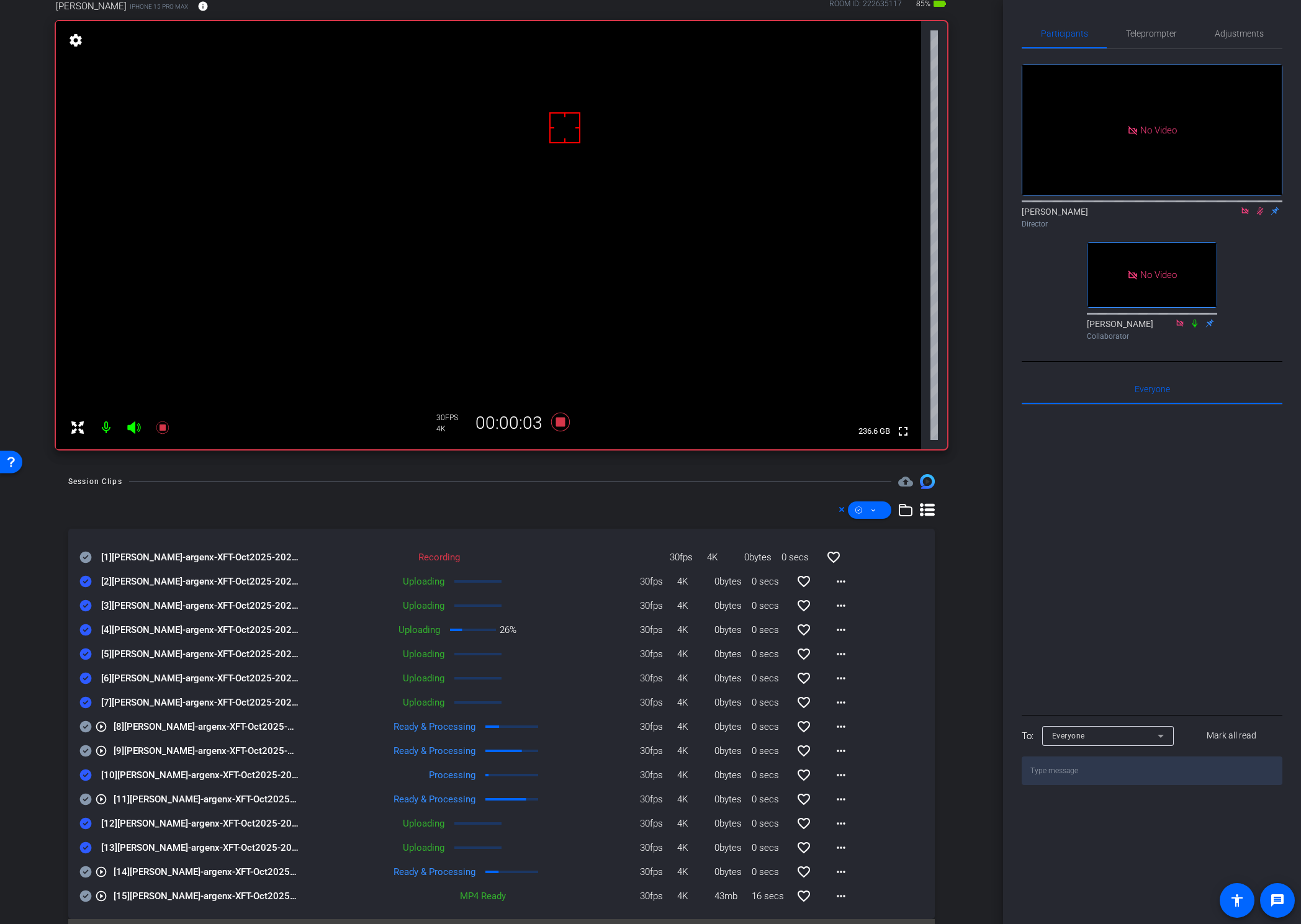
scroll to position [49, 0]
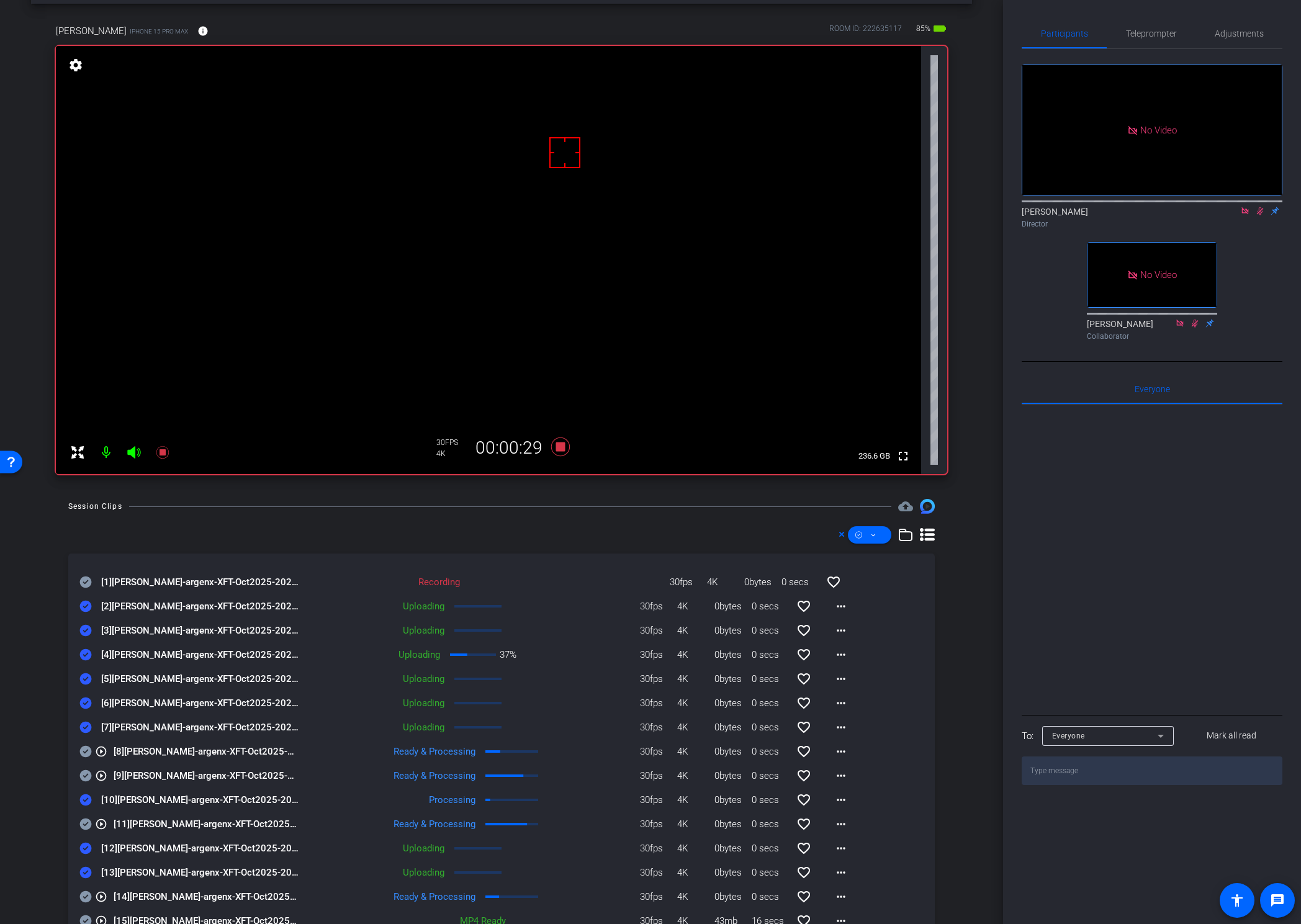
click at [92, 547] on div "[1] Nicole Reece-argenx-XFT-Oct2025-2025-09-08-16-40-26-891-0 Recording 30fps 4…" at bounding box center [502, 752] width 867 height 452
click at [86, 579] on icon at bounding box center [86, 583] width 12 height 12
click at [45, 579] on div "Session Clips cloud_upload [1] Nicole Reece-argenx-XFT-Oct2025-2025-09-08-16-40…" at bounding box center [501, 738] width 941 height 480
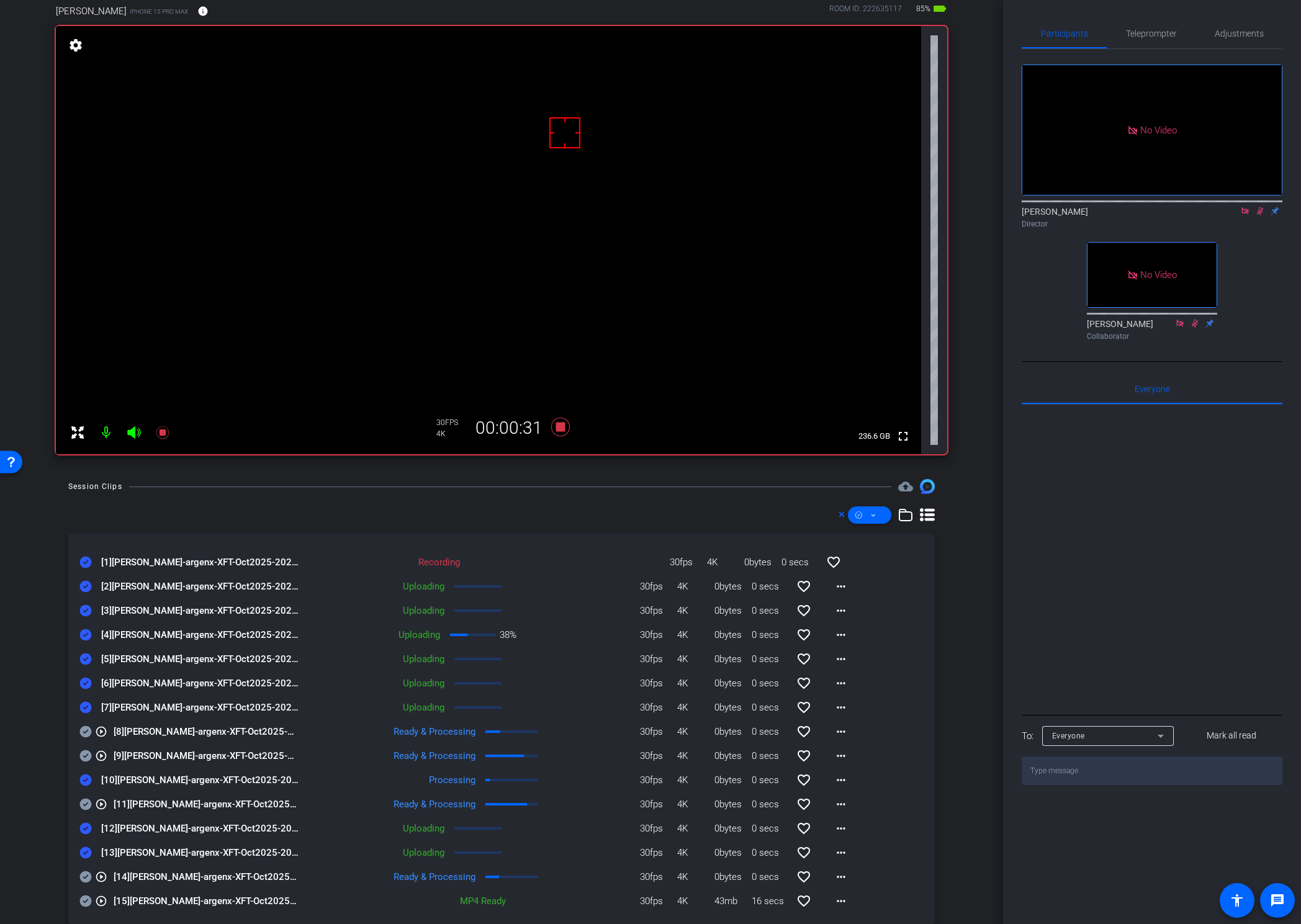
scroll to position [74, 0]
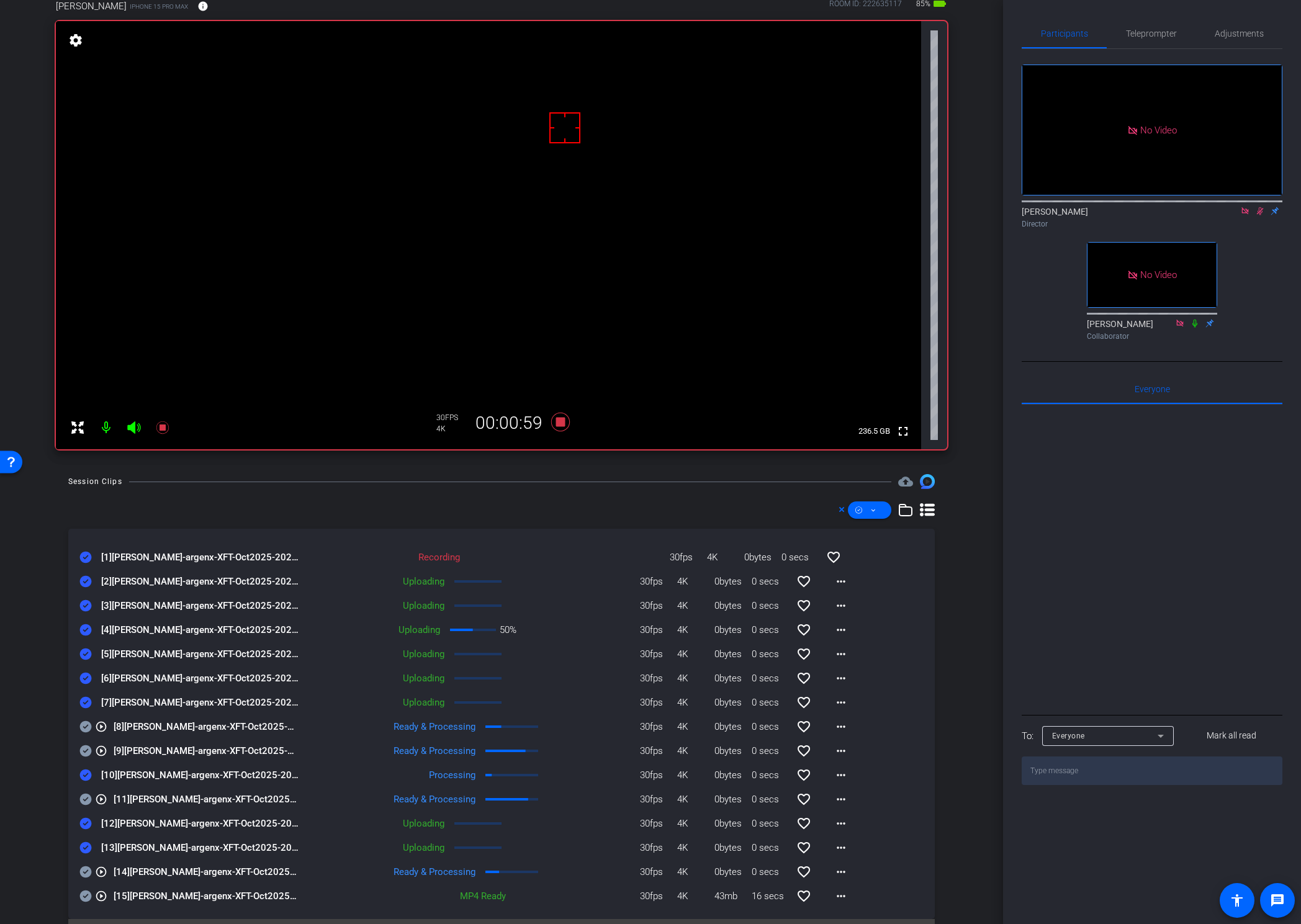
drag, startPoint x: 579, startPoint y: 491, endPoint x: 574, endPoint y: 479, distance: 13.0
click at [579, 491] on div "Session Clips cloud_upload [1] Nicole Reece-argenx-XFT-Oct2025-2025-09-08-16-40…" at bounding box center [501, 713] width 941 height 480
click at [557, 422] on icon at bounding box center [560, 421] width 19 height 19
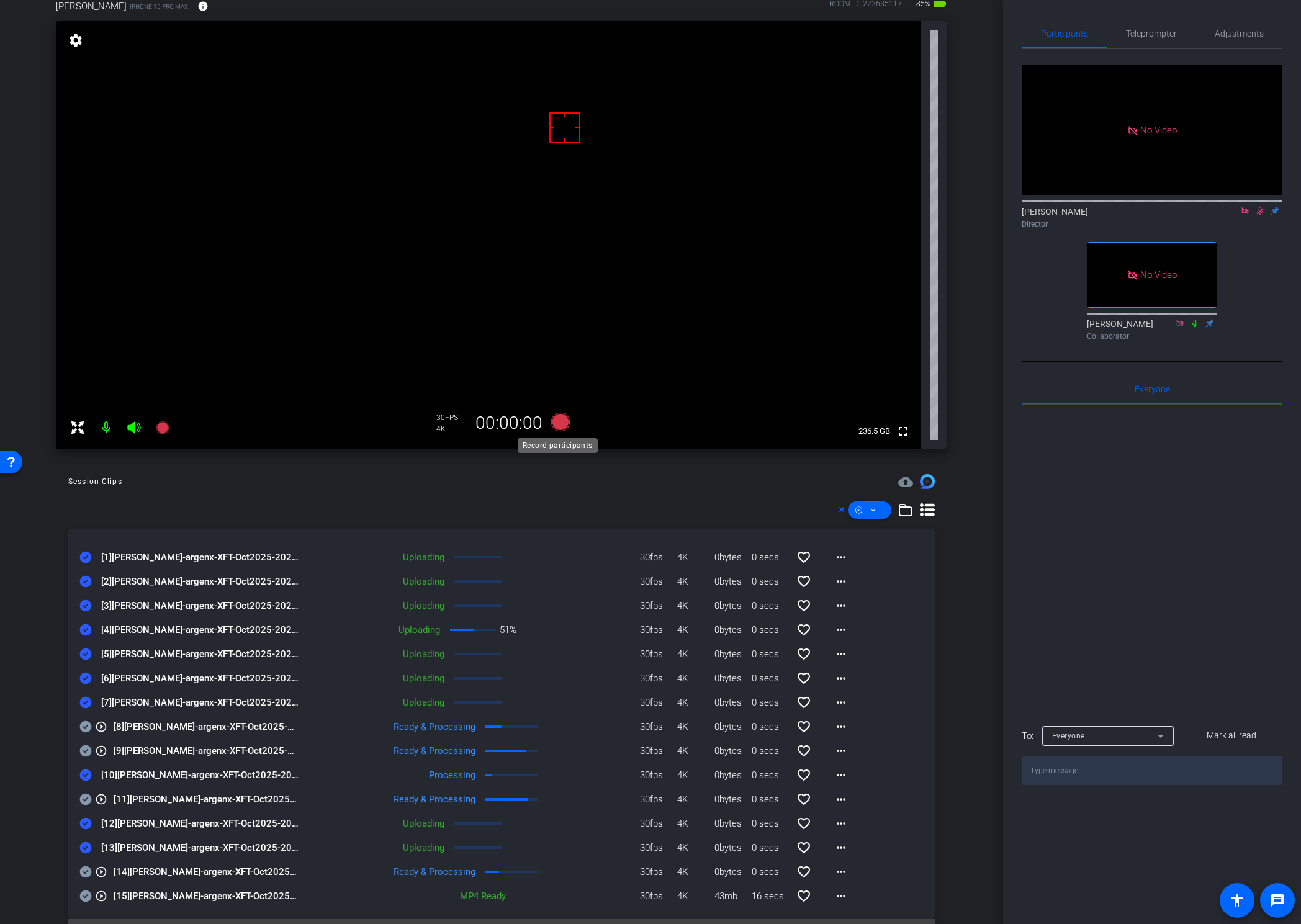
click at [557, 422] on icon at bounding box center [560, 421] width 19 height 19
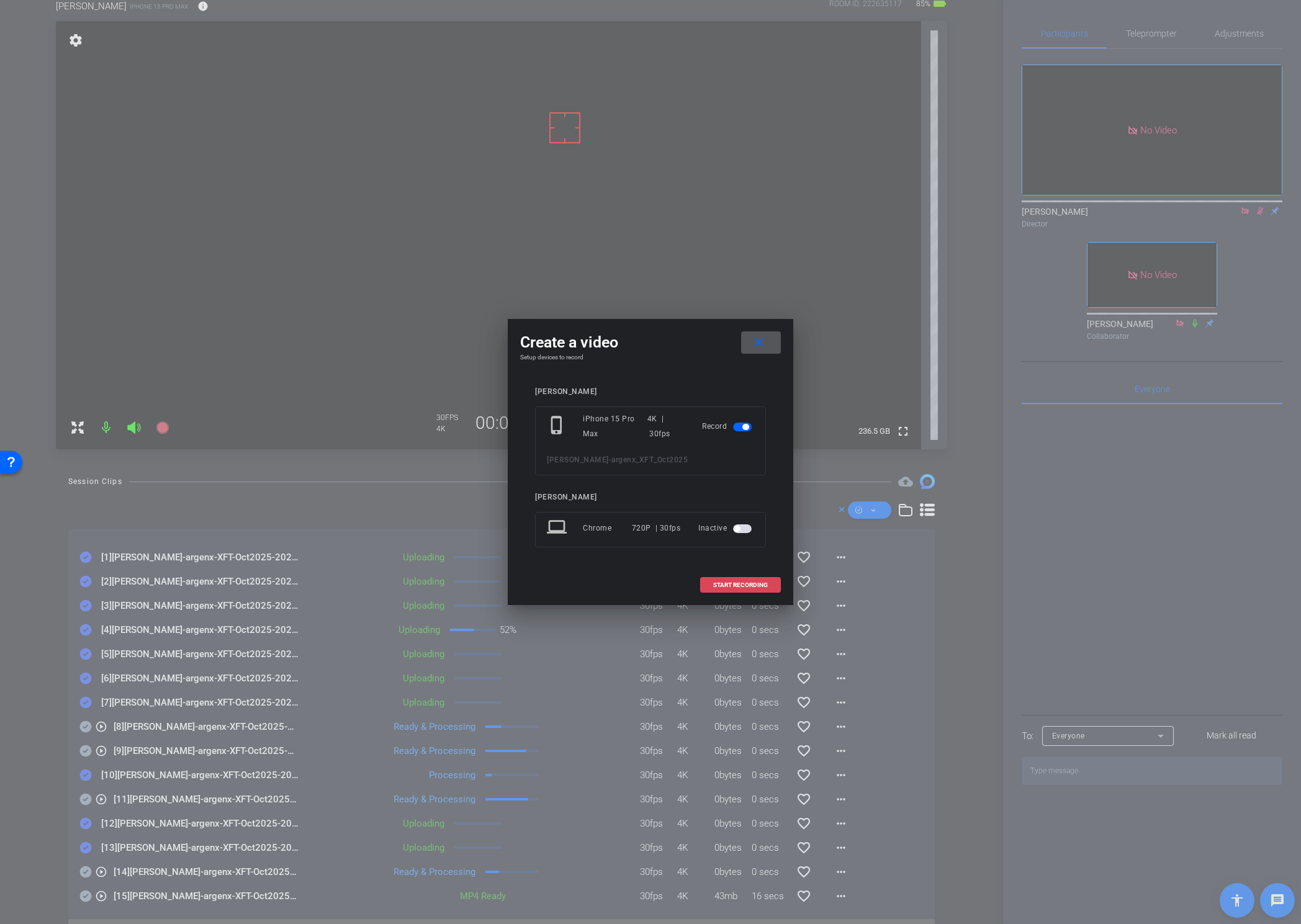
click at [722, 579] on span "START RECORDING" at bounding box center [740, 585] width 54 height 6
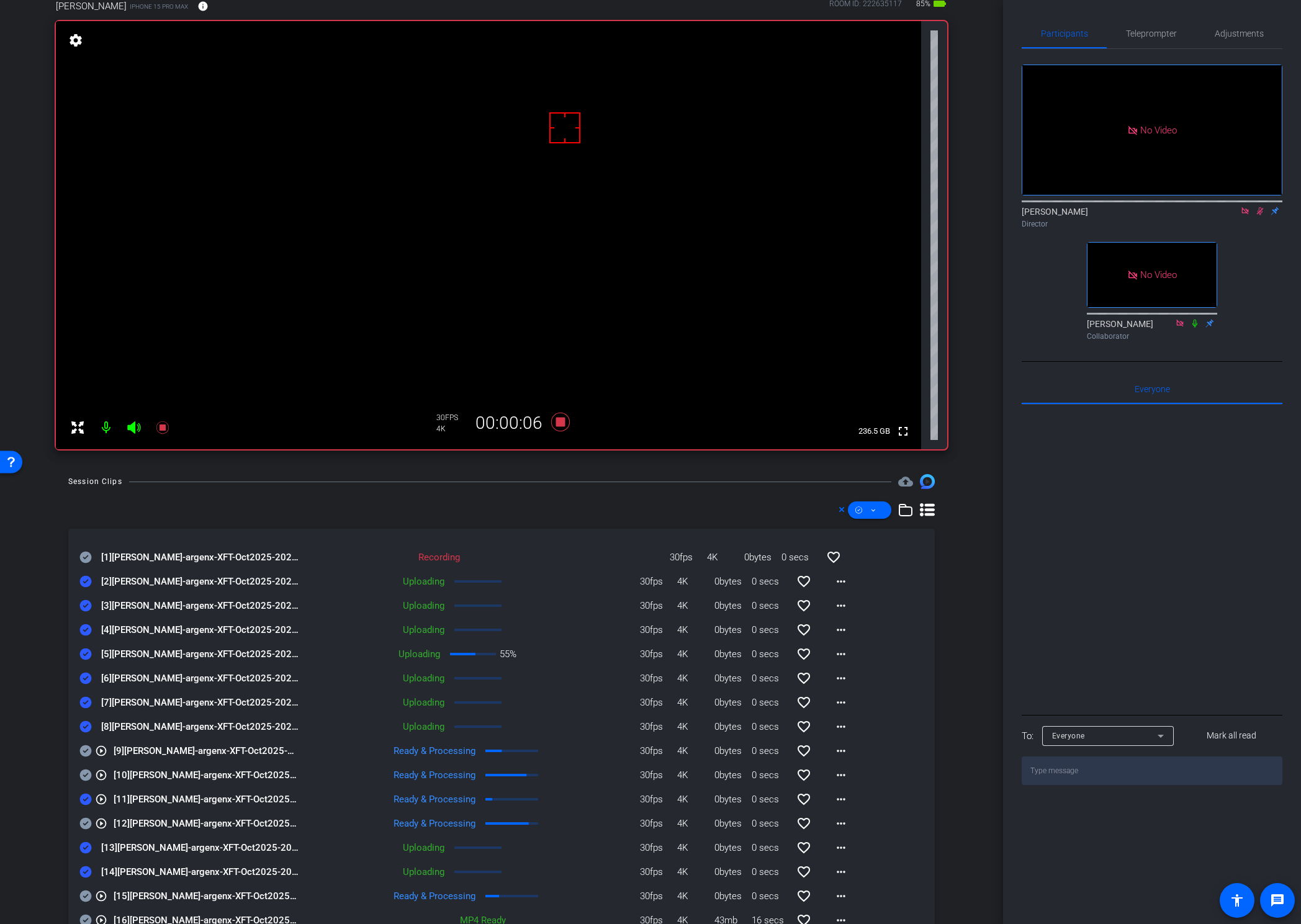
click at [574, 471] on div "arrow_back Nicole Reece Back to project Send invite account_box grid_on setting…" at bounding box center [502, 388] width 1003 height 924
click at [554, 422] on icon at bounding box center [560, 421] width 19 height 19
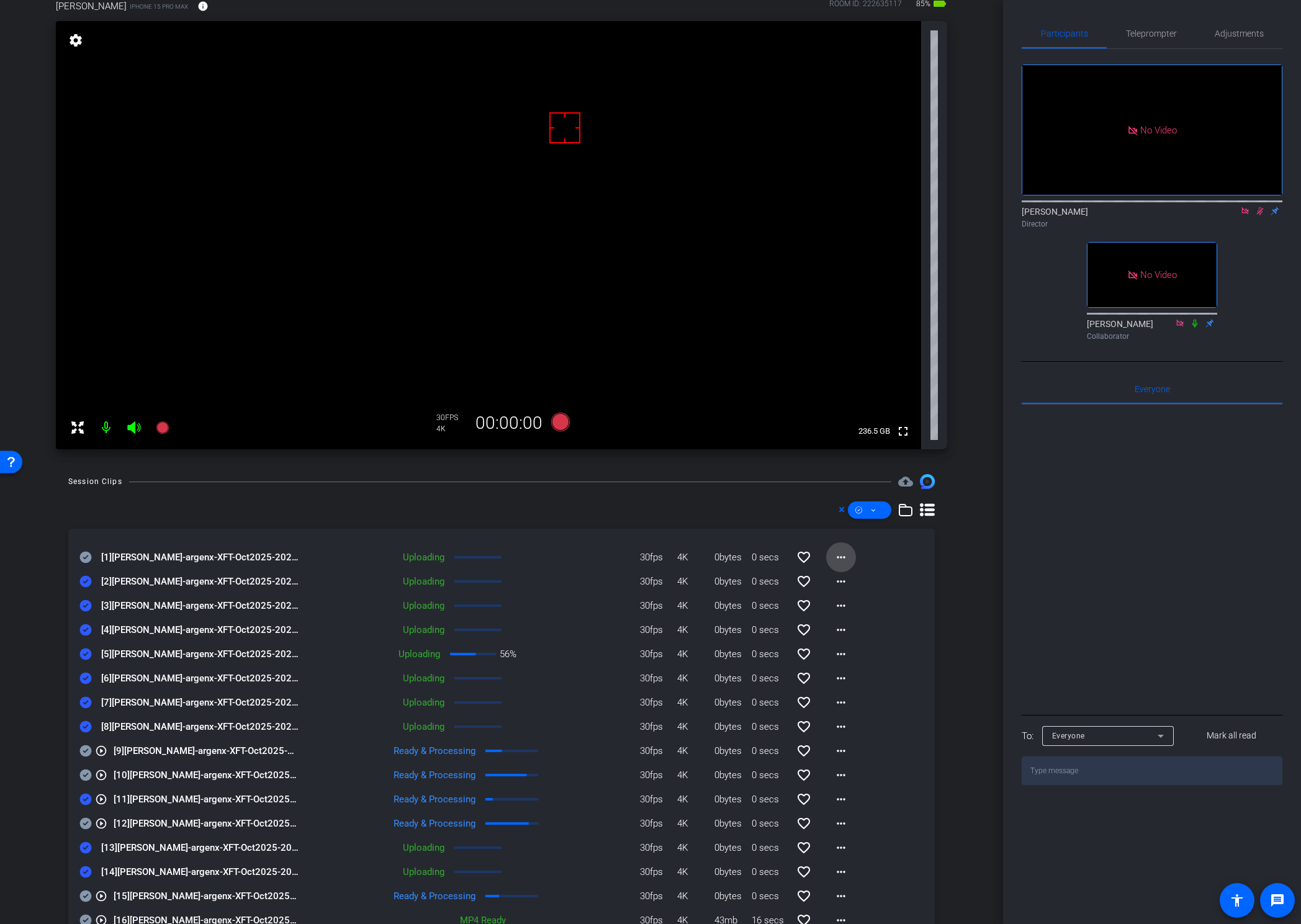
click at [834, 555] on mat-icon "more_horiz" at bounding box center [841, 557] width 15 height 15
click at [839, 577] on span "Cancel Upload" at bounding box center [856, 583] width 52 height 15
click at [834, 555] on mat-icon "more_horiz" at bounding box center [841, 557] width 15 height 15
click at [839, 579] on span "Delete clip" at bounding box center [855, 614] width 49 height 15
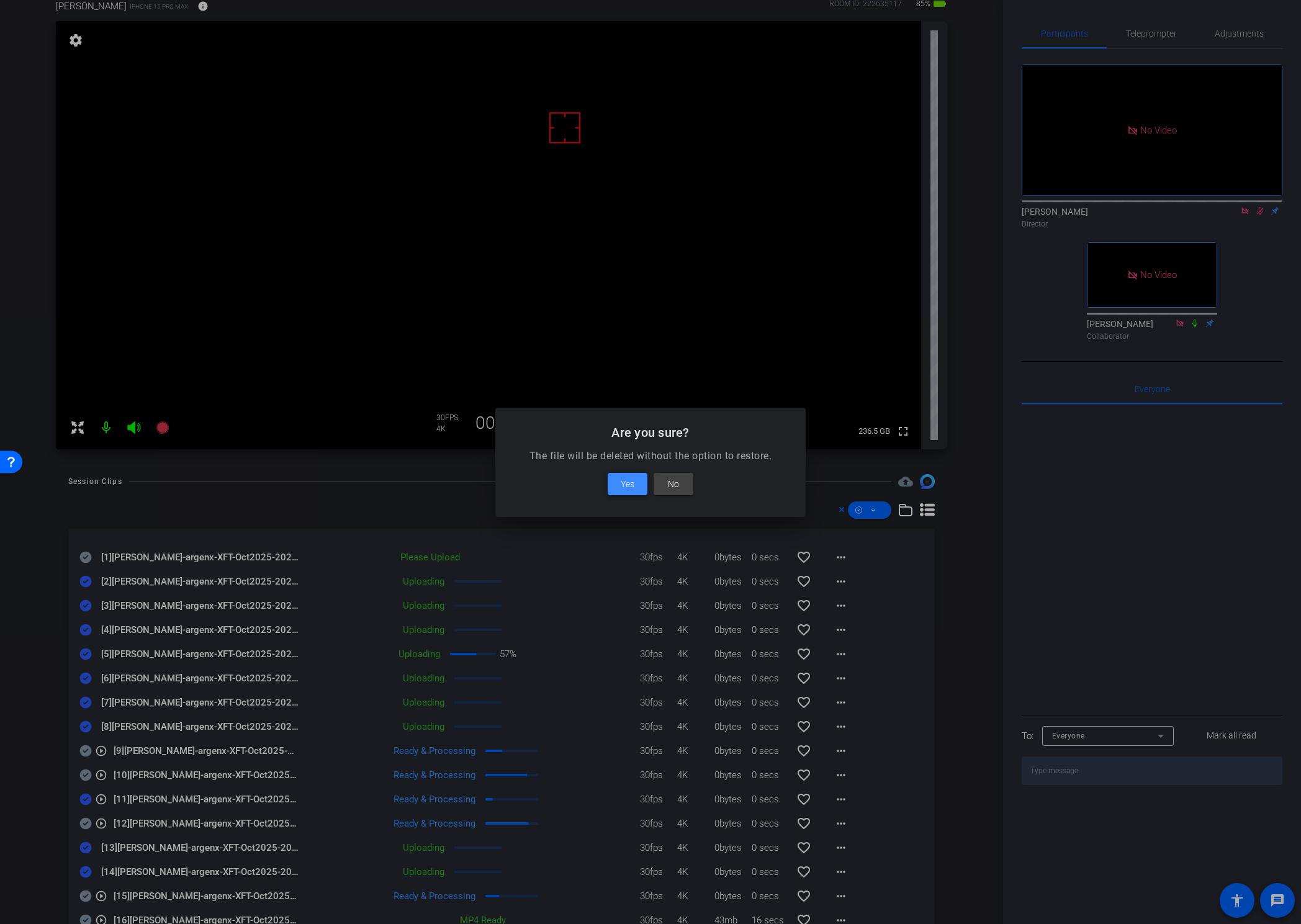
click at [630, 482] on span "Yes" at bounding box center [627, 484] width 14 height 15
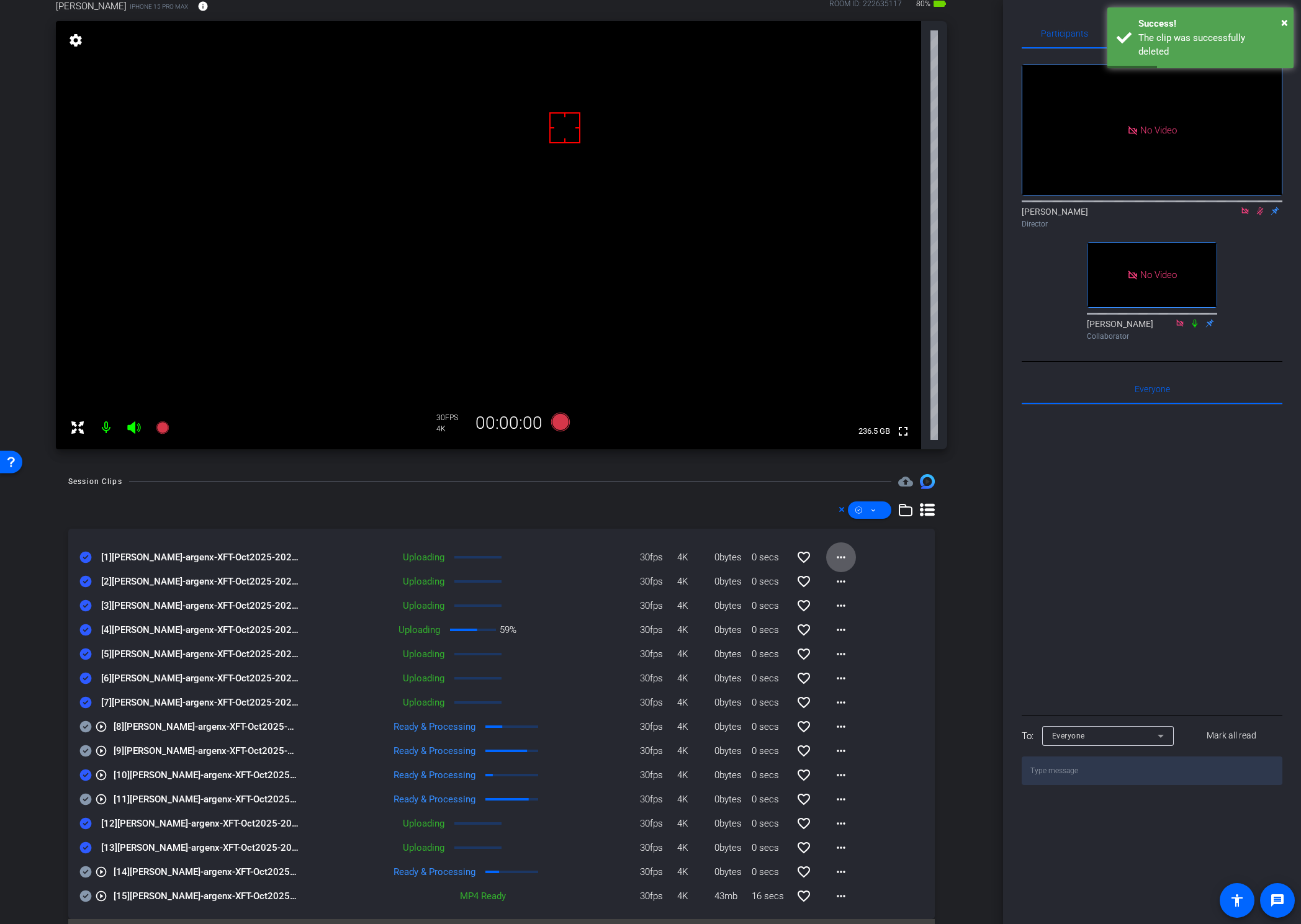
click at [979, 403] on div "arrow_back Nicole Reece Back to project Send invite account_box grid_on setting…" at bounding box center [502, 388] width 1003 height 924
click at [1191, 216] on icon at bounding box center [1260, 211] width 10 height 9
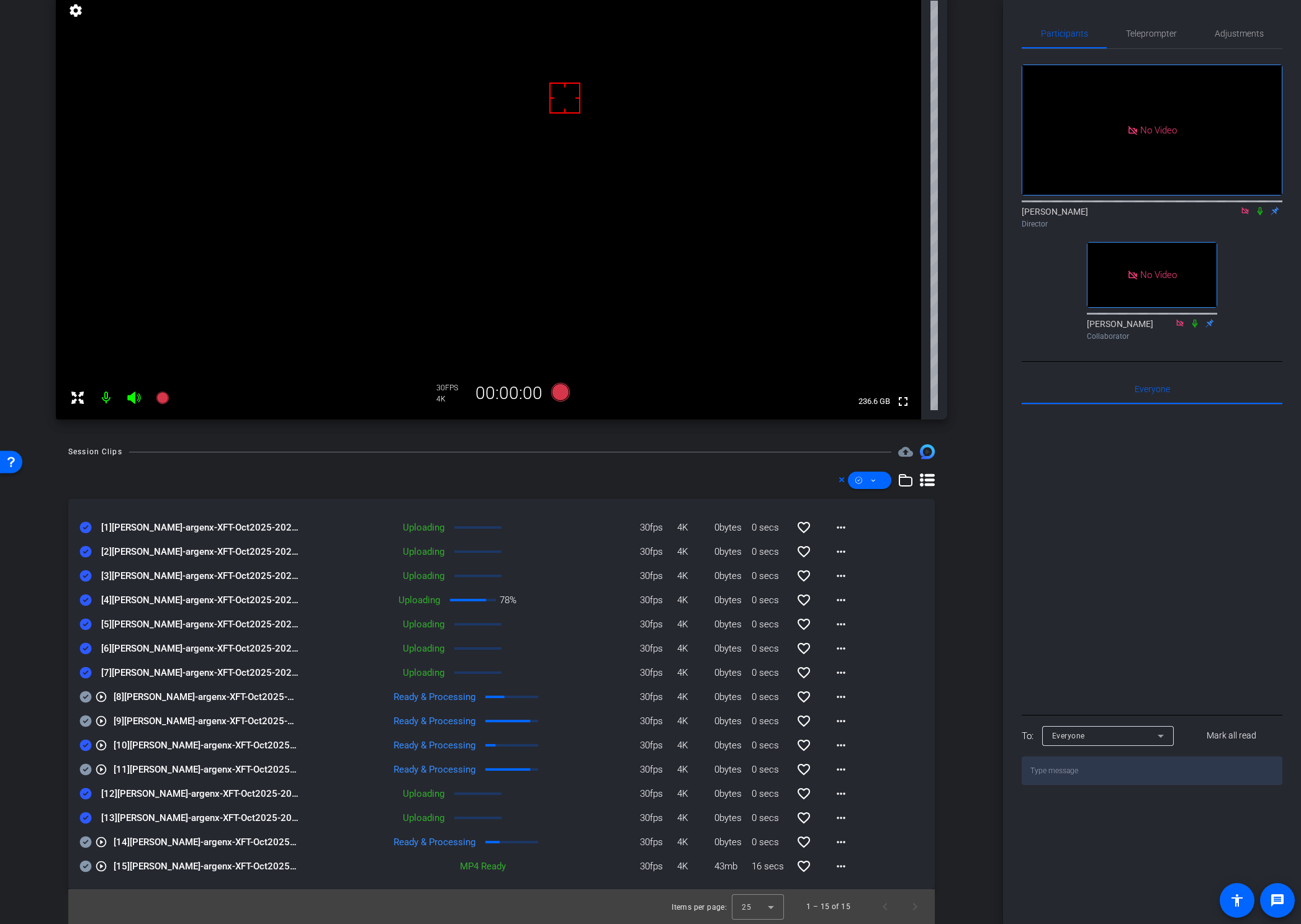
scroll to position [0, 0]
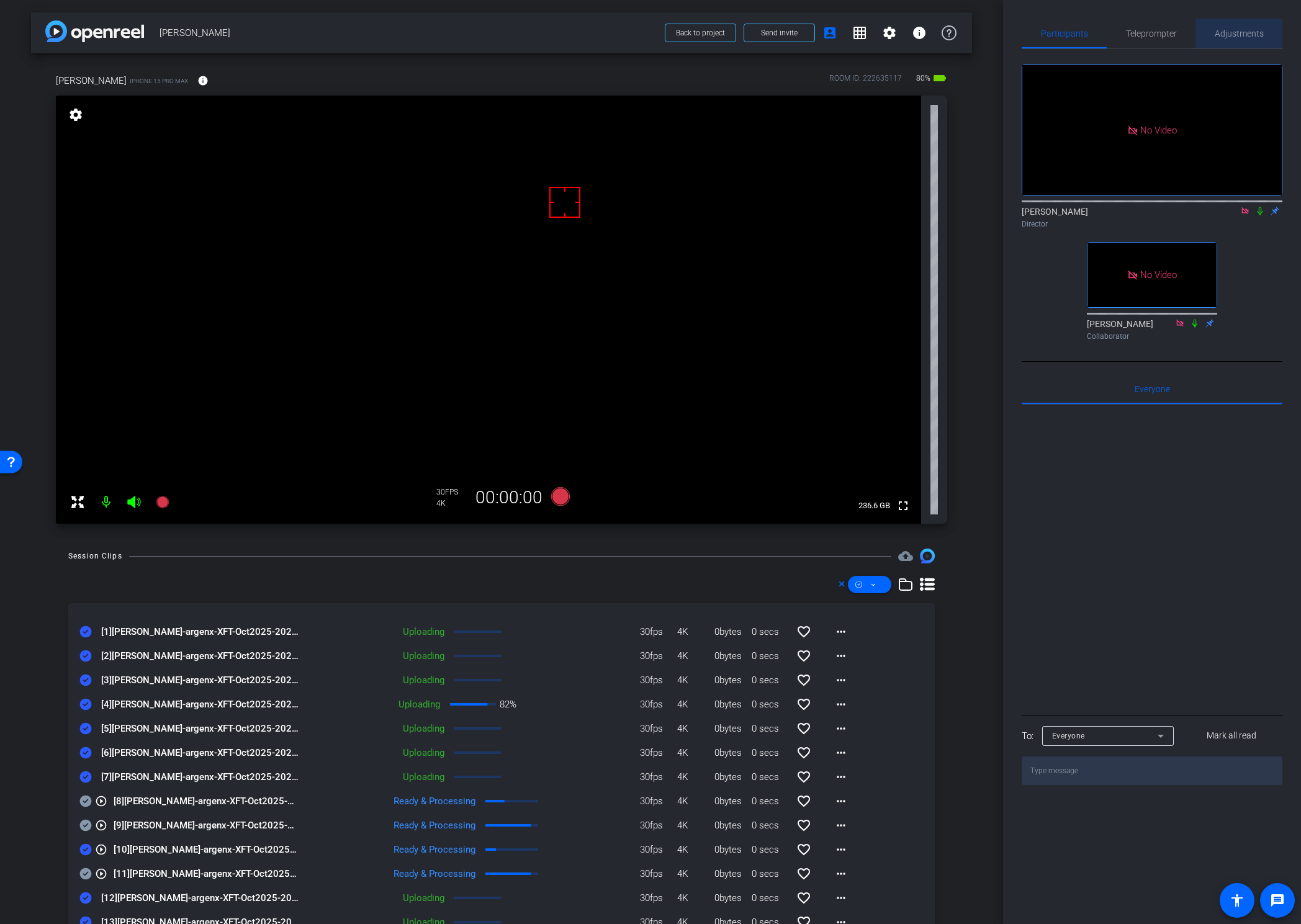
click at [1191, 35] on span "Adjustments" at bounding box center [1240, 33] width 49 height 9
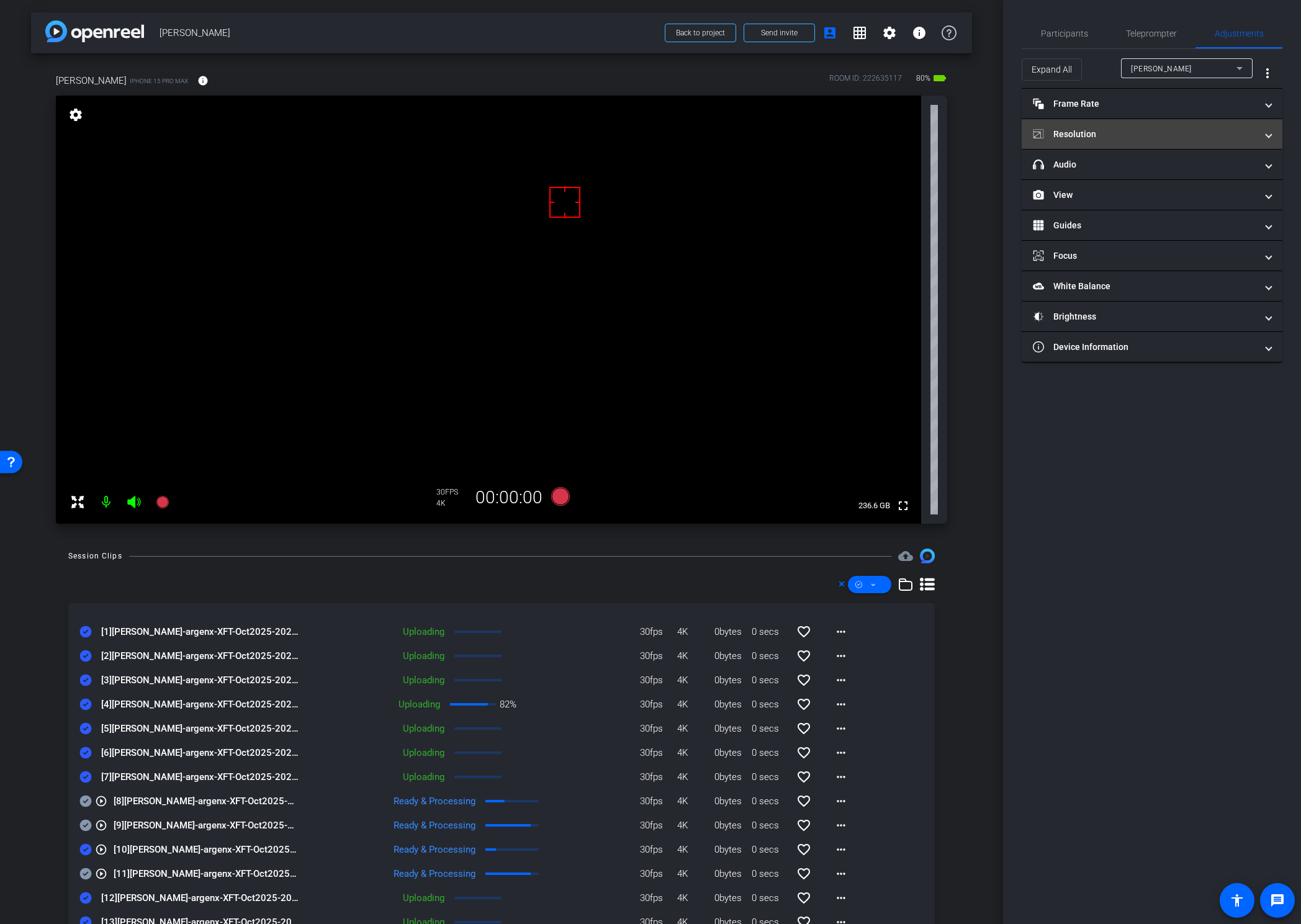
click at [1098, 131] on mat-panel-title "Resolution" at bounding box center [1145, 134] width 224 height 13
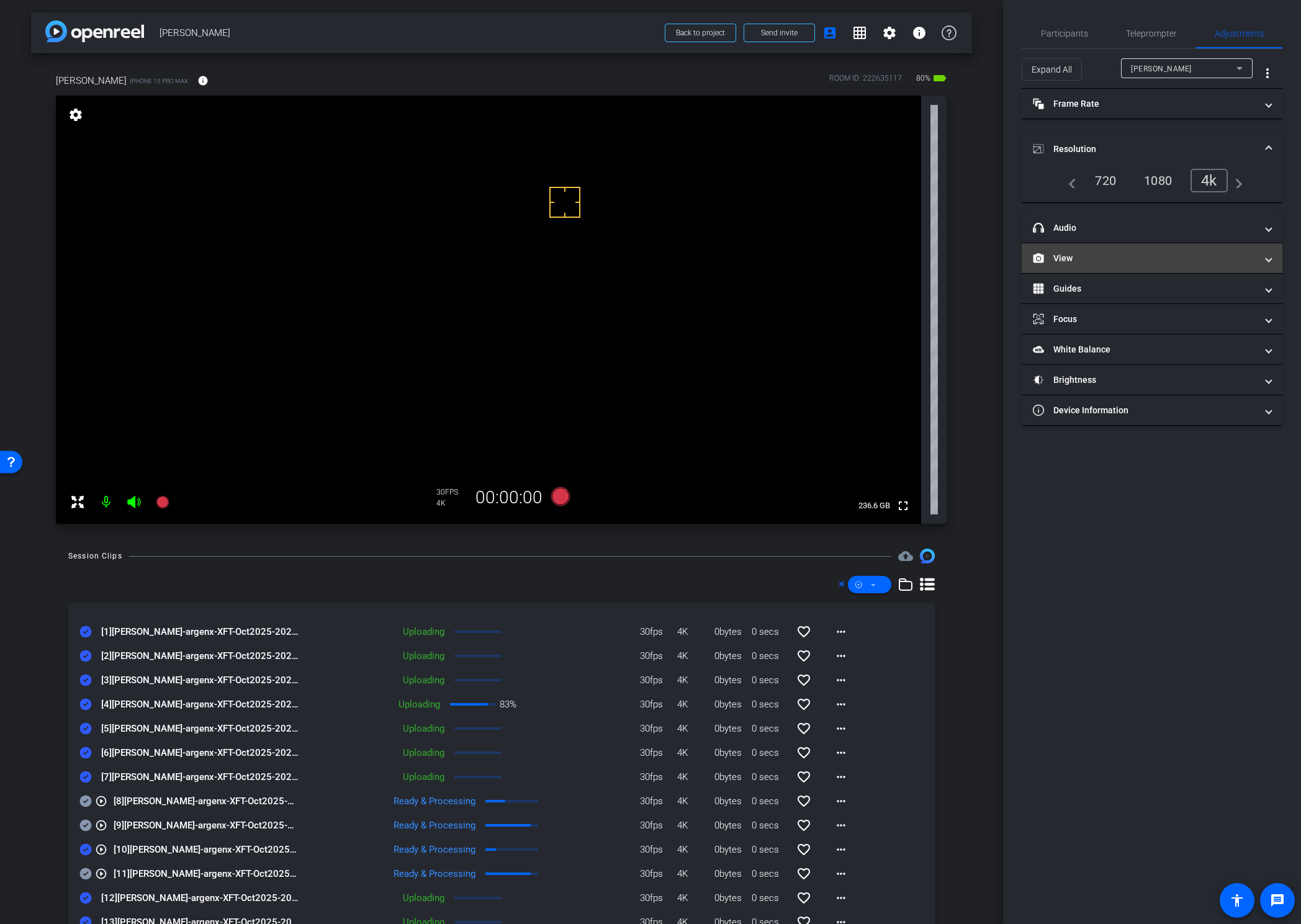
click at [1085, 262] on mat-panel-title "View" at bounding box center [1145, 258] width 224 height 13
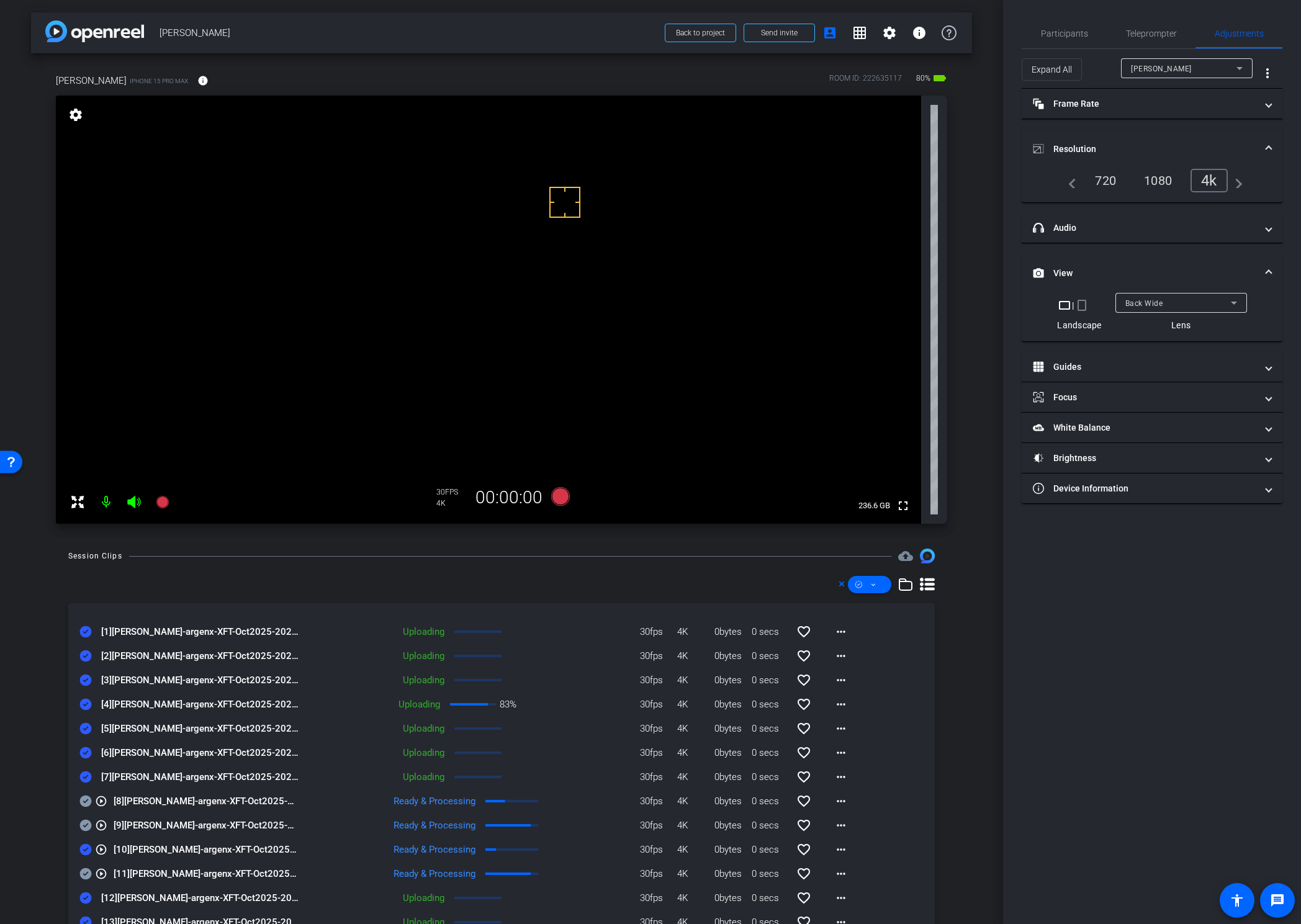
click at [1147, 301] on span "Back Wide" at bounding box center [1144, 303] width 38 height 9
click at [1141, 349] on span "Front Wide" at bounding box center [1145, 347] width 41 height 15
click at [1051, 34] on span "Participants" at bounding box center [1065, 33] width 47 height 9
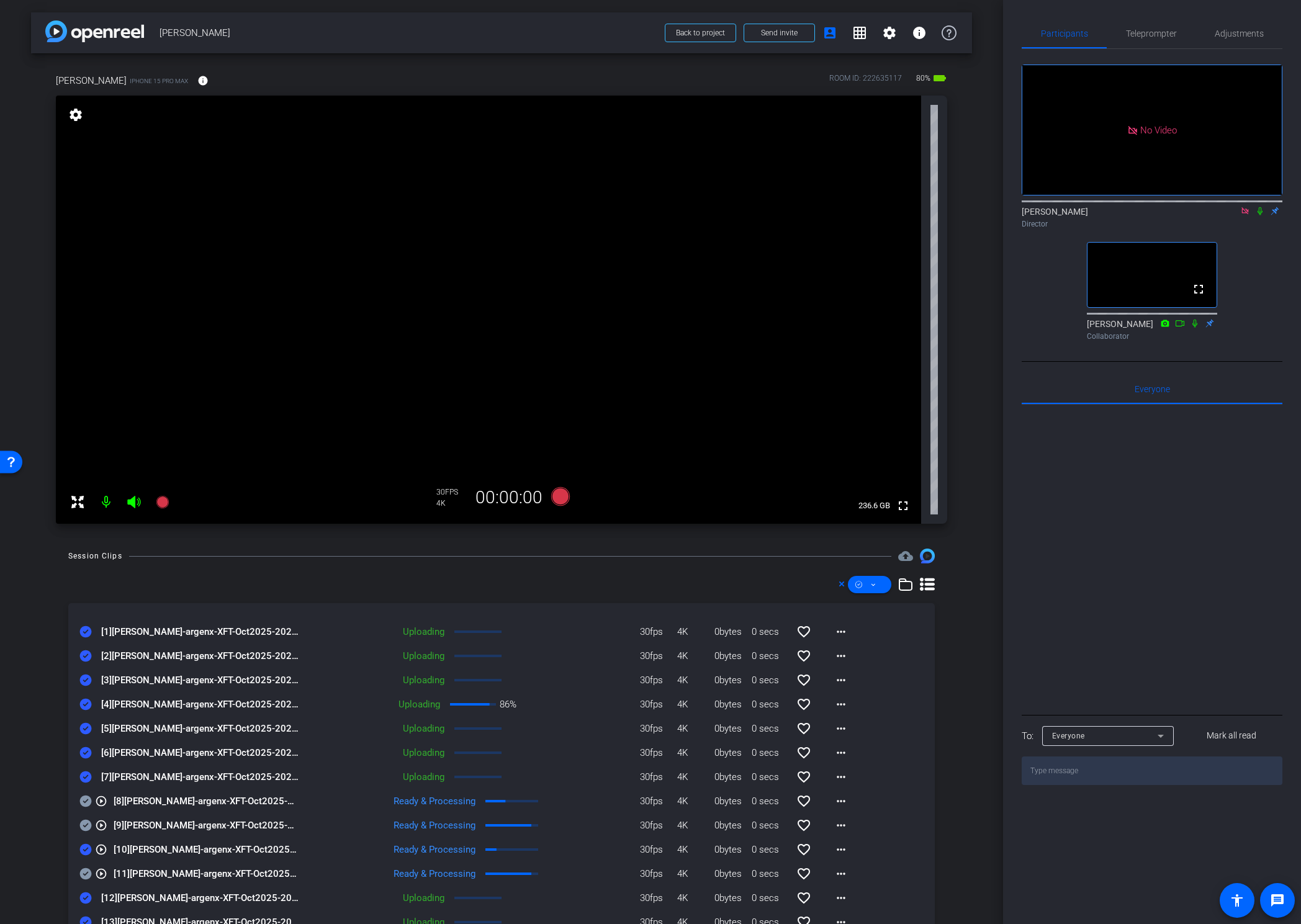
click at [1191, 208] on icon at bounding box center [1245, 211] width 7 height 7
click at [1191, 216] on icon at bounding box center [1230, 211] width 10 height 9
click at [1191, 216] on icon at bounding box center [1245, 211] width 10 height 9
click at [1191, 34] on span "Adjustments" at bounding box center [1240, 33] width 49 height 9
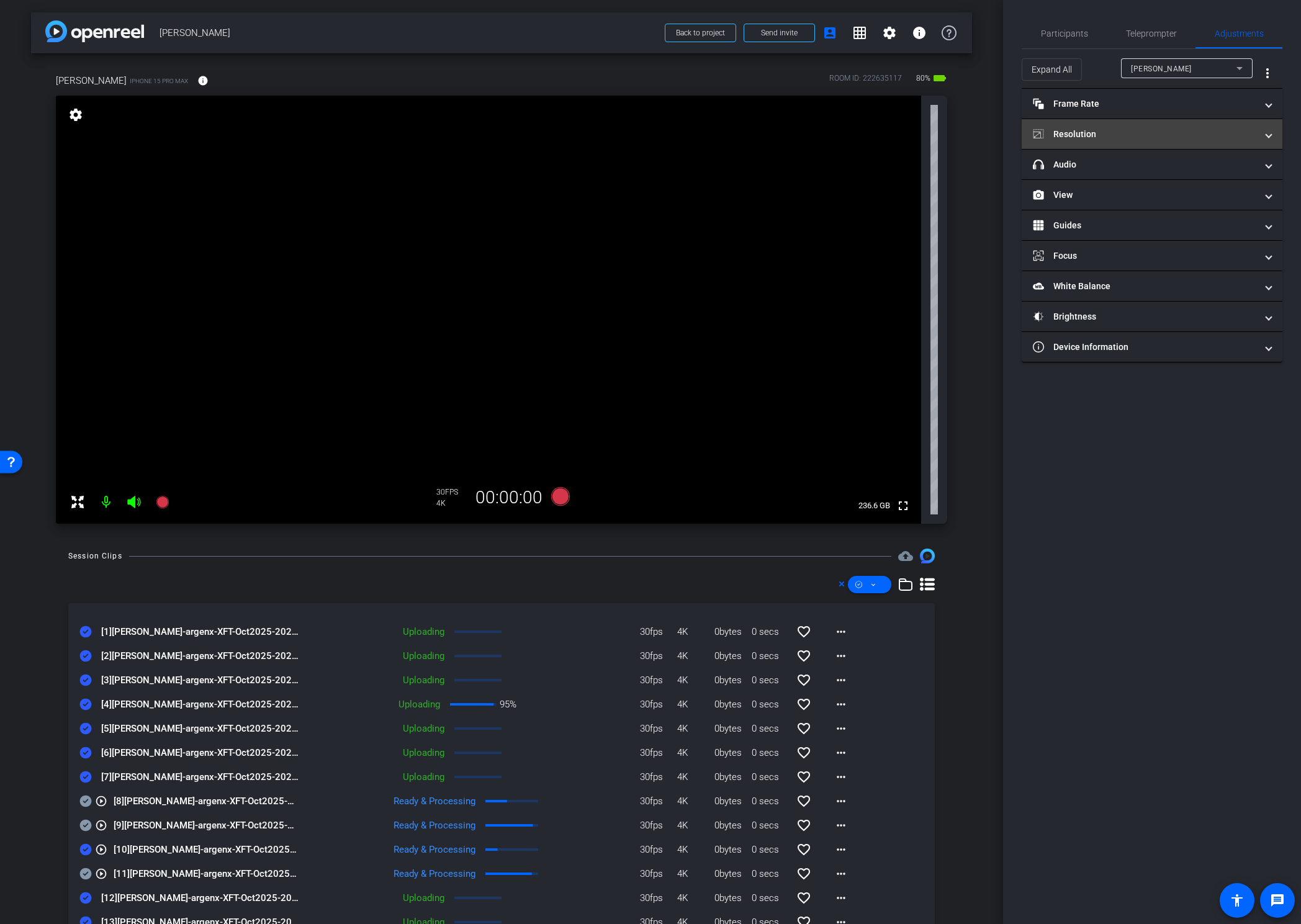
click at [1131, 133] on mat-panel-title "Resolution" at bounding box center [1145, 134] width 224 height 13
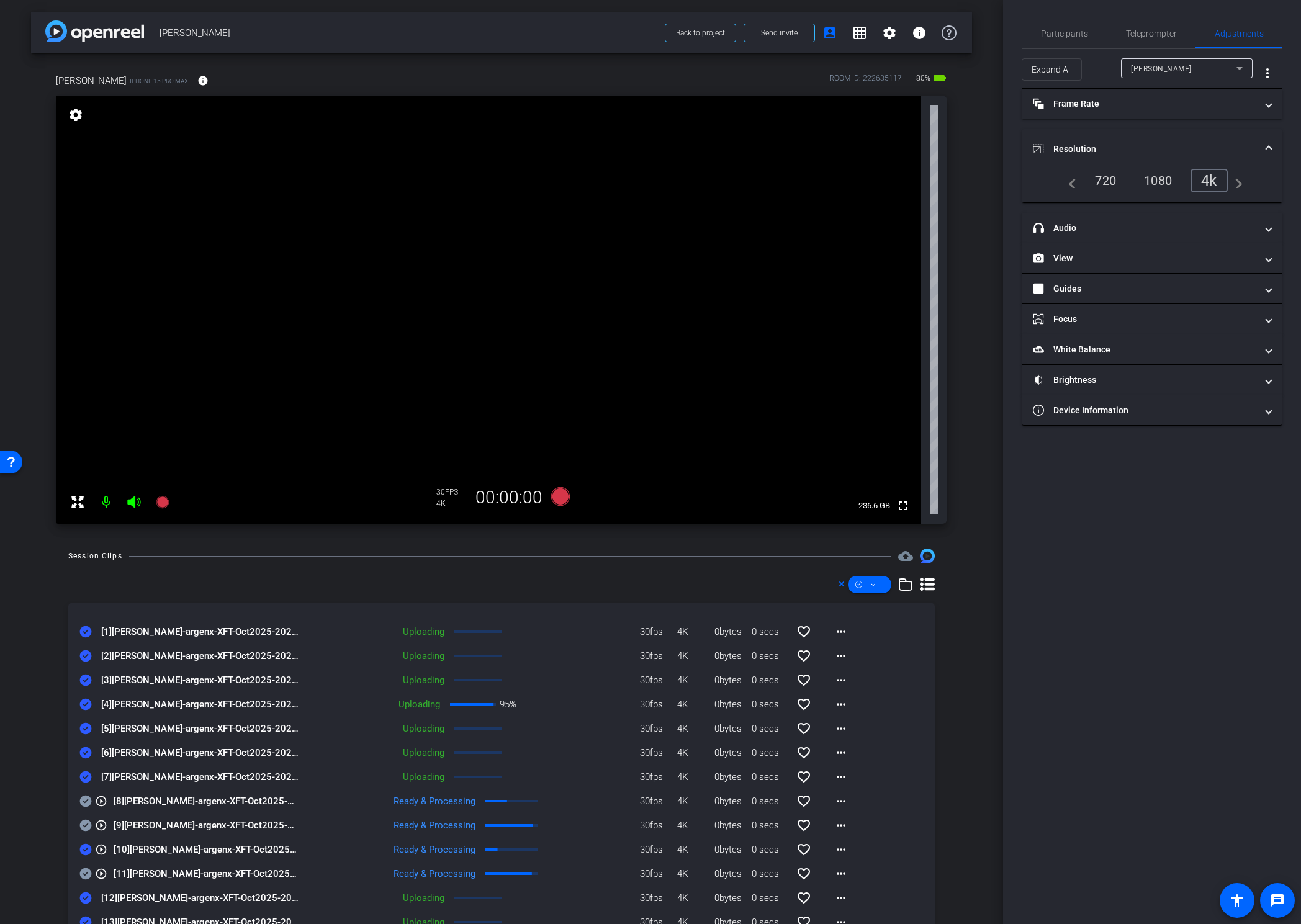
click at [1104, 178] on div "720" at bounding box center [1105, 180] width 40 height 21
click at [1057, 31] on span "Participants" at bounding box center [1065, 33] width 47 height 9
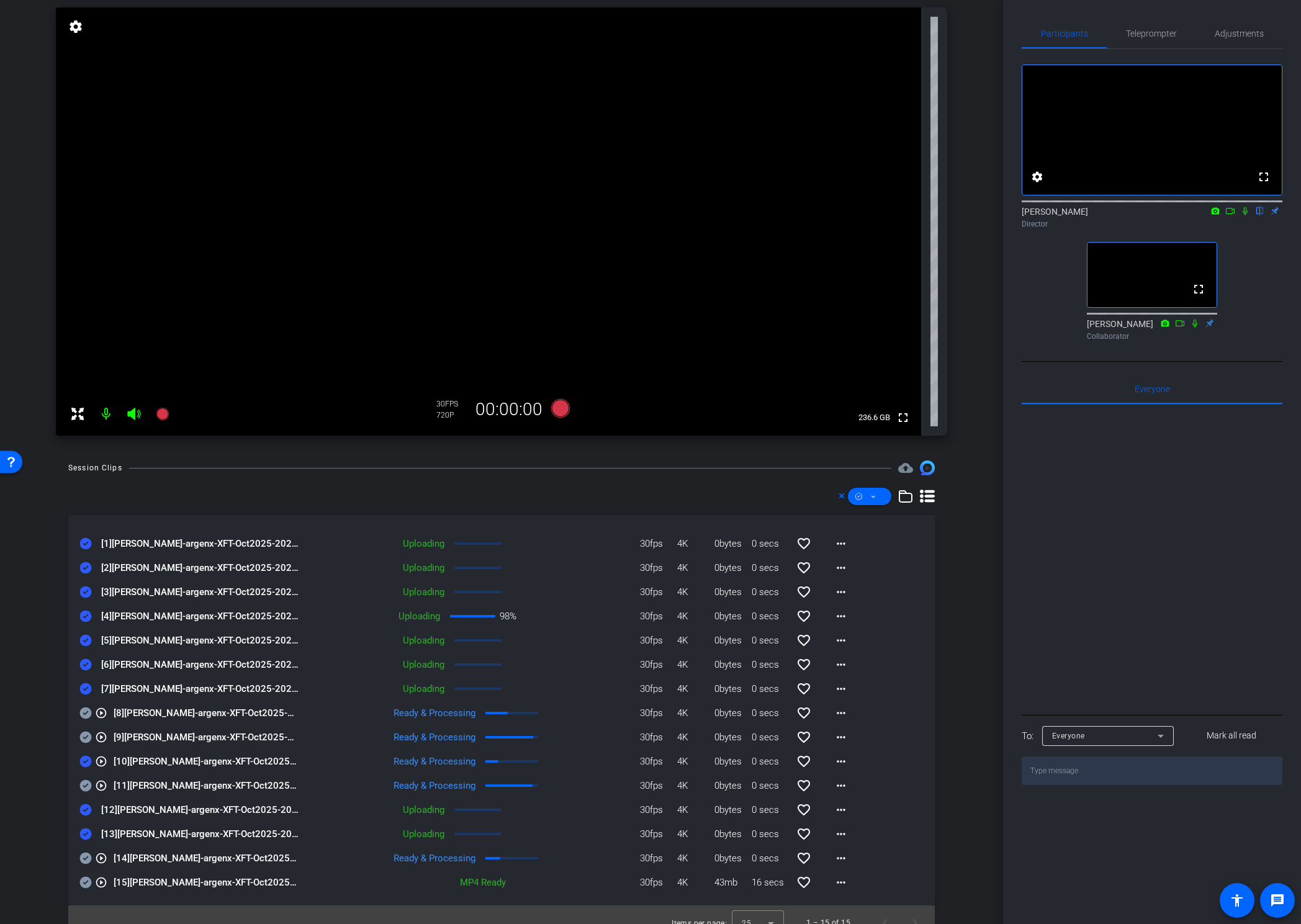
scroll to position [104, 0]
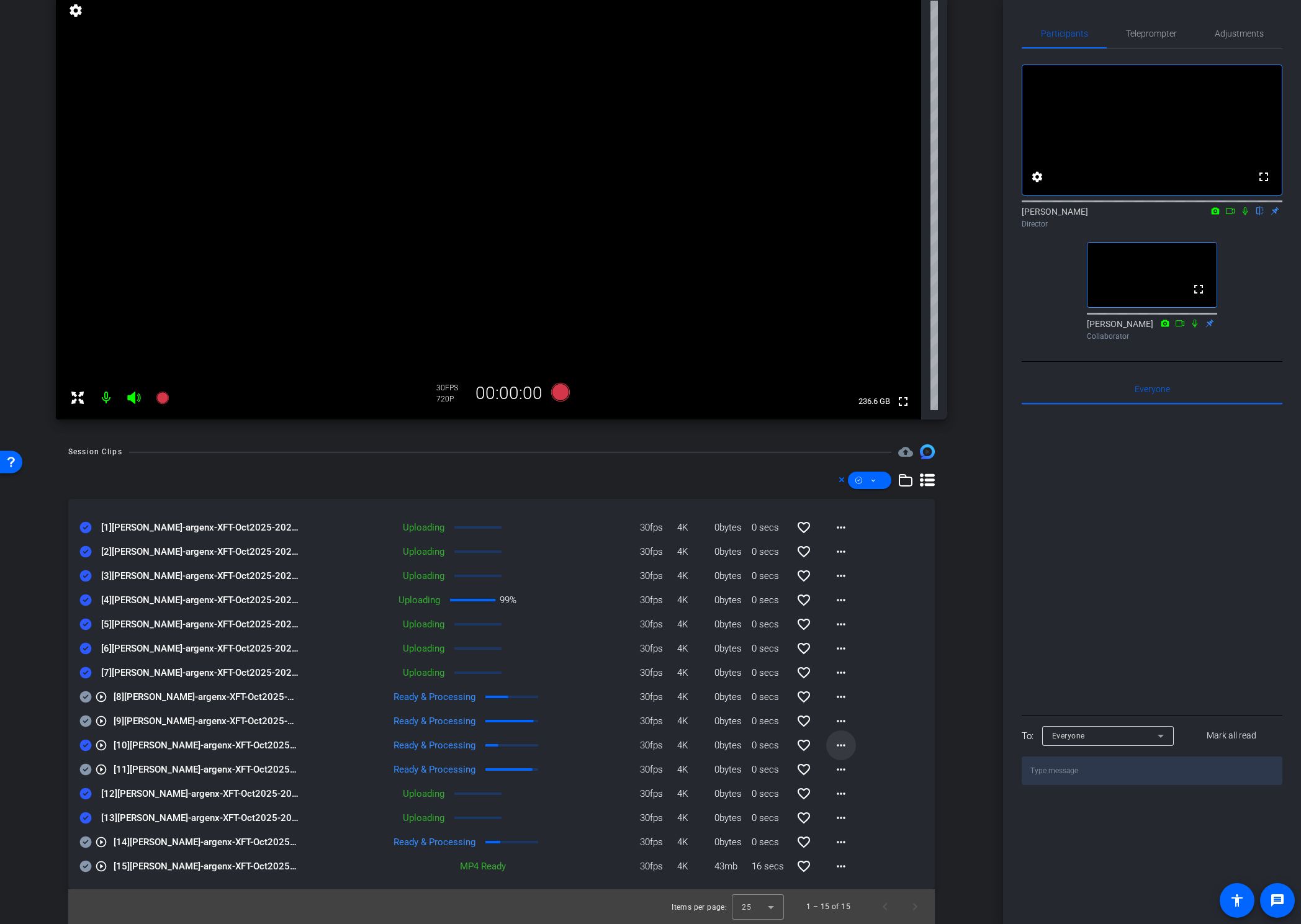
click at [838, 579] on mat-icon "more_horiz" at bounding box center [841, 745] width 15 height 15
click at [844, 579] on span "Download Original" at bounding box center [867, 771] width 74 height 15
click at [87, 579] on icon at bounding box center [86, 746] width 12 height 12
click at [979, 462] on div "arrow_back Nicole Reece Back to project Send invite account_box grid_on setting…" at bounding box center [502, 358] width 1003 height 924
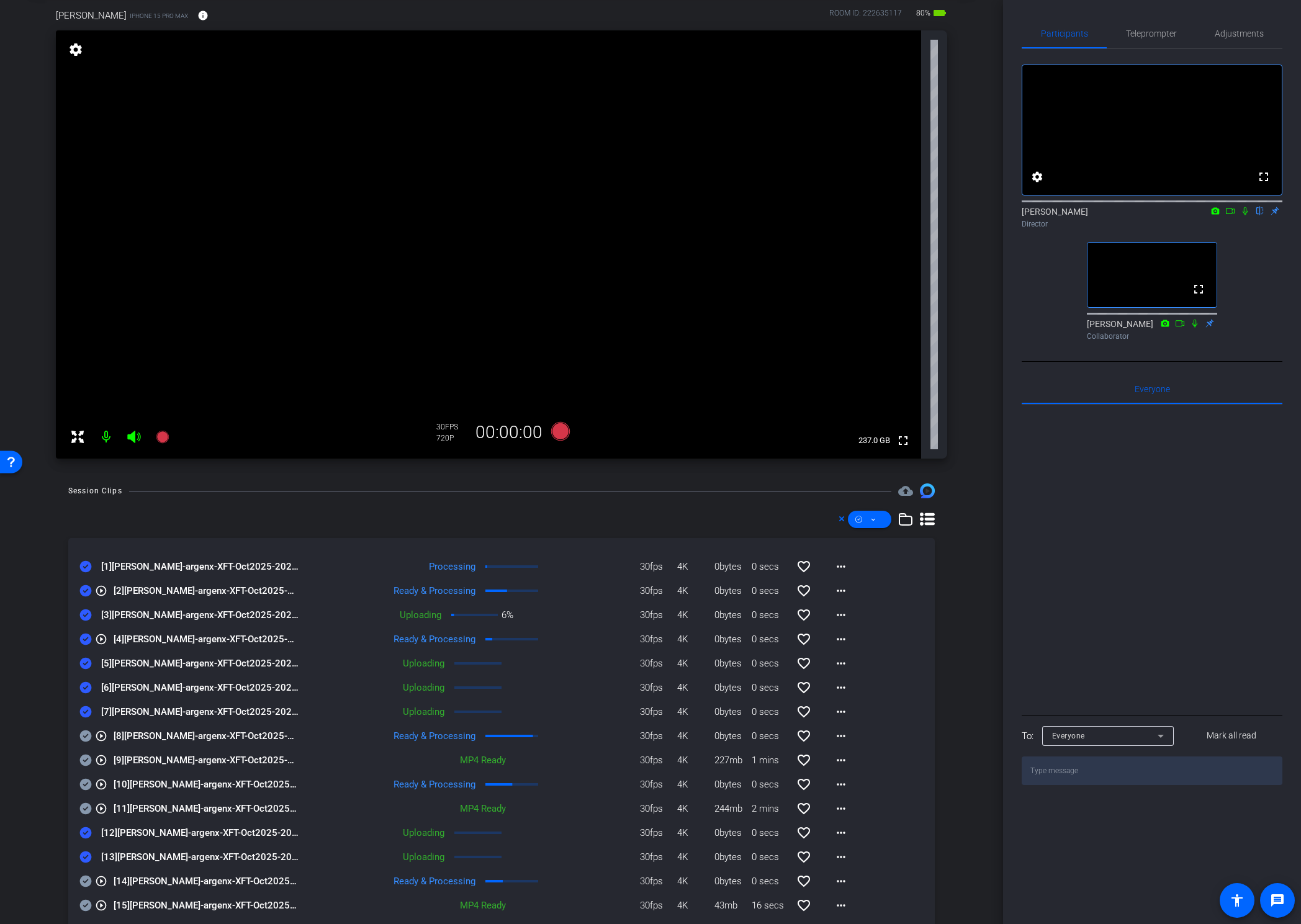
scroll to position [75, 0]
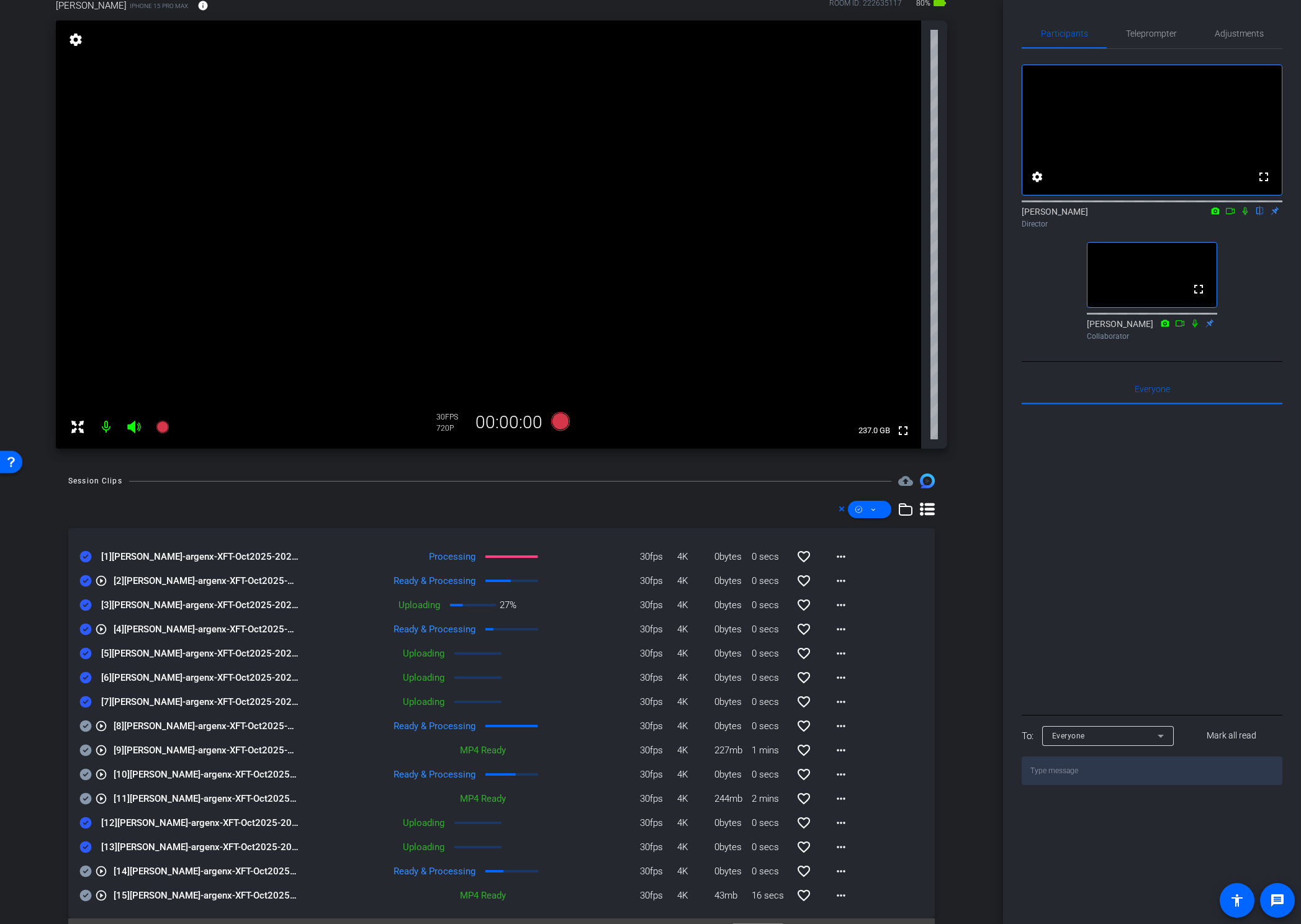
click at [943, 563] on div "Session Clips cloud_upload [1] Nicole Reece-argenx-XFT-Oct2025-2025-09-08-16-40…" at bounding box center [501, 713] width 941 height 480
click at [954, 570] on div "Session Clips cloud_upload play_circle_outline [1] Nicole Reece-argenx-XFT-Oct2…" at bounding box center [501, 713] width 941 height 480
click at [966, 270] on div "arrow_back Nicole Reece Back to project Send invite account_box grid_on setting…" at bounding box center [502, 387] width 1003 height 924
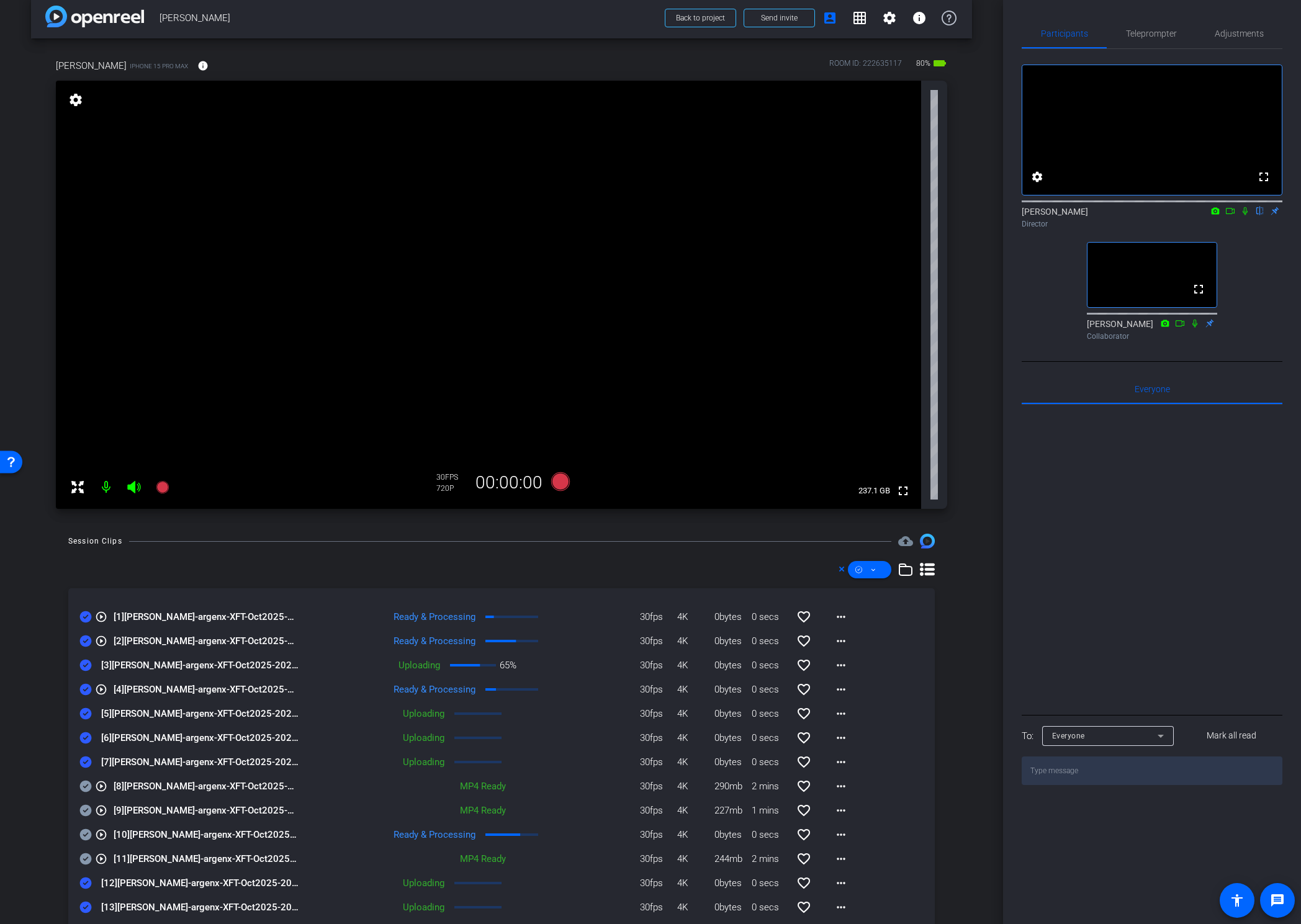
scroll to position [22, 0]
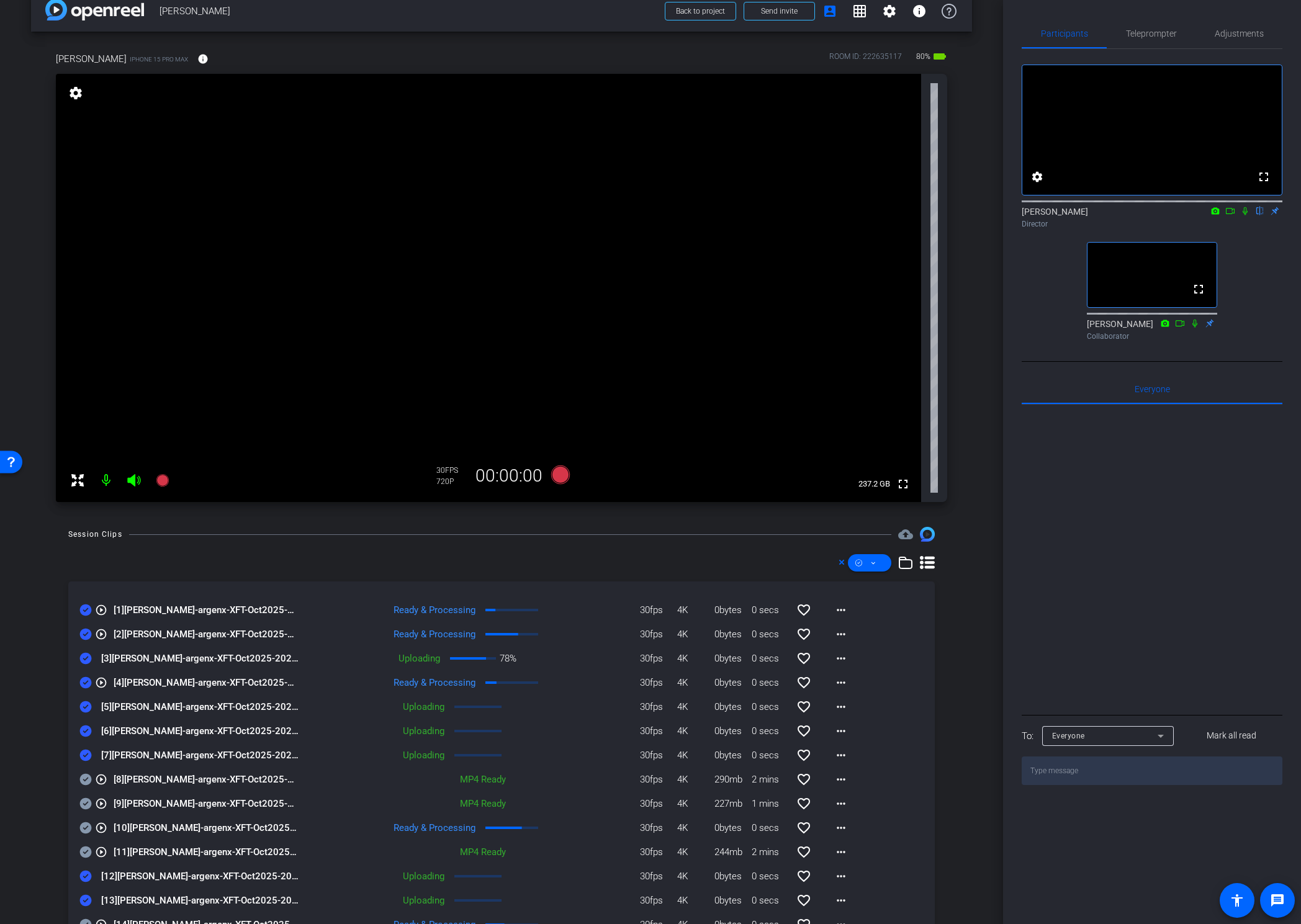
click at [957, 299] on div "Nicole Fuizzotti Reece iPhone 15 Pro Max info ROOM ID: 222635117 80% battery_st…" at bounding box center [501, 273] width 941 height 483
click at [962, 449] on div "Nicole Fuizzotti Reece iPhone 15 Pro Max info ROOM ID: 222635117 80% battery_st…" at bounding box center [501, 273] width 941 height 483
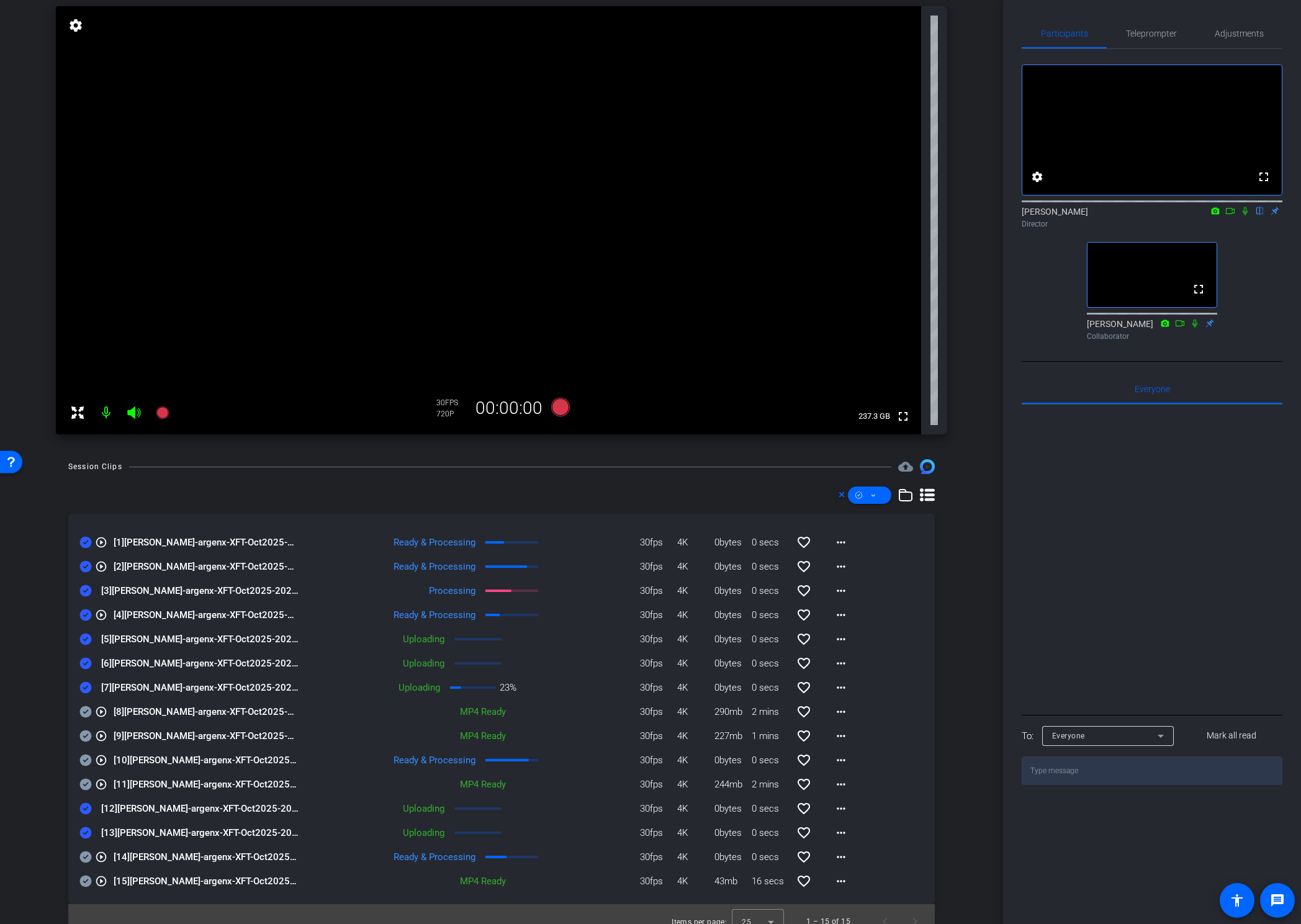
scroll to position [104, 0]
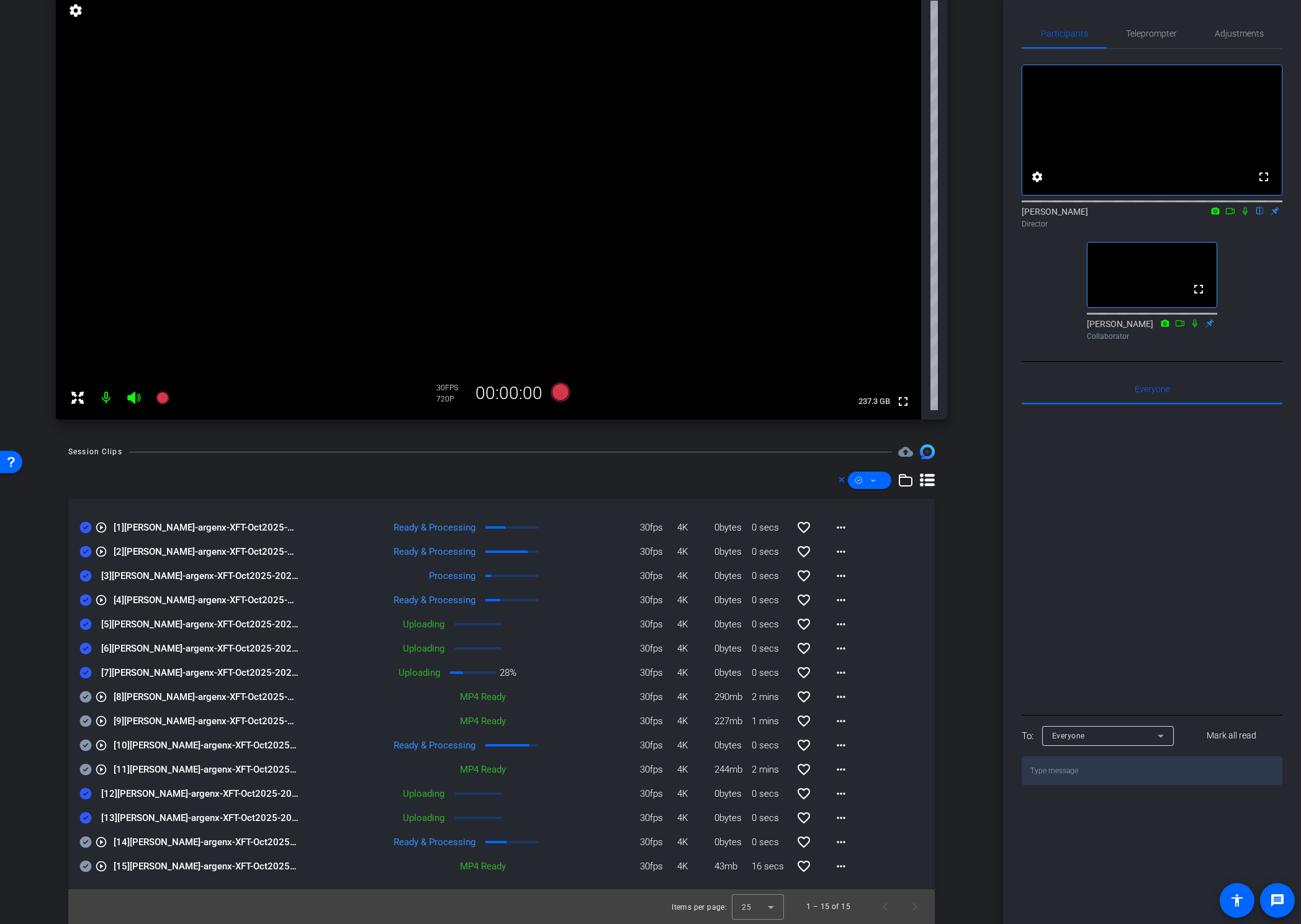
click at [177, 466] on div "Session Clips cloud_upload play_circle_outline [1] Nicole Reece-argenx-XFT-Oct2…" at bounding box center [501, 684] width 941 height 480
click at [105, 399] on mat-icon at bounding box center [106, 398] width 25 height 25
click at [131, 396] on icon at bounding box center [134, 398] width 13 height 13
click at [134, 396] on icon at bounding box center [134, 398] width 13 height 13
click at [959, 458] on div "Session Clips cloud_upload play_circle_outline [1] Nicole Reece-argenx-XFT-Oct2…" at bounding box center [501, 684] width 941 height 480
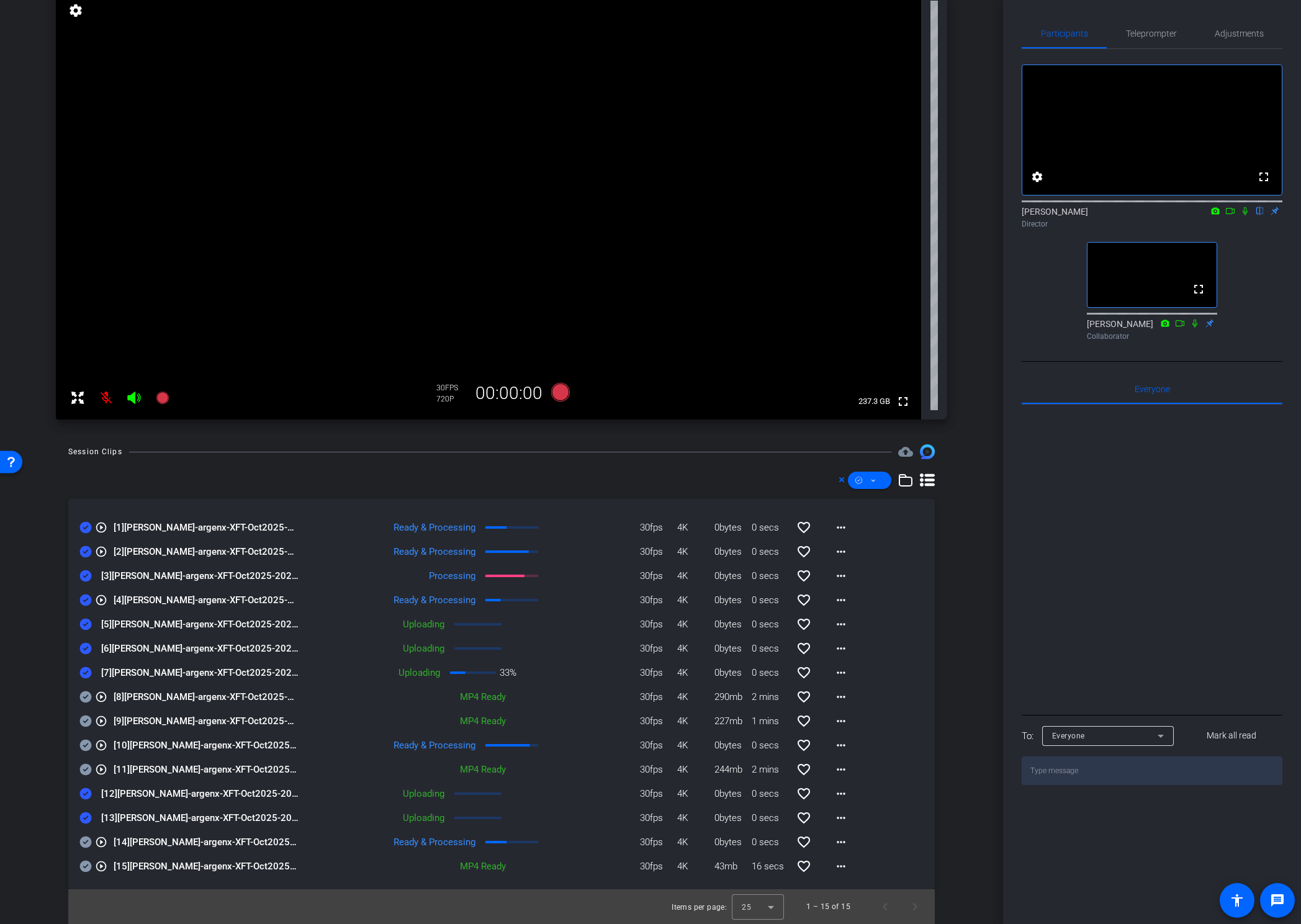
click at [132, 397] on icon at bounding box center [134, 398] width 13 height 13
click at [104, 399] on mat-icon at bounding box center [106, 398] width 25 height 25
click at [985, 396] on div "arrow_back Nicole Reece Back to project Send invite account_box grid_on setting…" at bounding box center [502, 358] width 1003 height 924
click at [1191, 216] on icon at bounding box center [1230, 211] width 10 height 9
click at [130, 397] on icon at bounding box center [134, 398] width 13 height 13
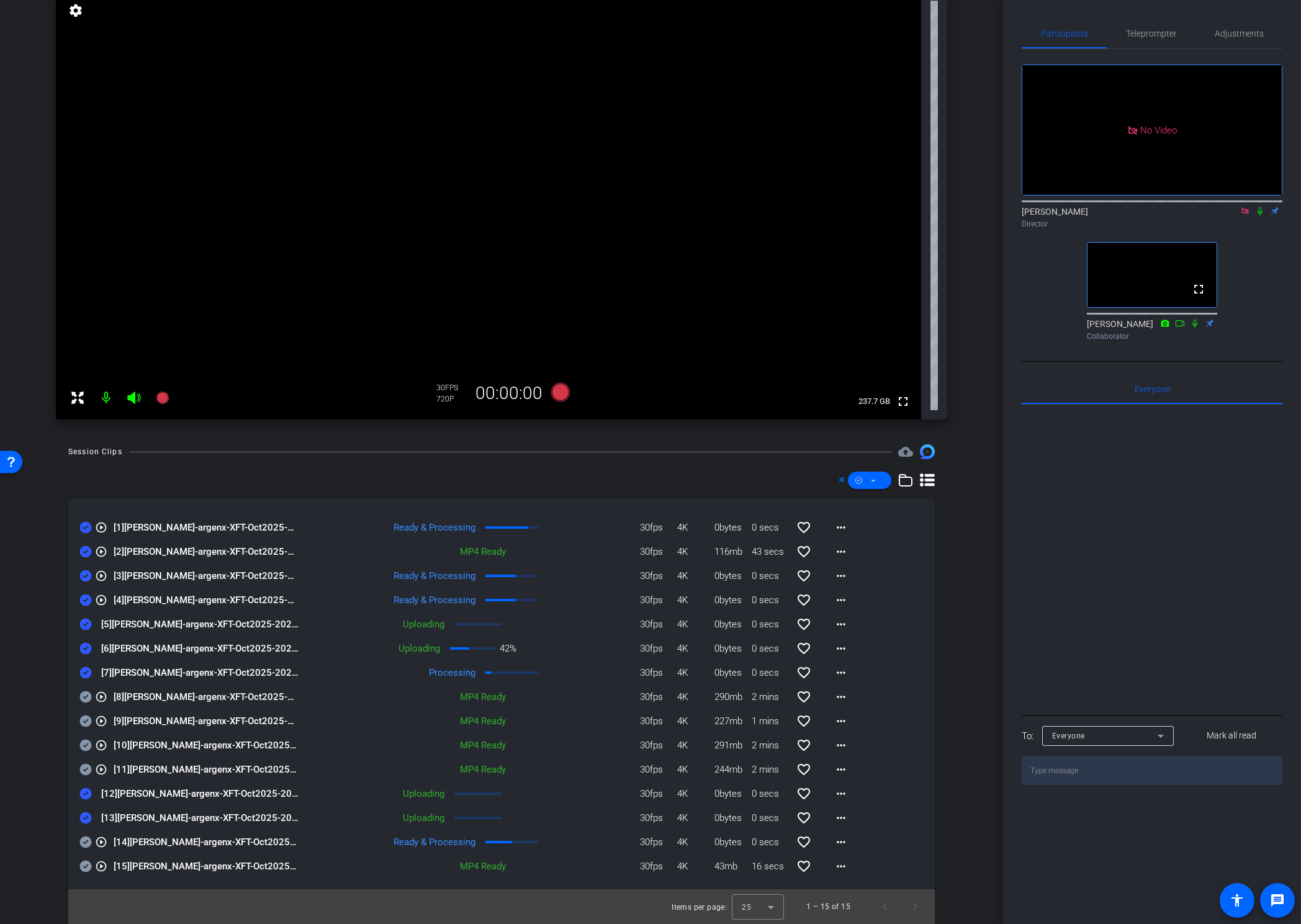
click at [172, 462] on div "Session Clips cloud_upload play_circle_outline [1] Nicole Reece-argenx-XFT-Oct2…" at bounding box center [501, 684] width 941 height 480
click at [136, 398] on icon at bounding box center [134, 398] width 15 height 15
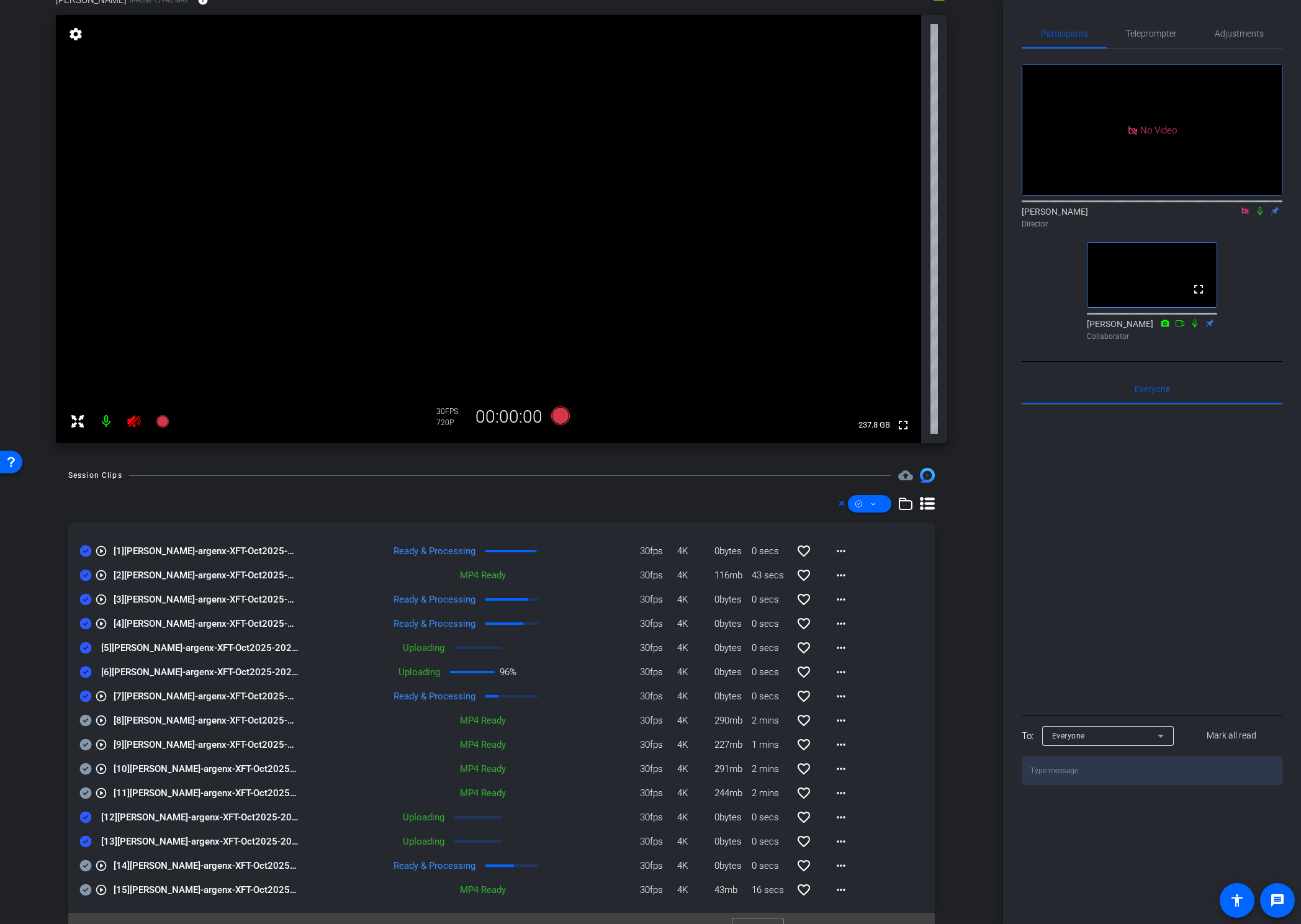
scroll to position [84, 0]
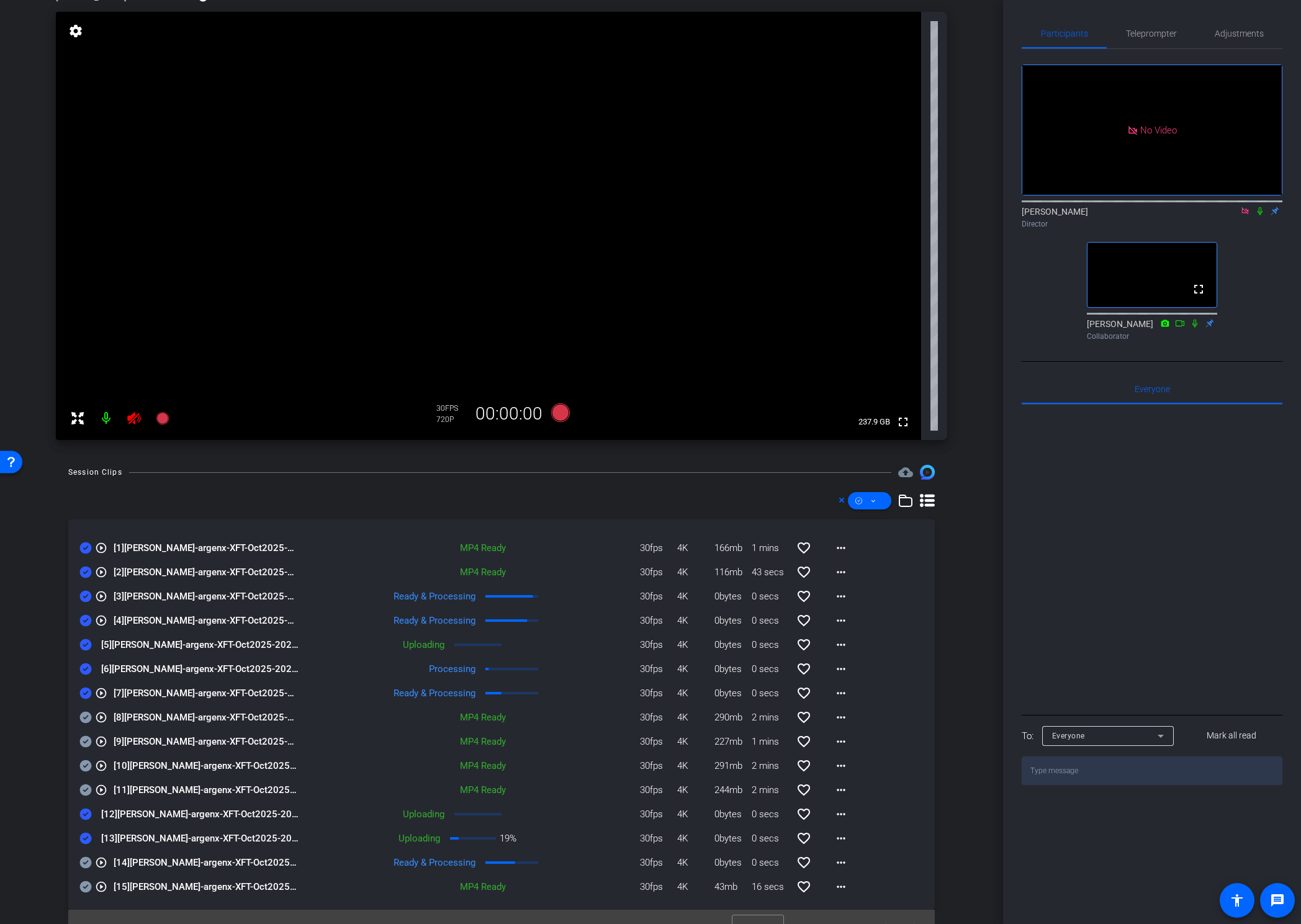
click at [679, 323] on video at bounding box center [488, 226] width 866 height 428
click at [486, 372] on video at bounding box center [488, 226] width 866 height 428
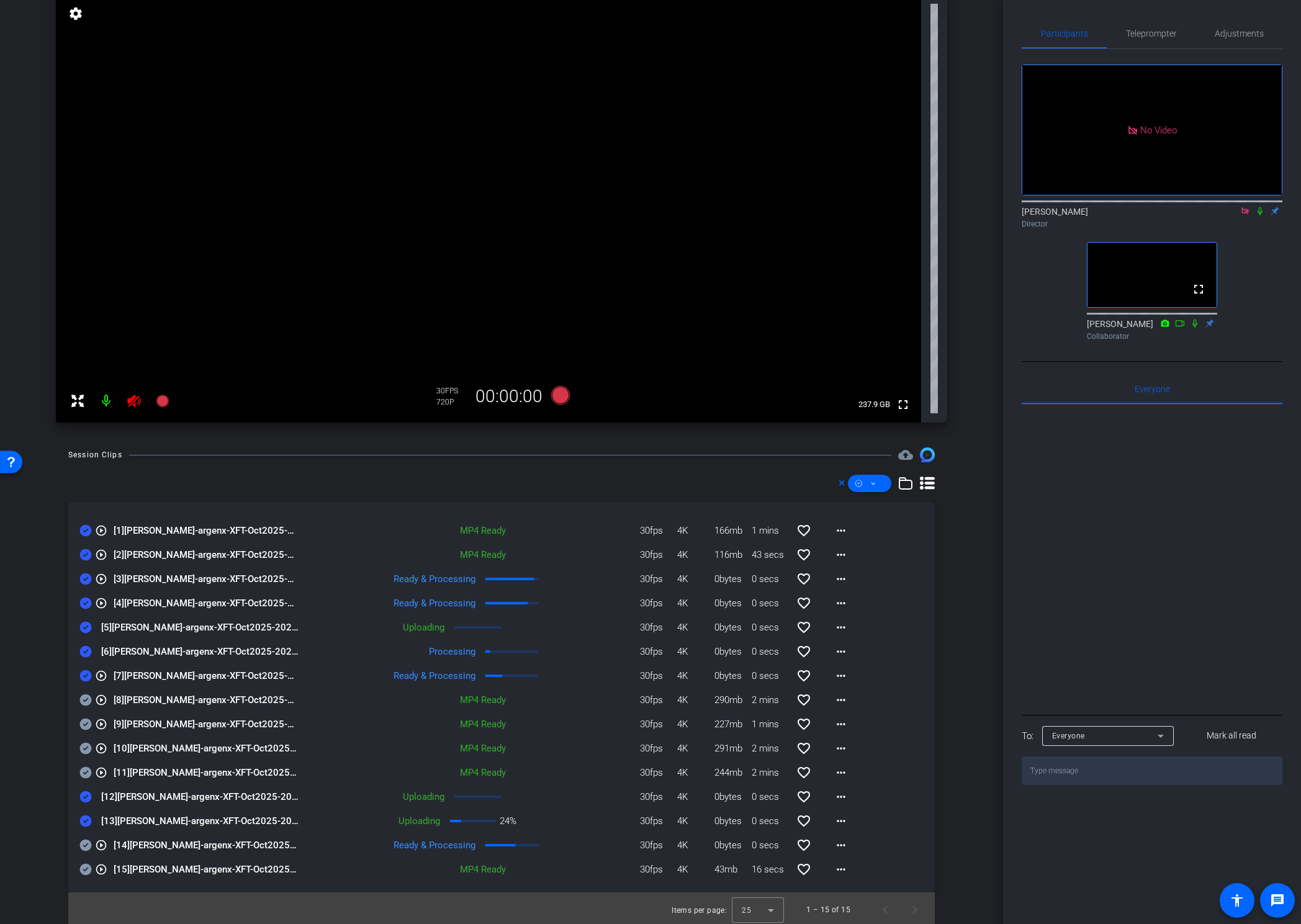
scroll to position [104, 0]
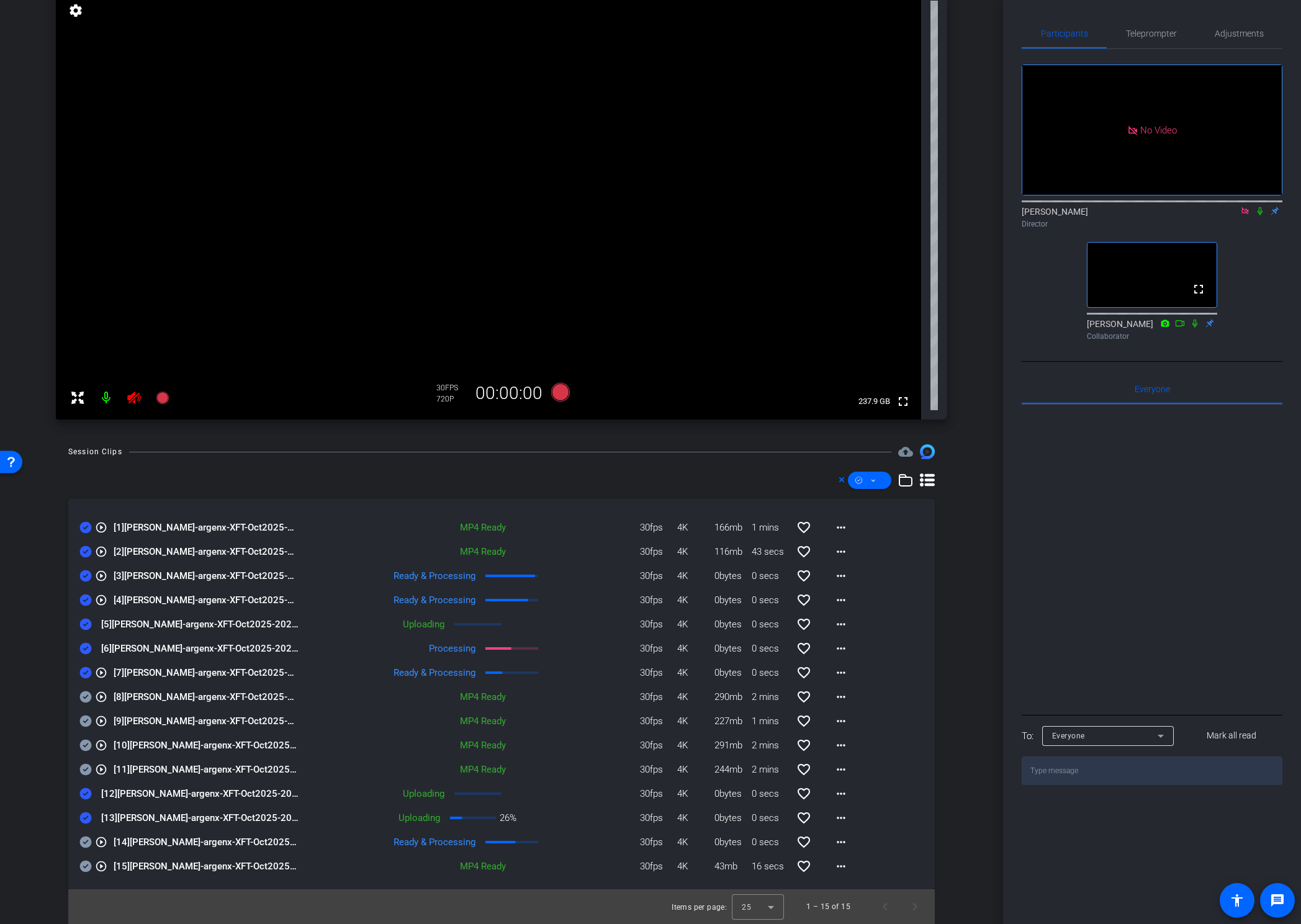
click at [968, 579] on div "arrow_back Nicole Reece Back to project Send invite account_box grid_on setting…" at bounding box center [502, 358] width 1003 height 924
click at [949, 579] on div "Session Clips cloud_upload play_circle_outline [1] Nicole Reece-argenx-XFT-Oct2…" at bounding box center [501, 684] width 941 height 480
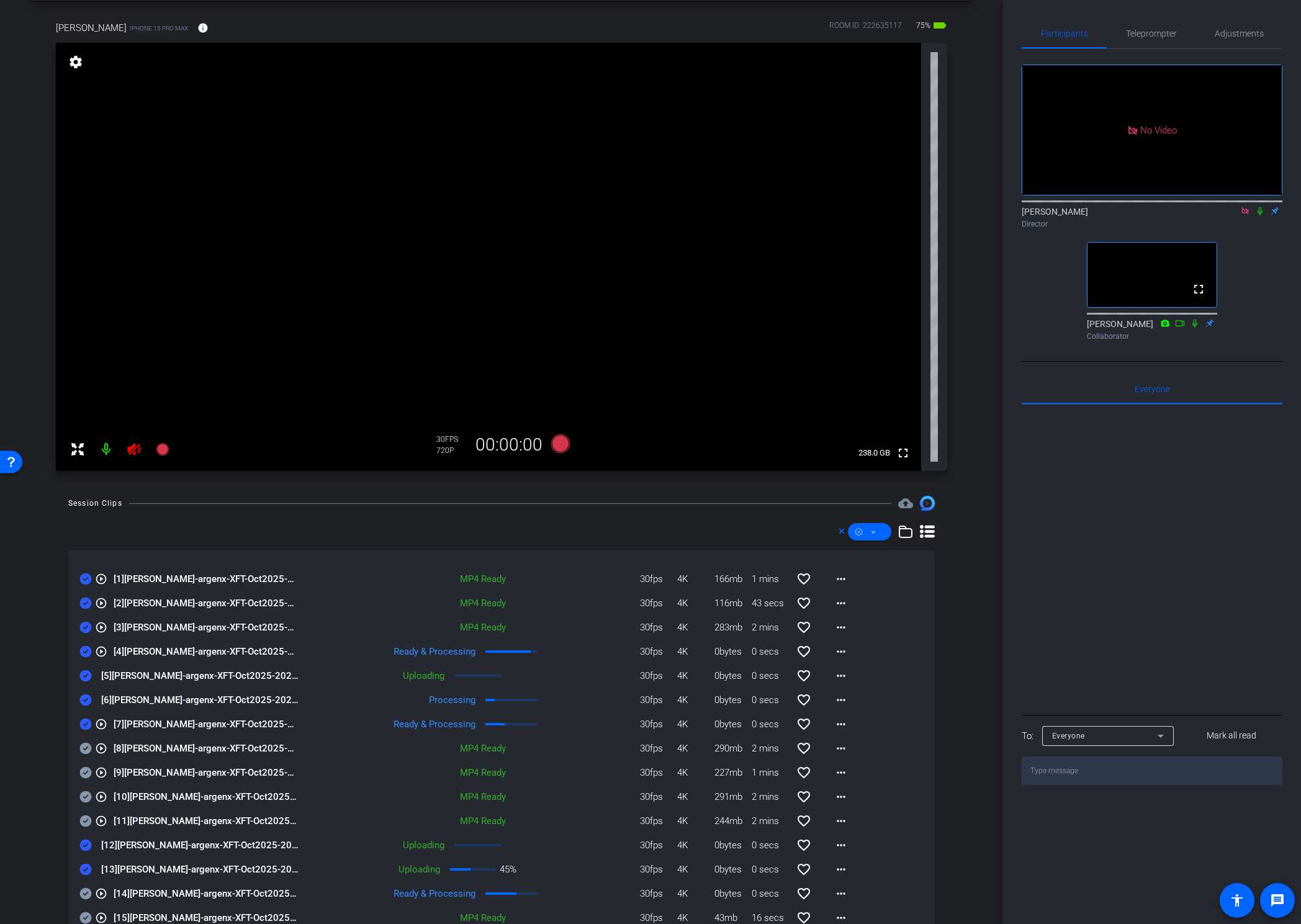
scroll to position [71, 0]
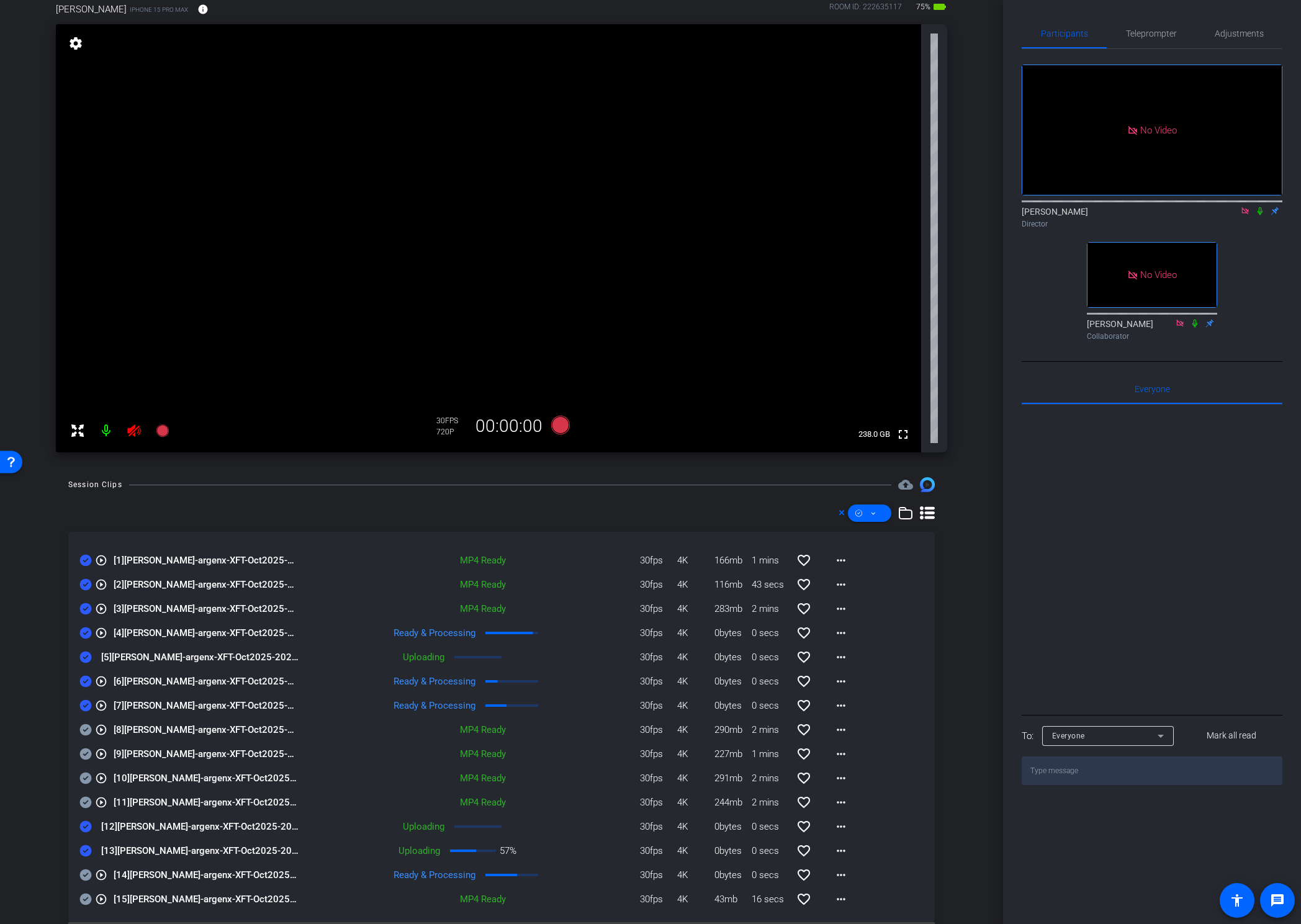
click at [952, 579] on div "Session Clips cloud_upload play_circle_outline [1] Nicole Reece-argenx-XFT-Oct2…" at bounding box center [501, 716] width 941 height 480
click at [147, 479] on div "Session Clips cloud_upload" at bounding box center [502, 484] width 867 height 15
click at [131, 429] on icon at bounding box center [134, 430] width 13 height 13
click at [133, 435] on icon at bounding box center [134, 430] width 15 height 15
click at [971, 551] on div "arrow_back Nicole Reece Back to project Send invite account_box grid_on setting…" at bounding box center [502, 391] width 1003 height 924
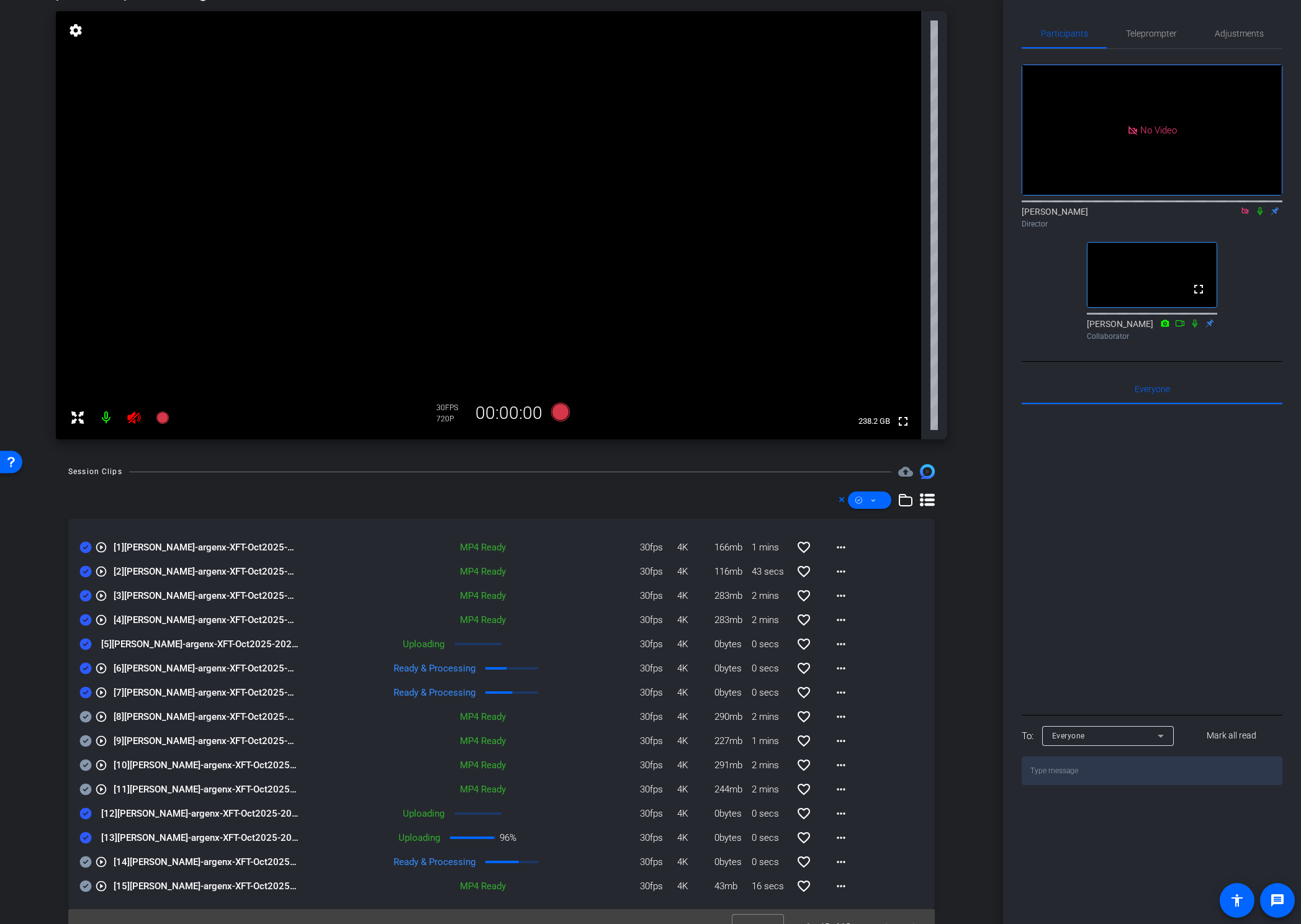
scroll to position [104, 0]
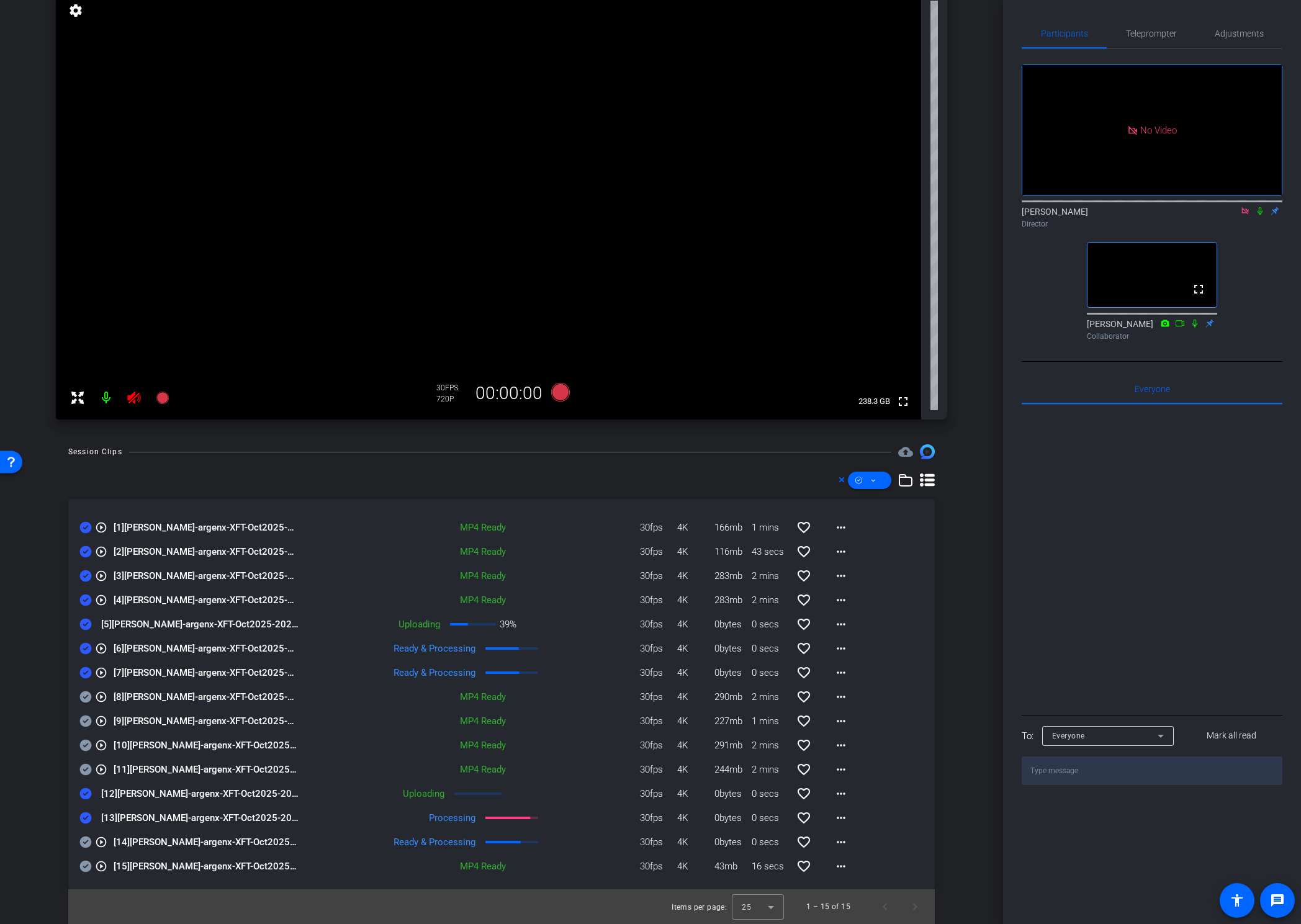
drag, startPoint x: 197, startPoint y: 451, endPoint x: 171, endPoint y: 440, distance: 28.2
click at [197, 452] on div at bounding box center [510, 452] width 762 height 1
click at [133, 395] on icon at bounding box center [134, 398] width 13 height 13
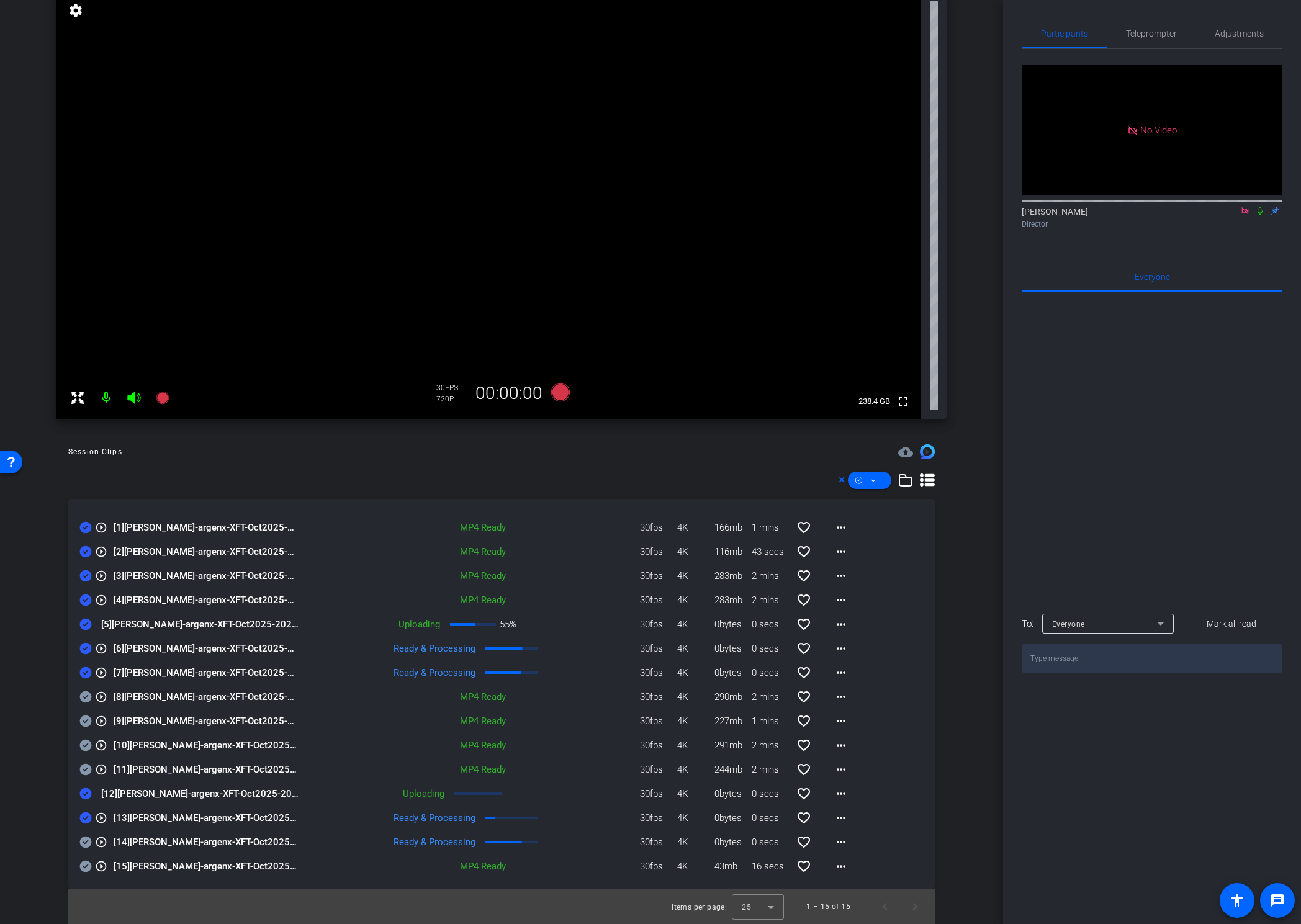
click at [1191, 216] on icon at bounding box center [1245, 211] width 10 height 9
click at [958, 579] on div "Session Clips cloud_upload play_circle_outline [1] Nicole Reece-argenx-XFT-Oct2…" at bounding box center [501, 684] width 941 height 480
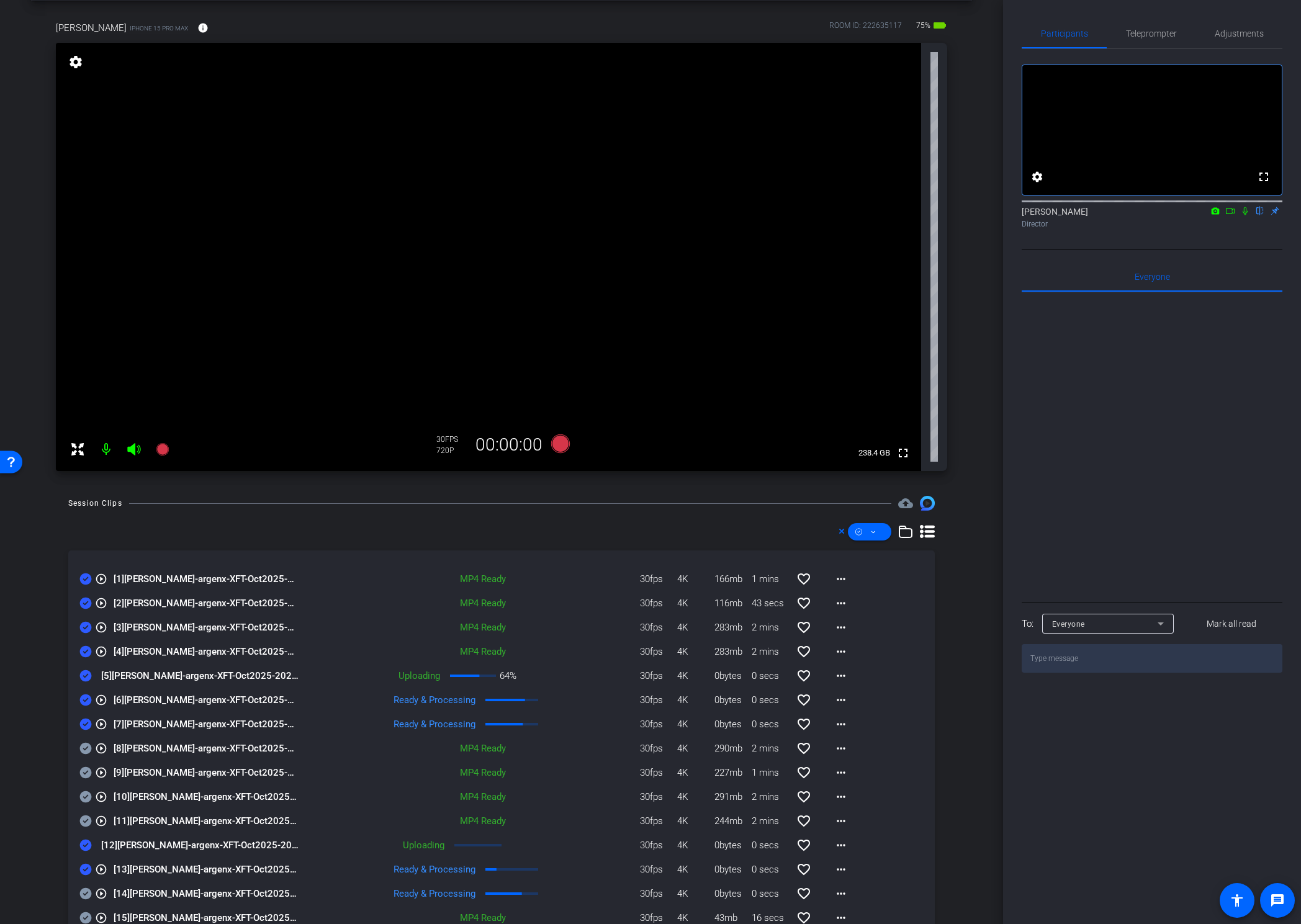
scroll to position [55, 0]
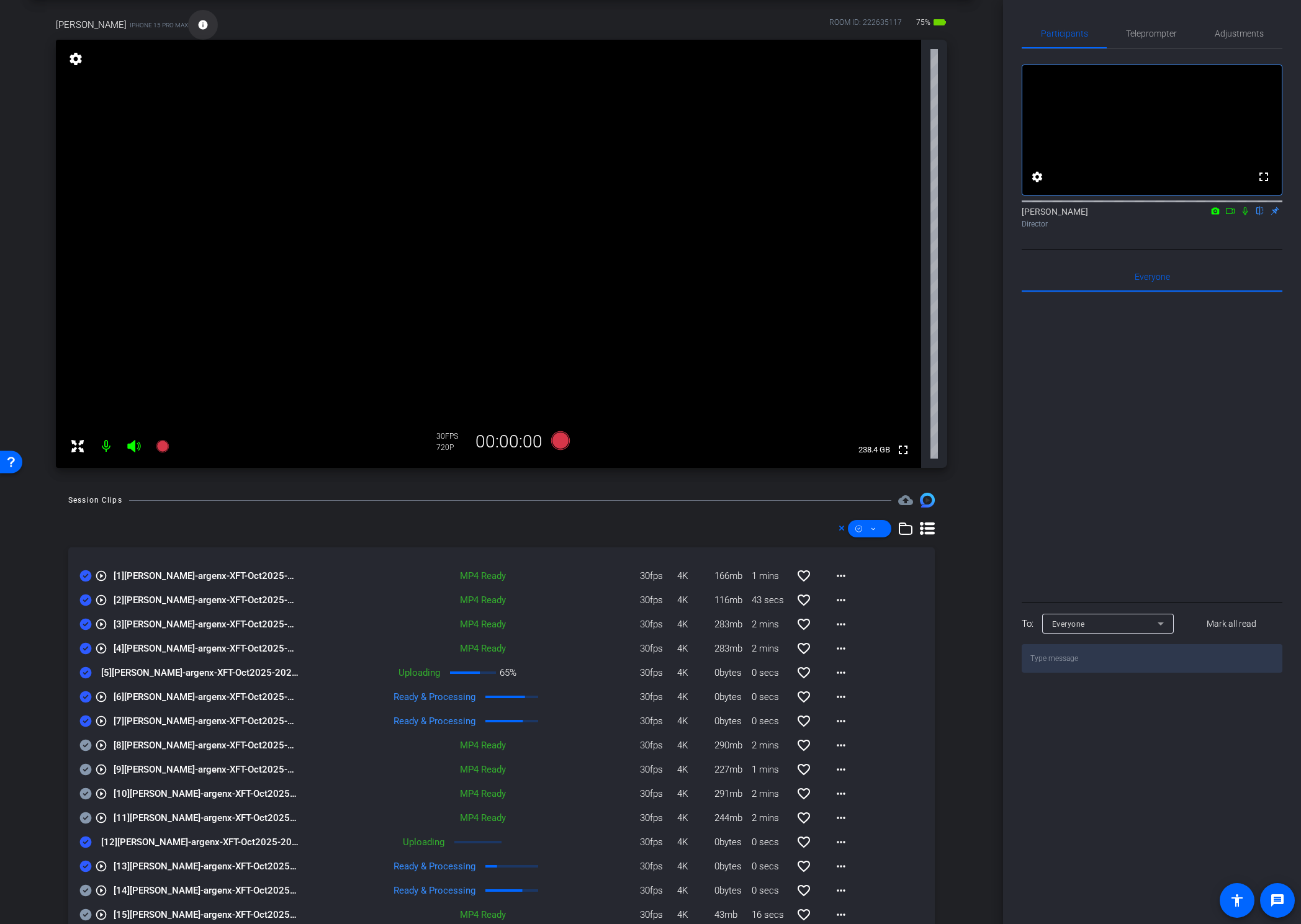
click at [209, 23] on mat-icon "info" at bounding box center [202, 24] width 11 height 11
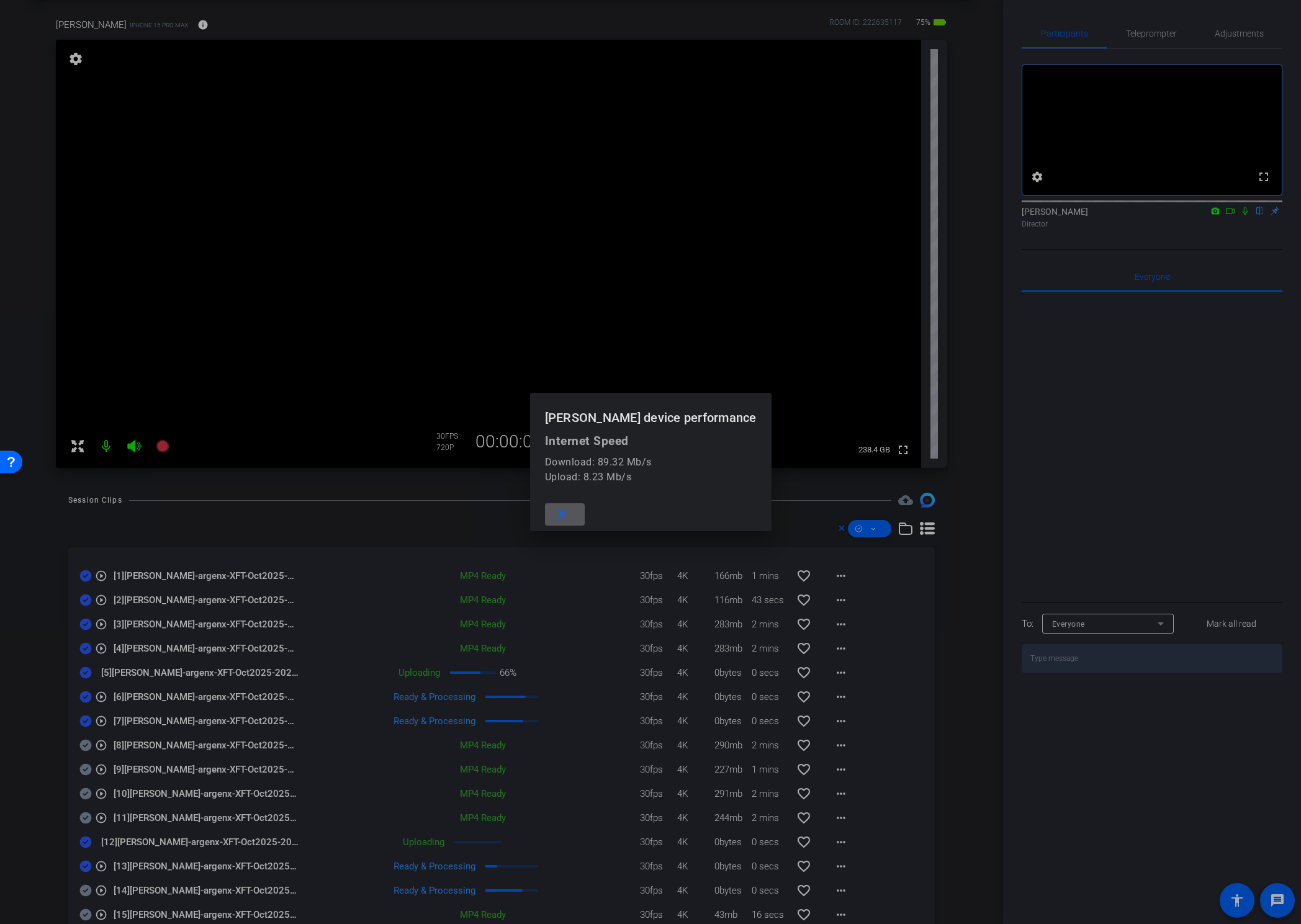
click at [554, 517] on mat-icon "close" at bounding box center [562, 515] width 16 height 16
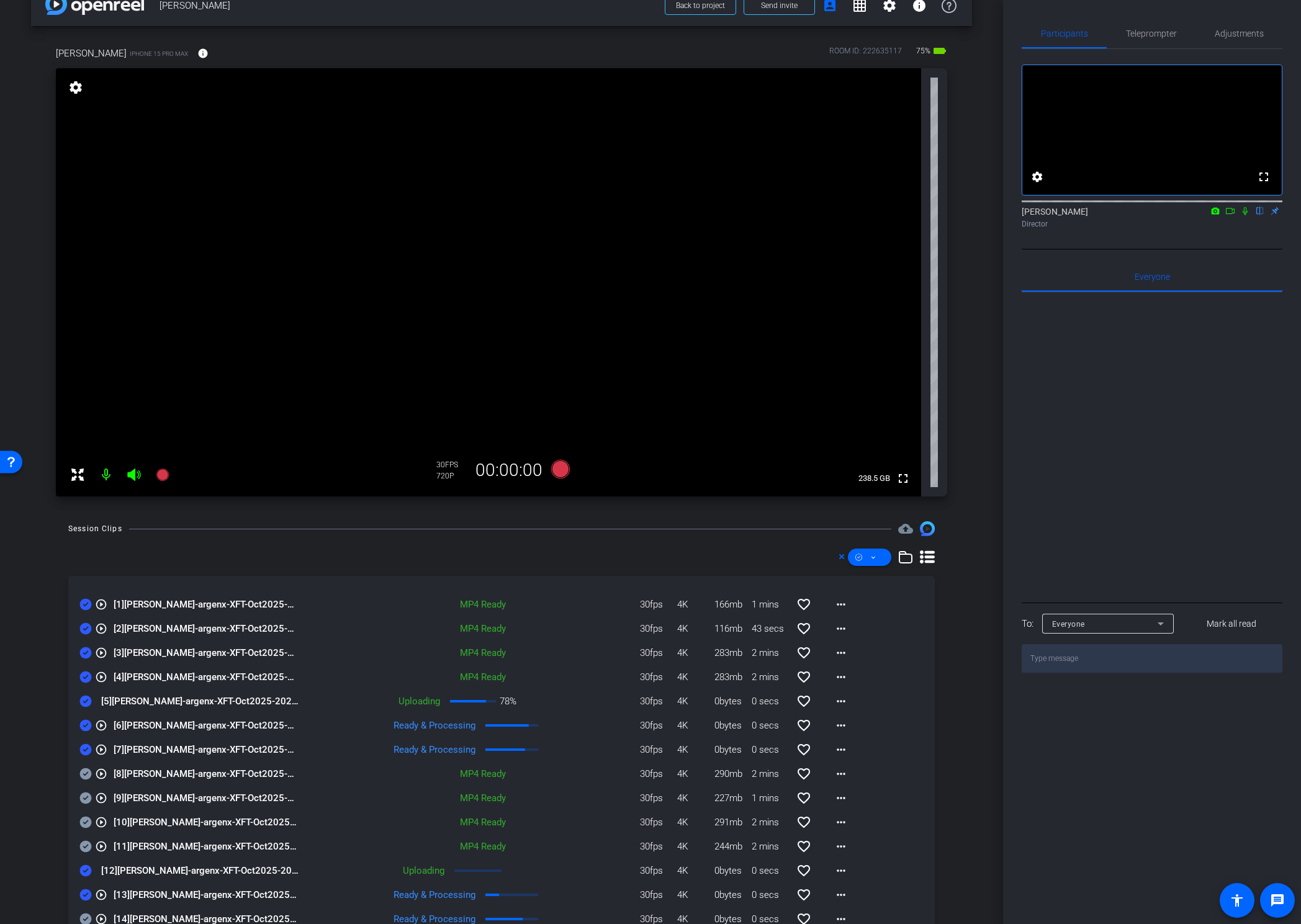
scroll to position [0, 0]
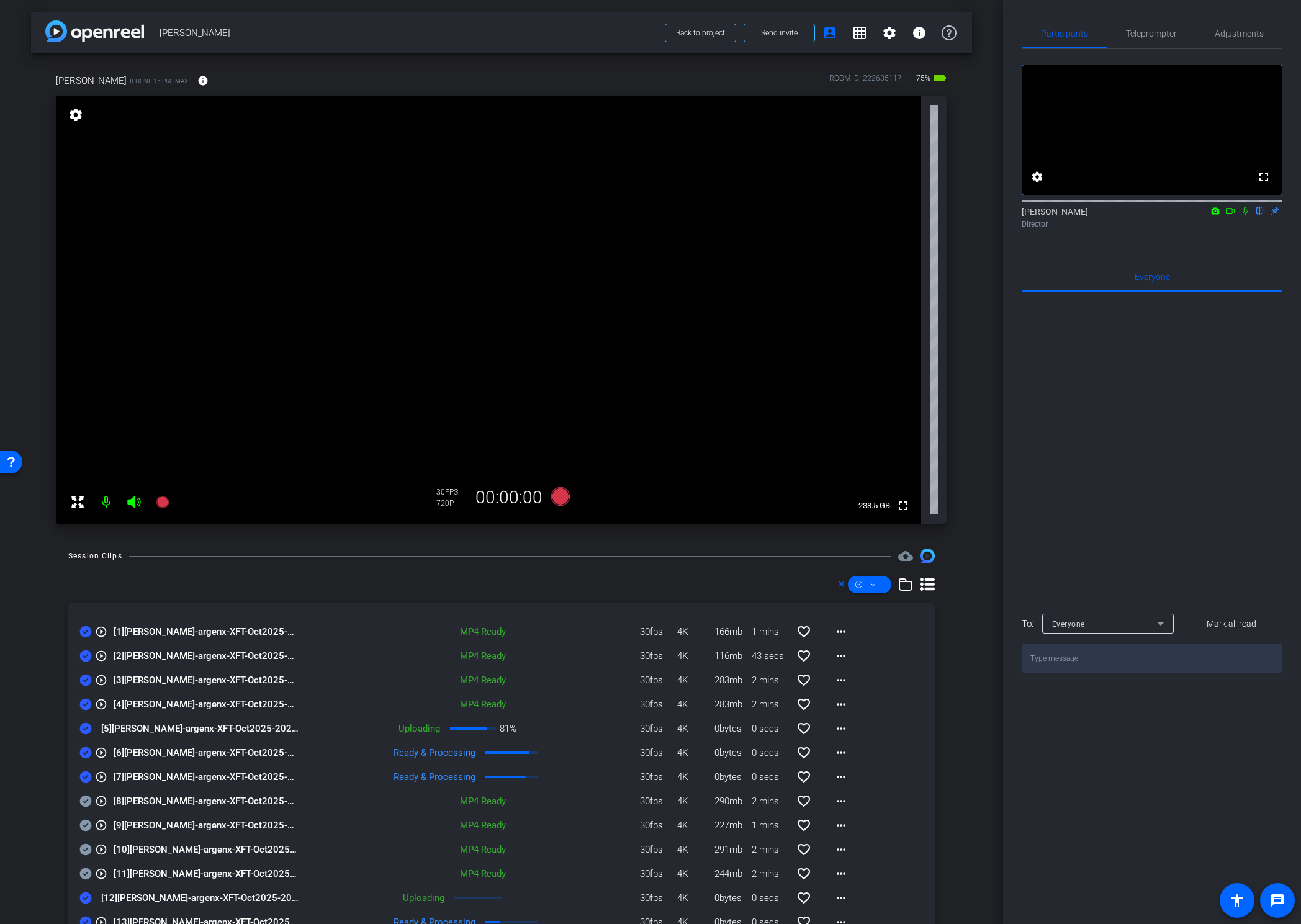
click at [939, 579] on div "Session Clips cloud_upload play_circle_outline [1] Nicole Reece-argenx-XFT-Oct2…" at bounding box center [501, 788] width 941 height 480
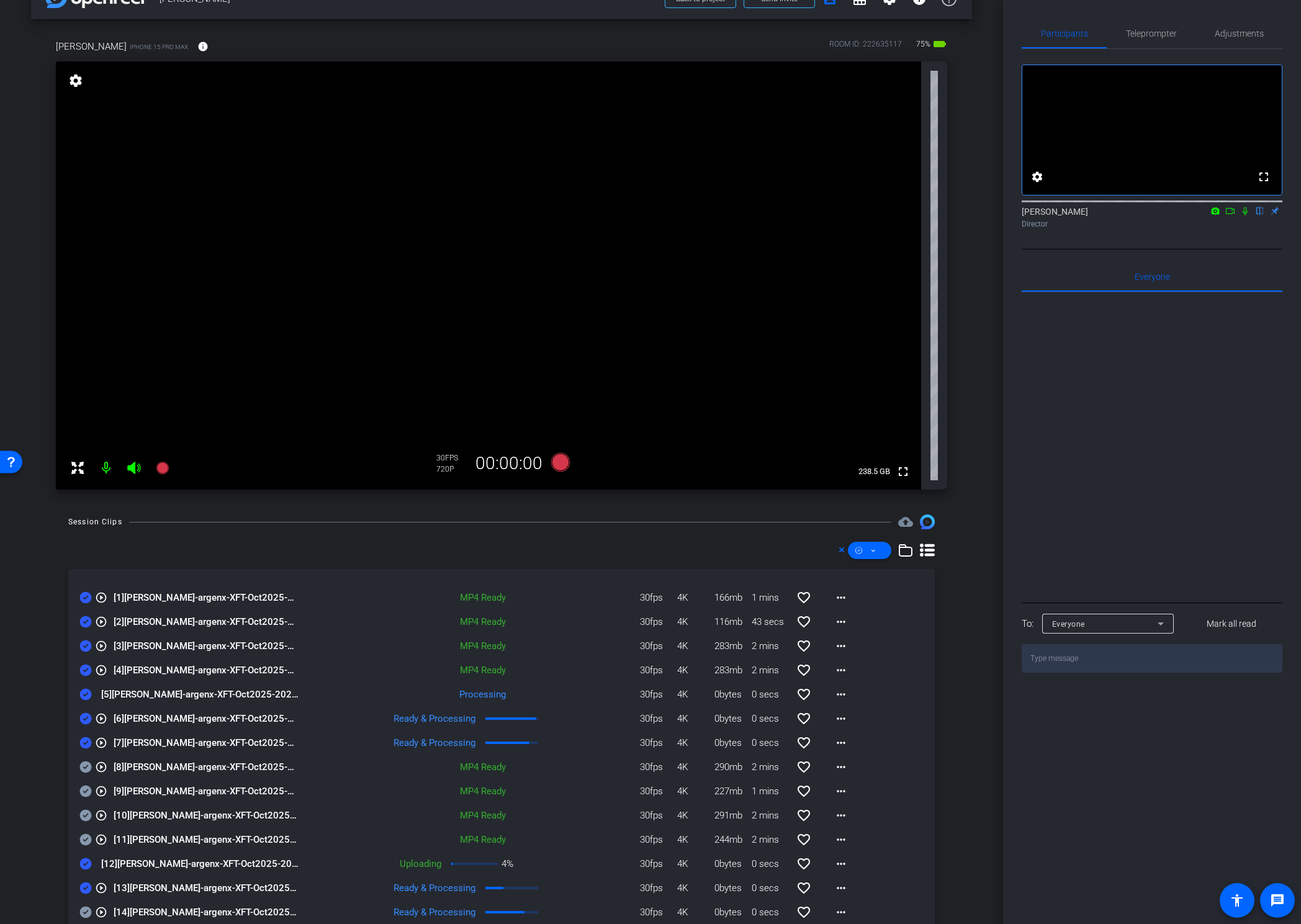
scroll to position [104, 0]
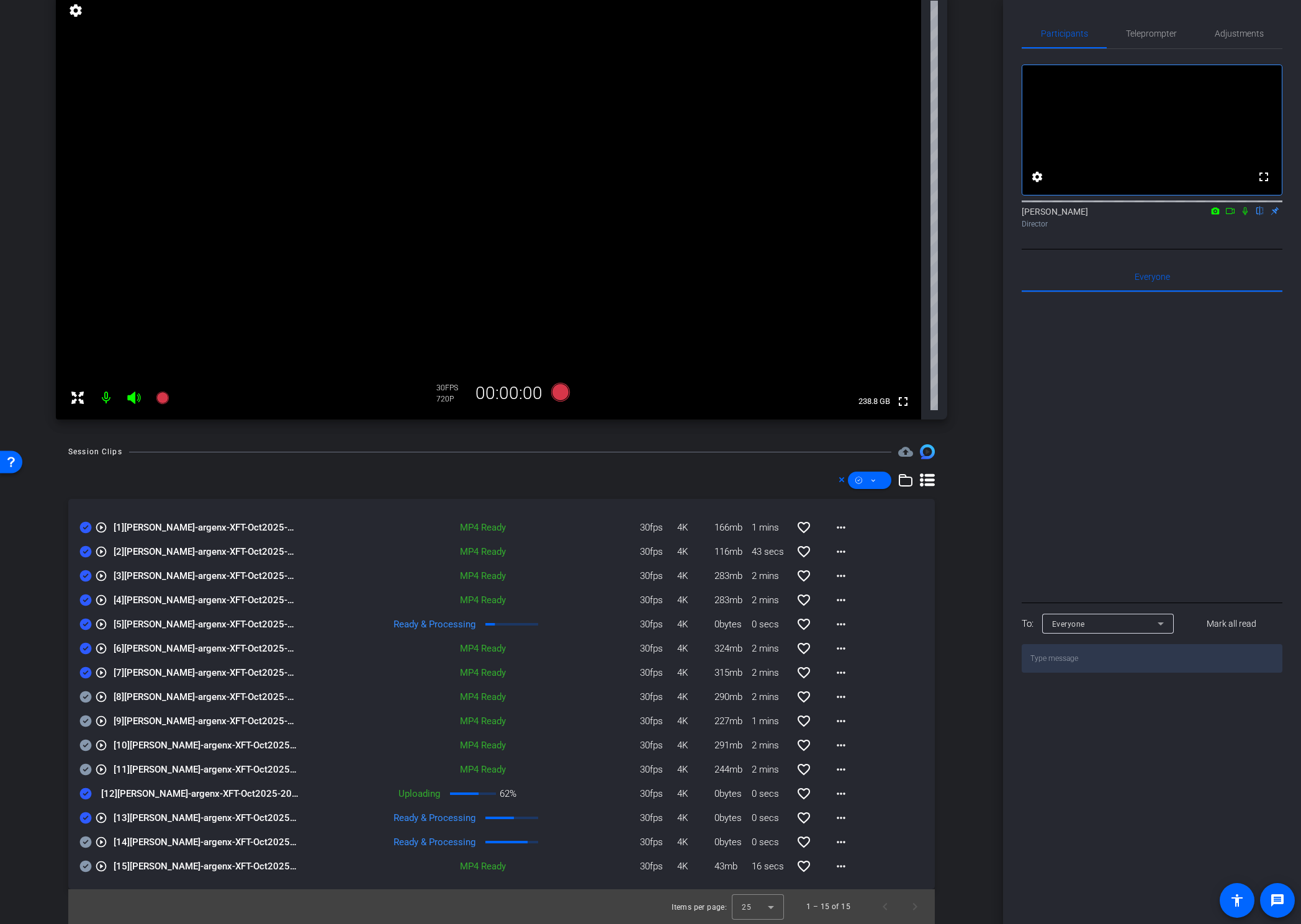
click at [33, 557] on div "Session Clips cloud_upload play_circle_outline [1] Nicole Reece-argenx-XFT-Oct2…" at bounding box center [501, 684] width 941 height 480
click at [961, 579] on div "Session Clips cloud_upload play_circle_outline [1] Nicole Reece-argenx-XFT-Oct2…" at bounding box center [501, 684] width 941 height 480
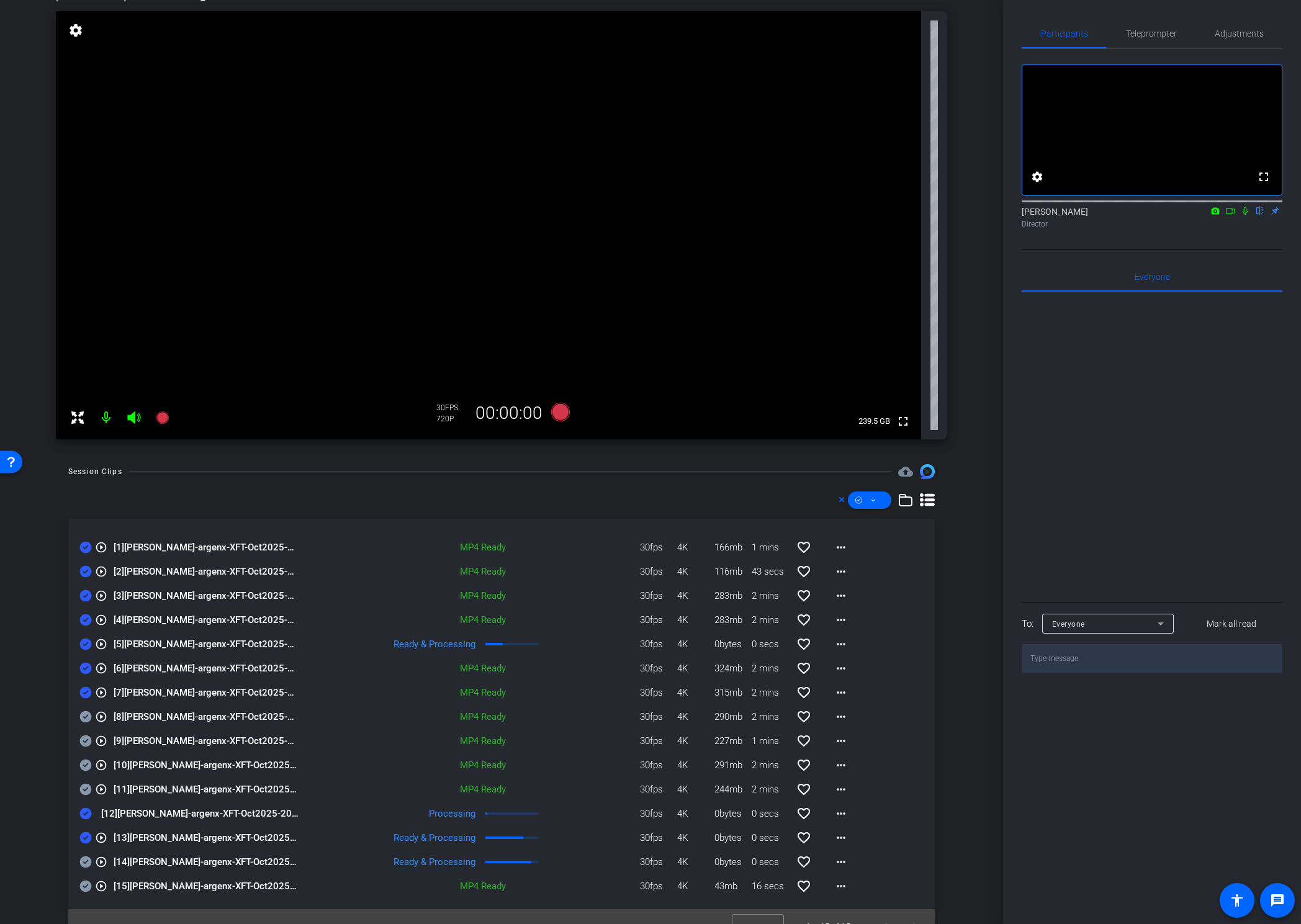
scroll to position [0, 0]
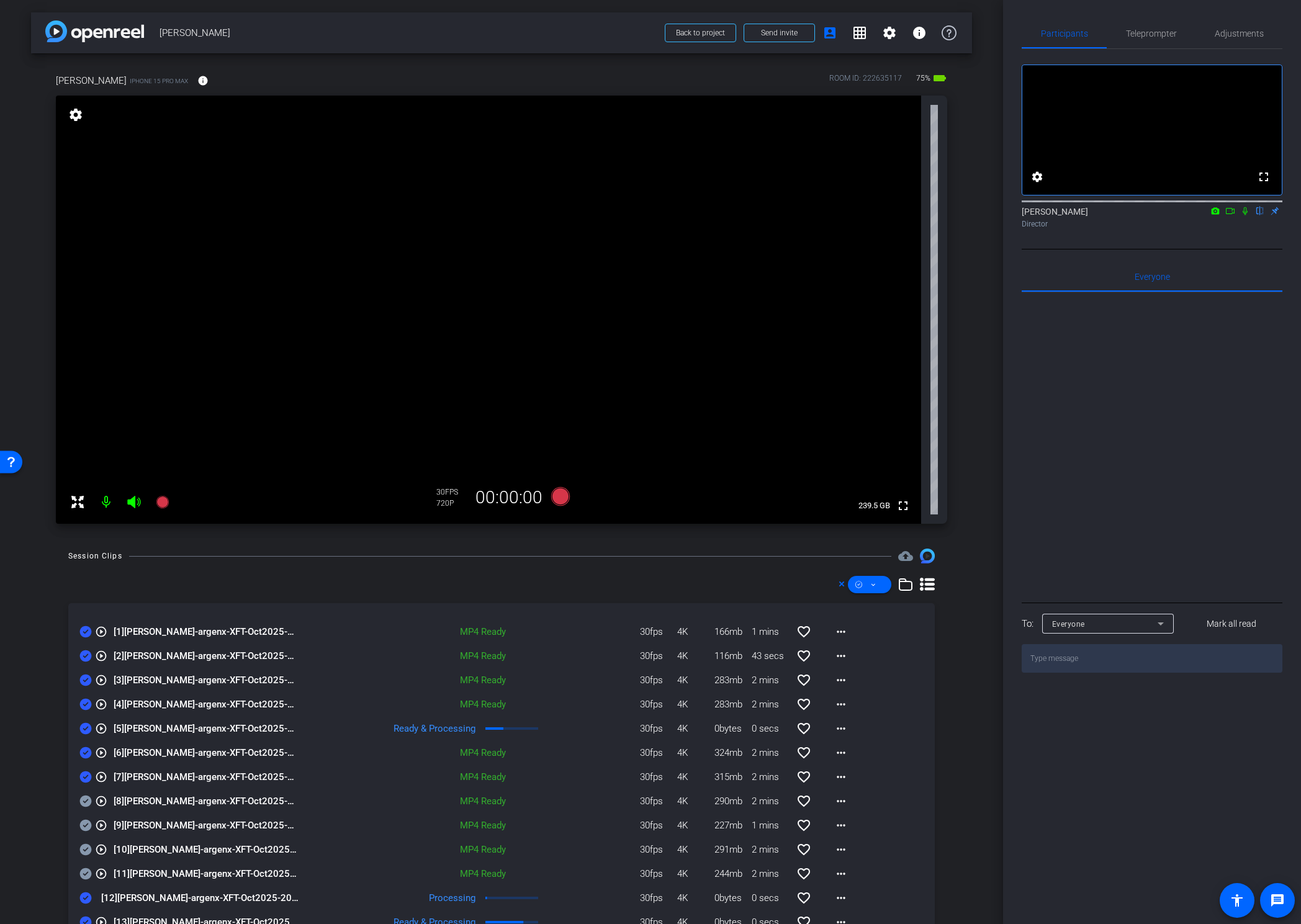
click at [979, 301] on div "arrow_back Nicole Reece Back to project Send invite account_box grid_on setting…" at bounding box center [502, 462] width 1003 height 924
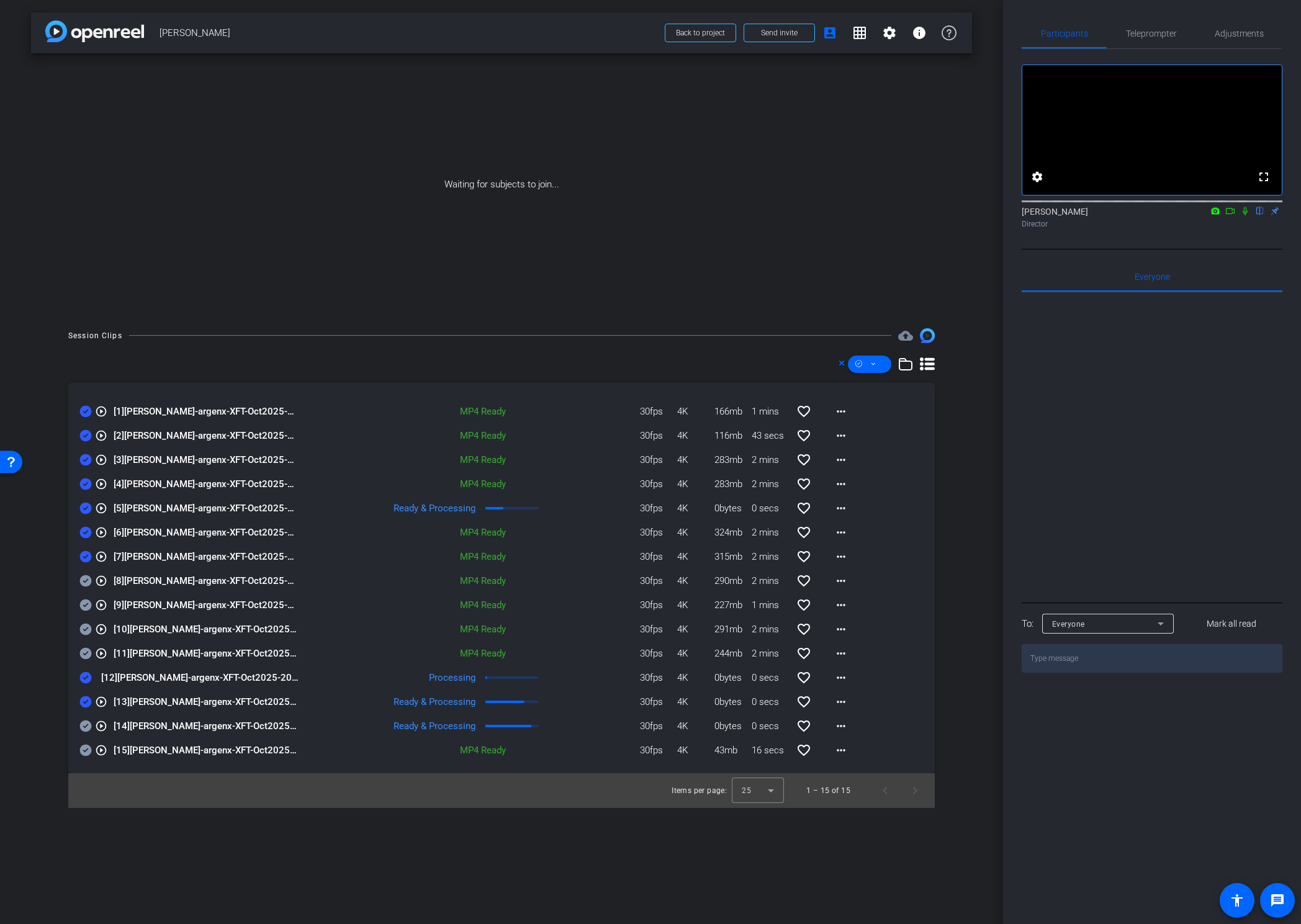
click at [1191, 216] on icon at bounding box center [1230, 211] width 10 height 9
click at [1191, 216] on icon at bounding box center [1260, 211] width 10 height 9
click at [874, 362] on icon at bounding box center [874, 364] width 6 height 16
click at [867, 411] on span "Download Original" at bounding box center [890, 415] width 65 height 15
click at [844, 362] on icon at bounding box center [842, 362] width 6 height 15
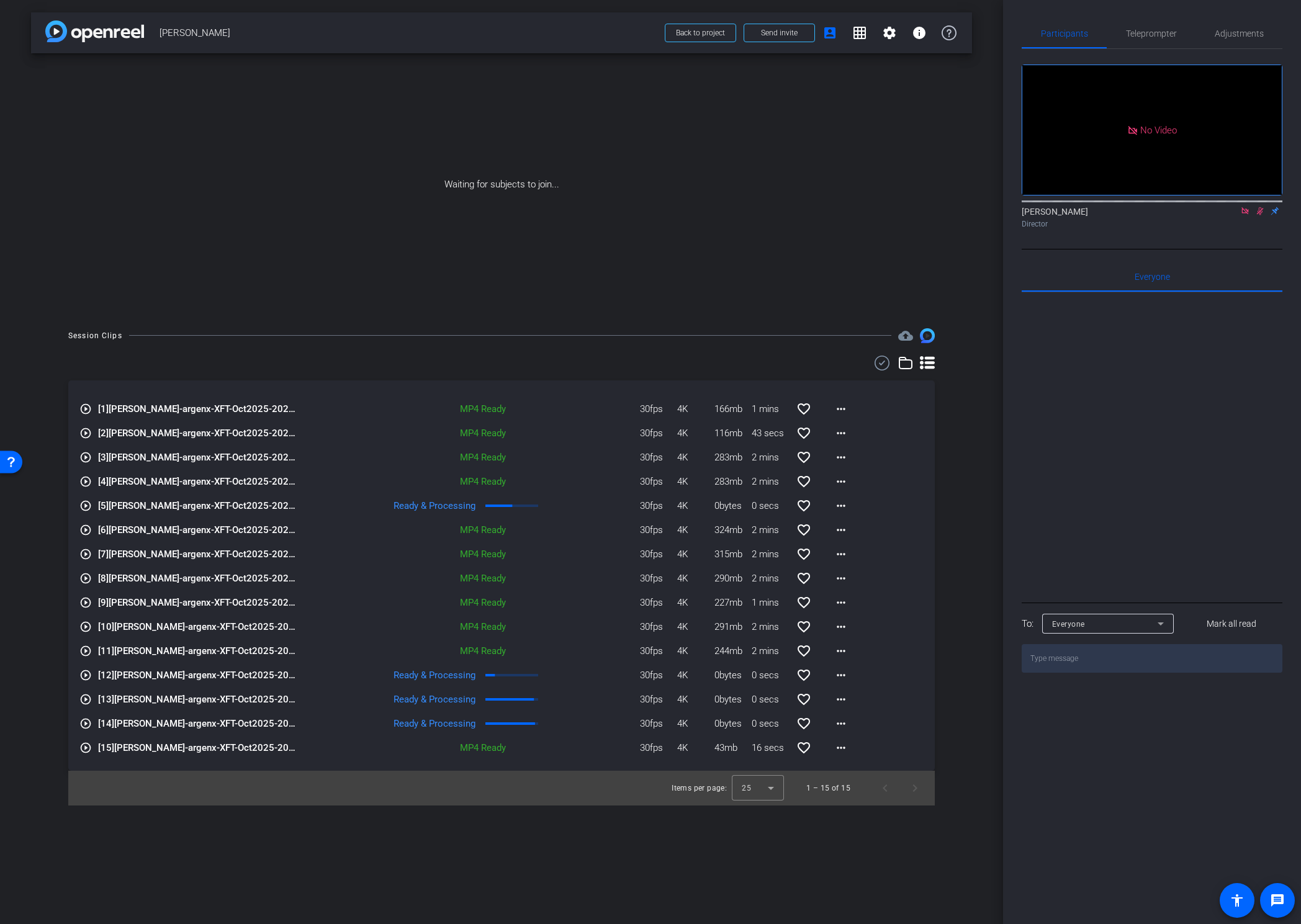
drag, startPoint x: 536, startPoint y: 818, endPoint x: 613, endPoint y: 793, distance: 81.0
click at [536, 579] on div "arrow_back Nicole Reece Back to project Send invite account_box grid_on setting…" at bounding box center [502, 462] width 1003 height 924
click at [842, 579] on mat-icon "more_horiz" at bounding box center [841, 747] width 15 height 15
click at [866, 579] on span "Download Original" at bounding box center [873, 583] width 74 height 15
click at [693, 33] on span "Back to project" at bounding box center [700, 33] width 49 height 9
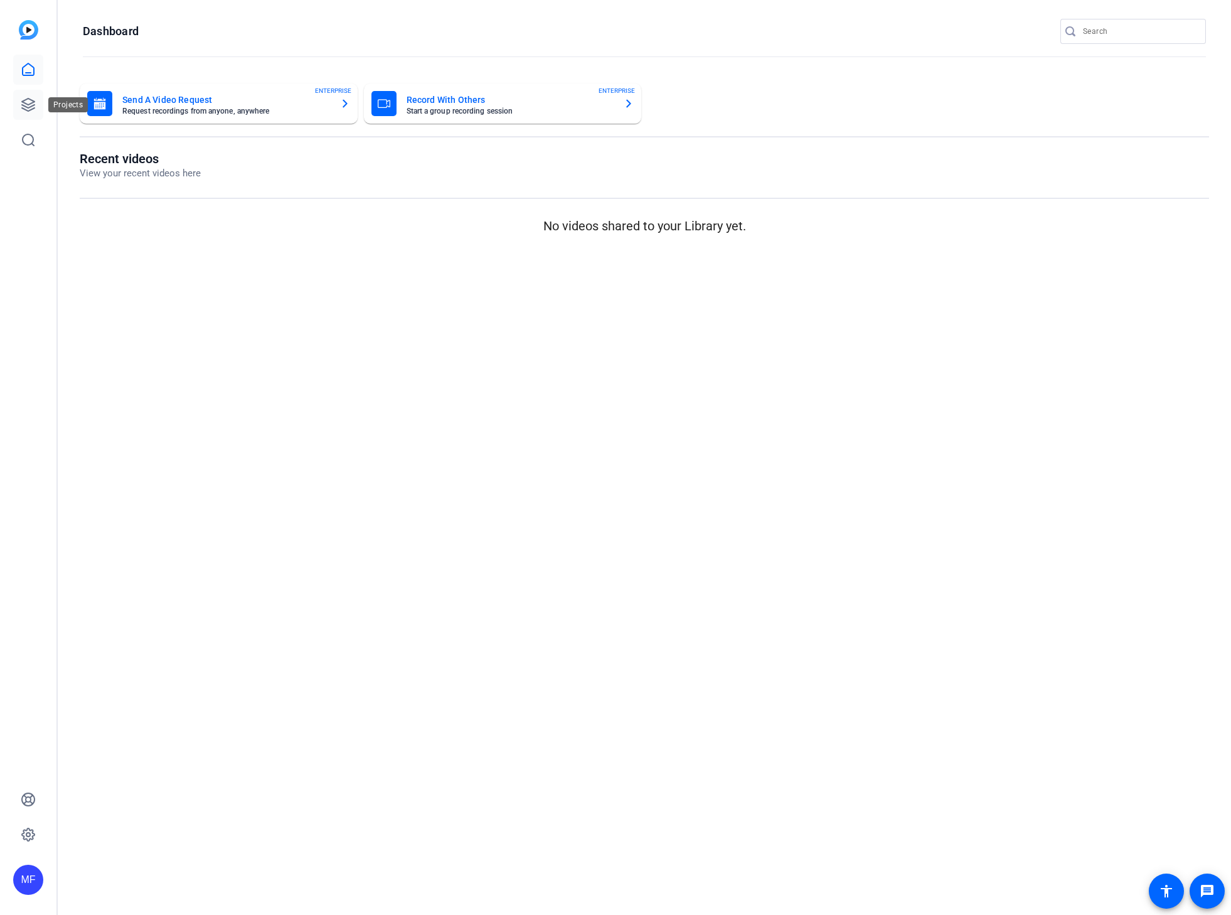
click at [29, 100] on icon at bounding box center [28, 104] width 15 height 15
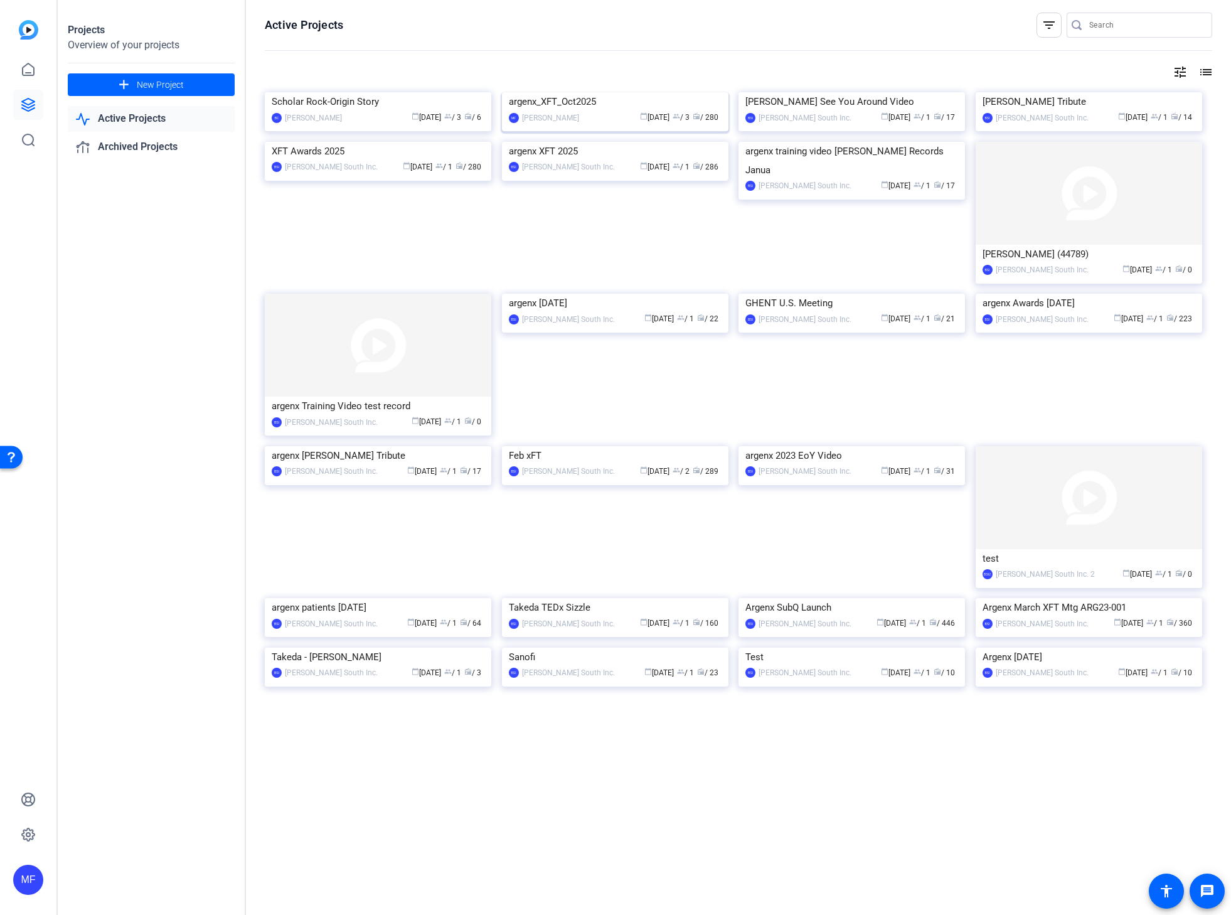
click at [564, 92] on img at bounding box center [615, 92] width 226 height 0
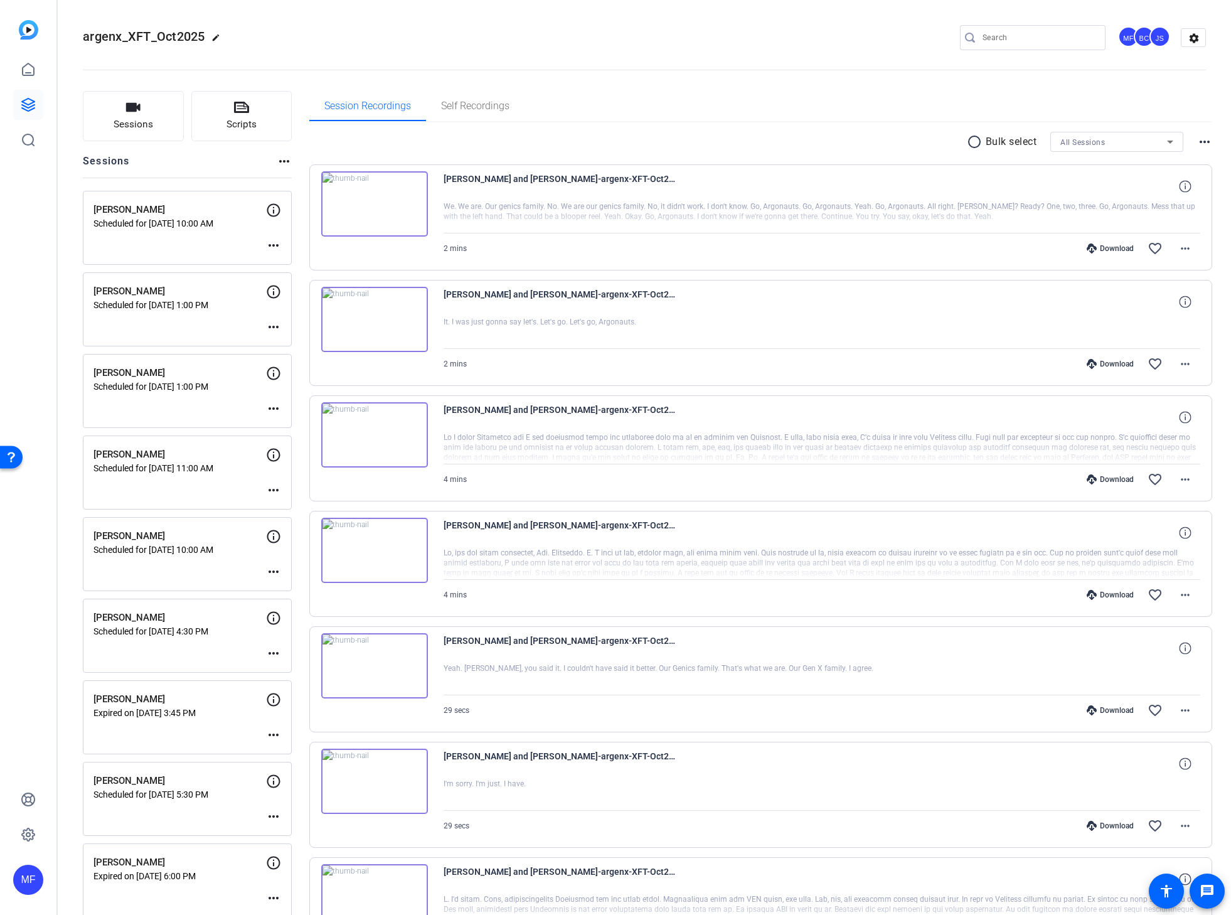
scroll to position [2117, 0]
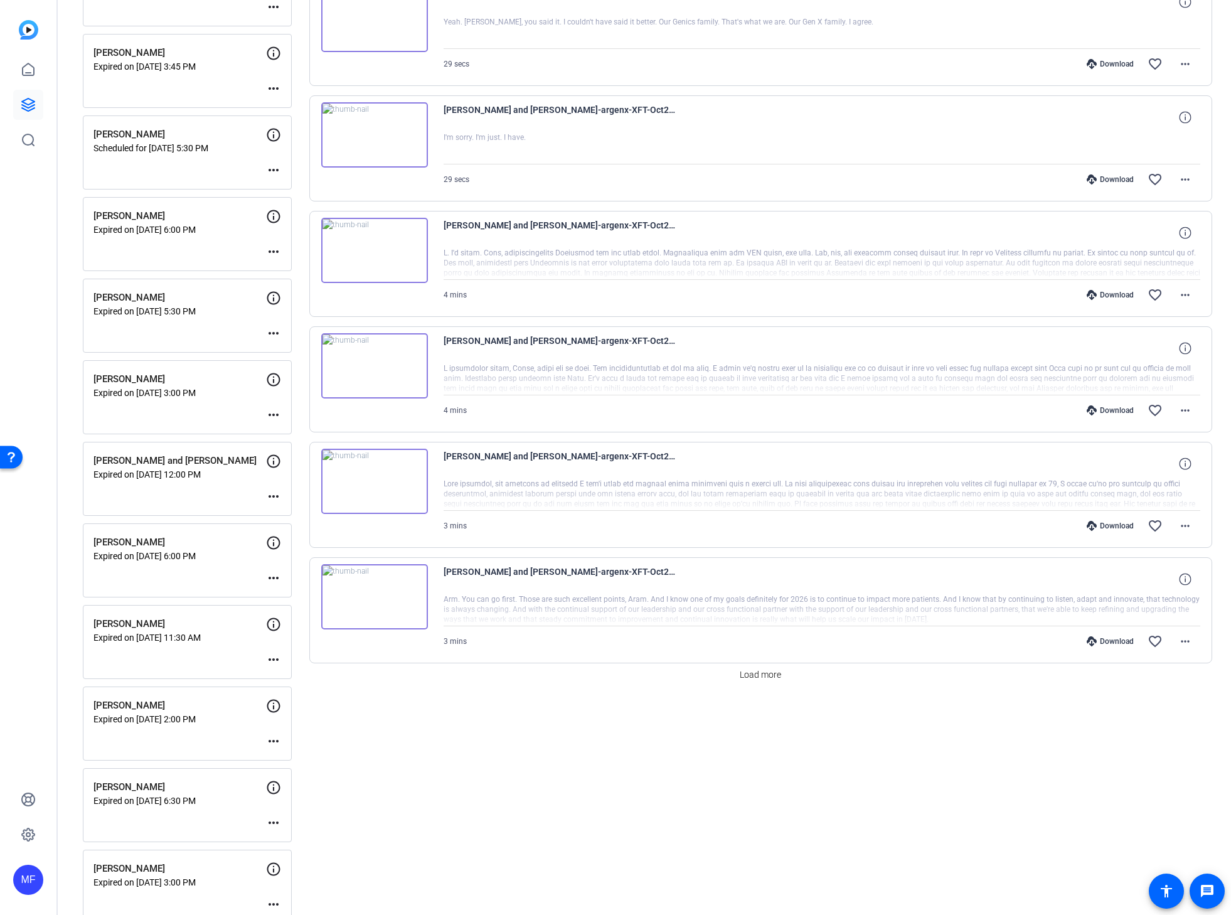
scroll to position [0, 0]
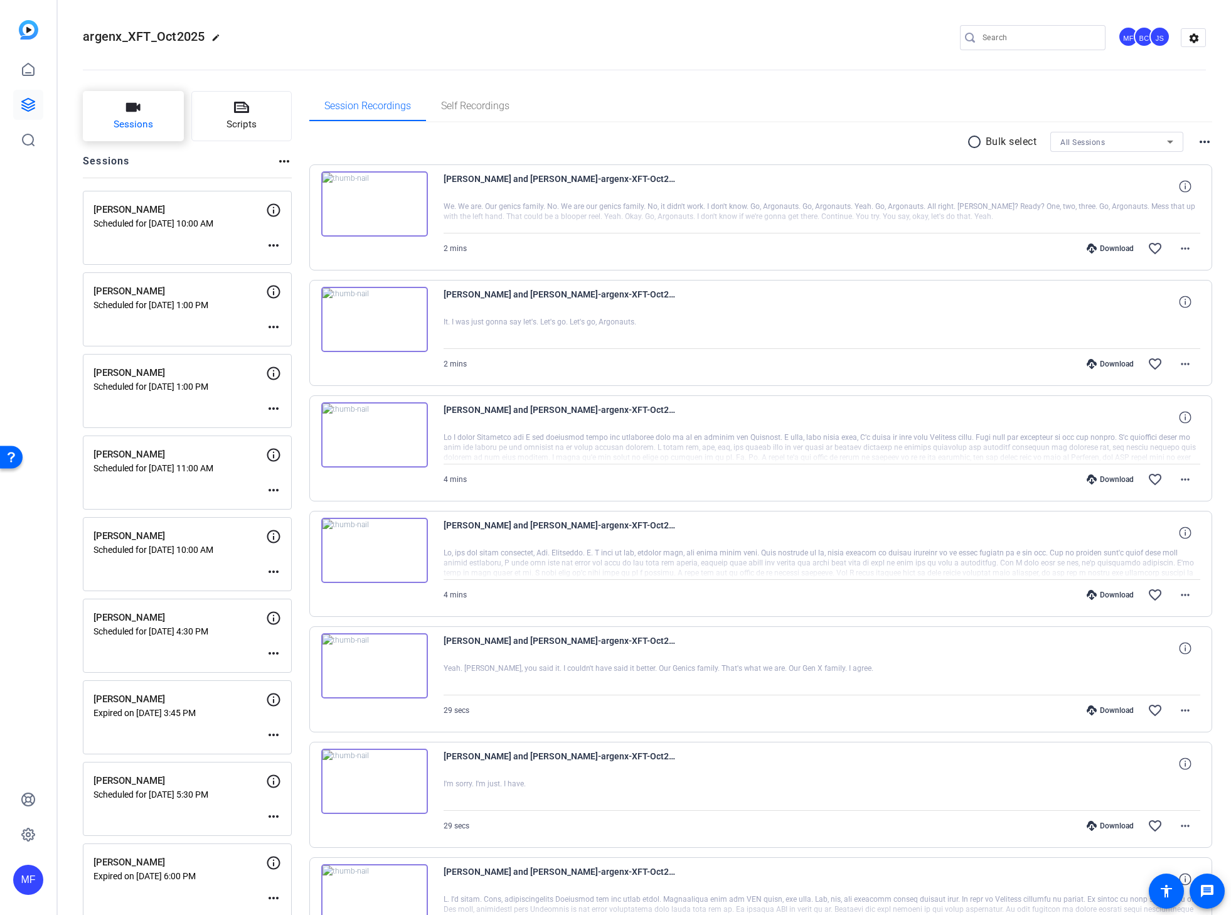
click at [146, 127] on span "Sessions" at bounding box center [134, 124] width 40 height 14
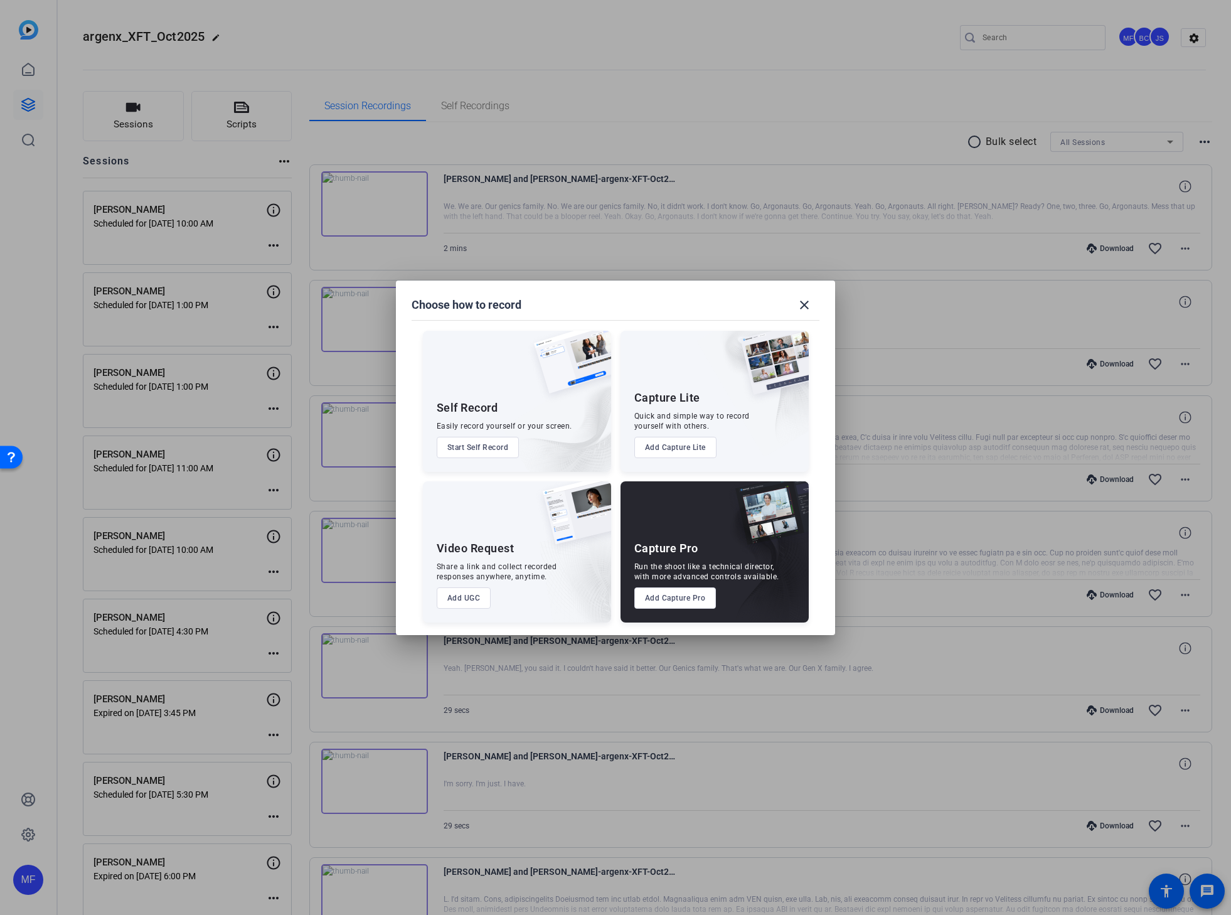
click at [673, 602] on button "Add Capture Pro" at bounding box center [675, 597] width 82 height 21
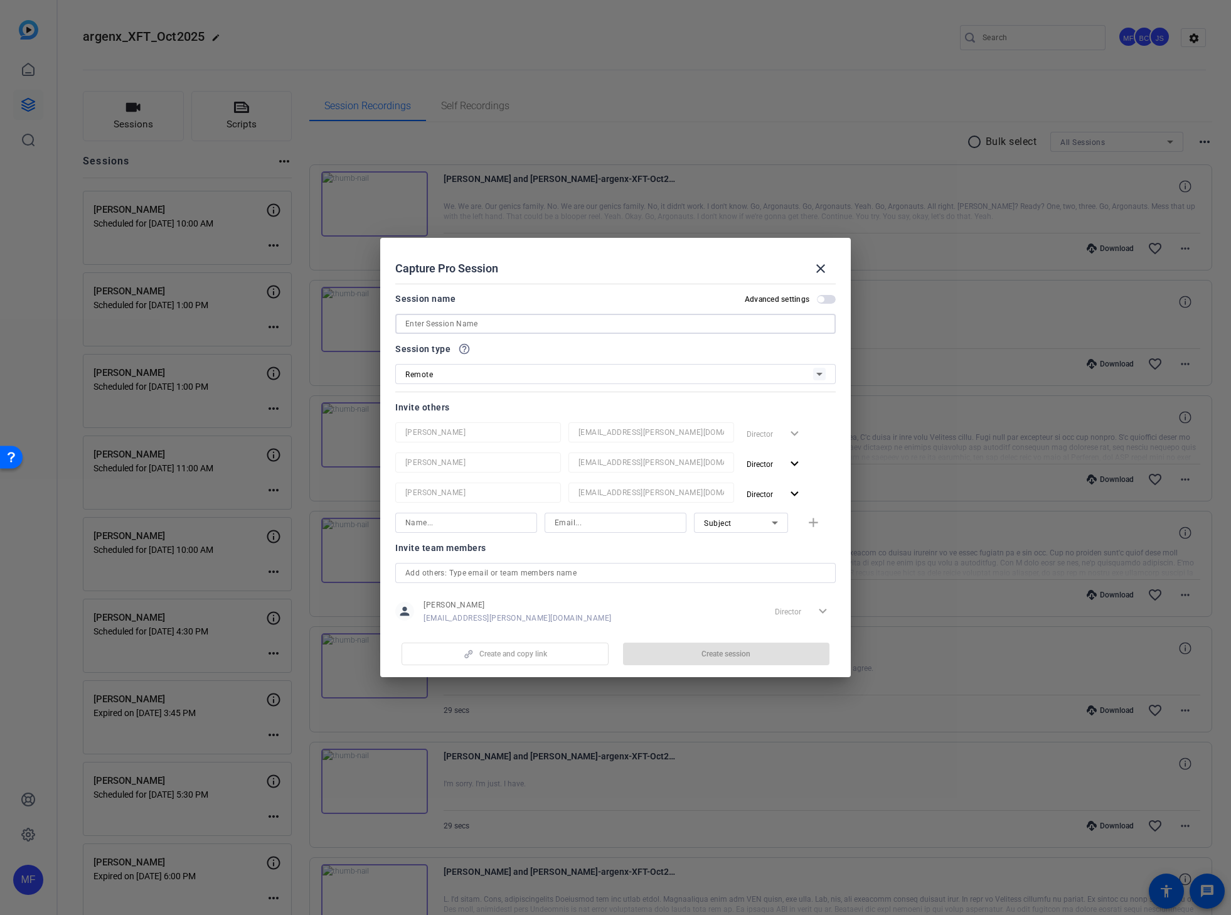
click at [498, 325] on input at bounding box center [615, 323] width 420 height 15
paste input "[PERSON_NAME]"
type input "[PERSON_NAME]"
click at [819, 295] on span "button" at bounding box center [826, 299] width 19 height 9
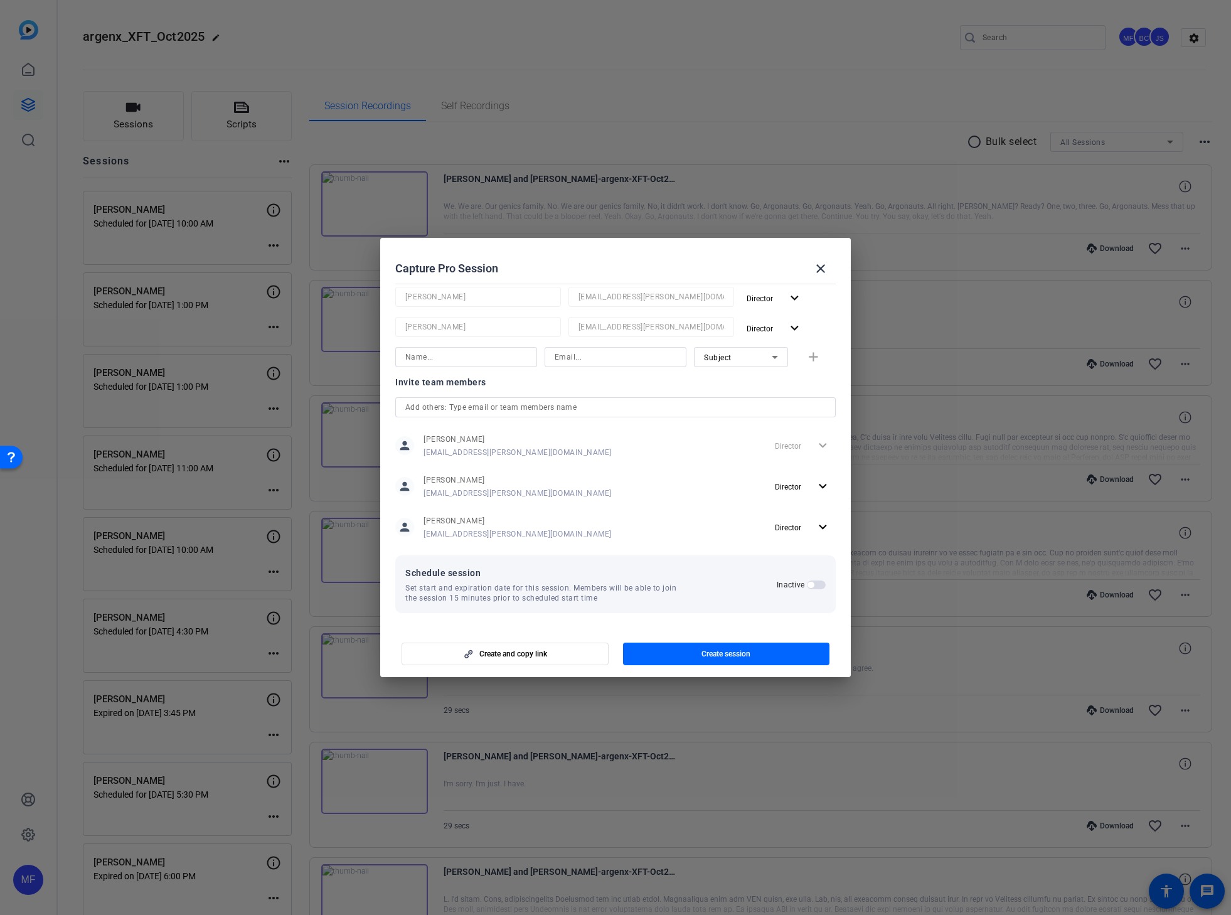
click at [809, 582] on span "button" at bounding box center [816, 584] width 19 height 9
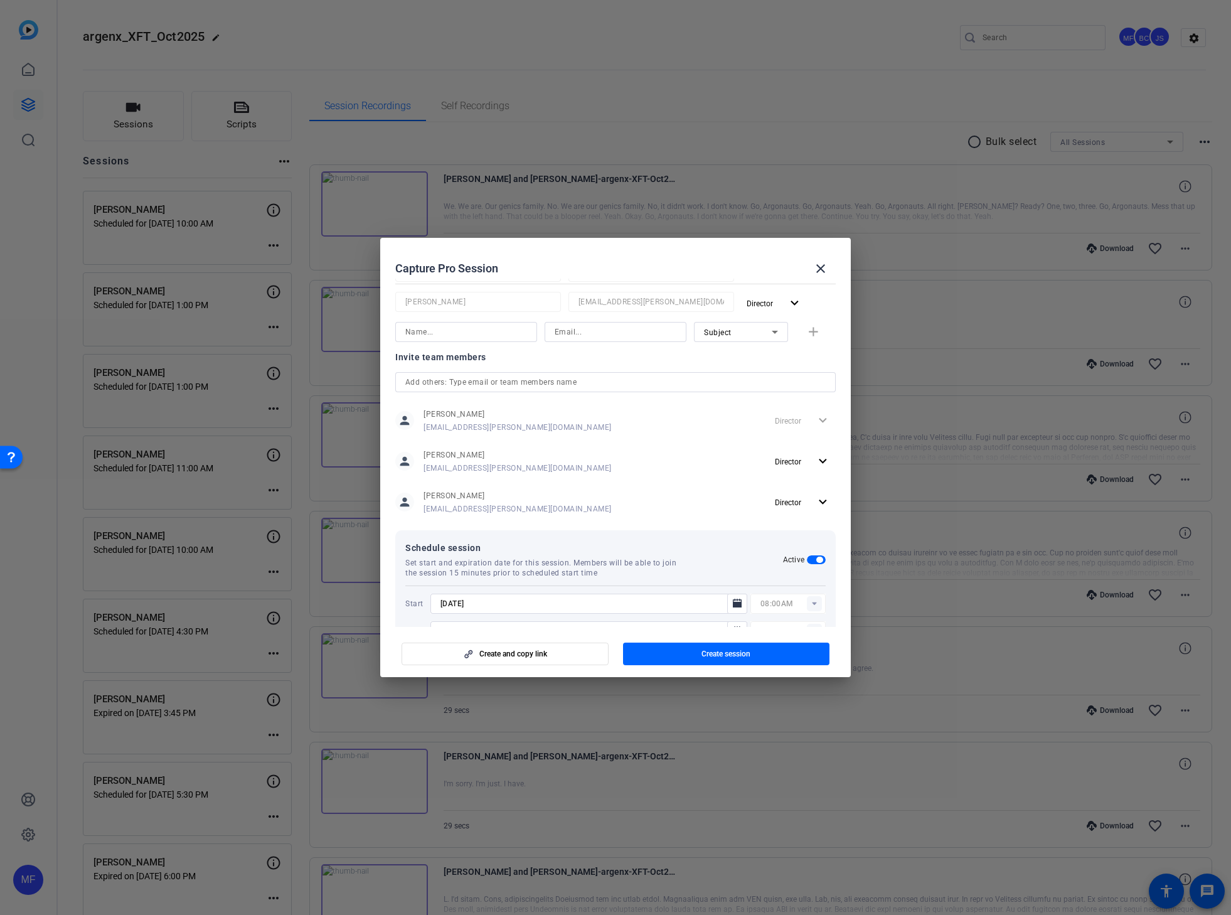
scroll to position [229, 0]
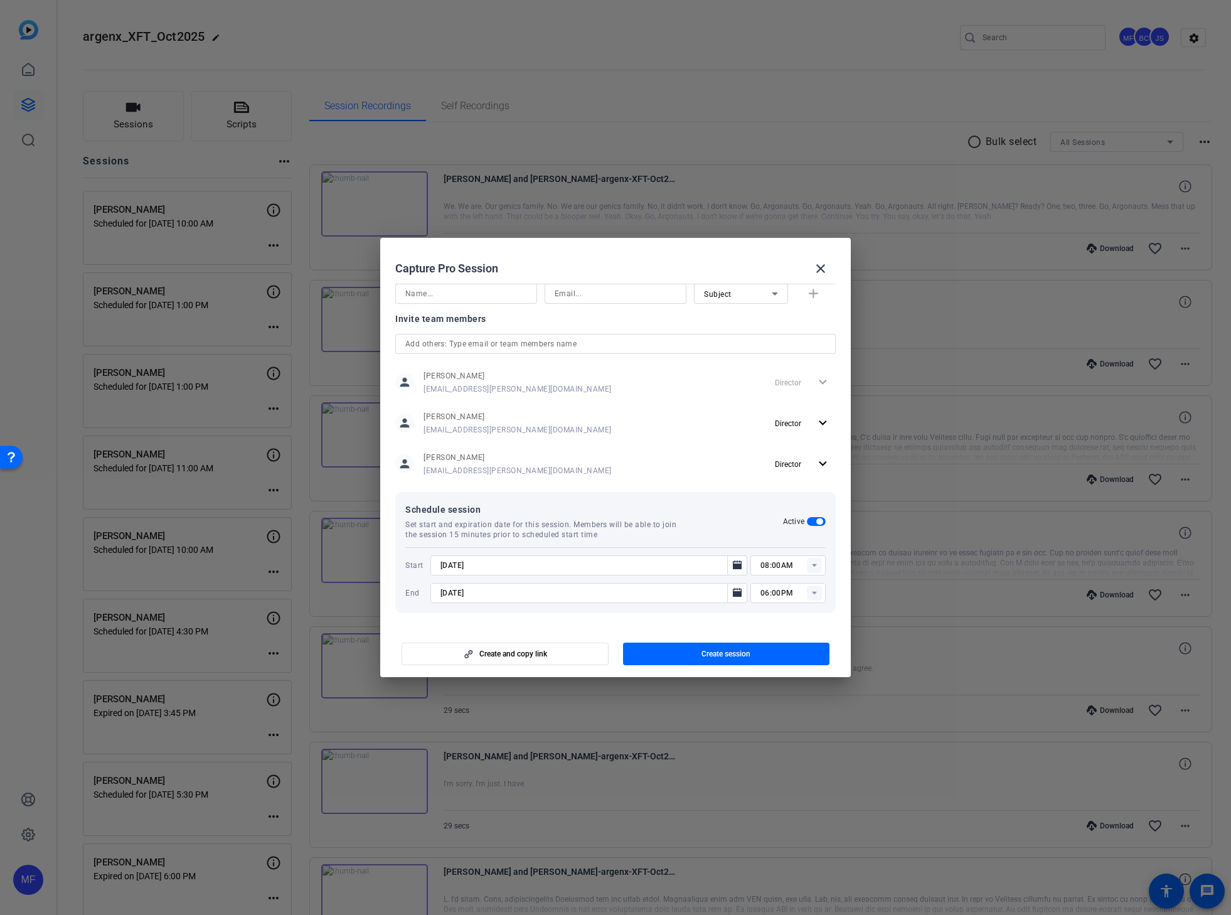
click at [453, 569] on input "[DATE]" at bounding box center [582, 565] width 284 height 15
type input "[DATE]"
click at [779, 562] on input "12:30AM" at bounding box center [792, 565] width 65 height 15
type input "12:30PM"
type input "[DATE]"
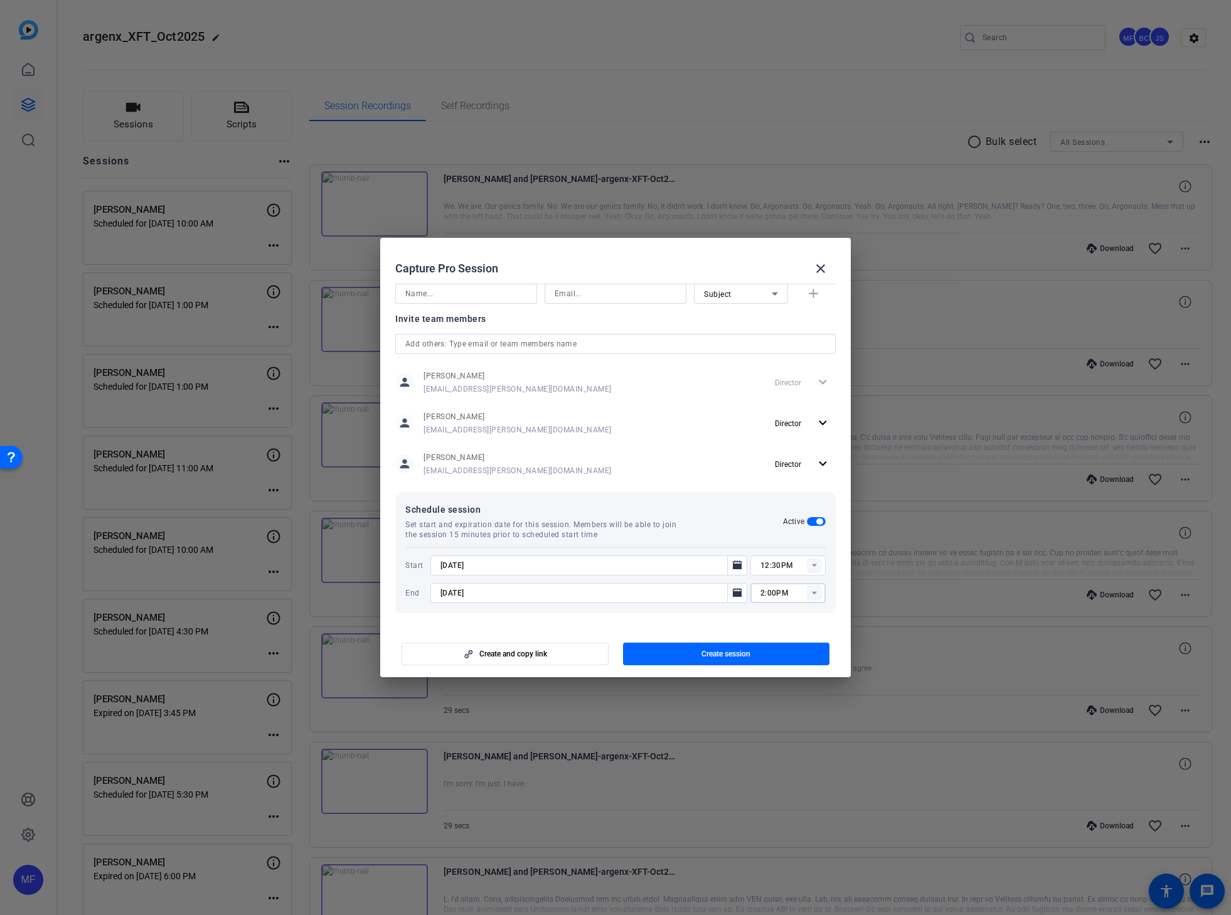
type input "2:00PM"
click at [760, 595] on input "2:00PM" at bounding box center [792, 592] width 65 height 15
type input "02:00PM"
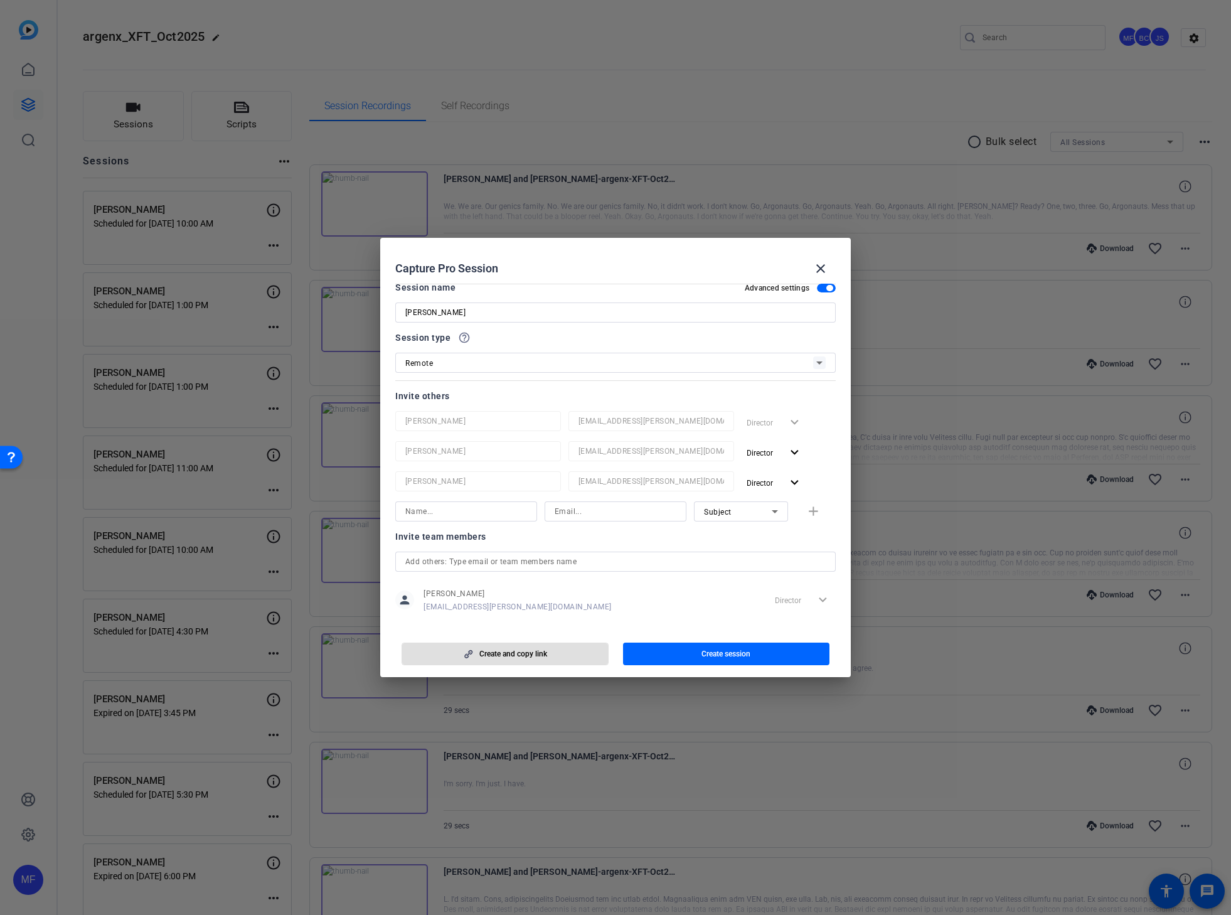
scroll to position [0, 0]
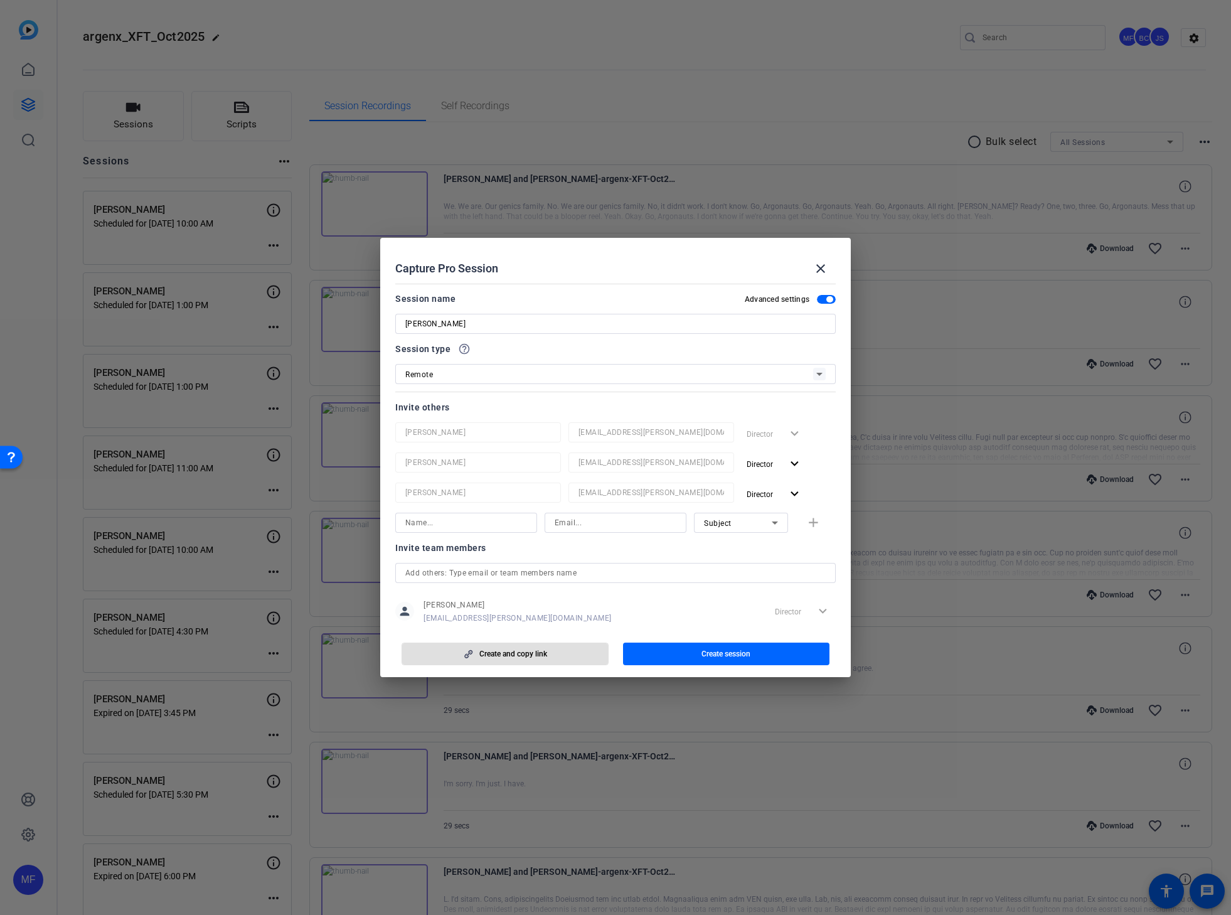
click at [440, 529] on input at bounding box center [466, 522] width 122 height 15
click at [603, 524] on input at bounding box center [616, 522] width 122 height 15
paste input "[EMAIL_ADDRESS][PERSON_NAME][DOMAIN_NAME]"
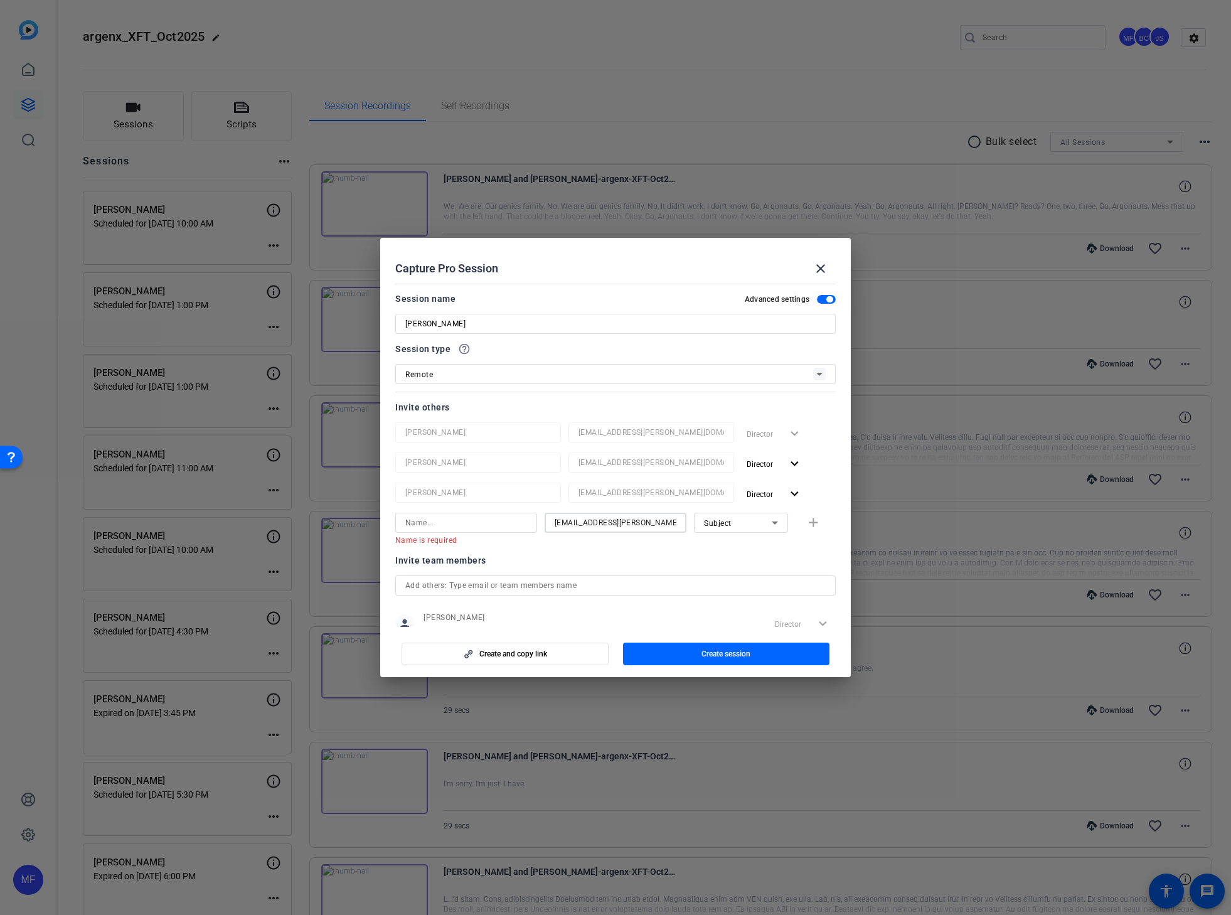
type input "[EMAIL_ADDRESS][PERSON_NAME][DOMAIN_NAME]"
click at [439, 523] on input at bounding box center [466, 522] width 122 height 15
paste input "[PERSON_NAME]"
type input "[PERSON_NAME]"
click at [756, 524] on div "Subject" at bounding box center [738, 523] width 68 height 16
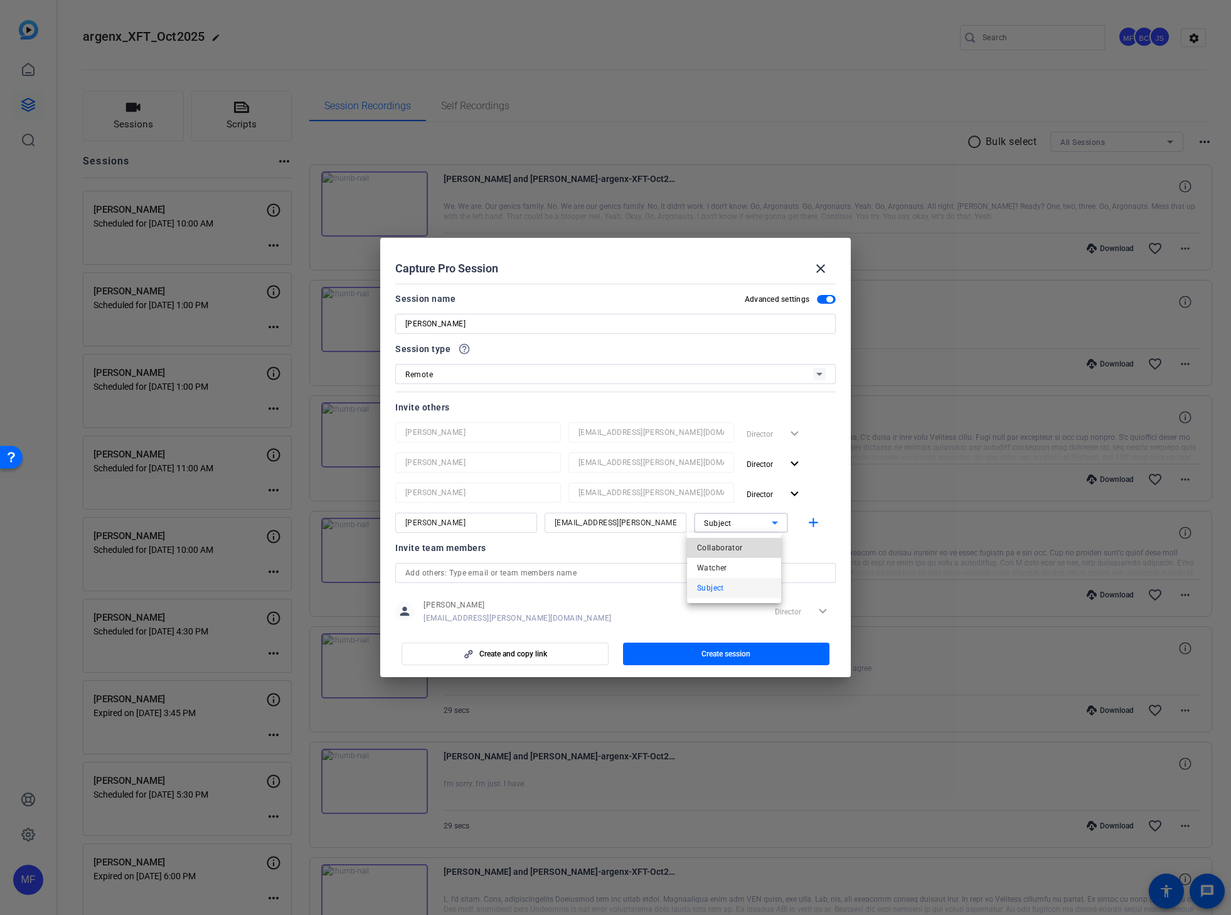
click at [741, 547] on mat-option "Collaborator" at bounding box center [734, 548] width 94 height 20
click at [696, 652] on span "button" at bounding box center [726, 654] width 207 height 30
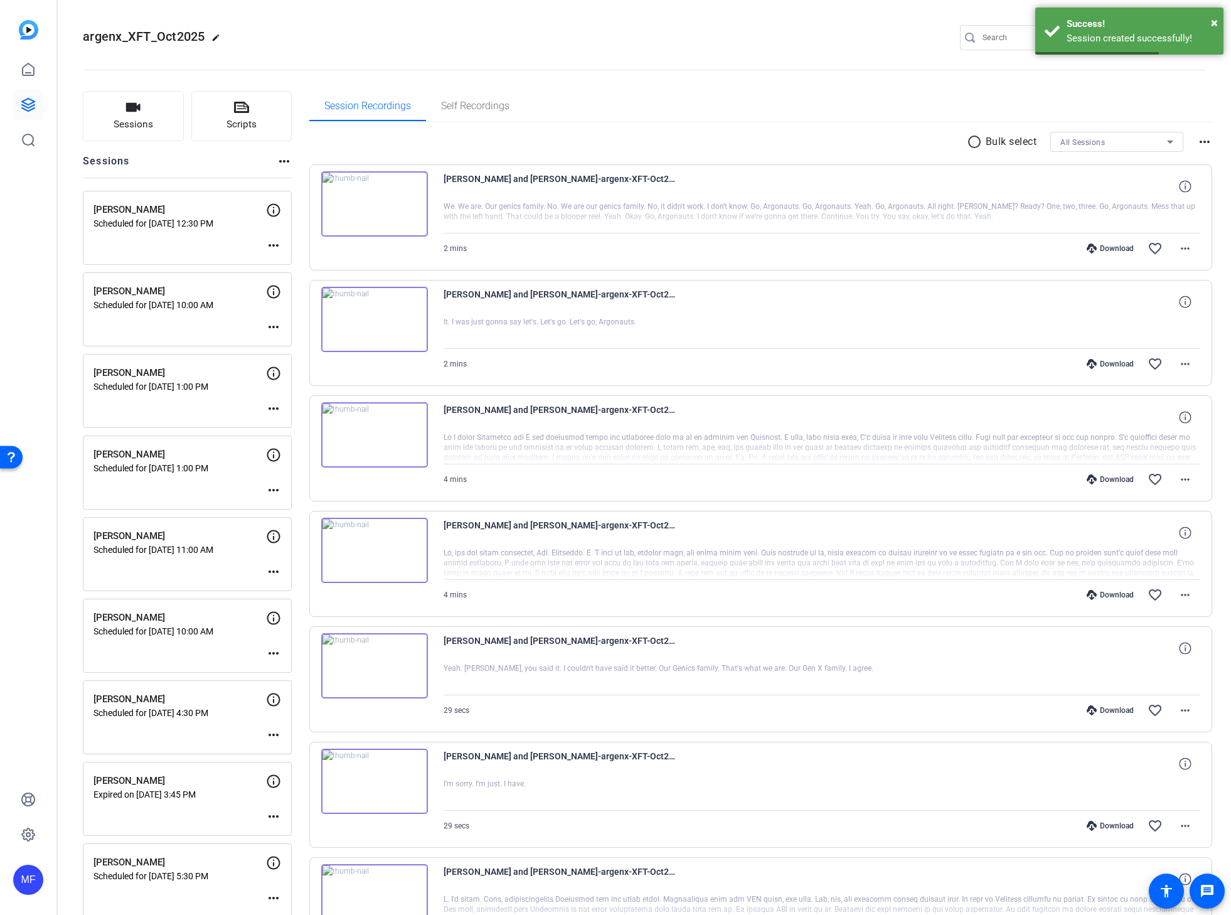
click at [274, 242] on mat-icon "more_horiz" at bounding box center [273, 245] width 15 height 15
click at [288, 263] on span "Edit Session" at bounding box center [304, 264] width 57 height 15
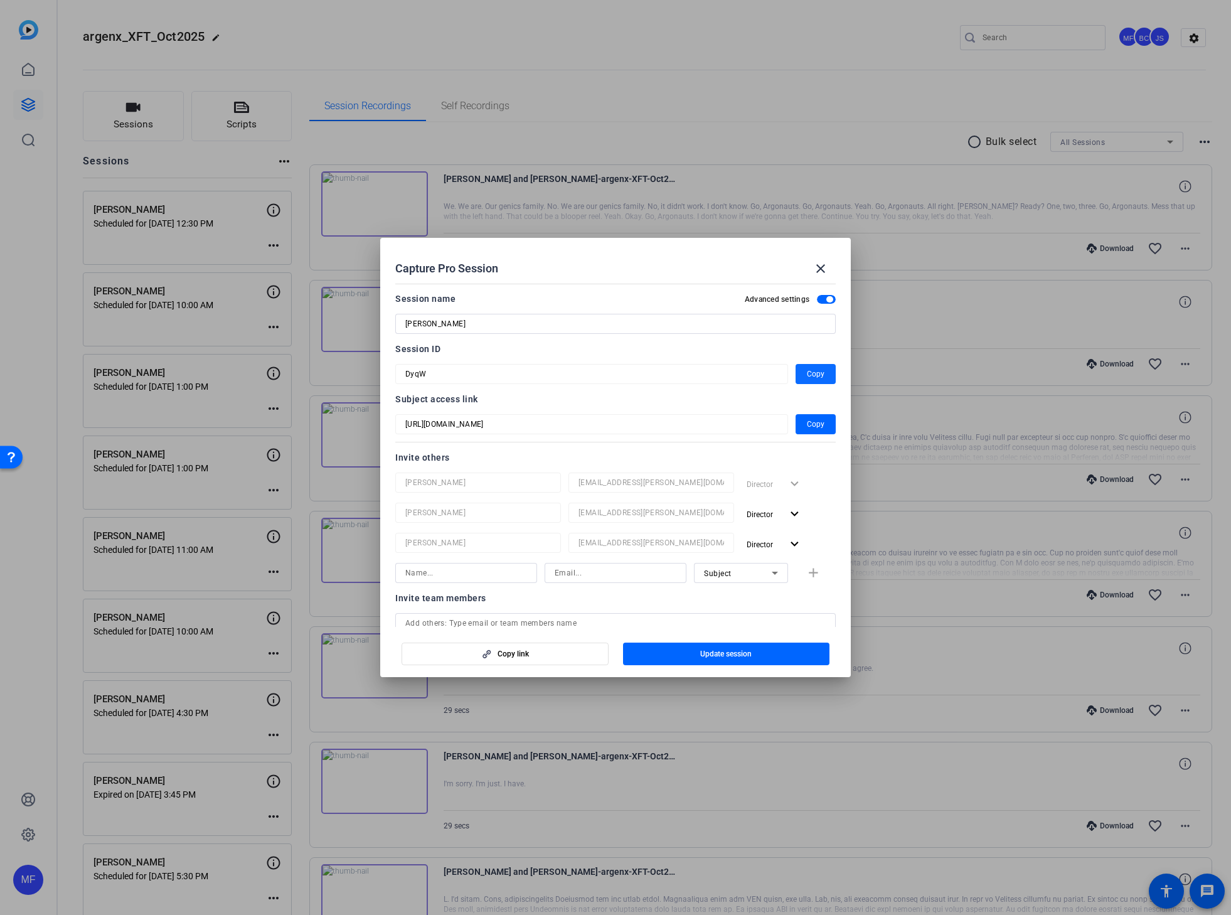
click at [807, 371] on span "Copy" at bounding box center [816, 373] width 18 height 15
click at [819, 268] on mat-icon "close" at bounding box center [820, 268] width 15 height 15
